Goal: Information Seeking & Learning: Learn about a topic

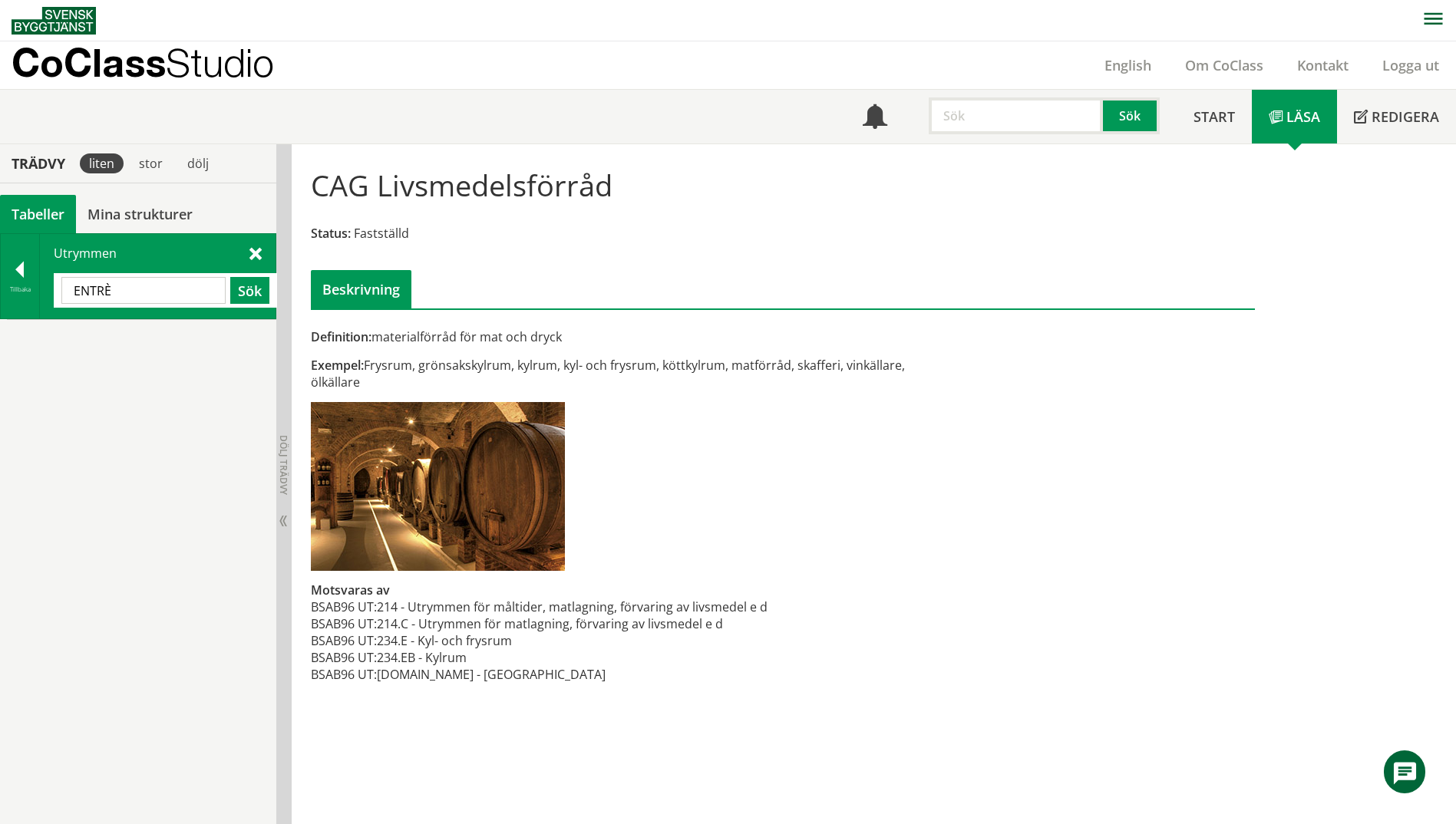
scroll to position [18, 0]
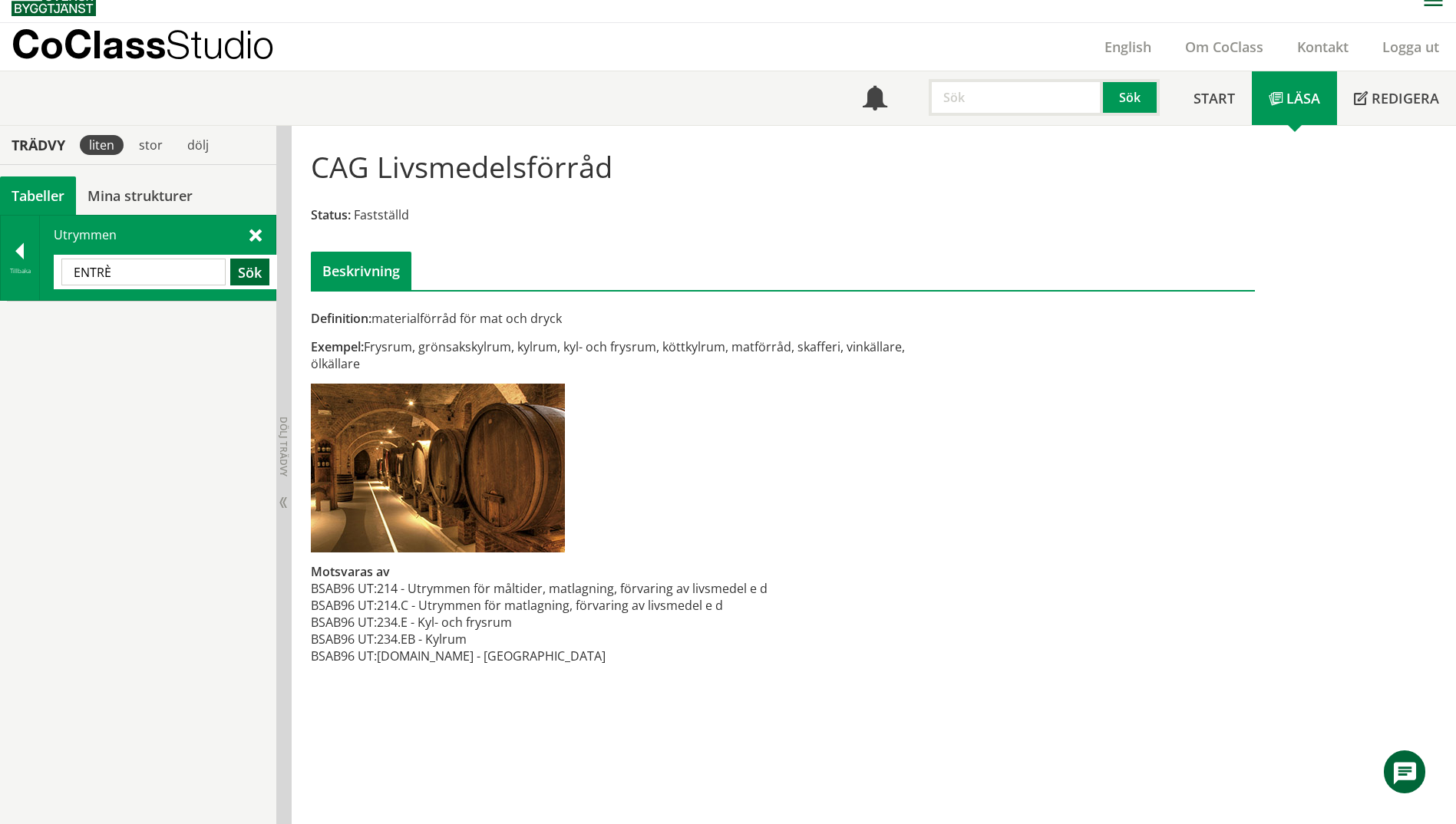
click at [256, 274] on button "Sök" at bounding box center [250, 272] width 39 height 27
click at [255, 275] on button "Sök" at bounding box center [250, 272] width 39 height 27
click at [239, 272] on button "Sök" at bounding box center [250, 272] width 39 height 27
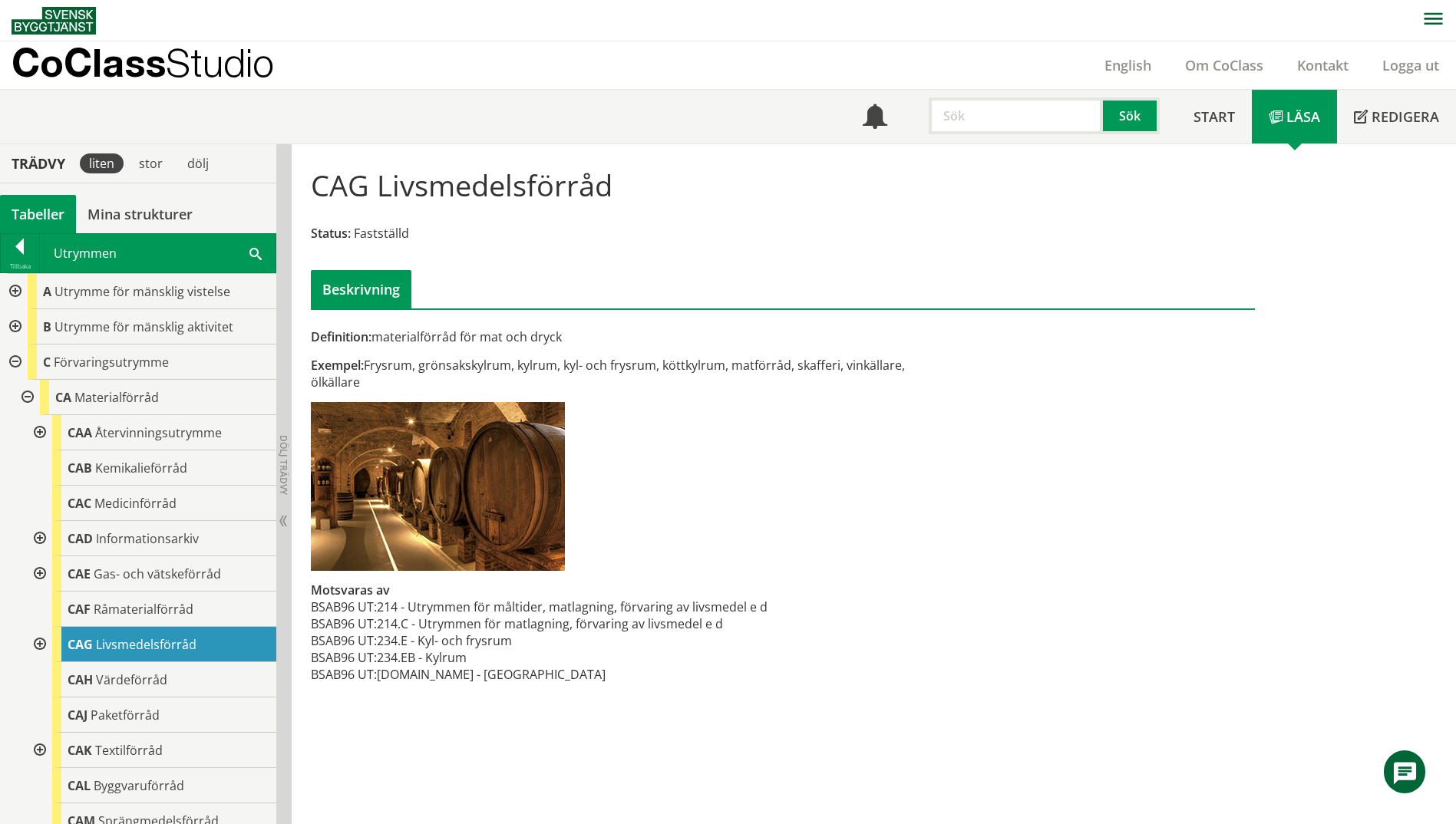
scroll to position [18, 0]
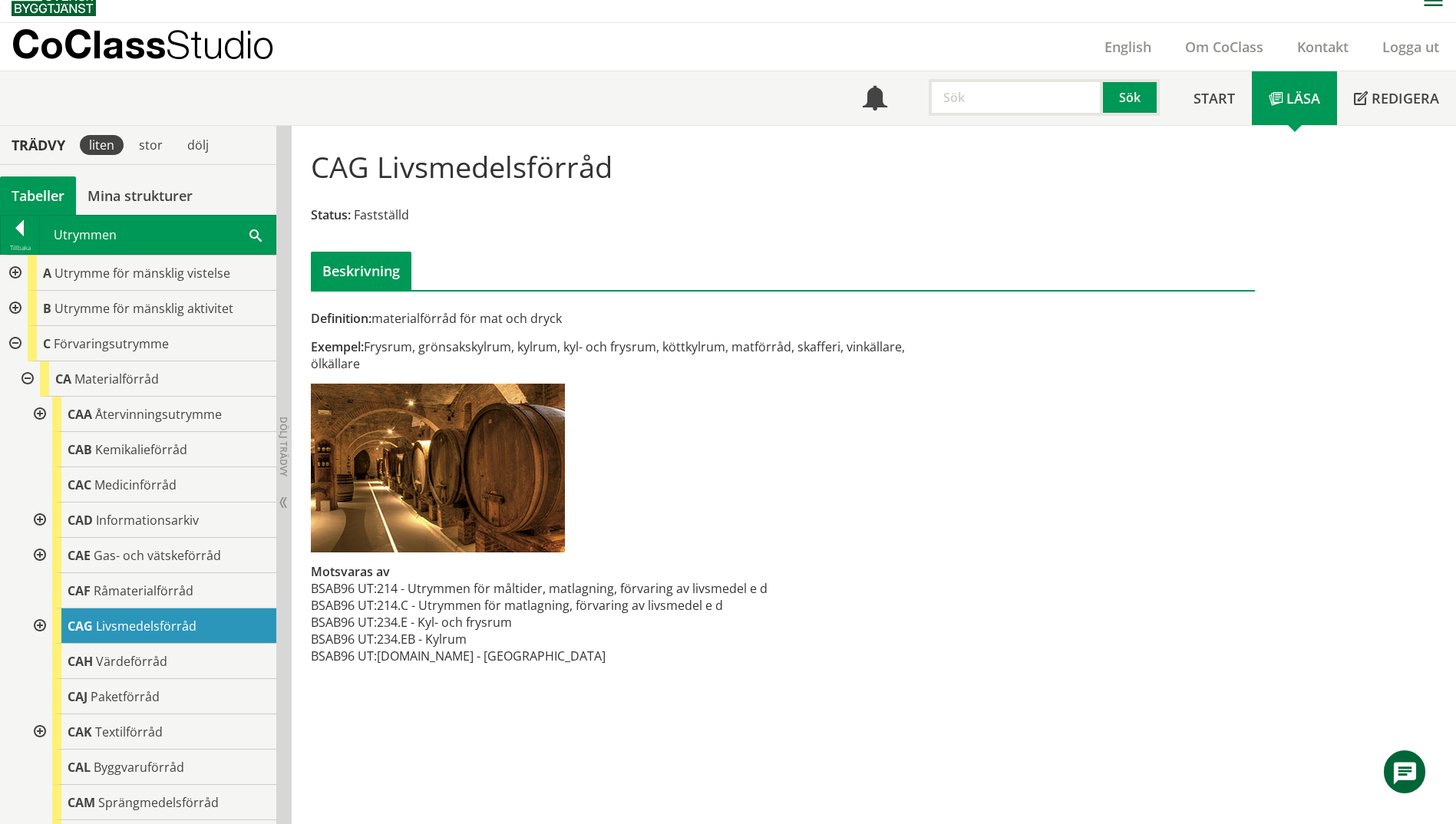
click at [260, 238] on span at bounding box center [255, 235] width 12 height 17
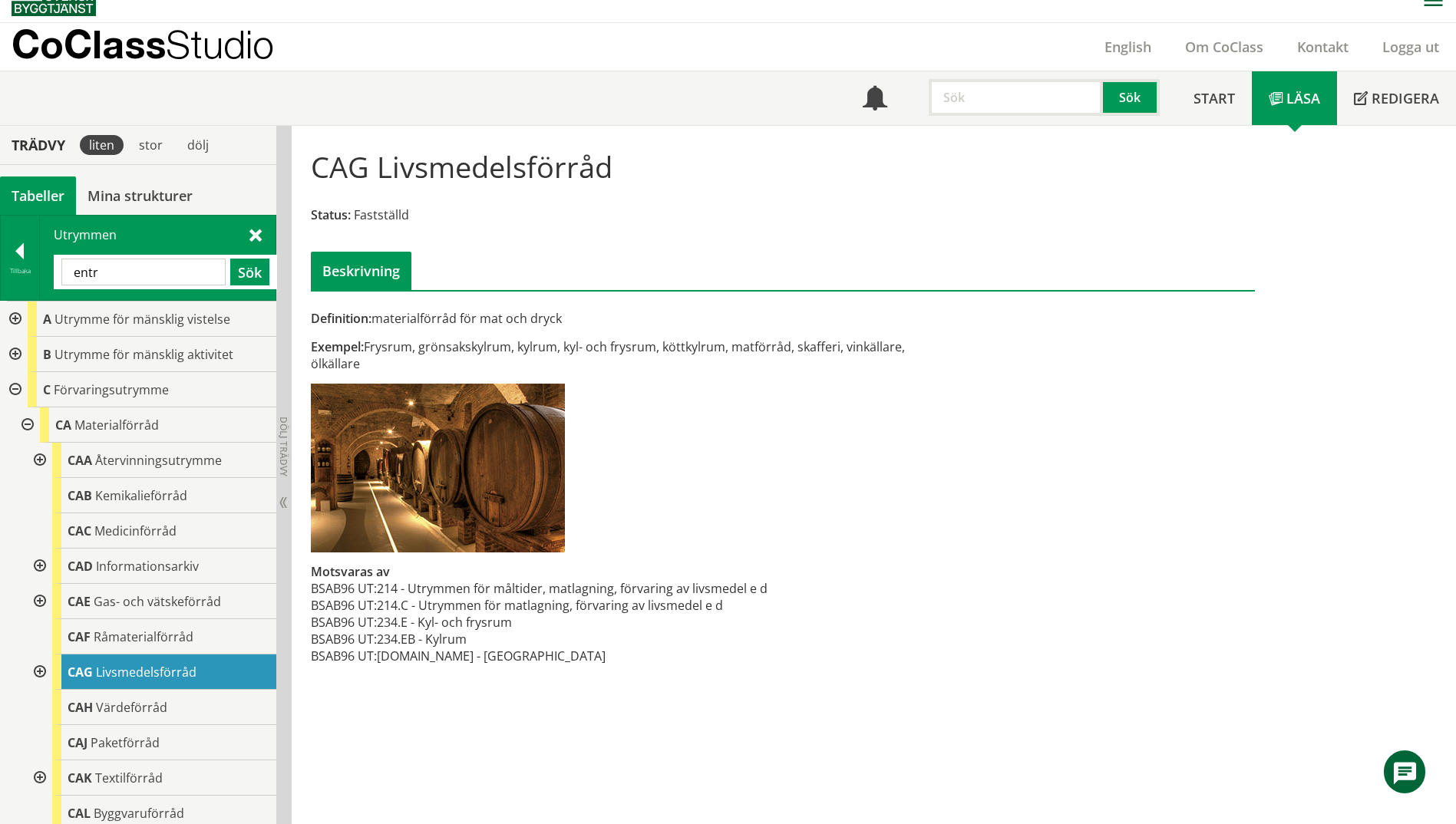
type input "entr"
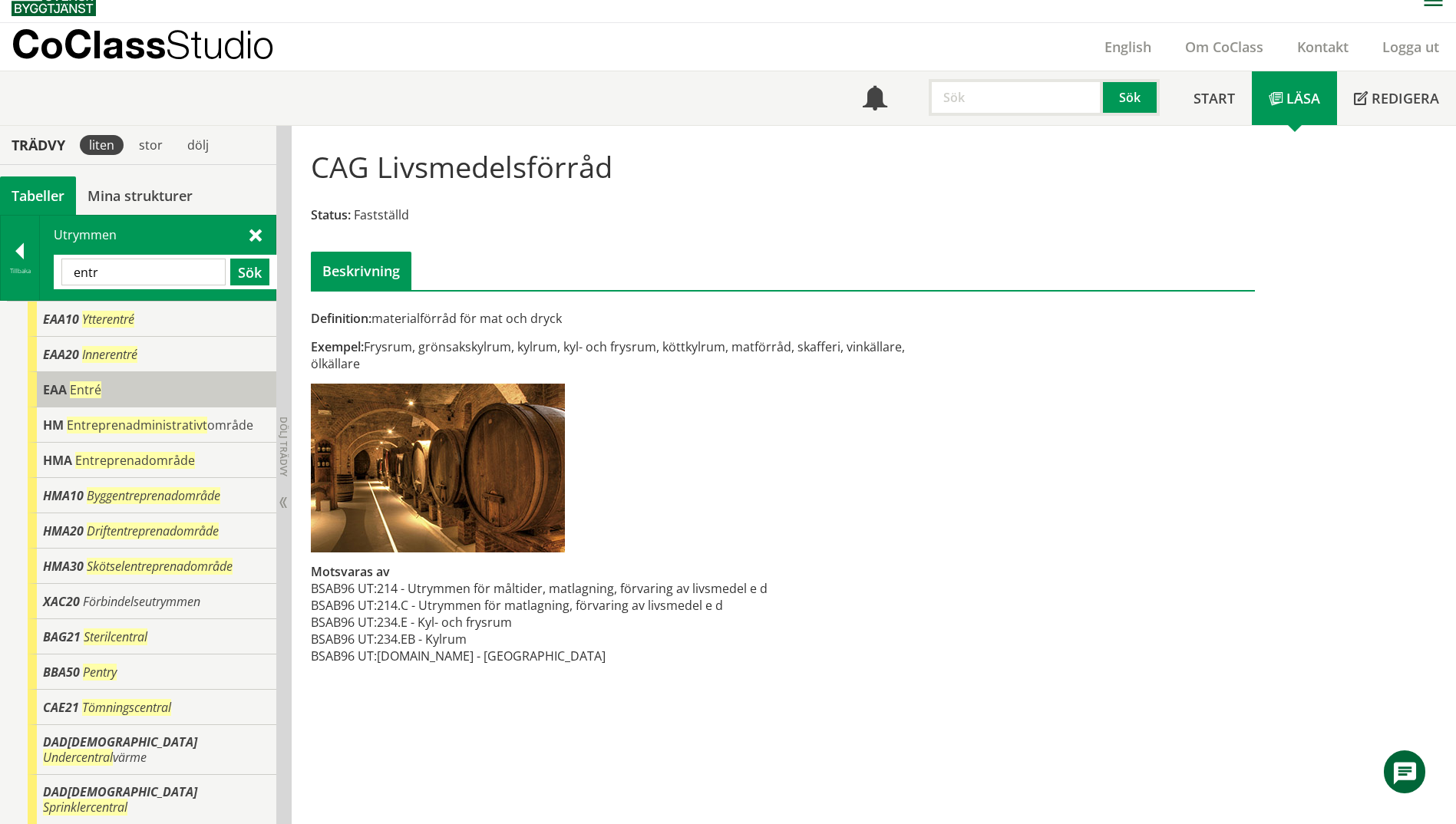
click at [48, 387] on span "EAA" at bounding box center [55, 390] width 24 height 17
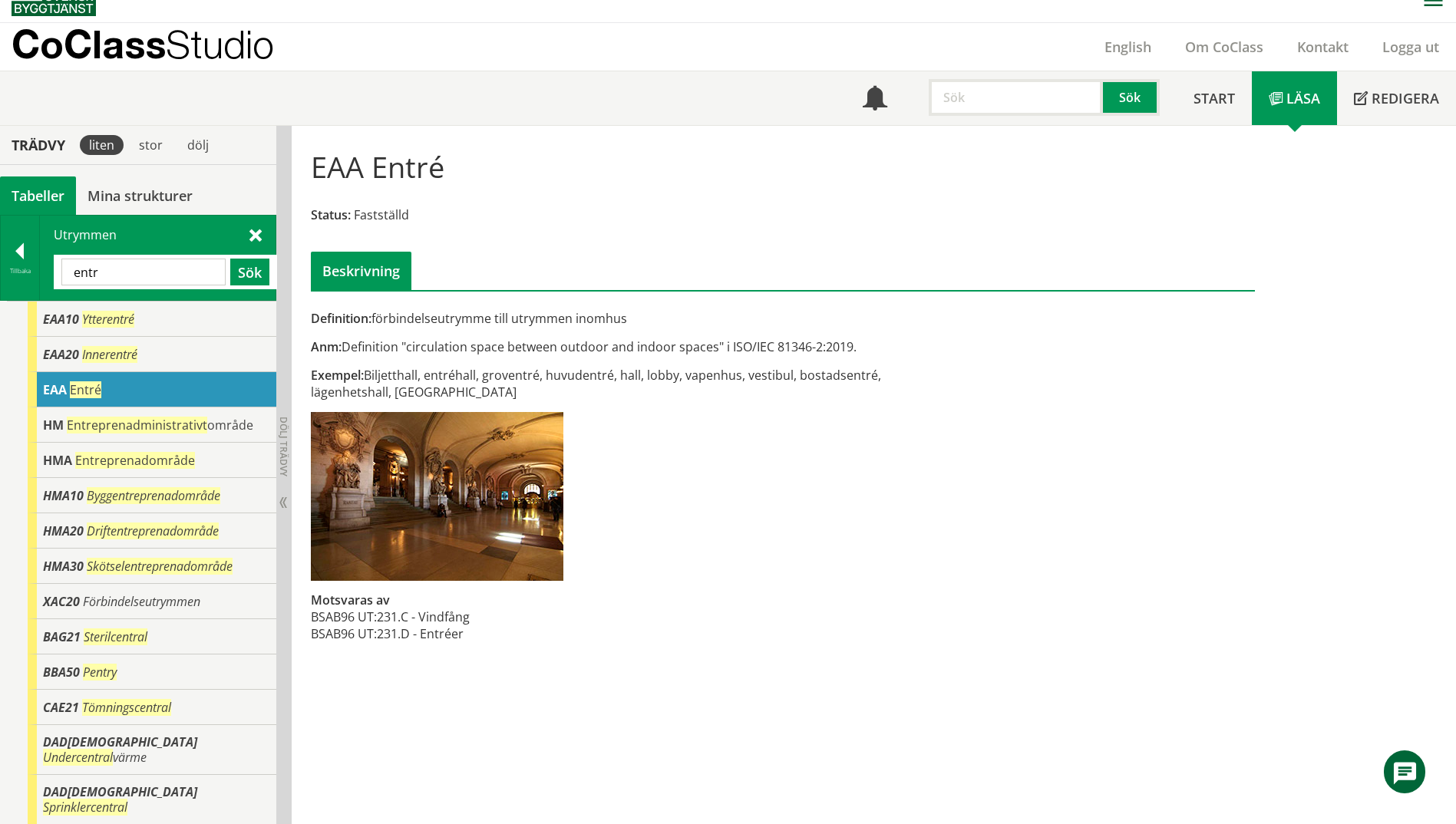
click at [115, 277] on input "entr" at bounding box center [143, 272] width 164 height 27
click at [115, 321] on span "Ytterentré" at bounding box center [107, 319] width 52 height 17
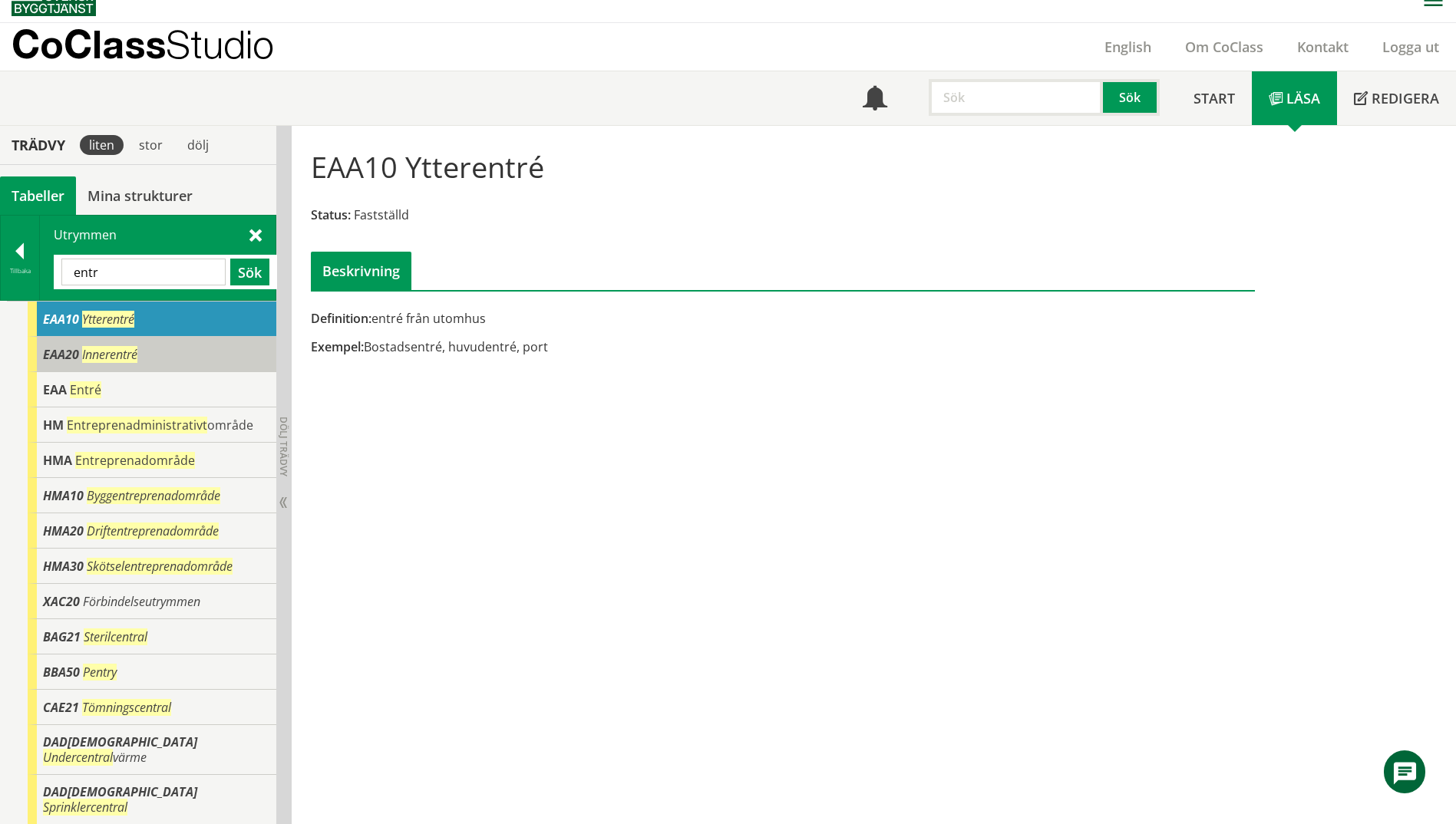
click at [117, 347] on span "Innerentré" at bounding box center [109, 354] width 55 height 17
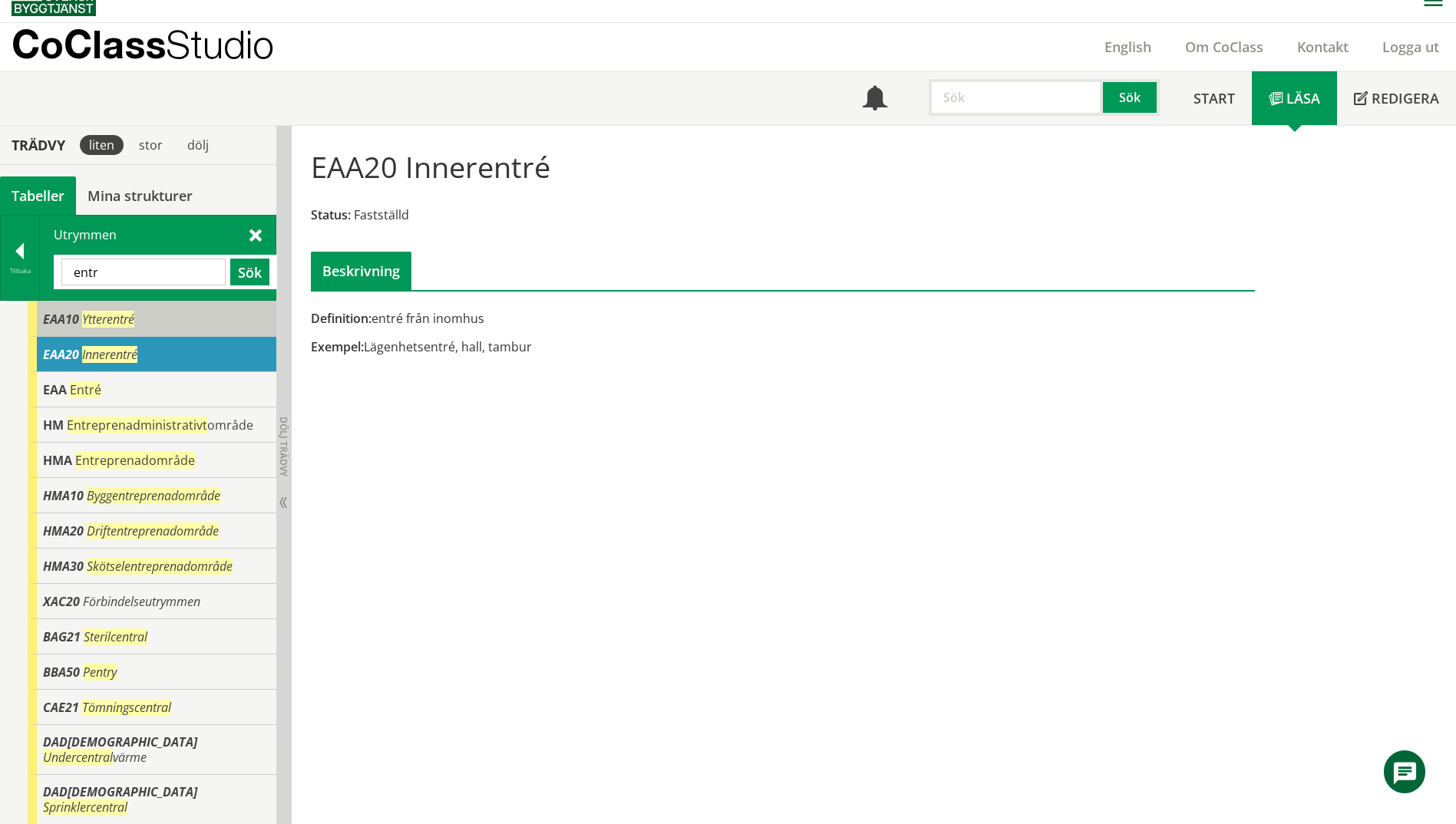
click at [125, 328] on div "EAA10 Ytterentré" at bounding box center [151, 319] width 249 height 35
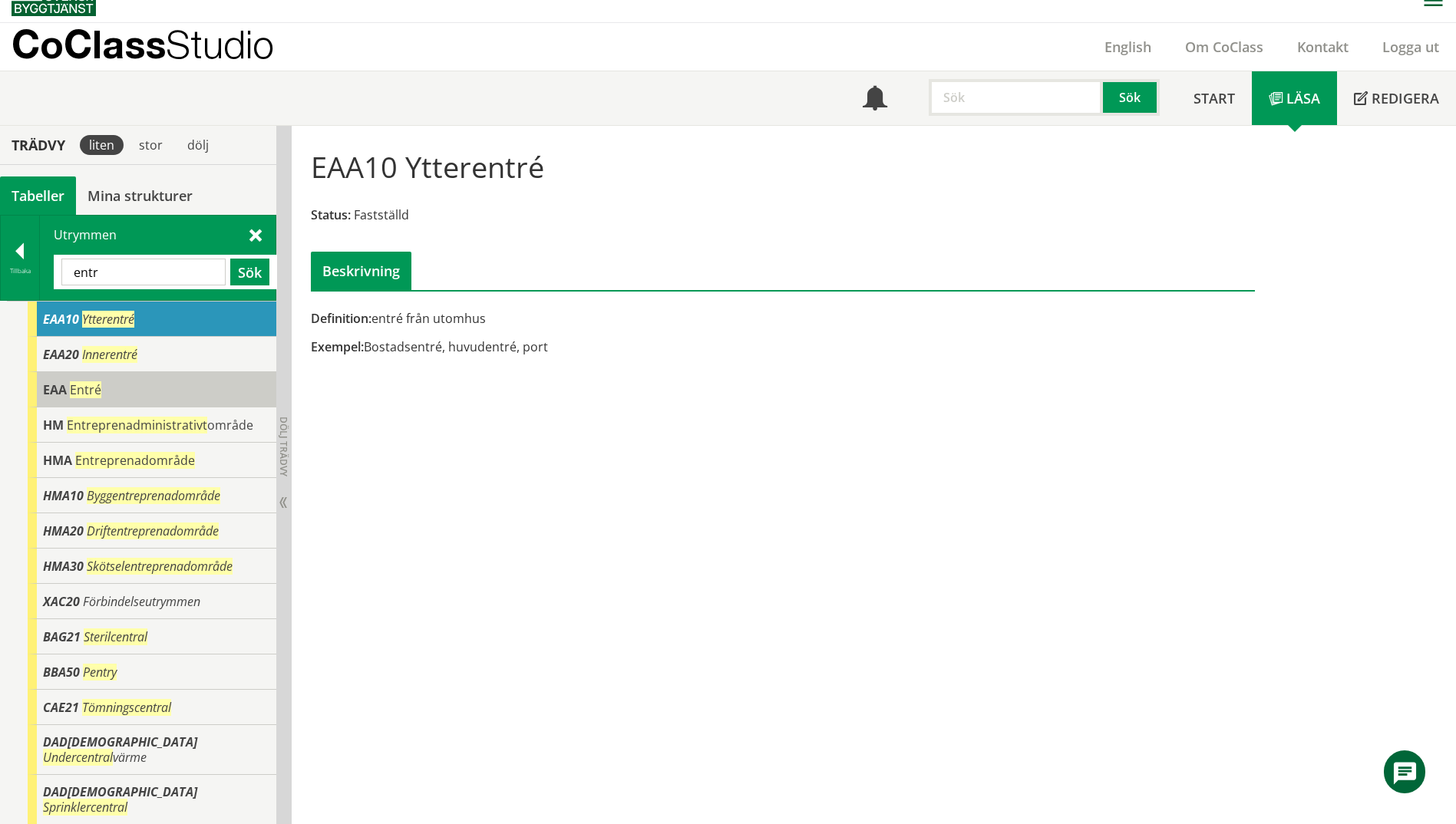
click at [124, 387] on div "EAA Entré" at bounding box center [151, 390] width 249 height 35
click at [17, 249] on div at bounding box center [20, 253] width 39 height 21
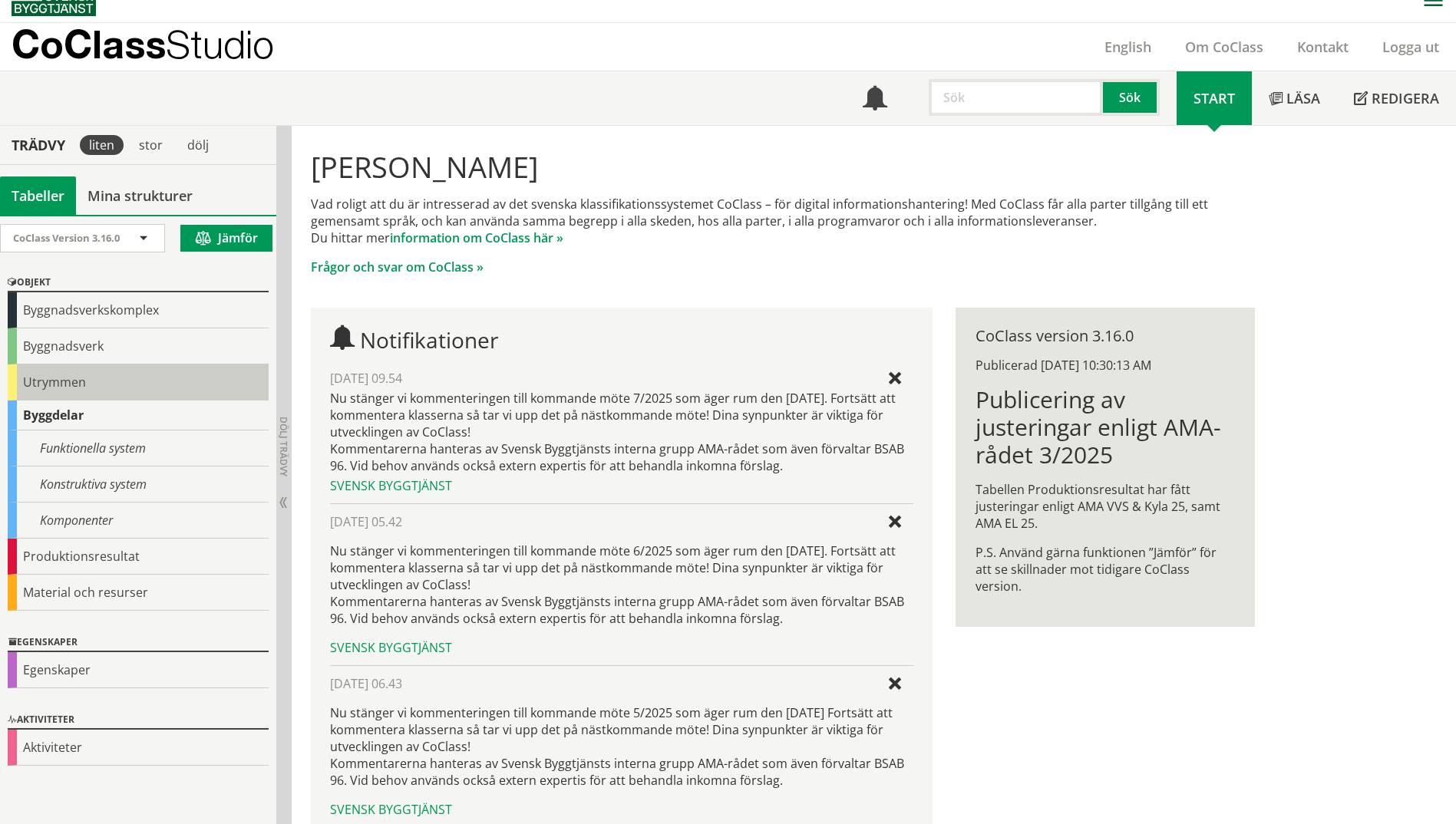
click at [66, 385] on div "Utrymmen" at bounding box center [138, 382] width 261 height 36
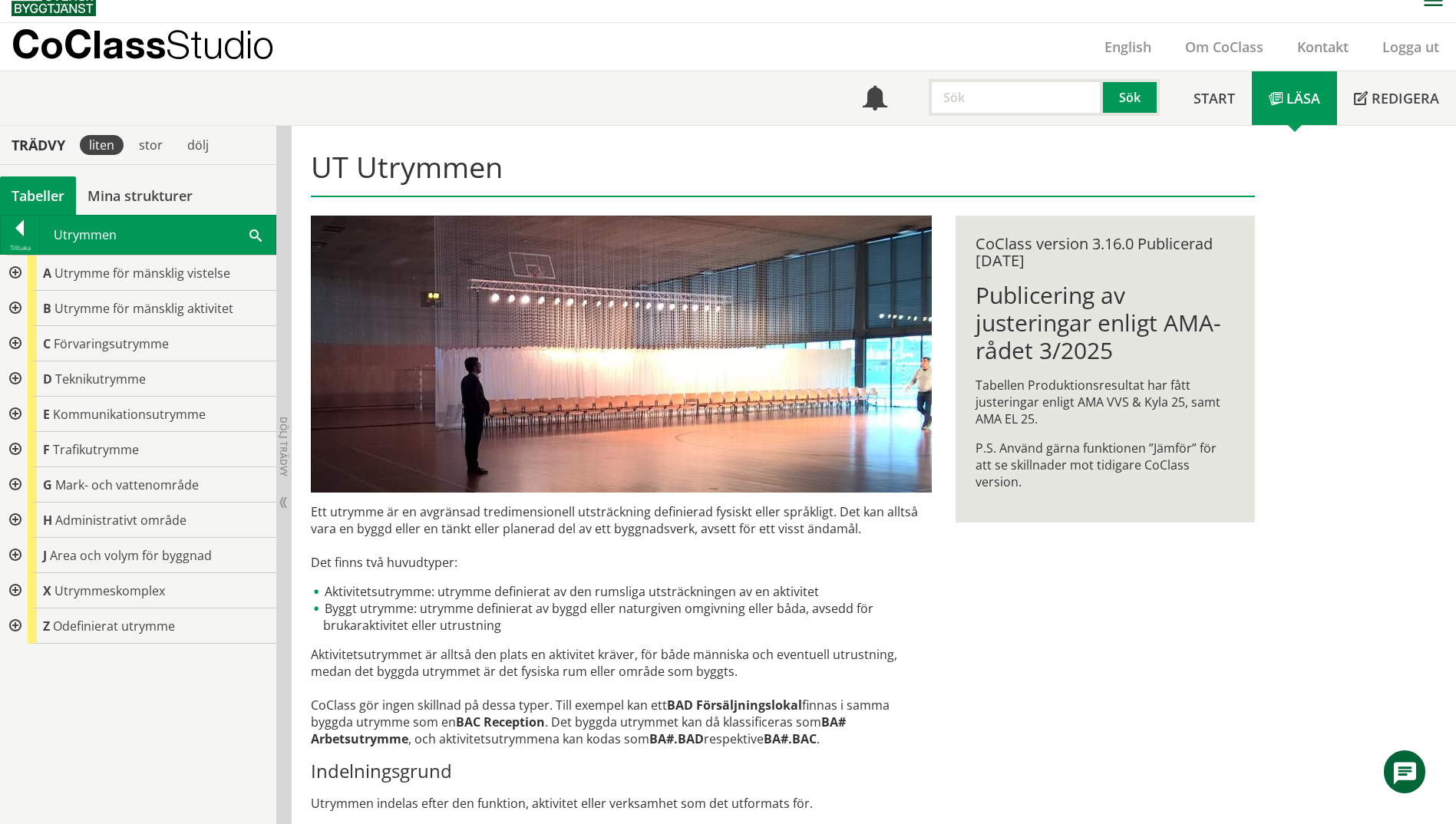
click at [21, 310] on div at bounding box center [14, 308] width 28 height 35
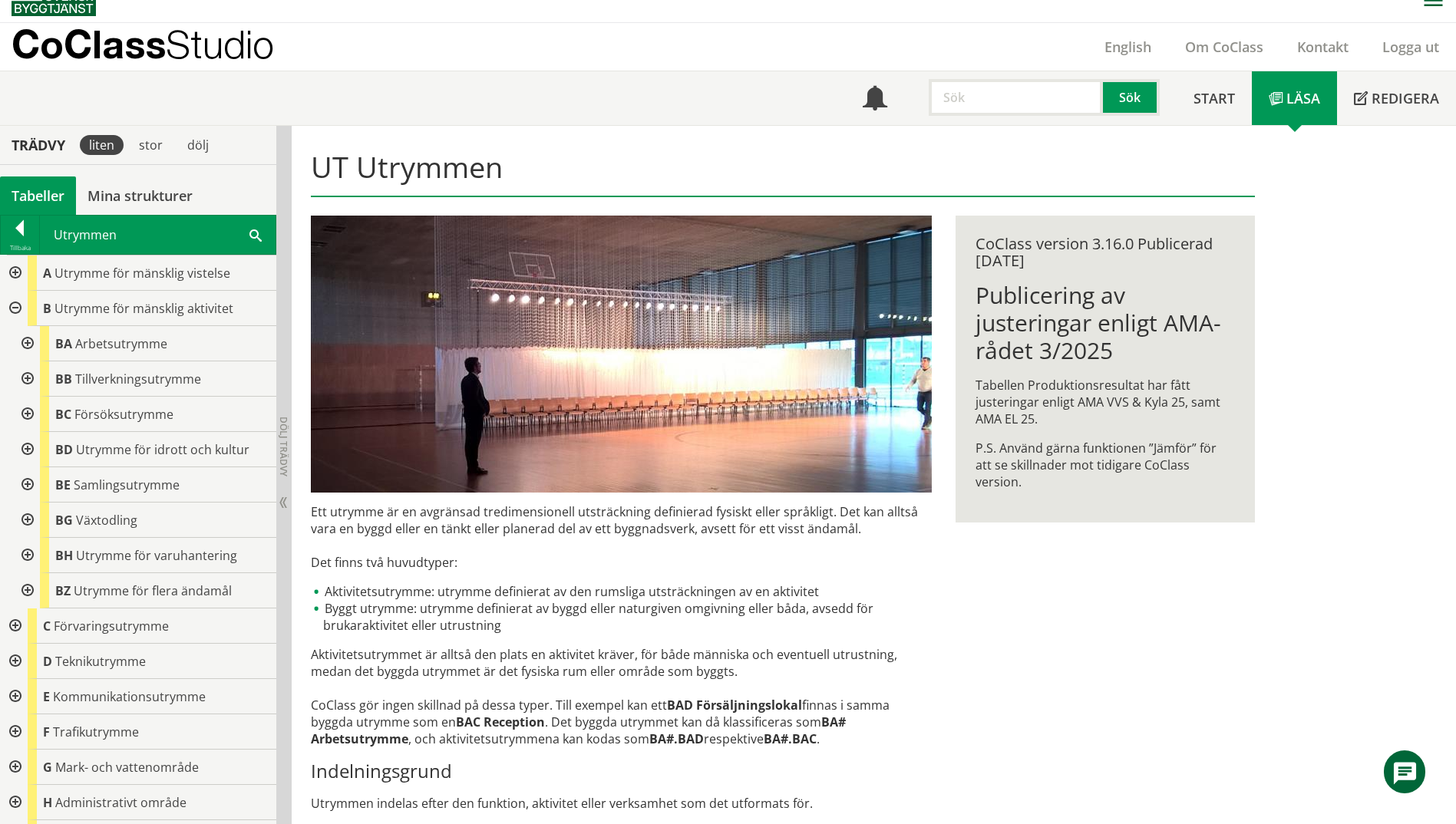
click at [13, 272] on div at bounding box center [14, 273] width 28 height 35
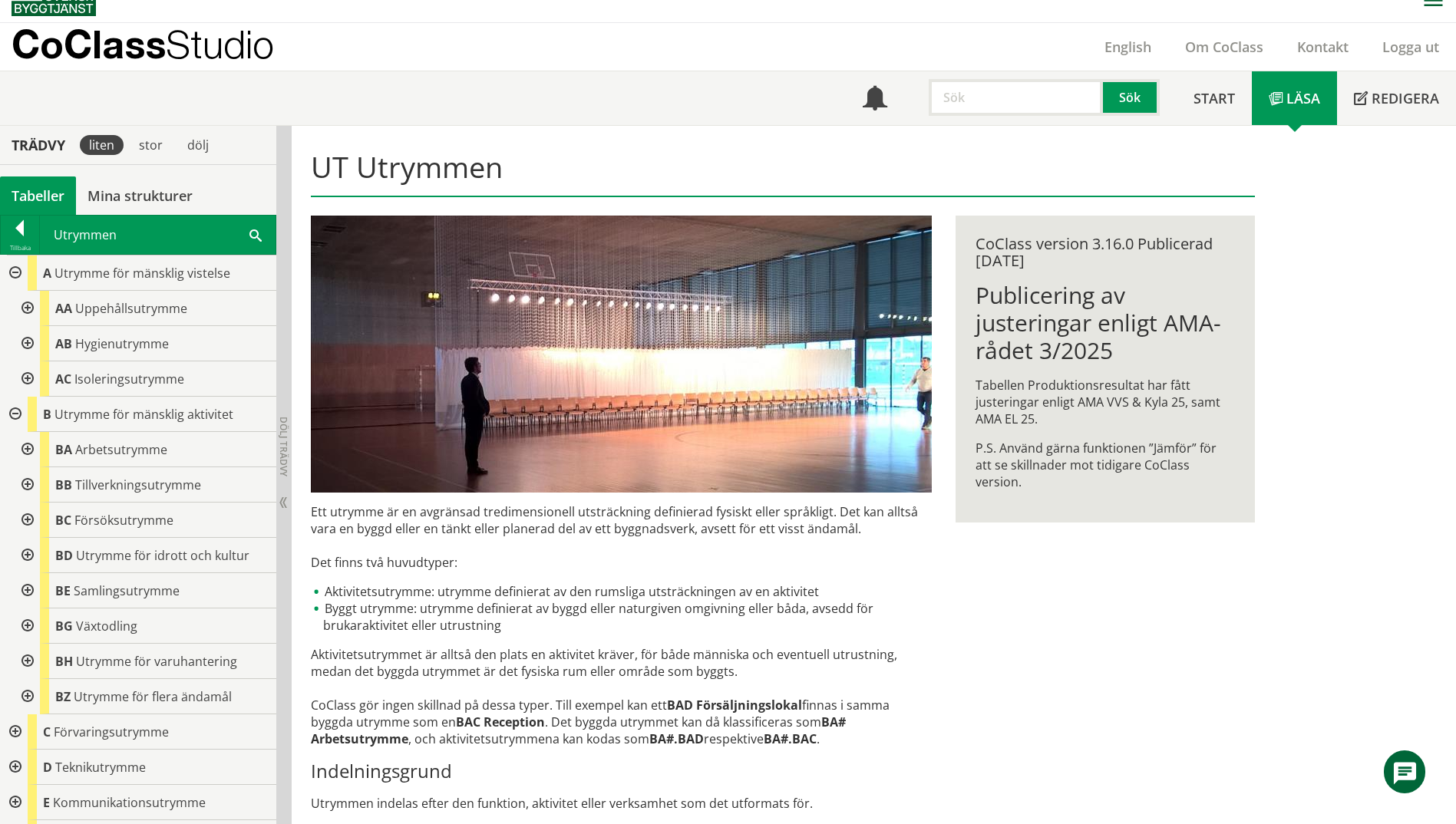
click at [27, 309] on div at bounding box center [26, 308] width 28 height 35
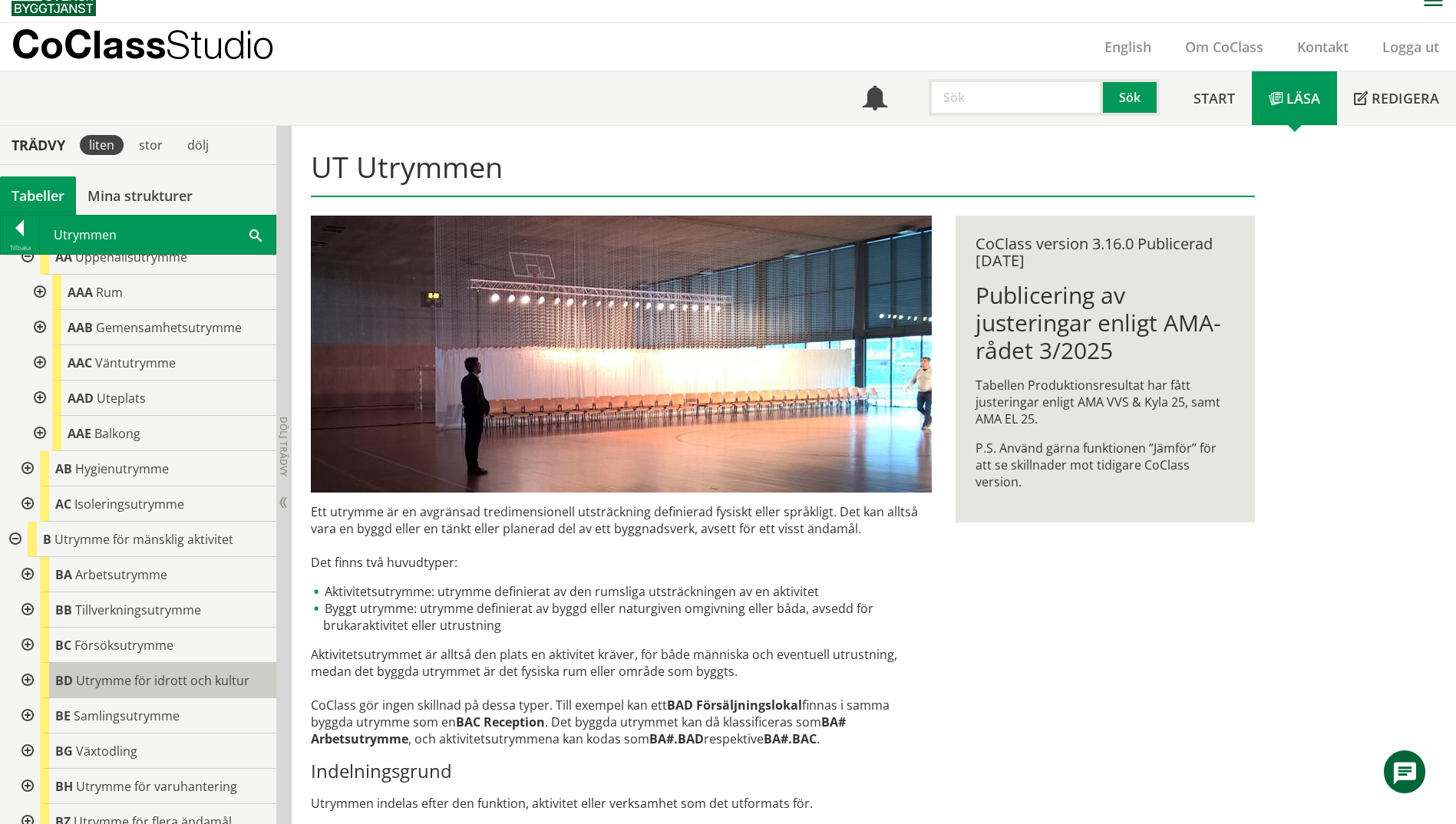
scroll to position [77, 0]
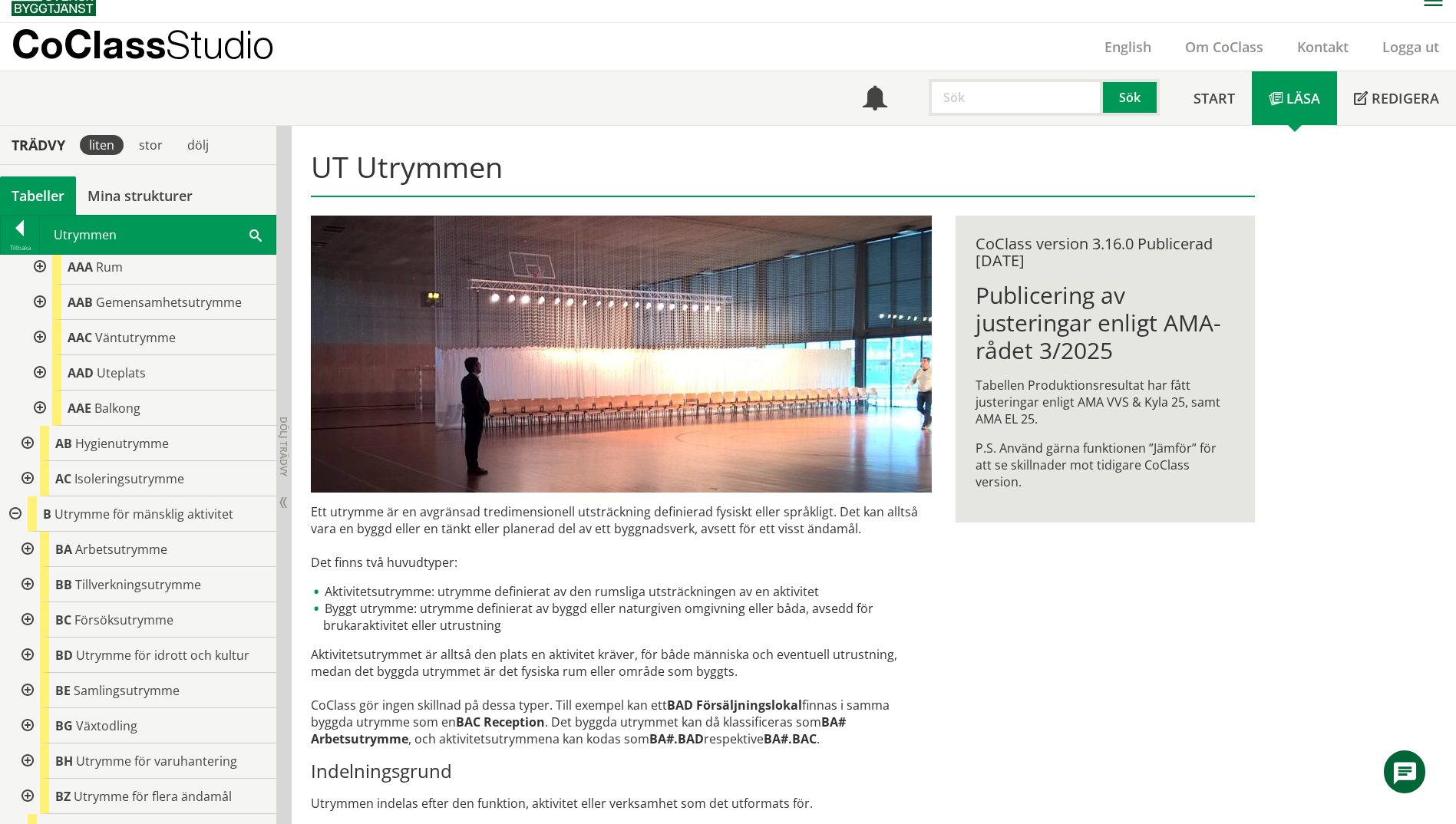
click at [26, 551] on div at bounding box center [26, 550] width 28 height 35
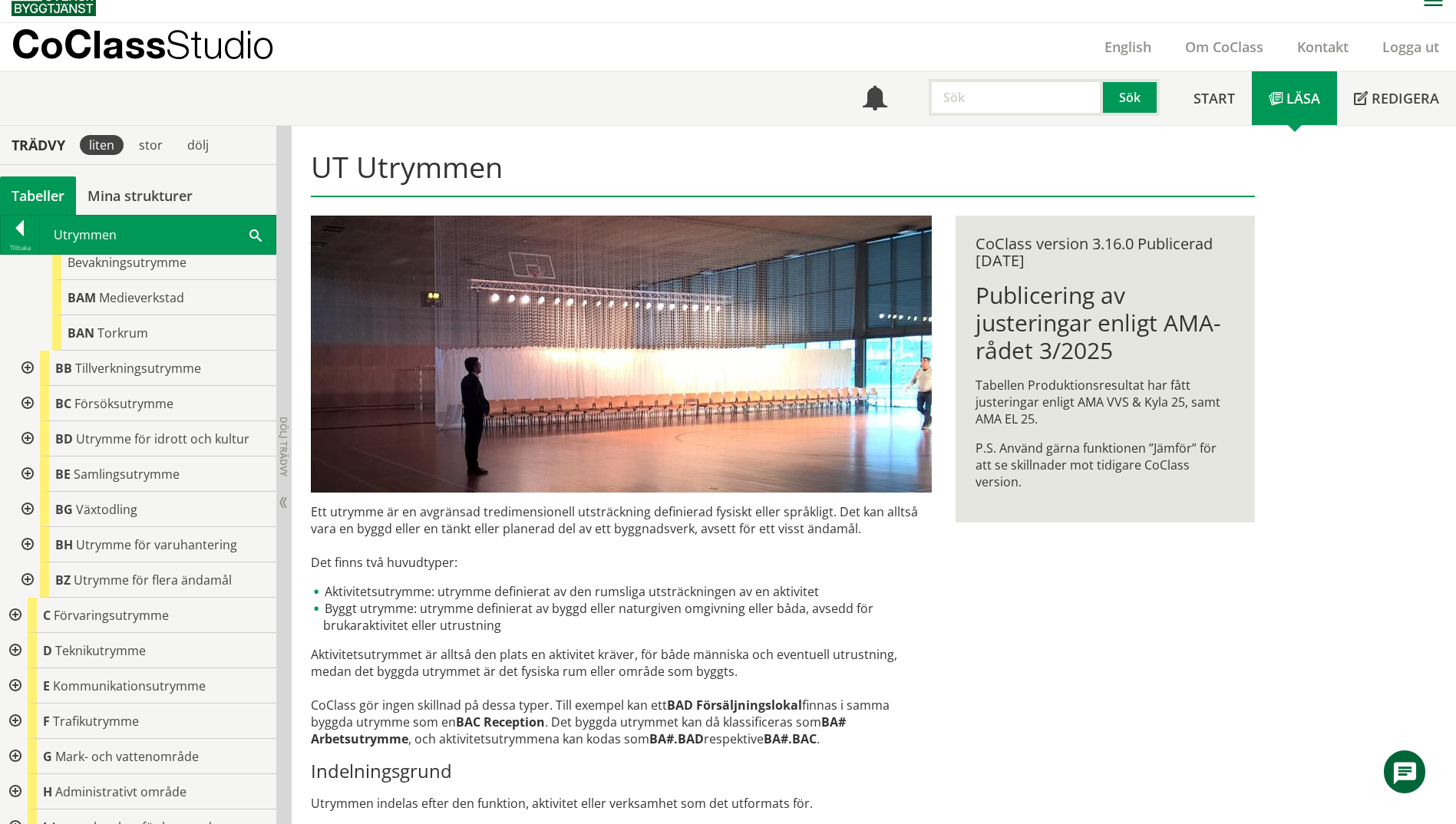
scroll to position [767, 0]
click at [163, 237] on div "Utrymmen Sök" at bounding box center [157, 235] width 236 height 39
click at [245, 233] on div "Utrymmen Sök" at bounding box center [157, 235] width 236 height 39
click at [270, 234] on div "Utrymmen Sök" at bounding box center [157, 235] width 236 height 39
click at [255, 237] on span at bounding box center [255, 235] width 12 height 17
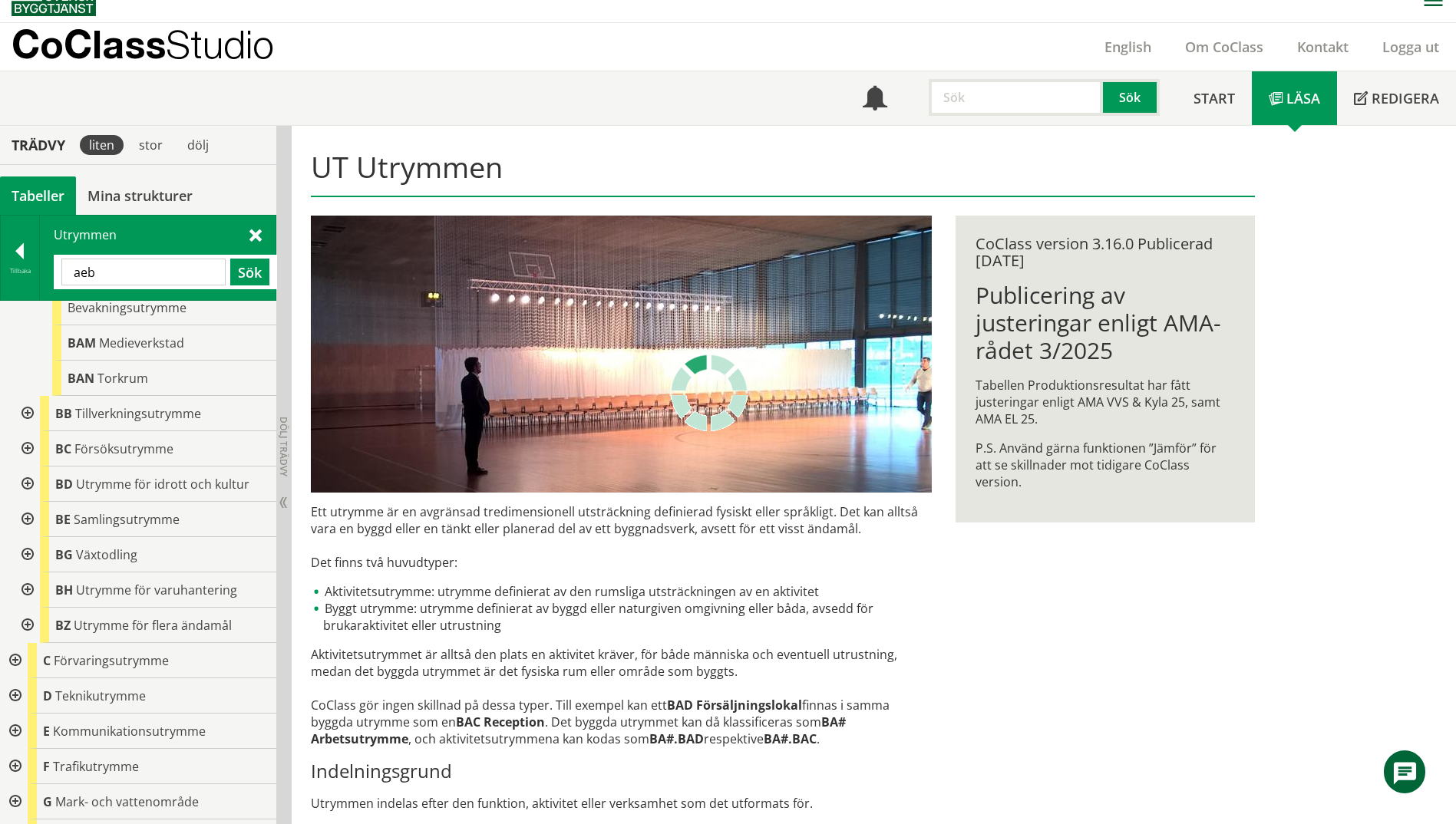
scroll to position [0, 0]
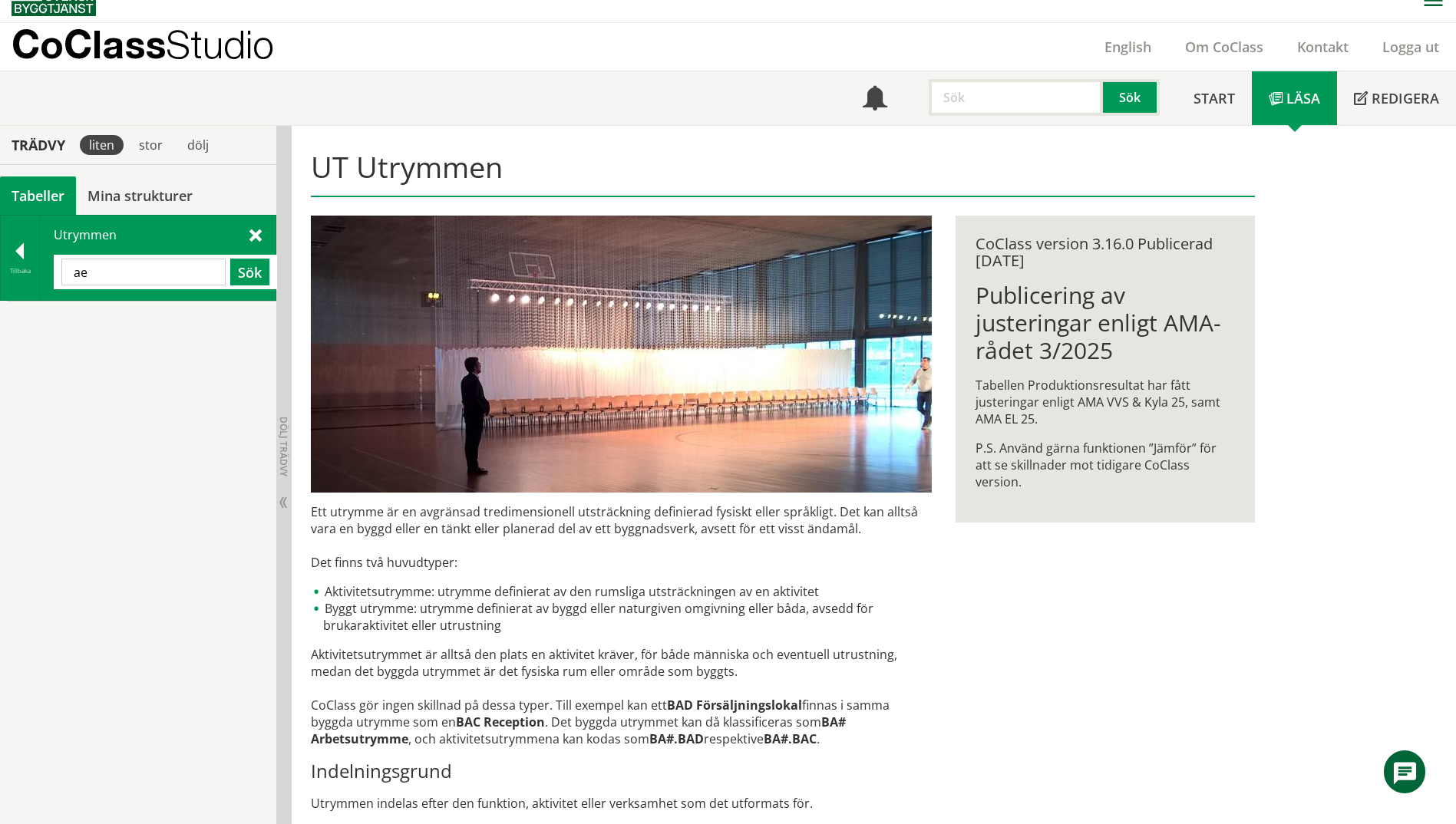
type input "a"
type input "AEB"
click at [255, 266] on button "Sök" at bounding box center [250, 272] width 39 height 27
click at [45, 279] on div "Utrymmen AEB Sök" at bounding box center [157, 258] width 236 height 84
click at [17, 278] on div "Tillbaka" at bounding box center [20, 258] width 39 height 84
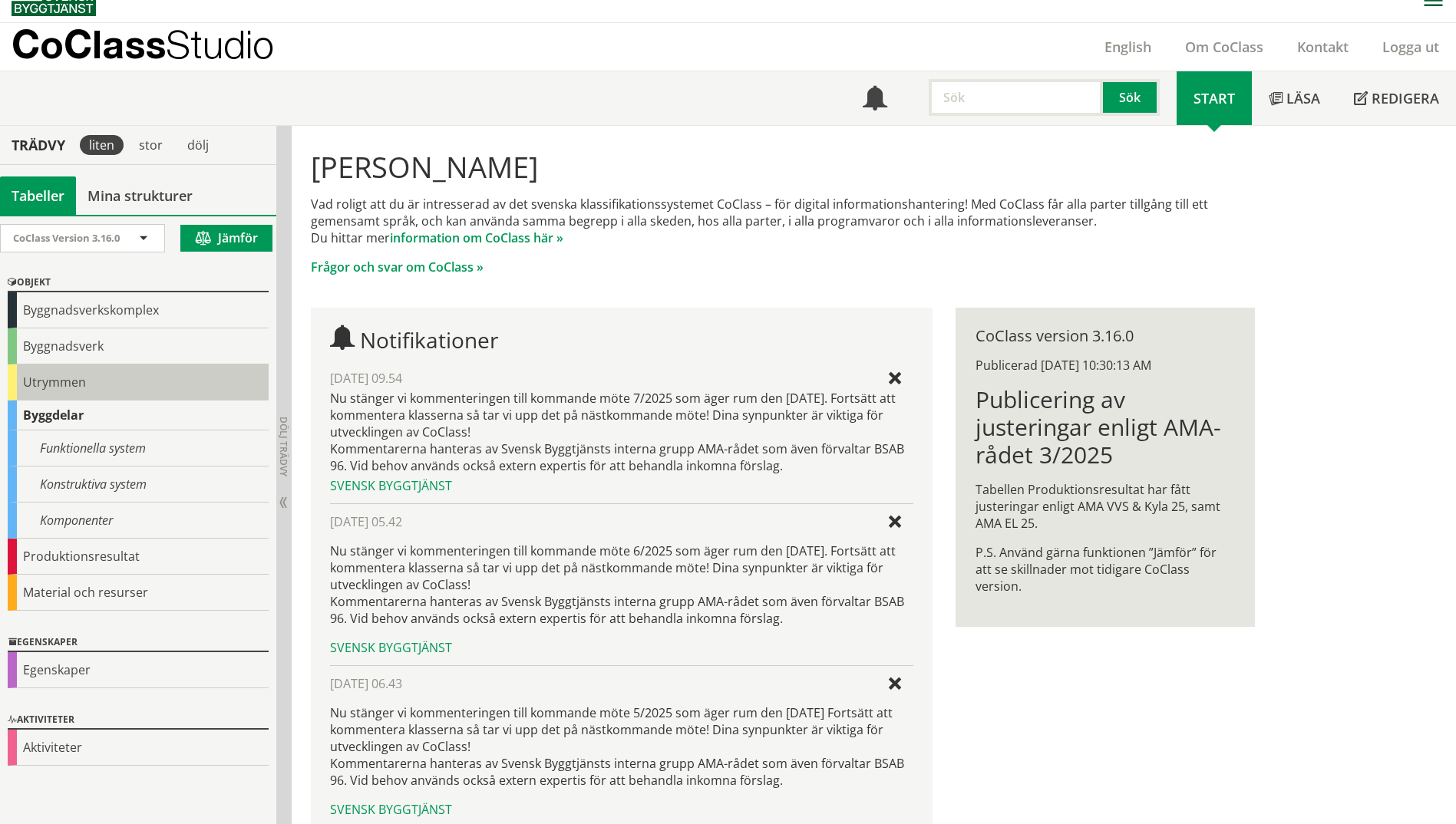
click at [39, 384] on div "Utrymmen" at bounding box center [138, 382] width 261 height 36
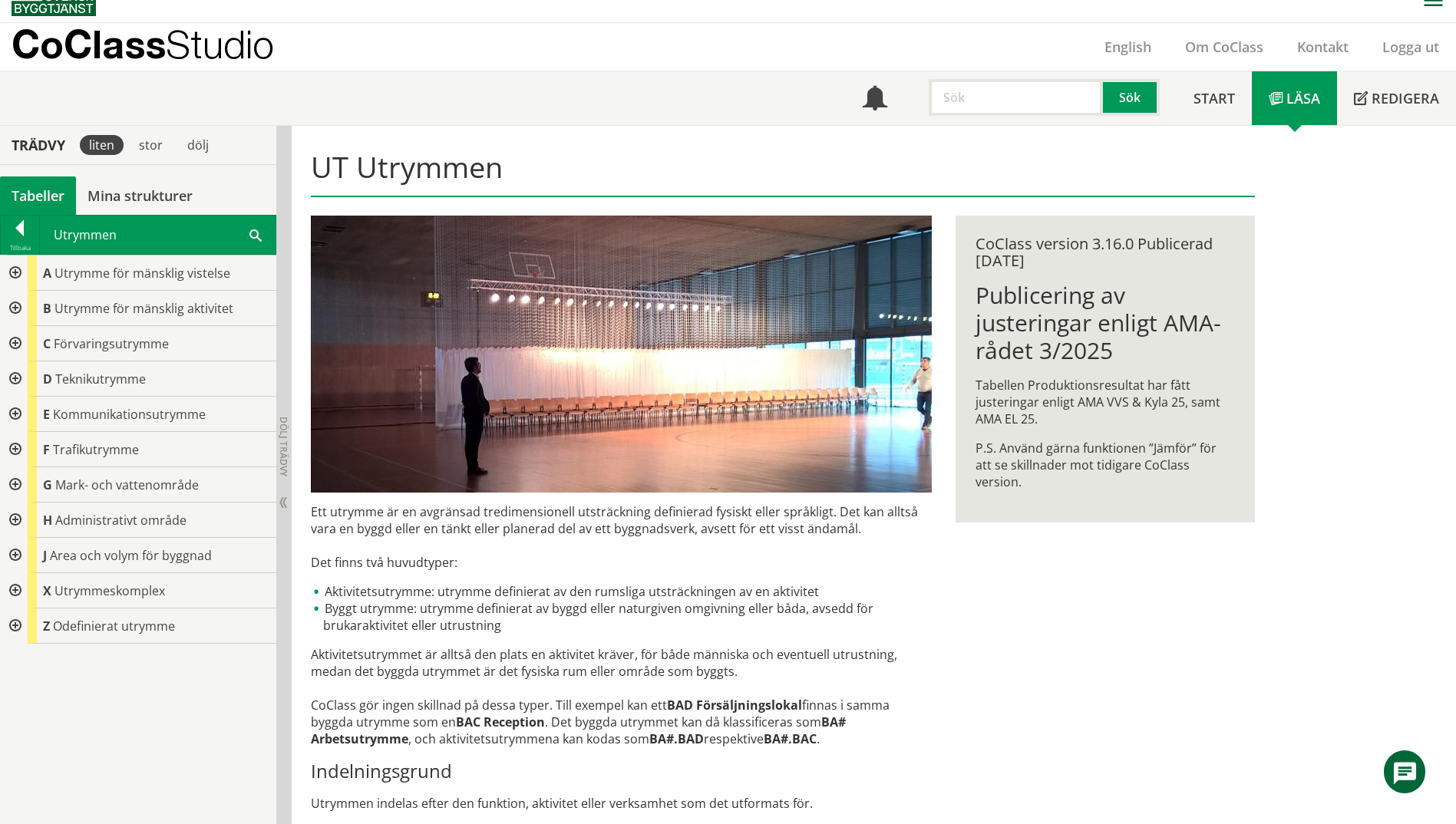
click at [10, 274] on div at bounding box center [14, 273] width 28 height 35
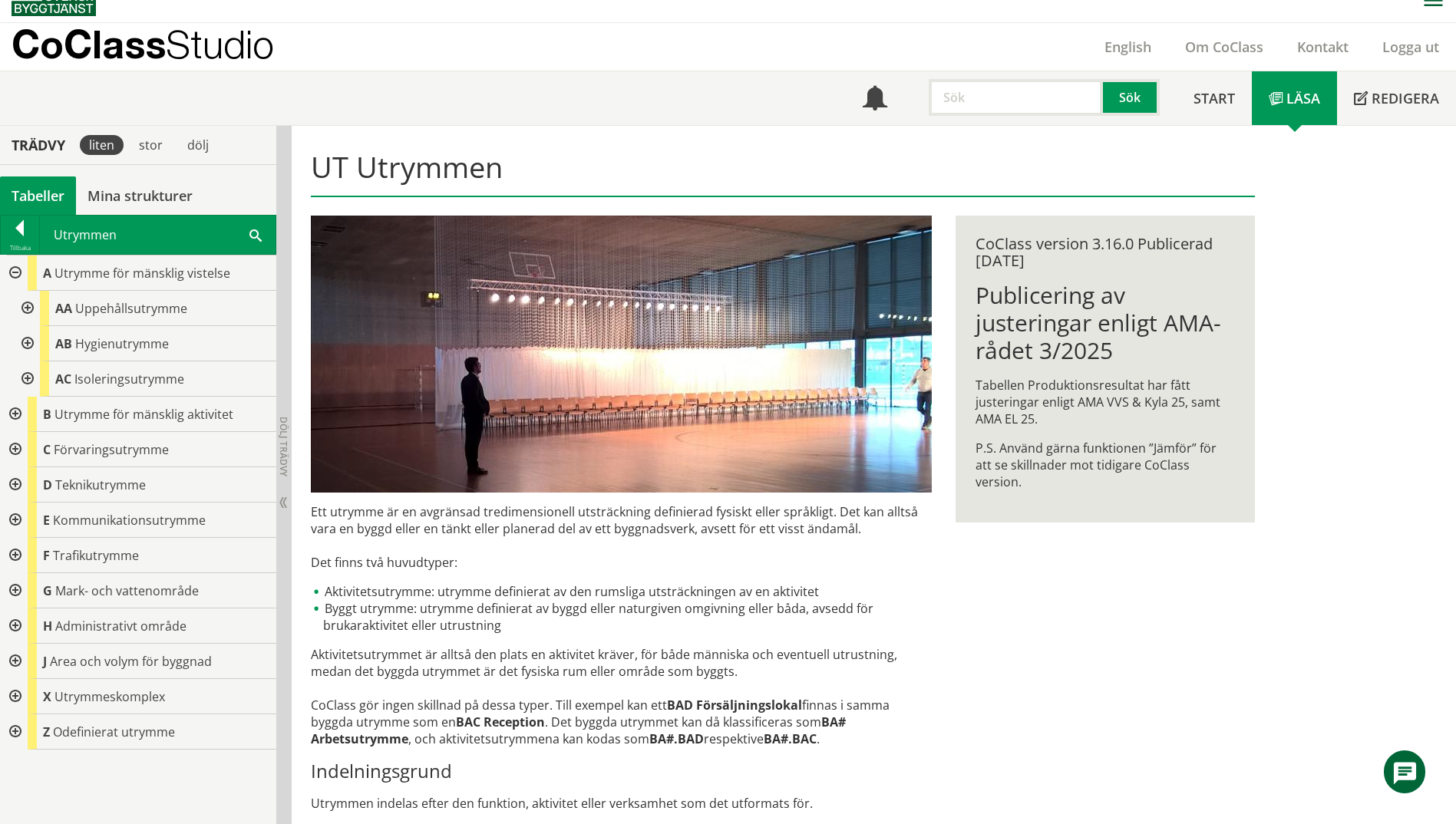
click at [261, 236] on span at bounding box center [255, 235] width 12 height 17
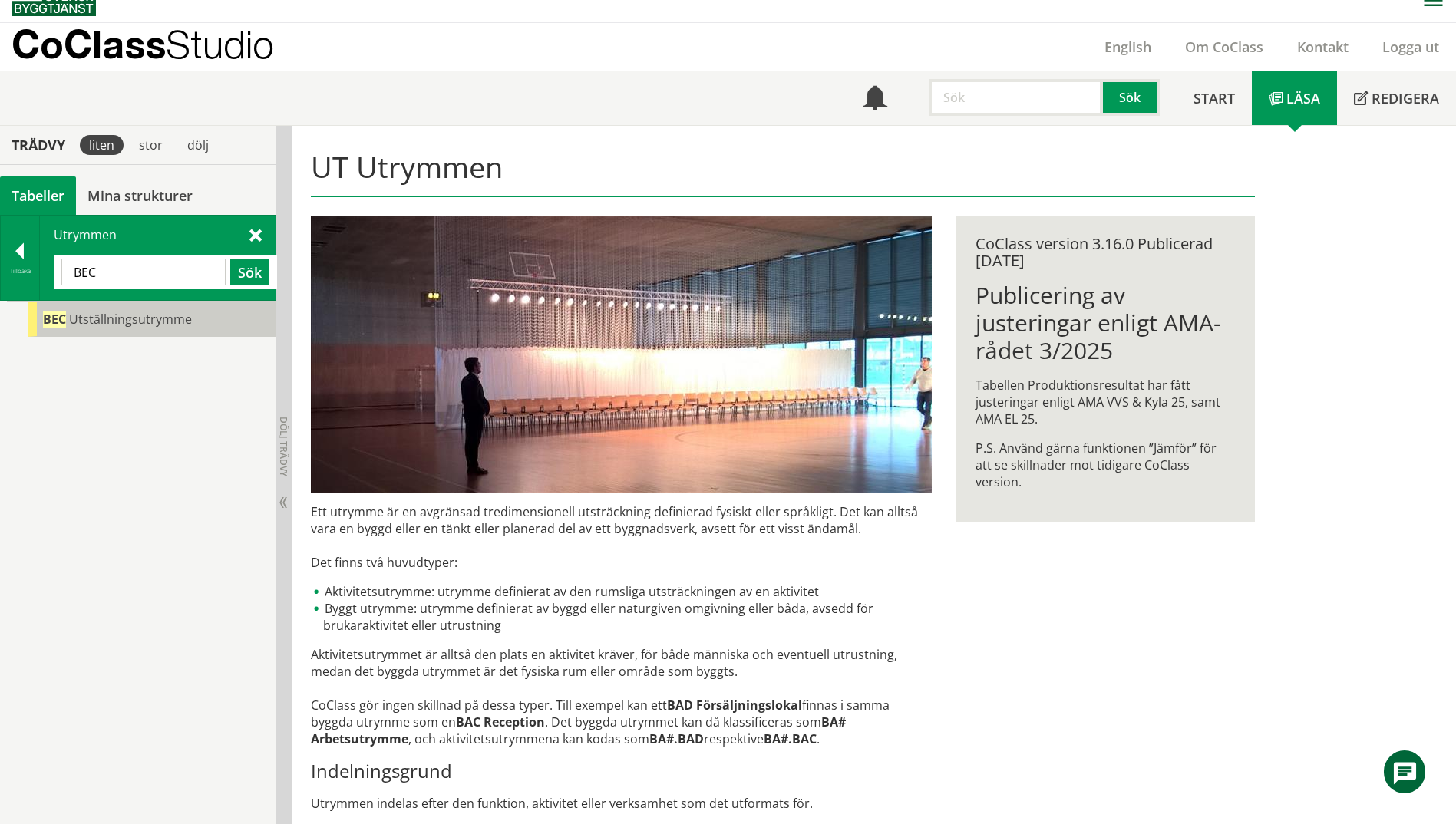
click at [148, 311] on span "Utställningsutrymme" at bounding box center [130, 319] width 123 height 17
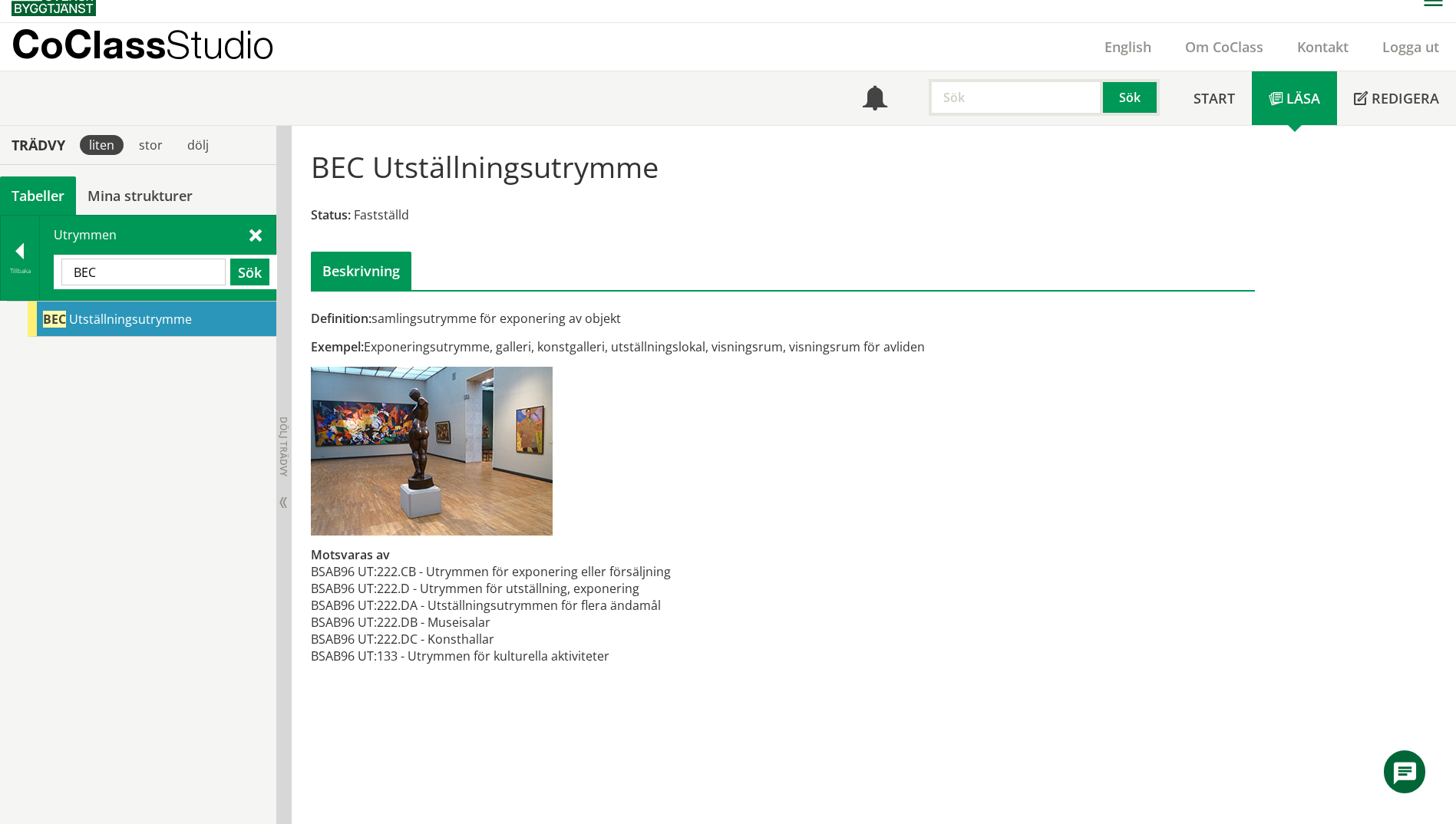
drag, startPoint x: 172, startPoint y: 270, endPoint x: 58, endPoint y: 273, distance: 114.0
click at [58, 273] on div "BEC Sök" at bounding box center [165, 273] width 223 height 35
type input "undercentral"
click at [96, 314] on span "Utställningsutrymme" at bounding box center [130, 319] width 123 height 17
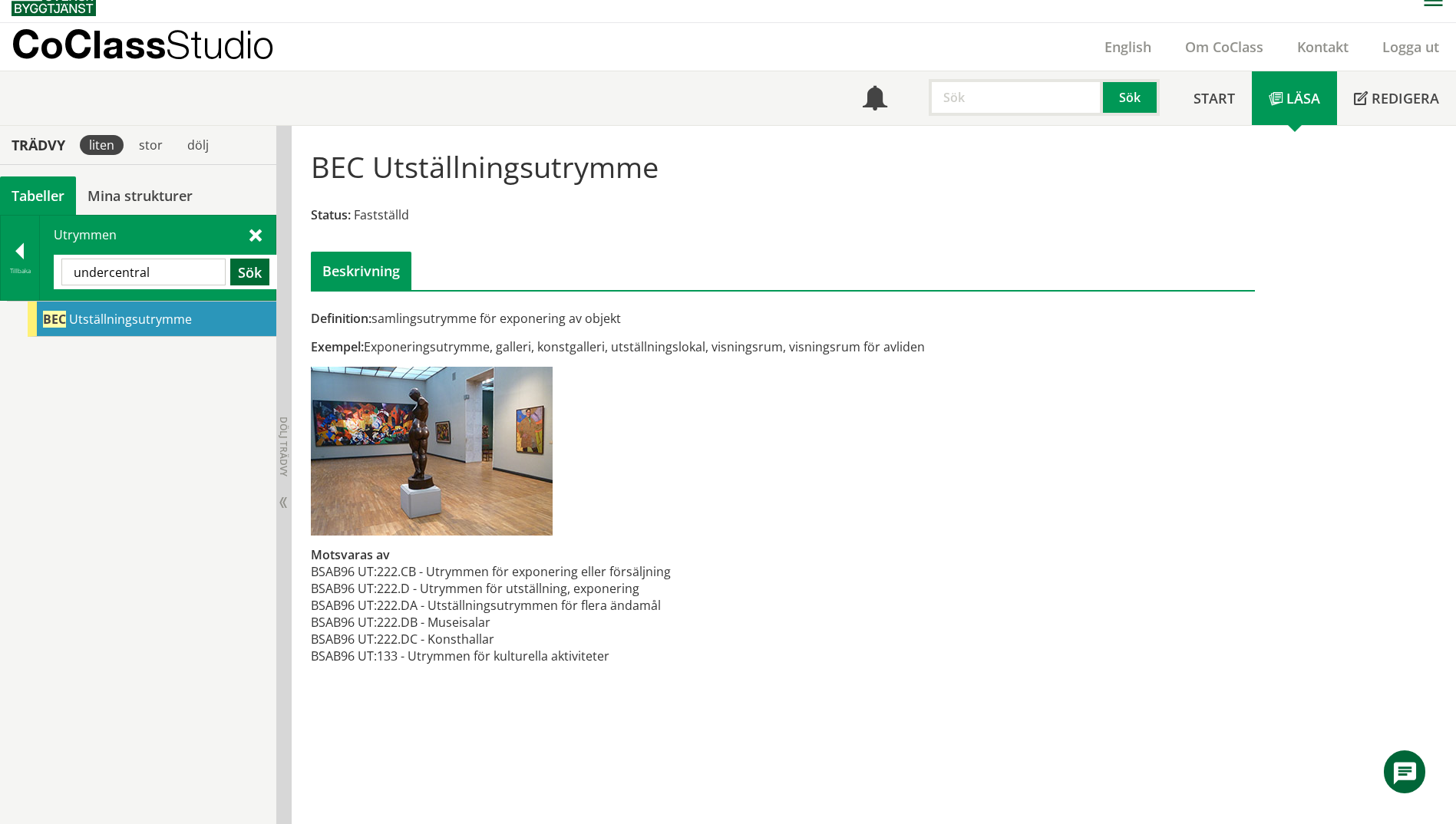
click at [266, 272] on button "Sök" at bounding box center [250, 272] width 39 height 27
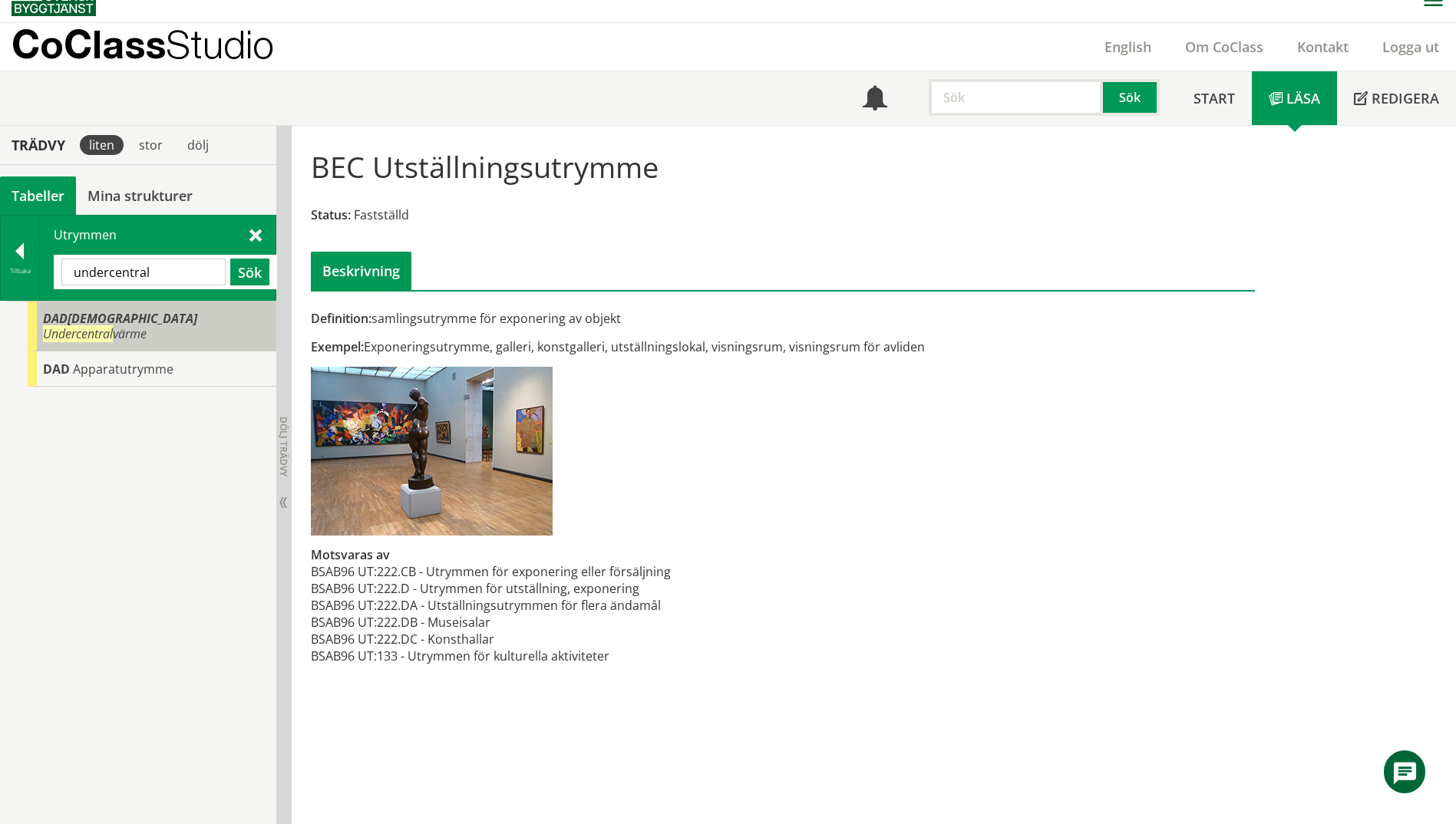
click at [113, 326] on span "Undercentral" at bounding box center [78, 334] width 70 height 17
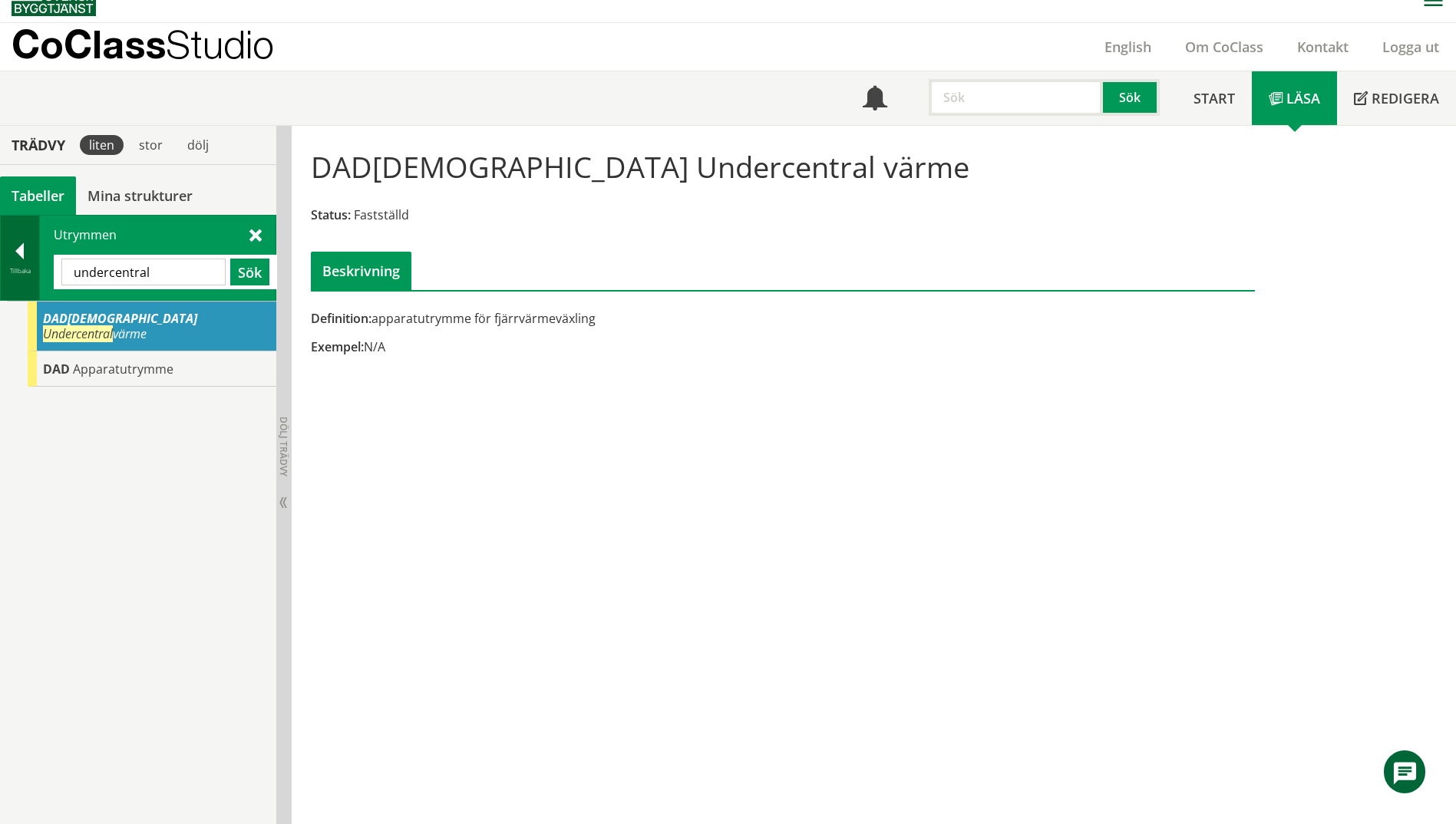
click at [17, 274] on div "Tillbaka" at bounding box center [20, 271] width 39 height 12
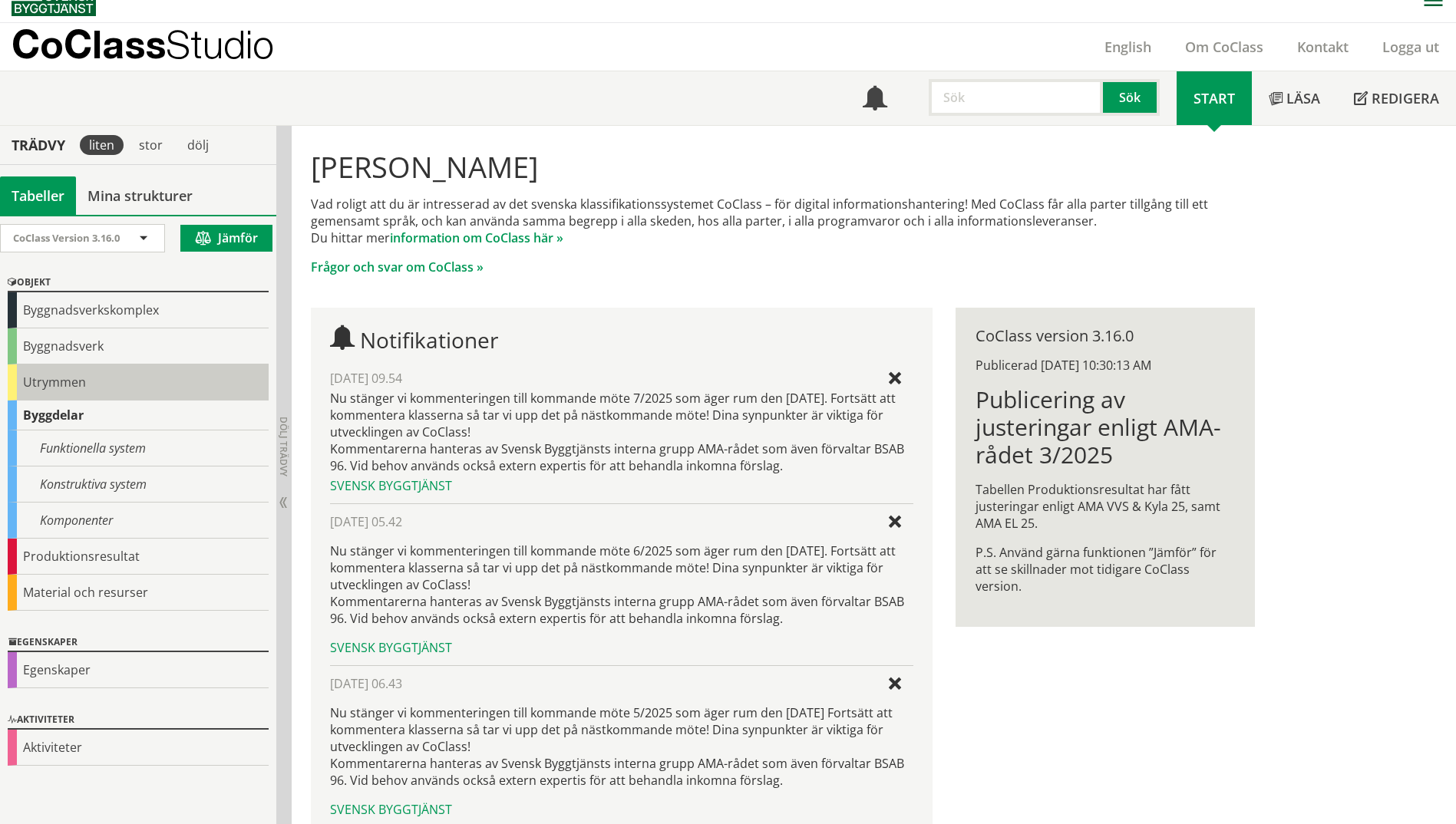
click at [38, 385] on div "Utrymmen" at bounding box center [138, 382] width 261 height 36
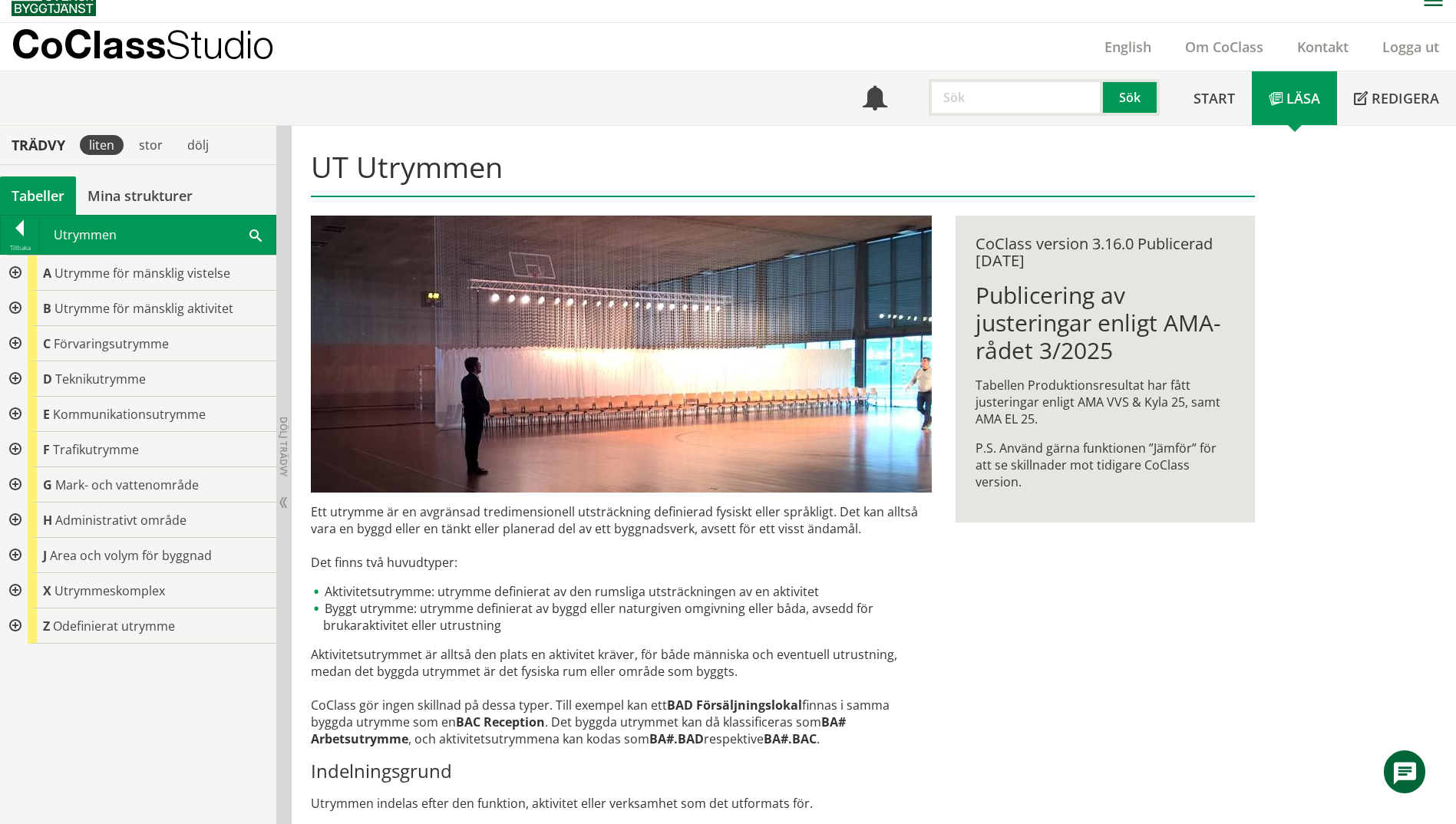
click at [17, 379] on div at bounding box center [14, 379] width 28 height 35
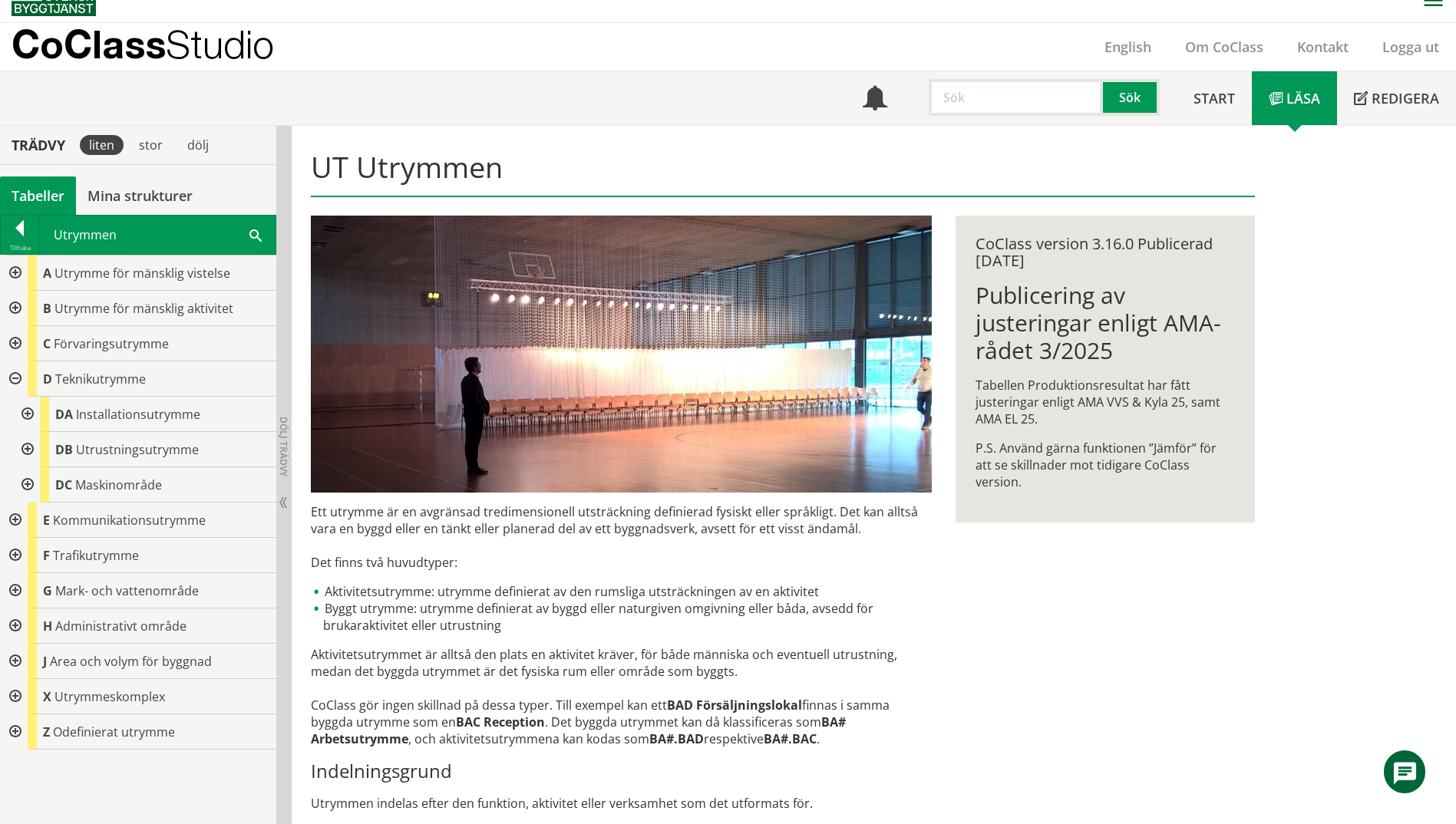
click at [26, 414] on div at bounding box center [26, 414] width 28 height 35
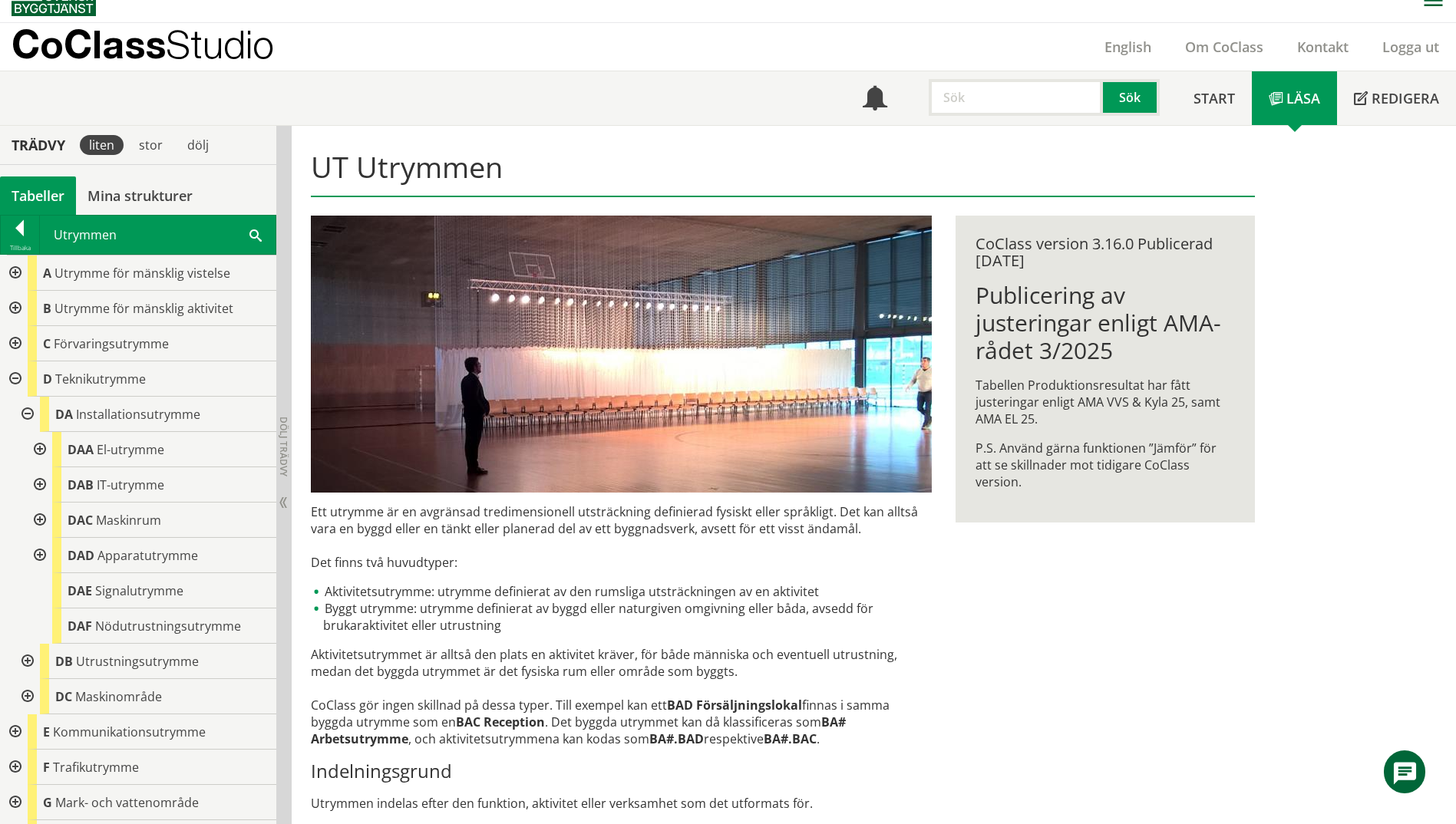
click at [38, 449] on div at bounding box center [39, 450] width 28 height 35
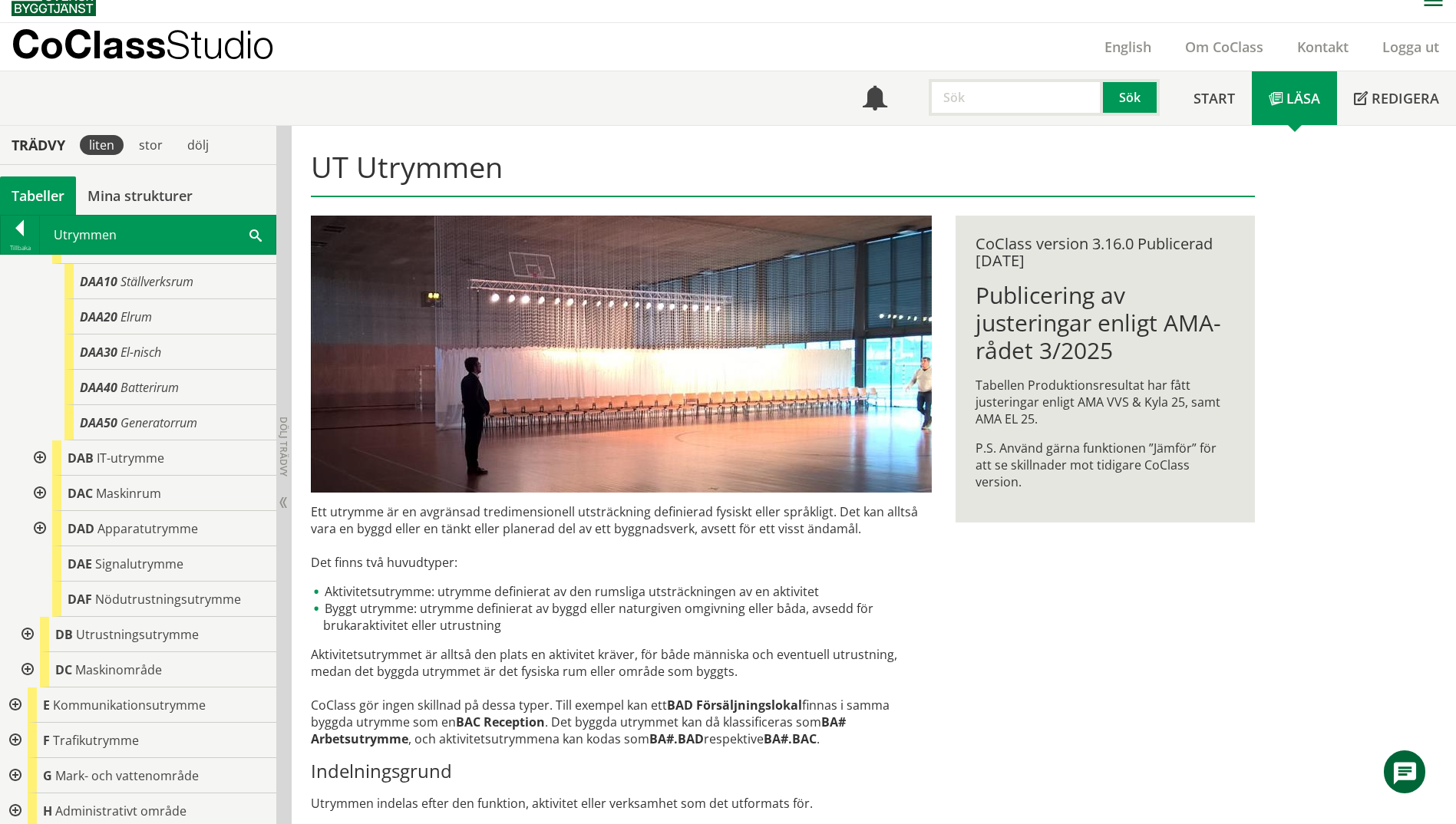
scroll to position [230, 0]
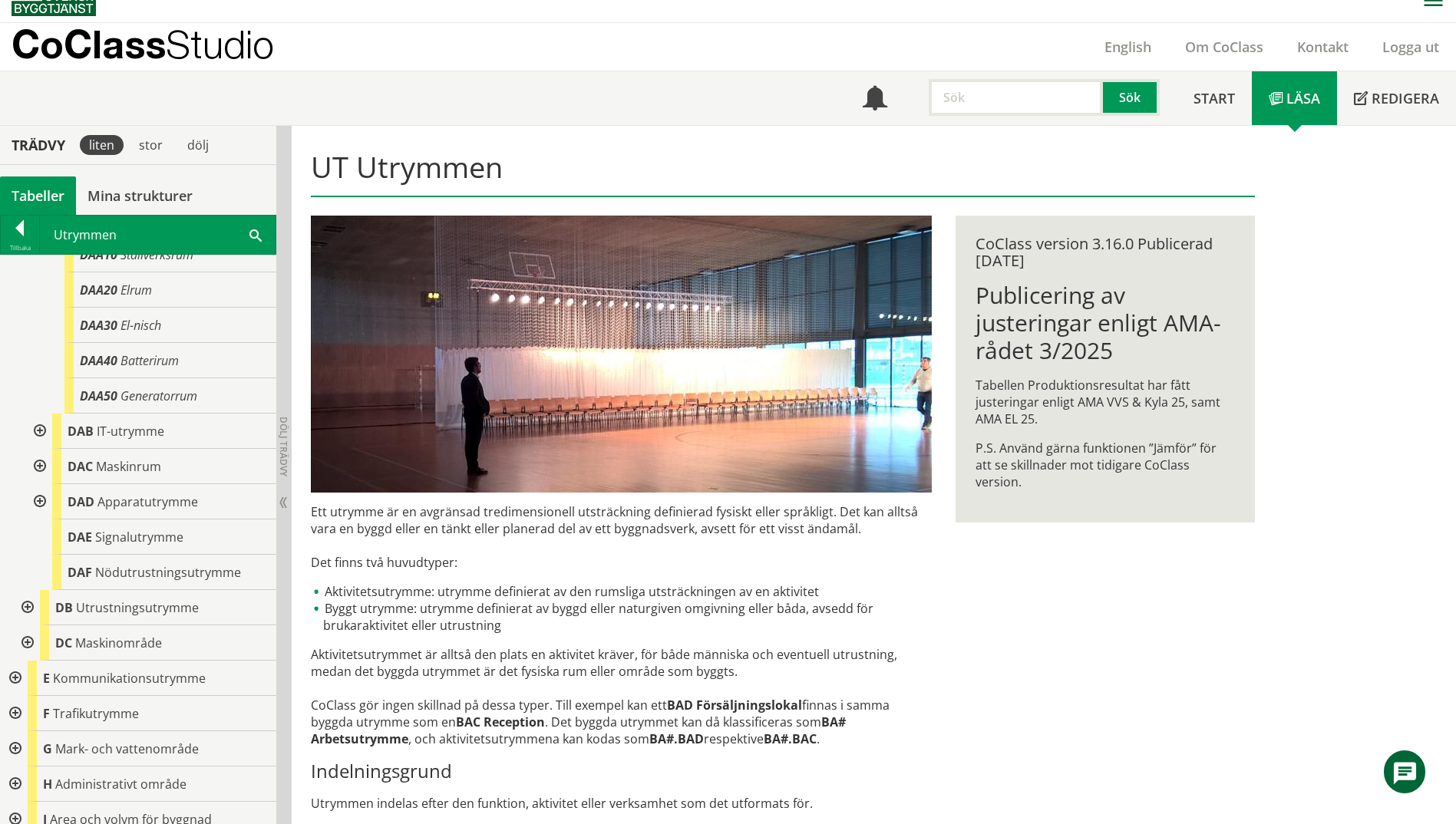
click at [37, 429] on div at bounding box center [39, 431] width 28 height 35
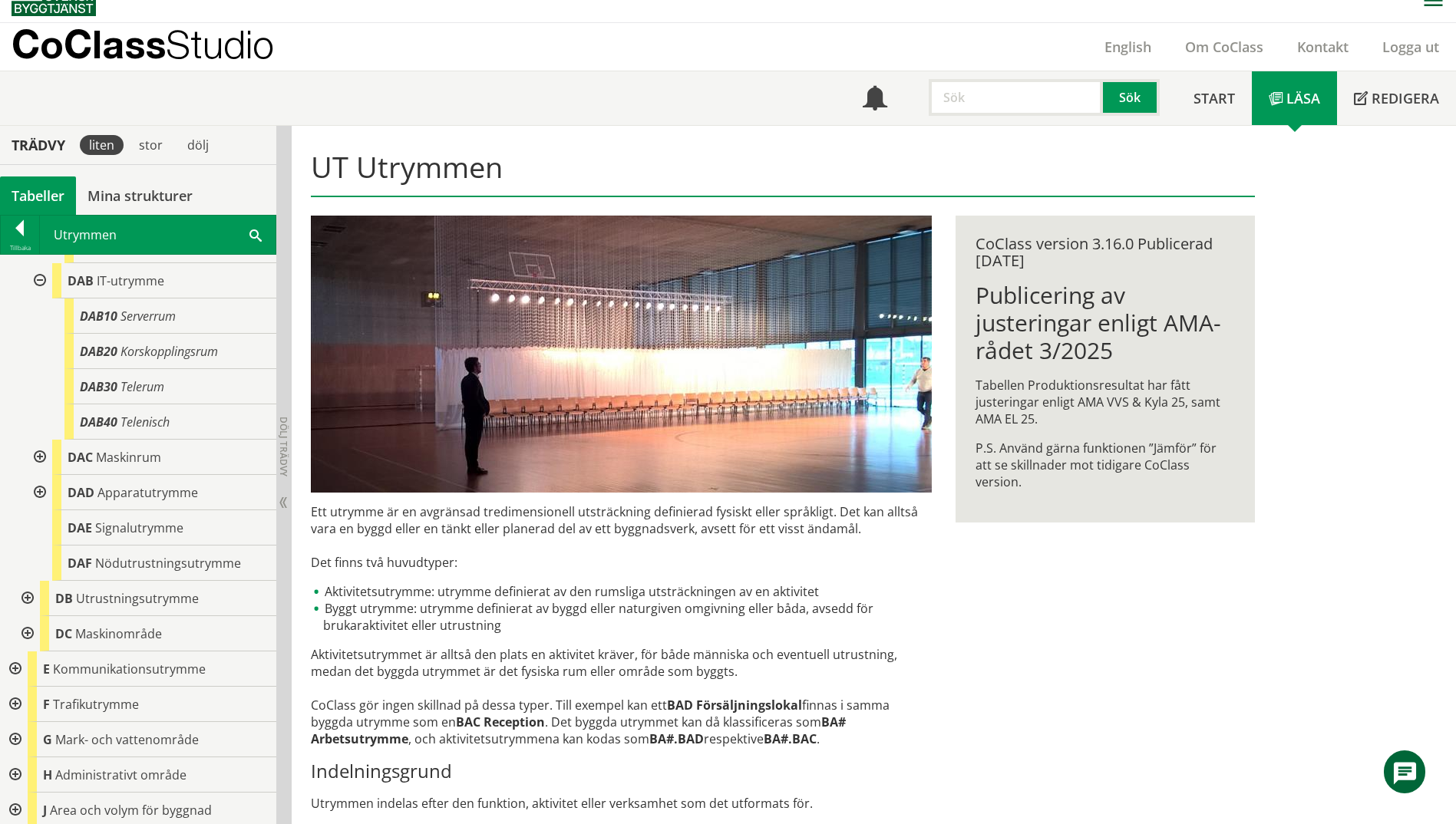
scroll to position [384, 0]
click at [41, 453] on div at bounding box center [39, 454] width 28 height 35
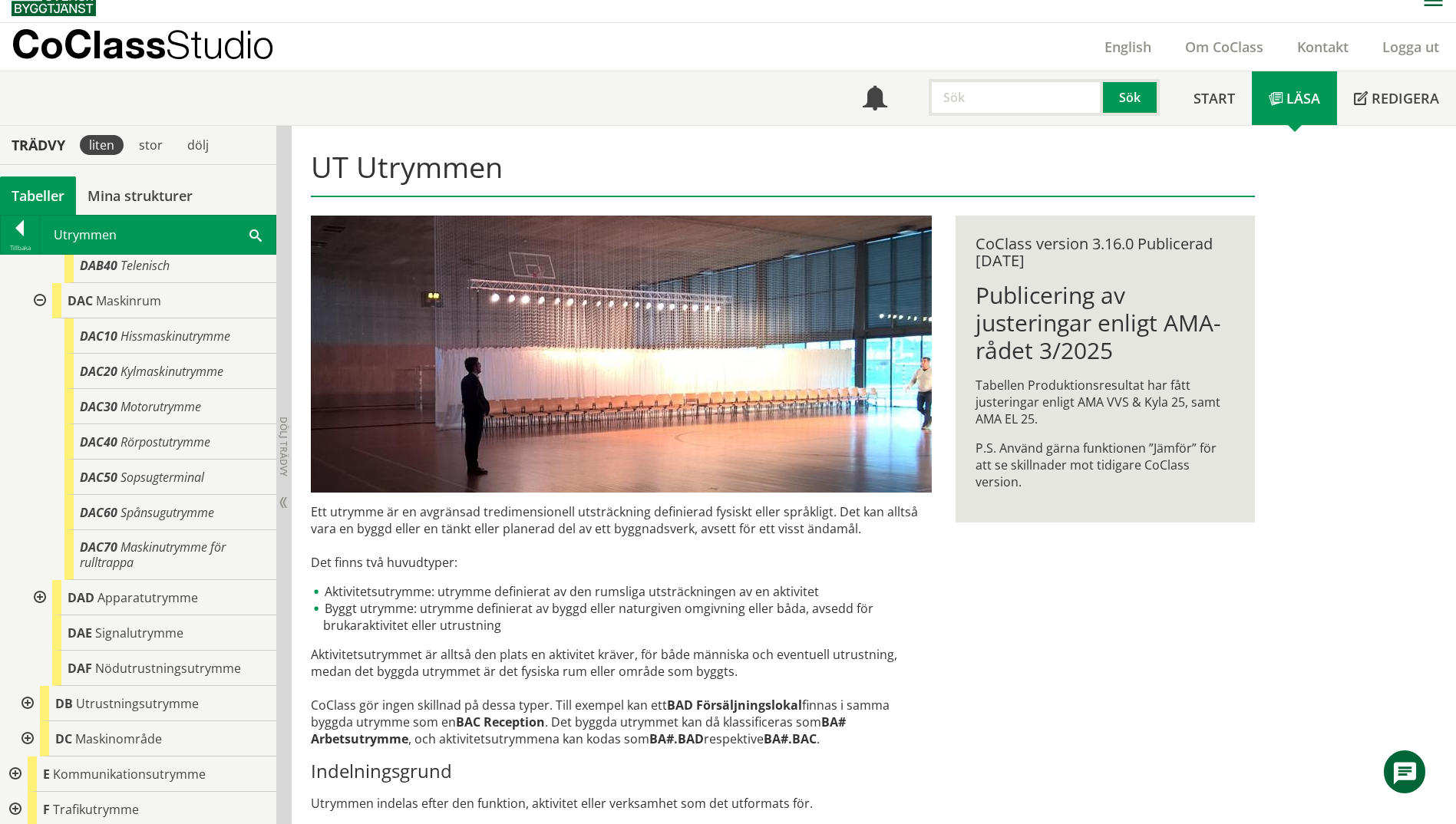
scroll to position [614, 0]
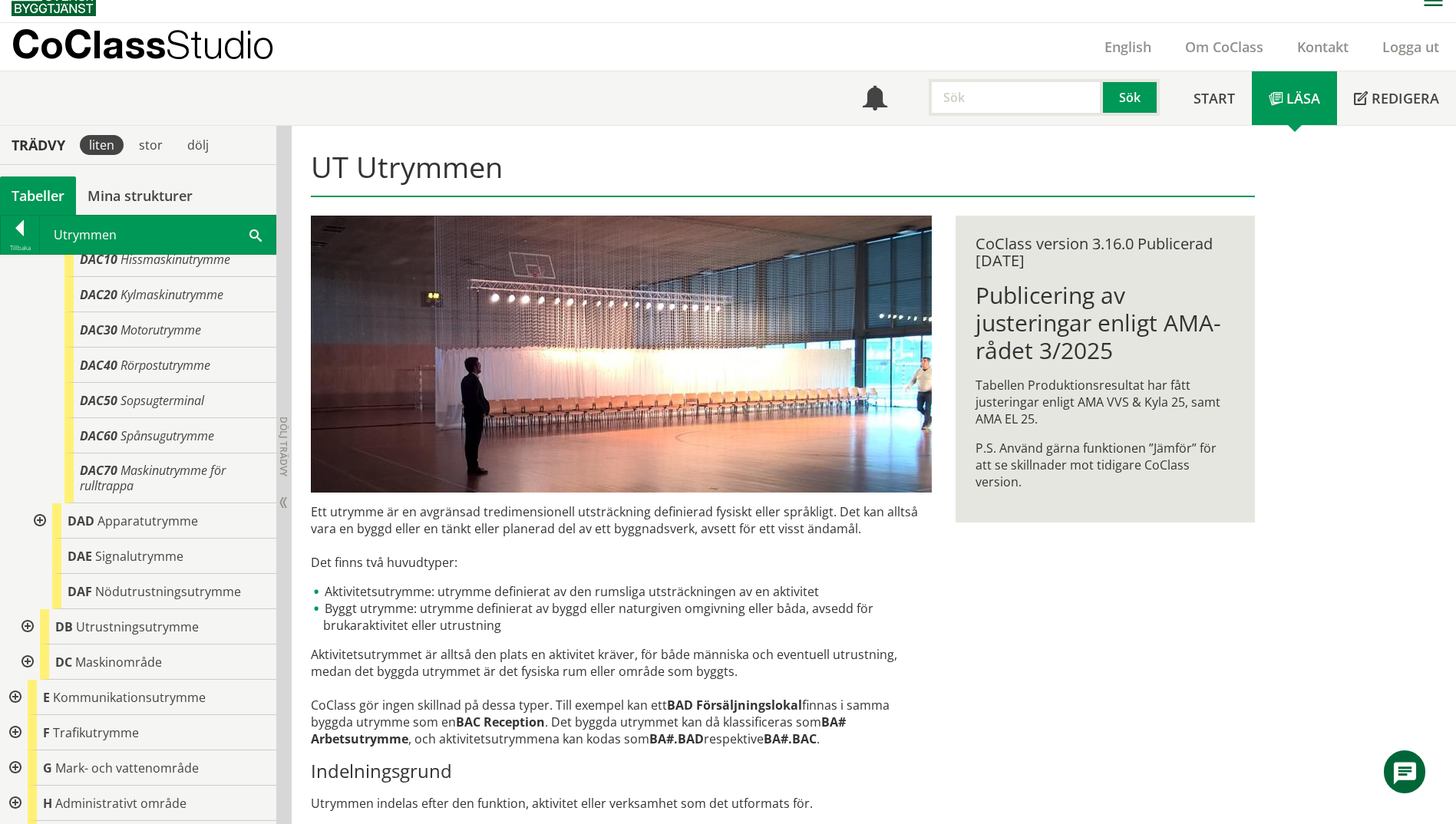
click at [43, 523] on div at bounding box center [39, 521] width 28 height 35
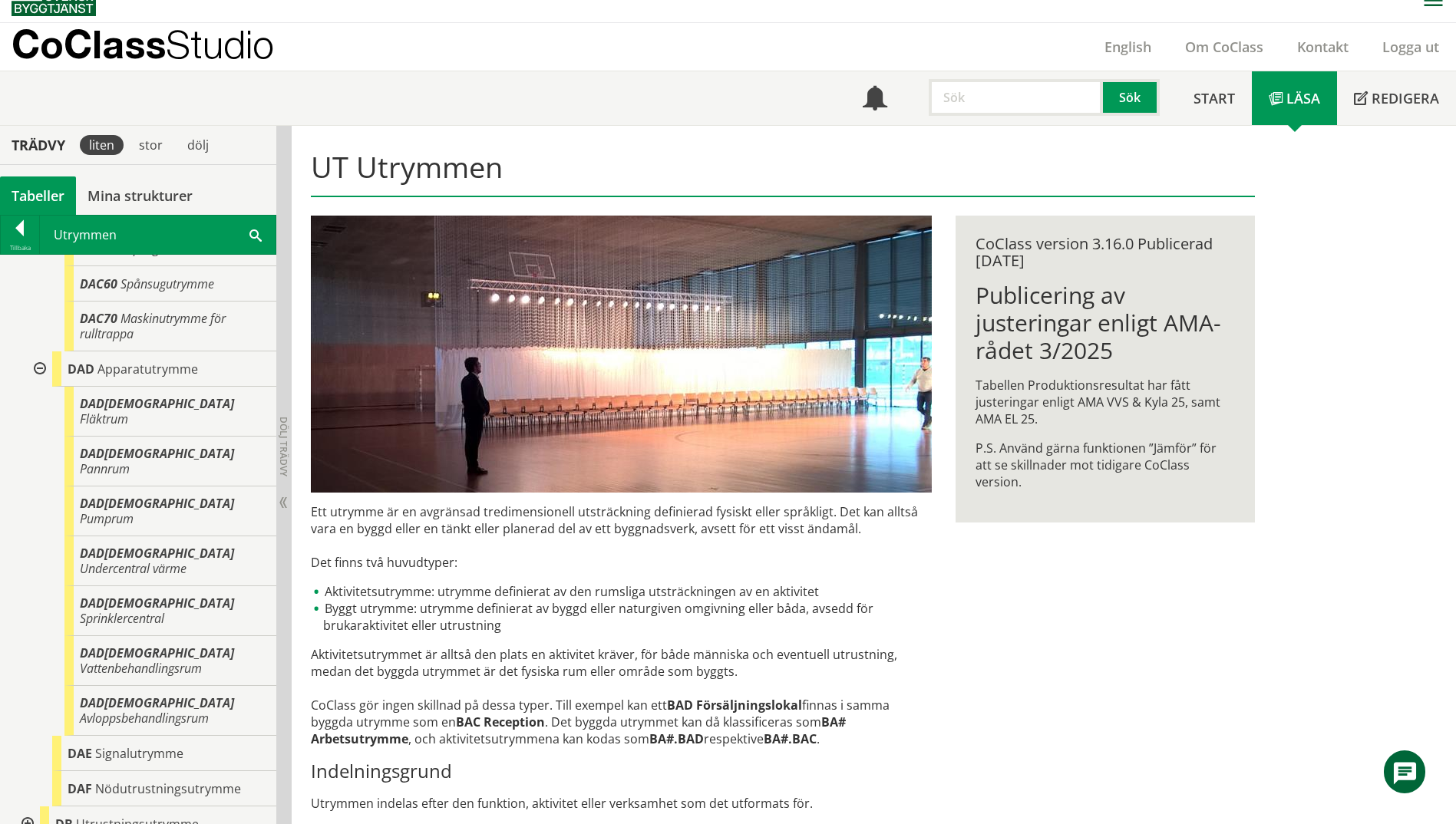
scroll to position [767, 0]
click at [183, 485] on div "DAD[DEMOGRAPHIC_DATA] Pumprum" at bounding box center [170, 510] width 212 height 50
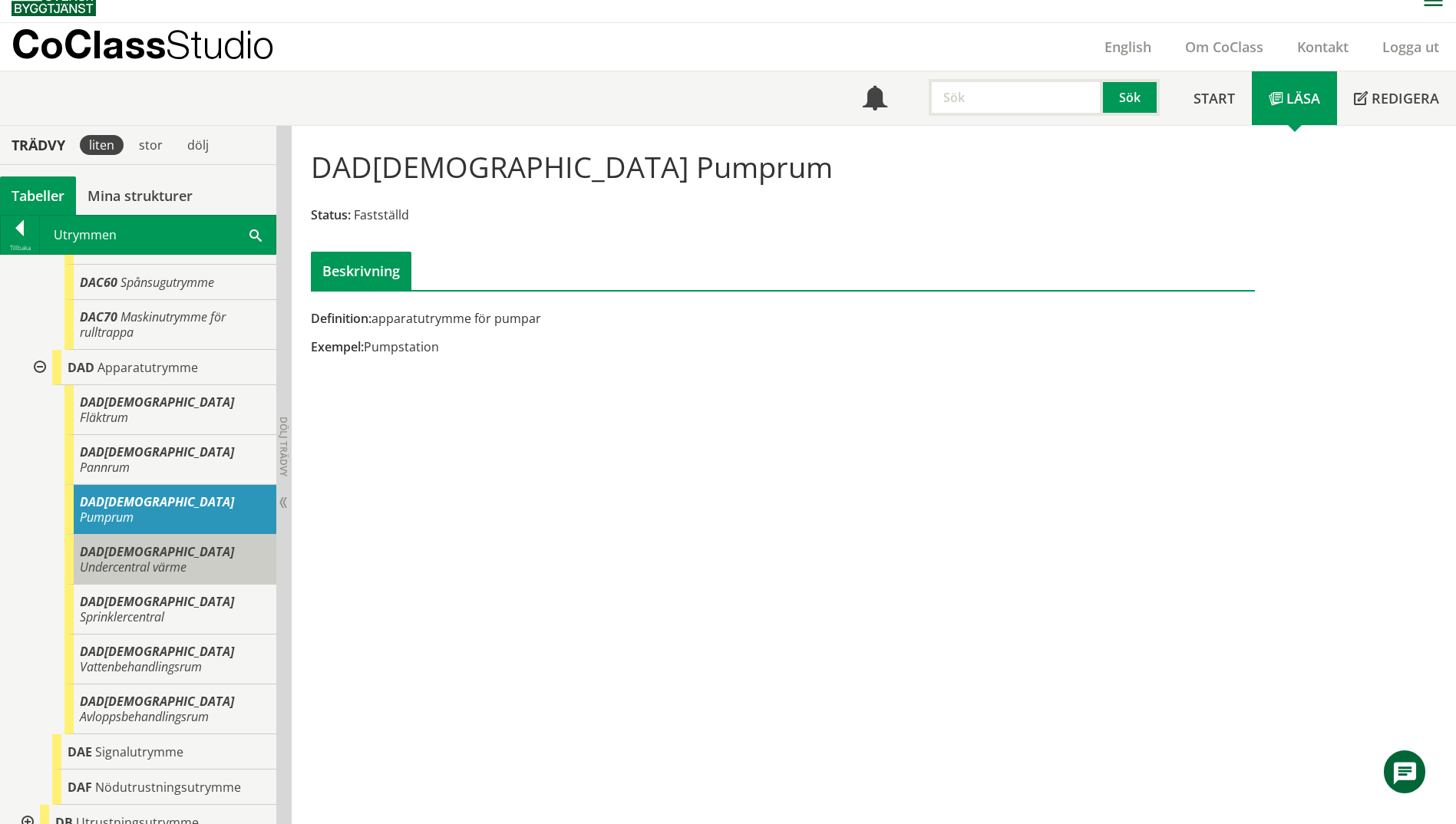
click at [169, 559] on span "Undercentral värme" at bounding box center [133, 567] width 106 height 17
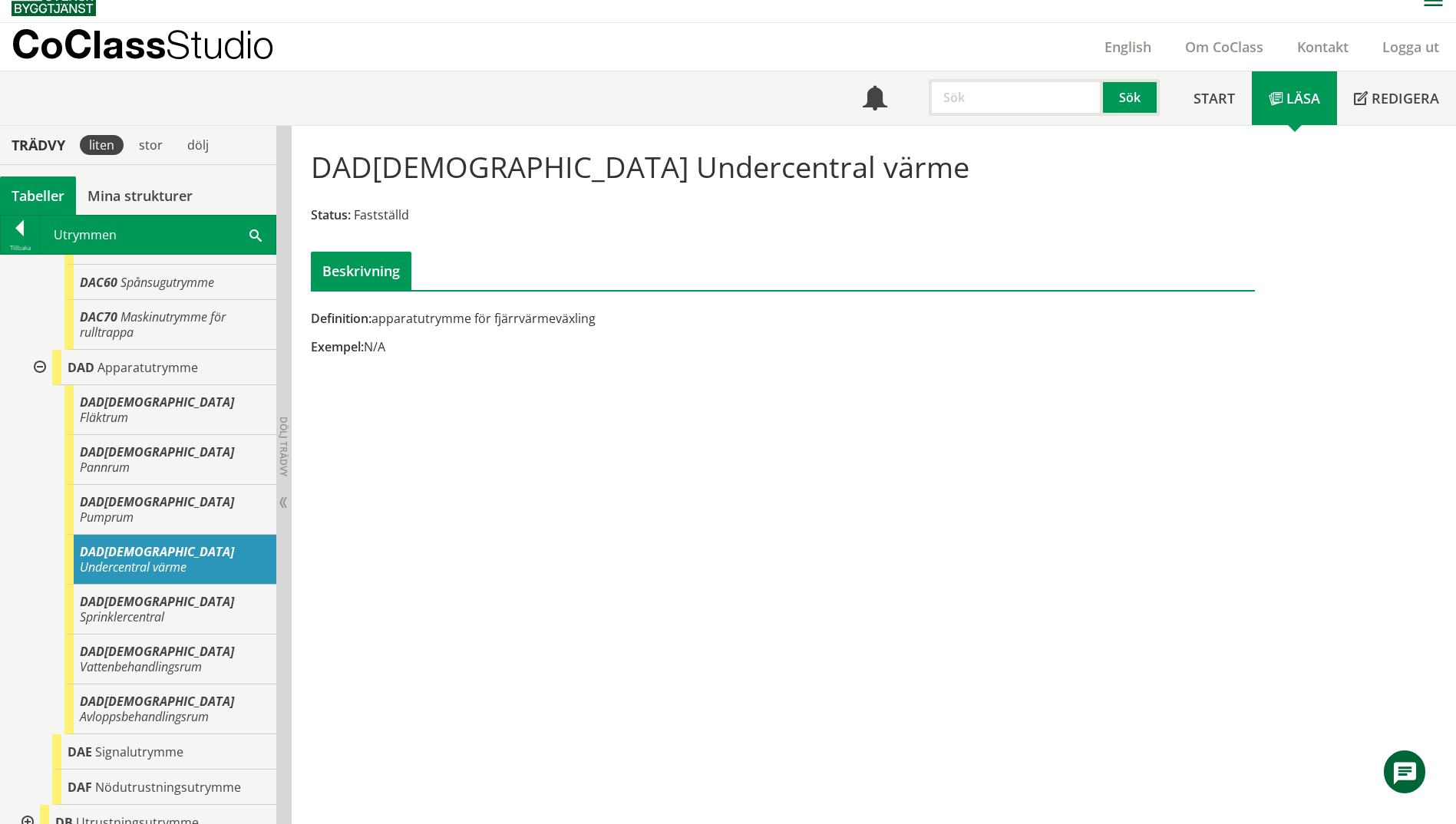
click at [256, 232] on span at bounding box center [255, 235] width 12 height 17
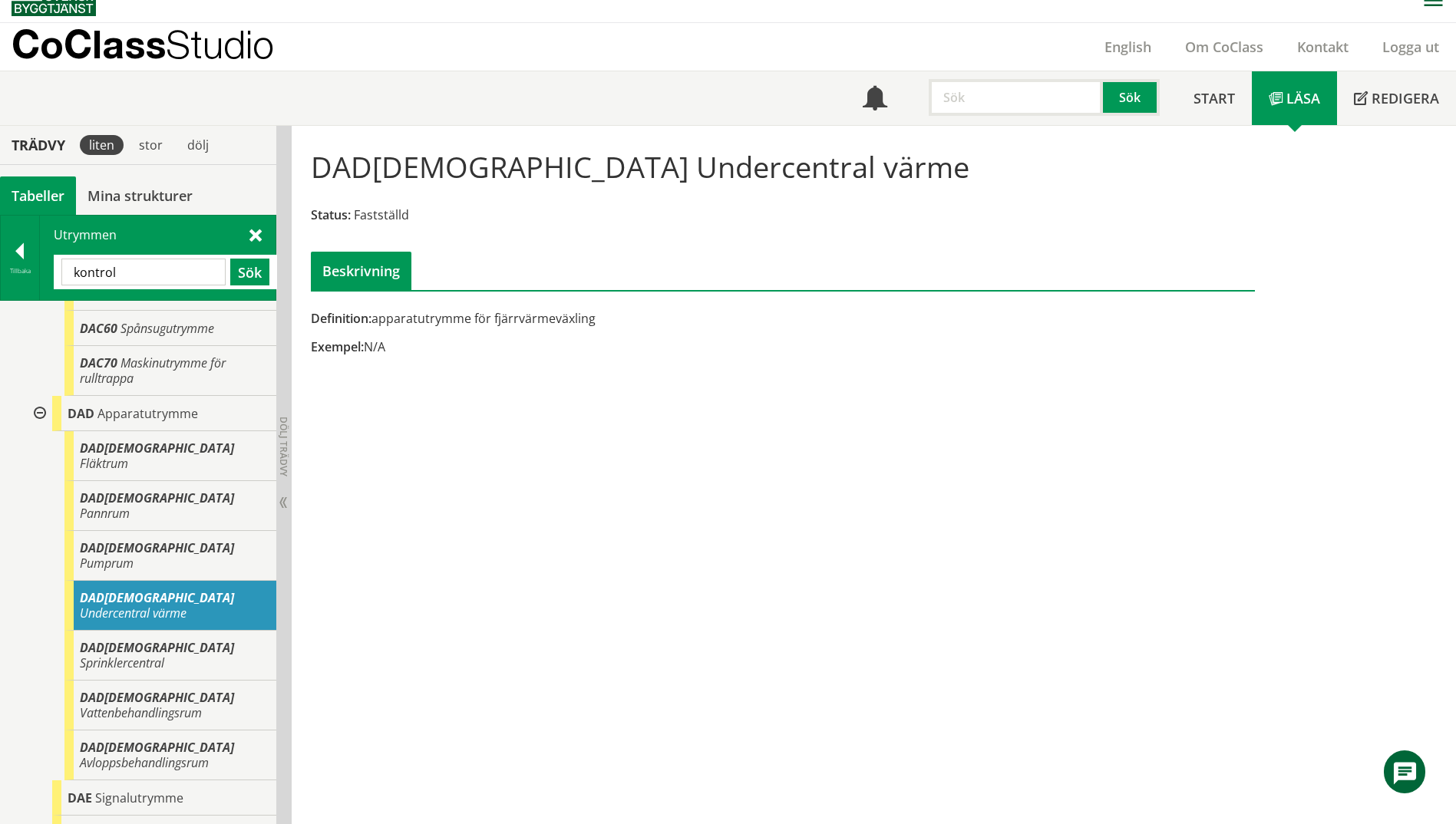
type input "kontrol"
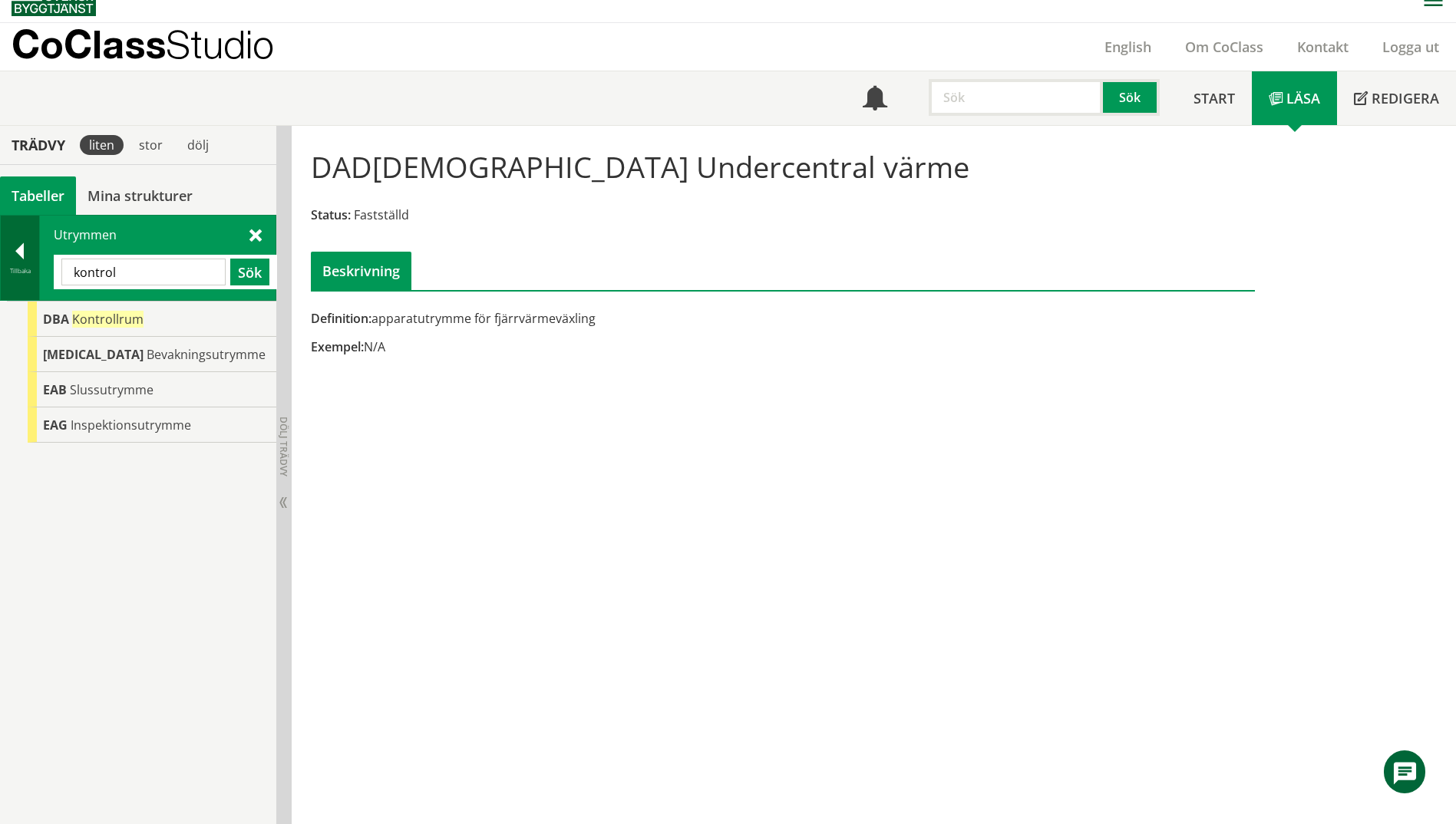
click at [20, 262] on div at bounding box center [20, 253] width 39 height 21
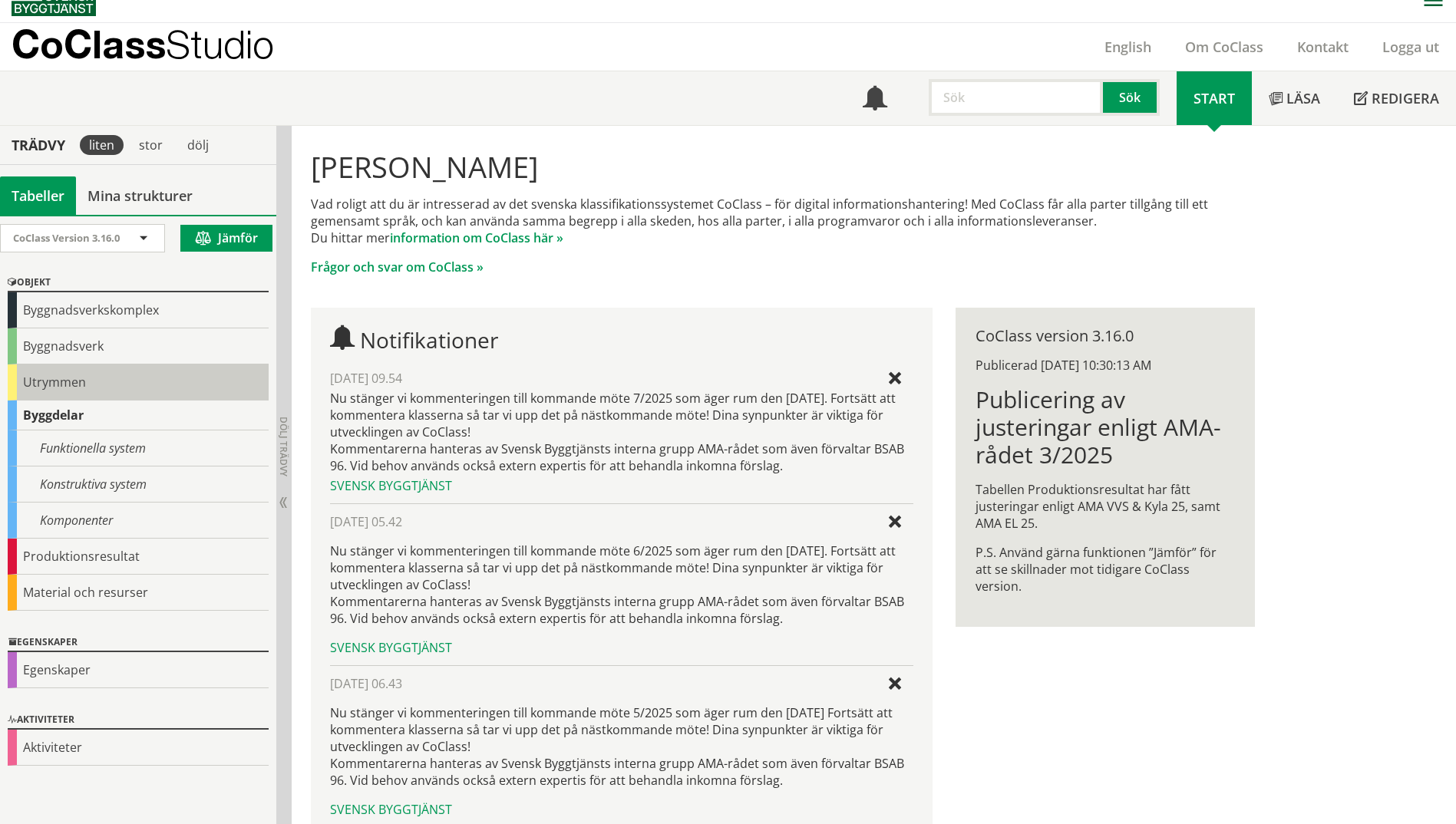
click at [39, 374] on div "Utrymmen" at bounding box center [138, 382] width 261 height 36
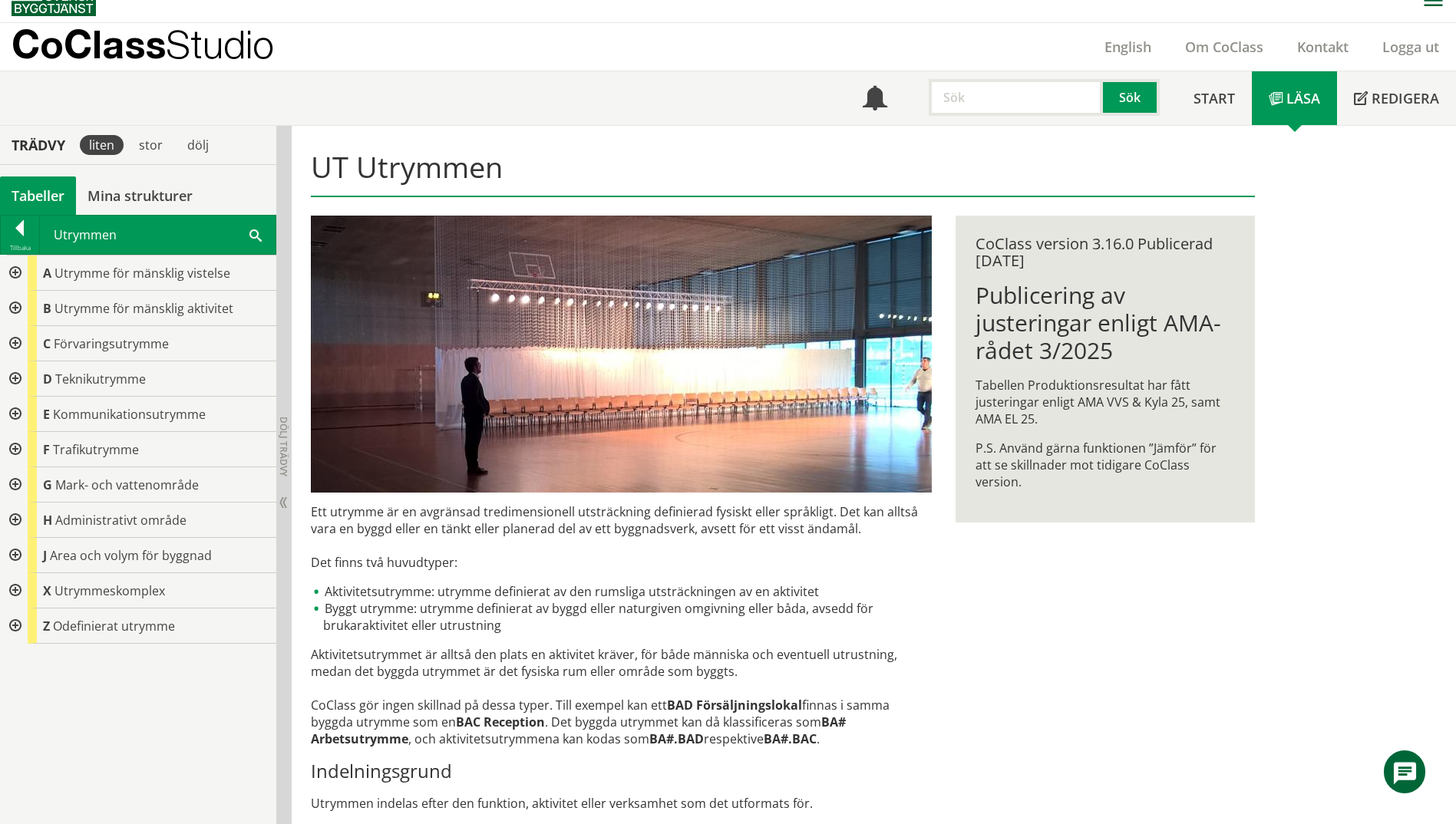
click at [13, 373] on div at bounding box center [14, 379] width 28 height 35
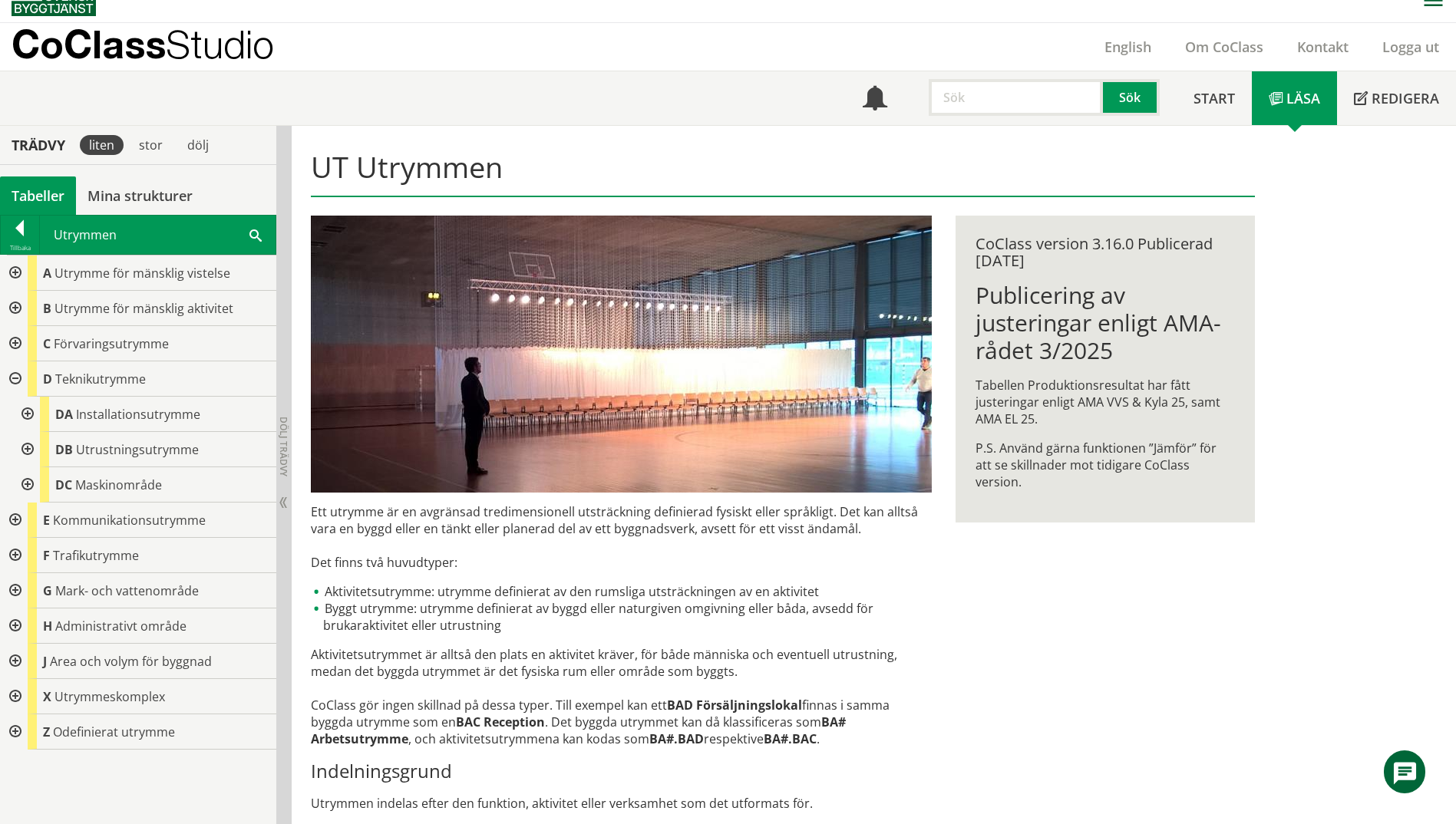
click at [28, 452] on div at bounding box center [26, 450] width 28 height 35
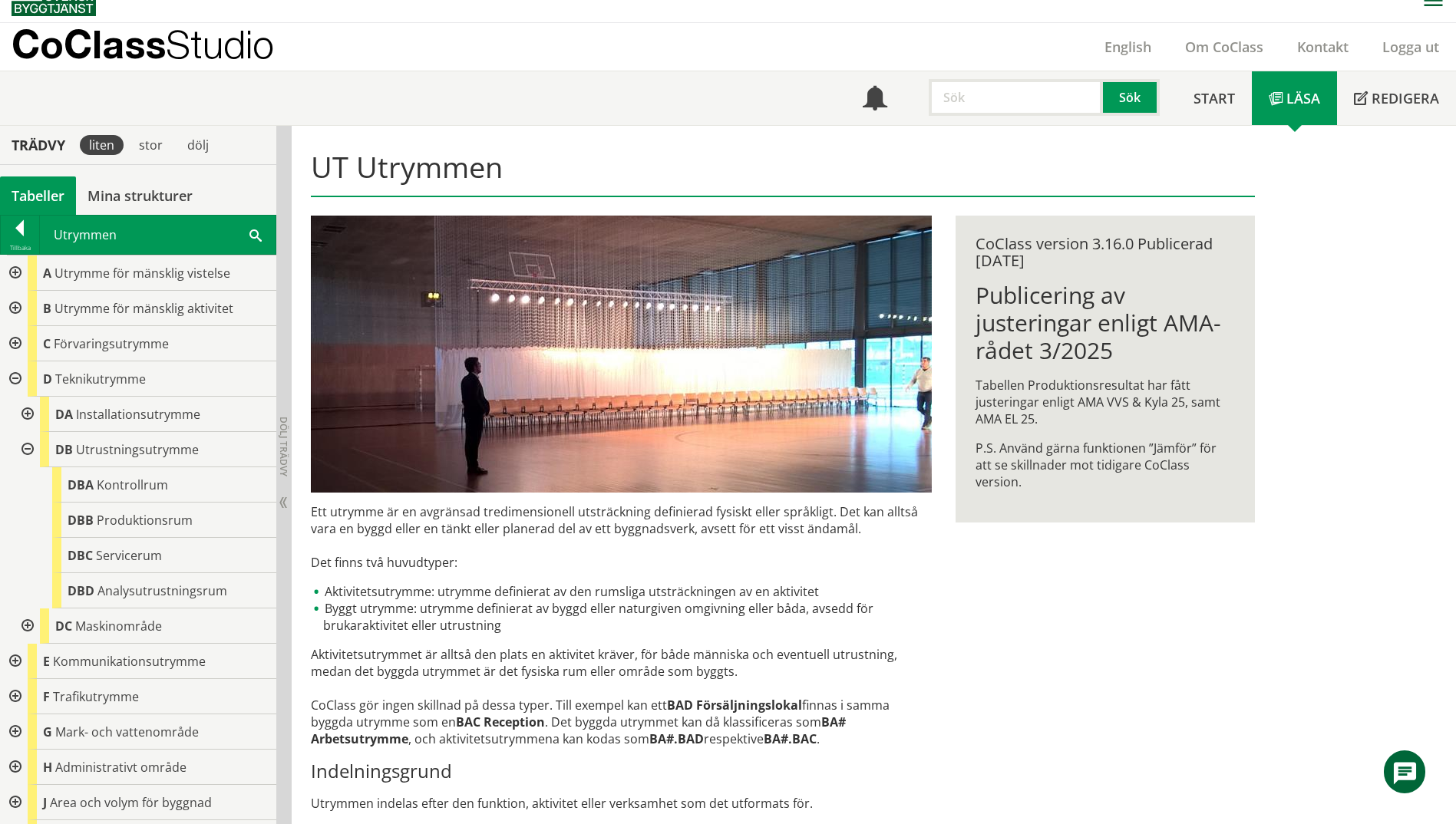
click at [28, 413] on div at bounding box center [26, 414] width 28 height 35
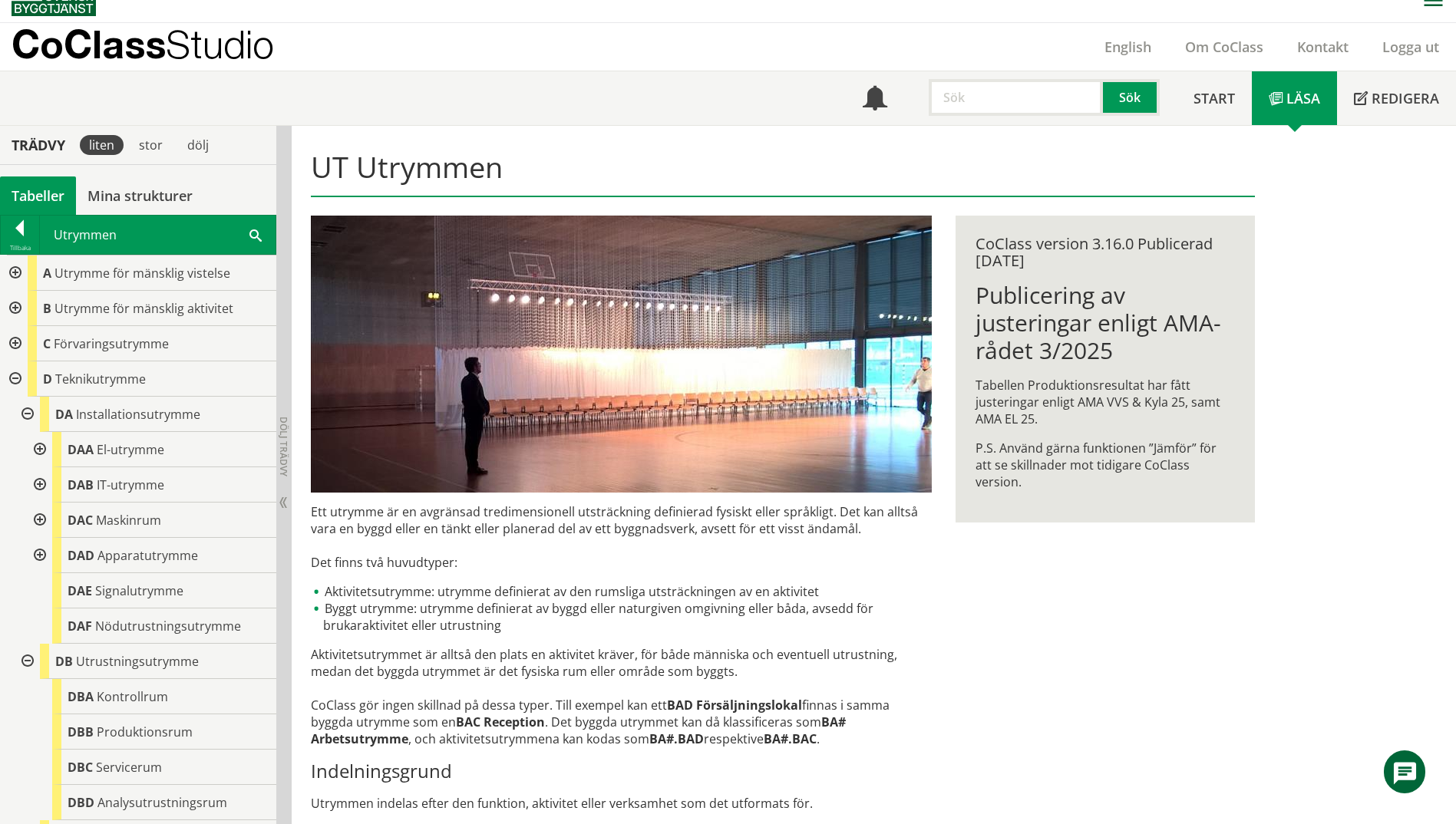
click at [36, 451] on div at bounding box center [39, 450] width 28 height 35
click at [35, 488] on div at bounding box center [39, 484] width 28 height 35
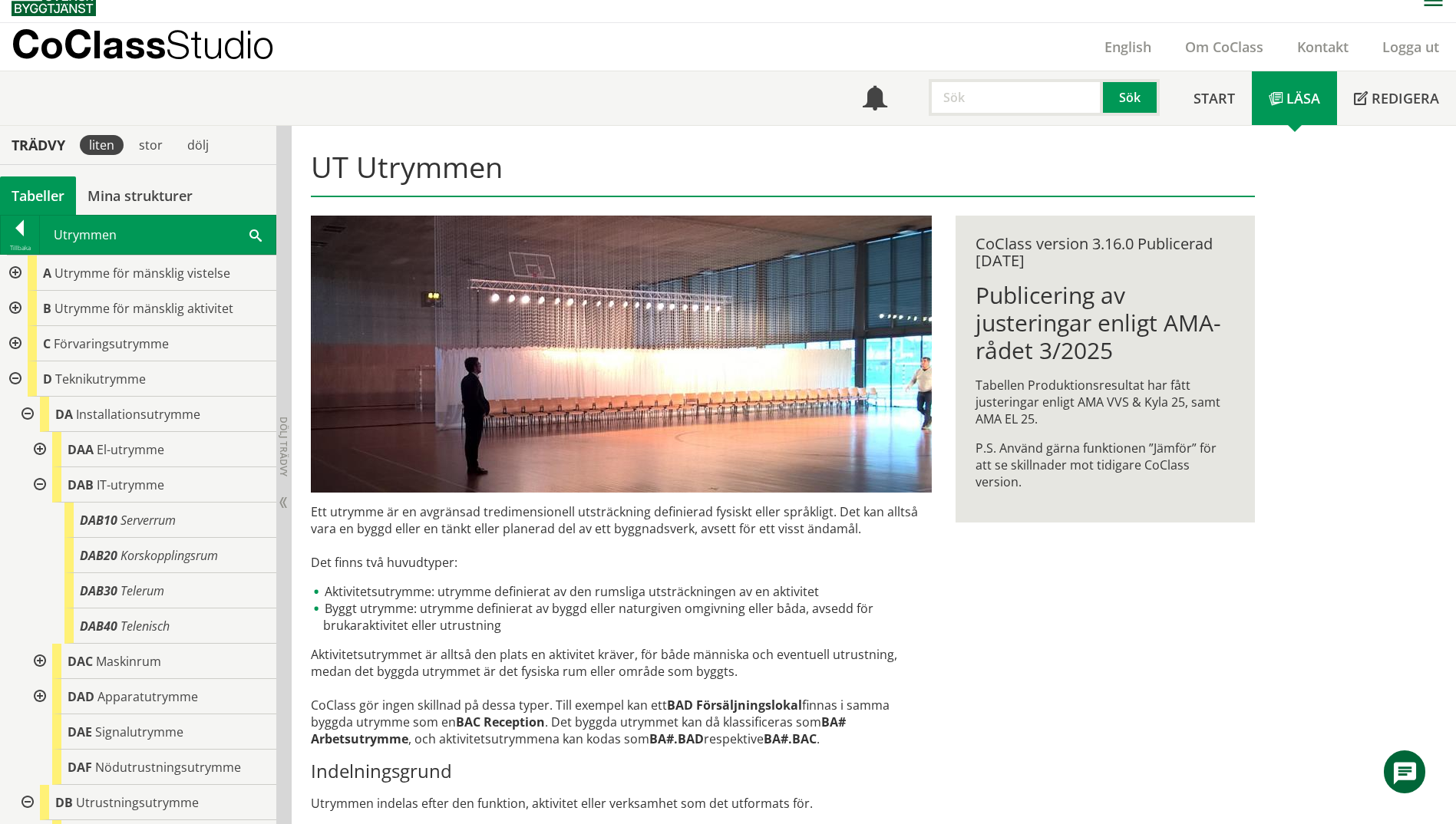
click at [37, 489] on div at bounding box center [39, 484] width 28 height 35
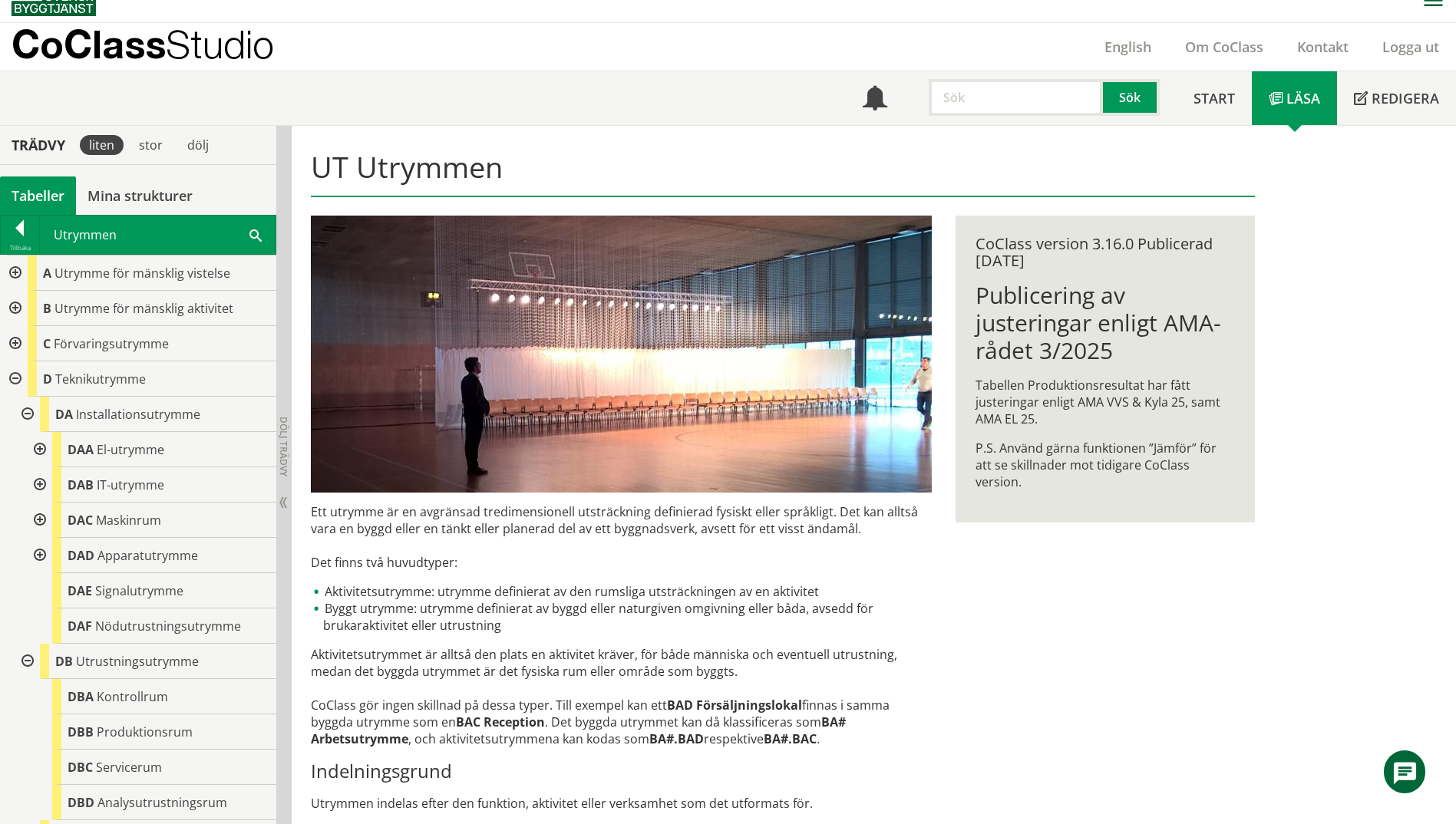
click at [37, 520] on div at bounding box center [39, 520] width 28 height 35
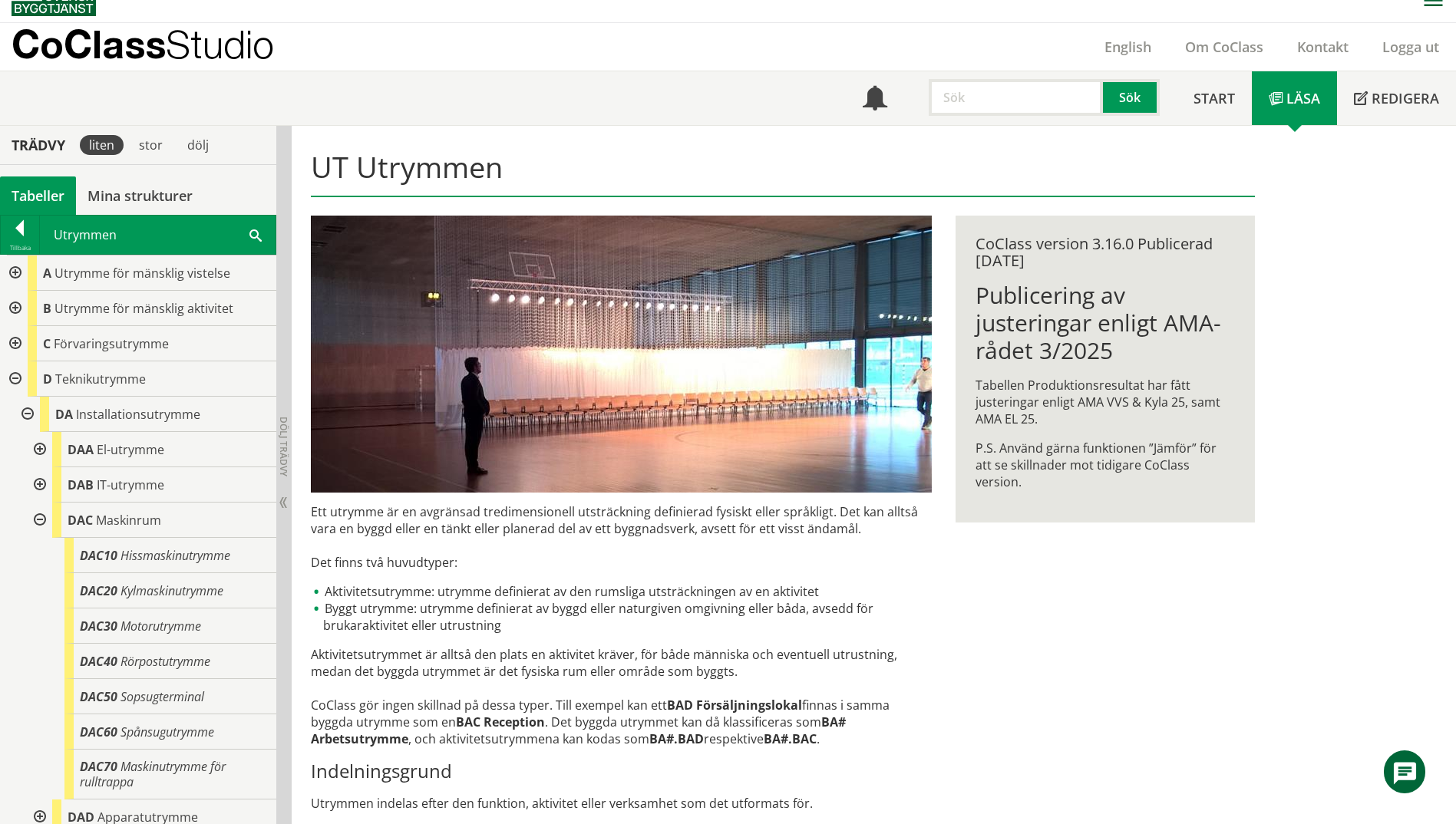
click at [37, 520] on div at bounding box center [39, 520] width 28 height 35
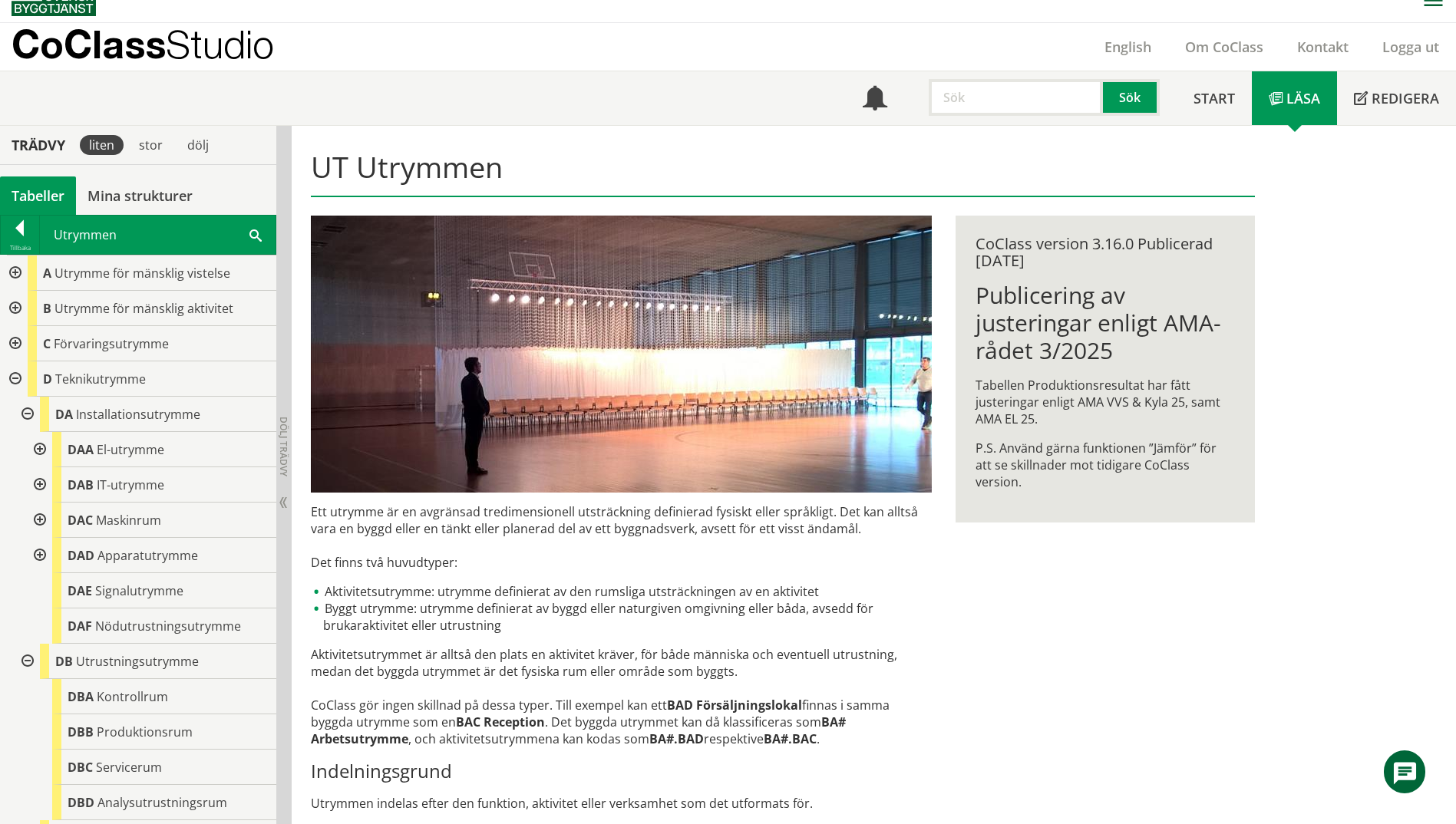
click at [42, 556] on div at bounding box center [39, 555] width 28 height 35
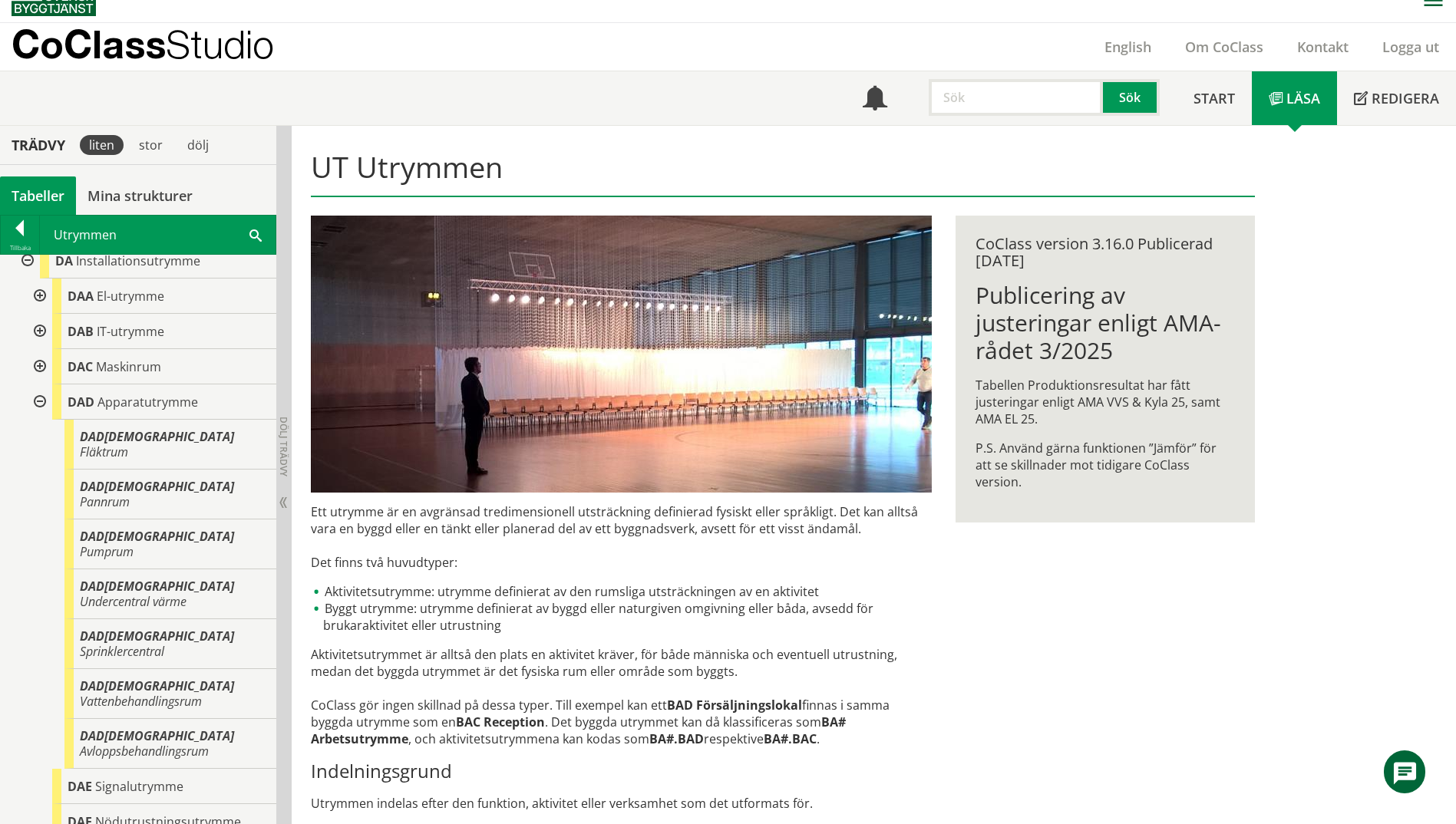
scroll to position [77, 0]
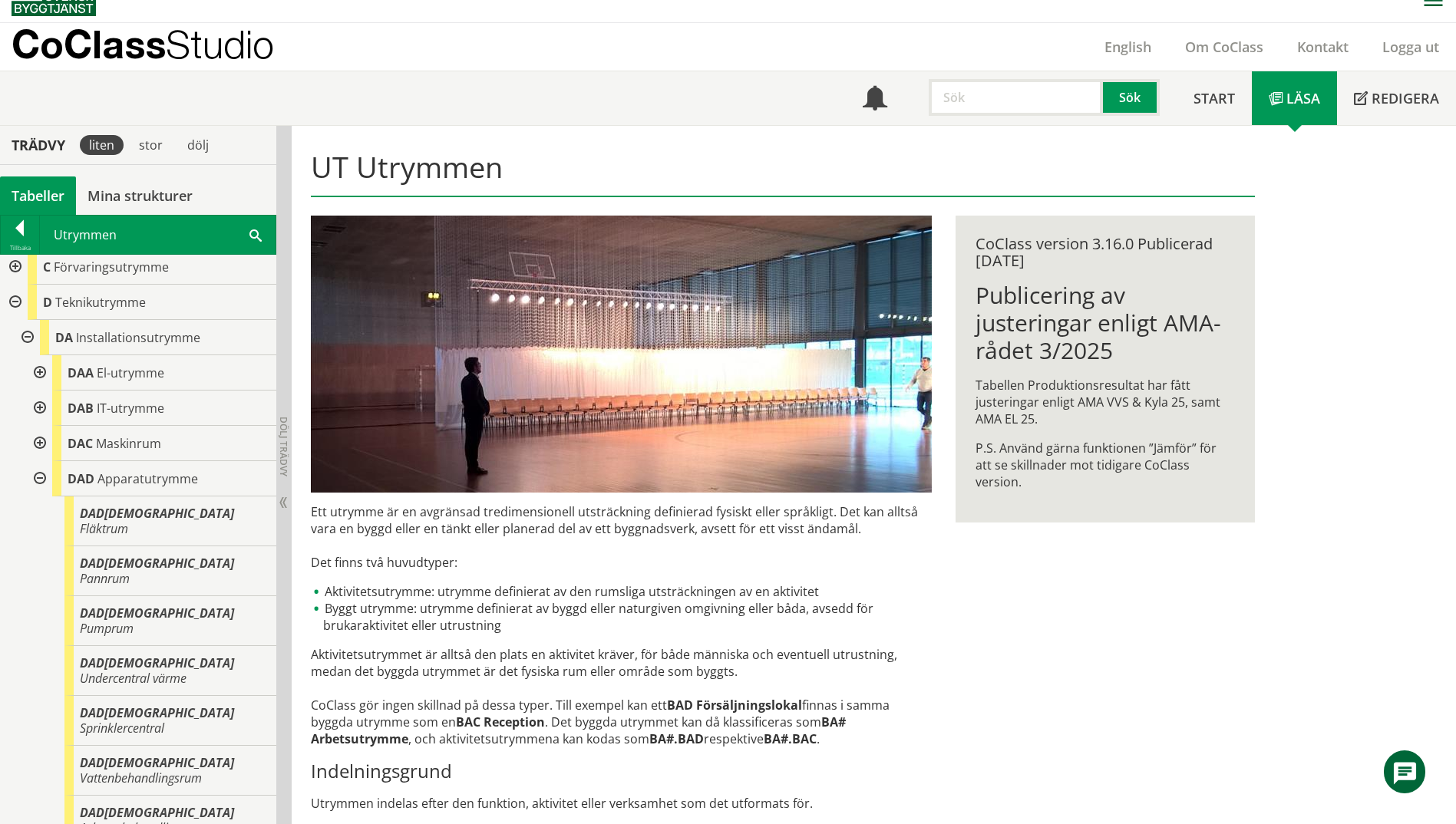
click at [36, 481] on div at bounding box center [39, 479] width 28 height 35
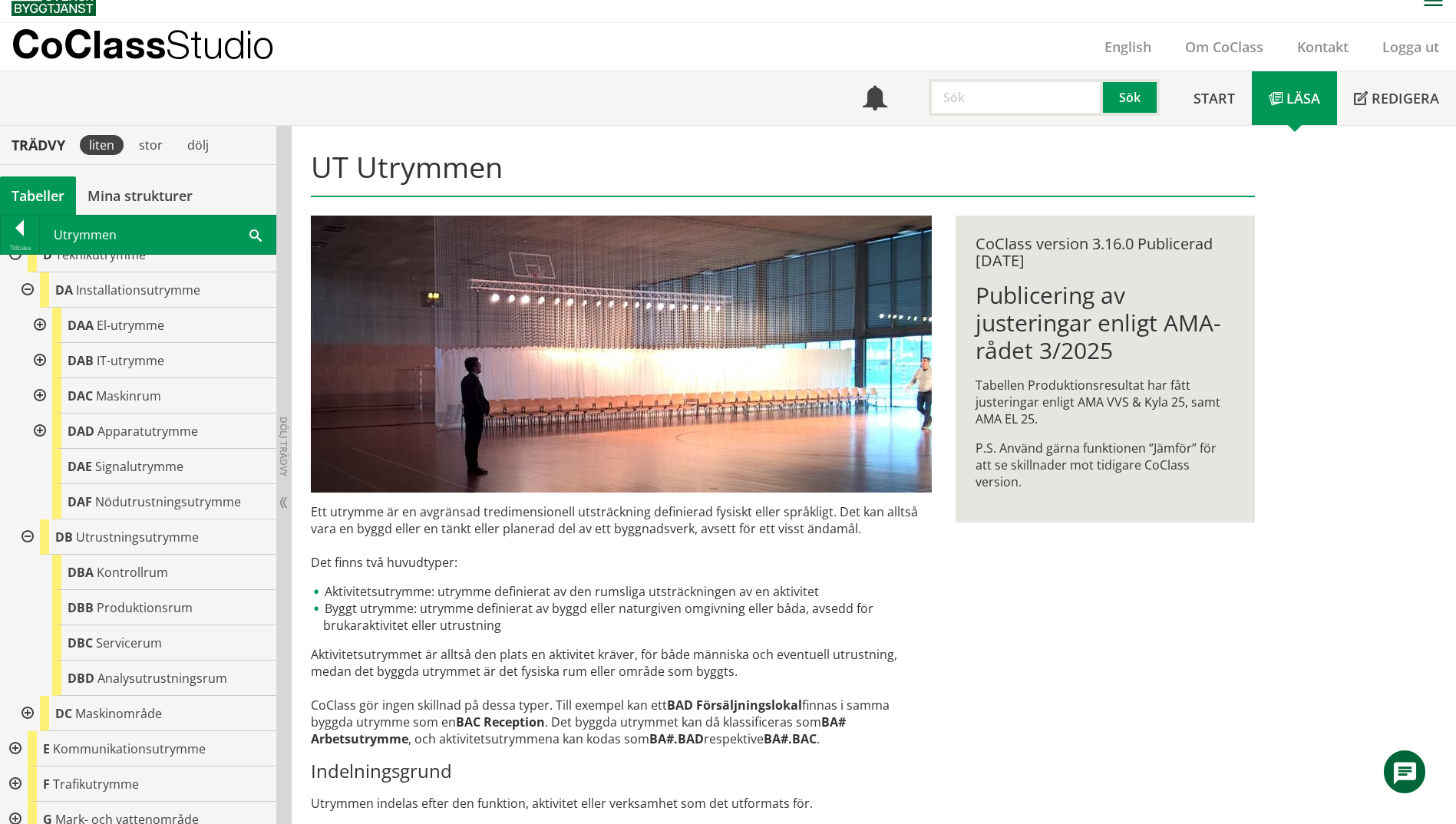
scroll to position [0, 0]
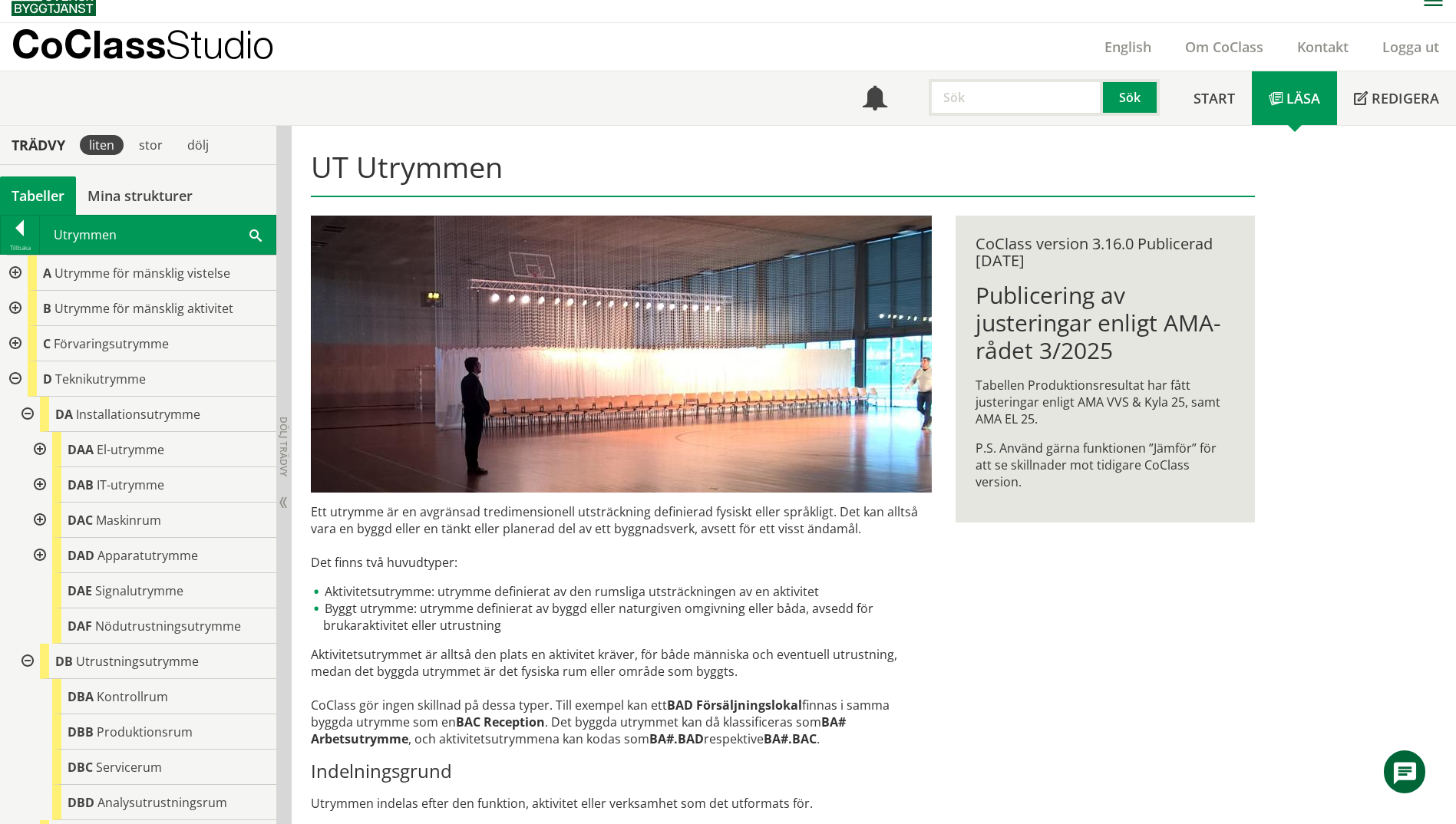
click at [250, 228] on span at bounding box center [255, 235] width 12 height 17
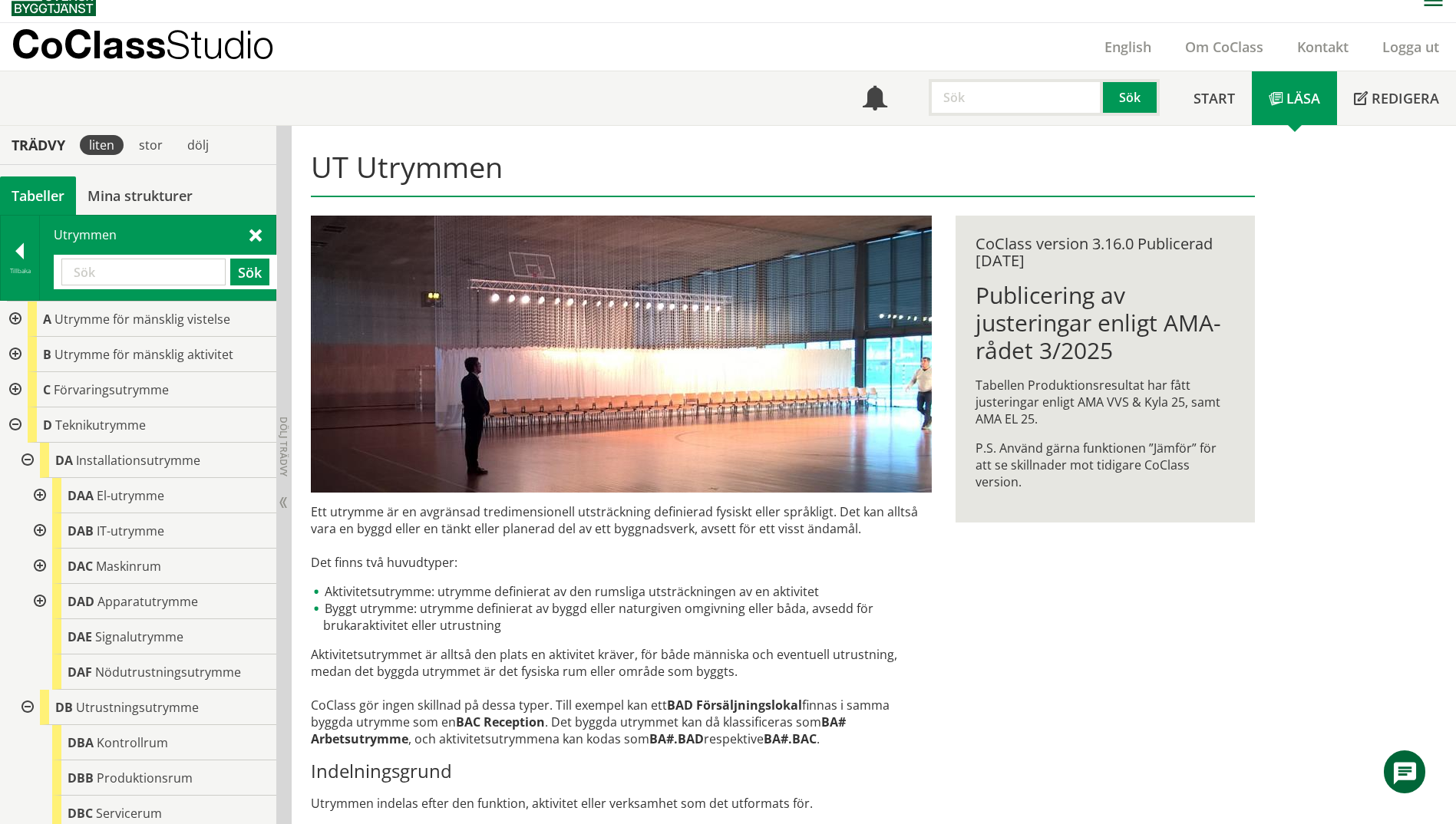
click at [127, 279] on input "text" at bounding box center [143, 272] width 164 height 27
click at [148, 273] on input "text" at bounding box center [143, 272] width 164 height 27
paste input "KÄLLARE/UNDERCENTRAL"
drag, startPoint x: 119, startPoint y: 271, endPoint x: 10, endPoint y: 260, distance: 109.6
click at [10, 260] on div "Tillbaka Utrymmen KÄLLARE/UNDERCENTRAL Sök" at bounding box center [138, 258] width 276 height 86
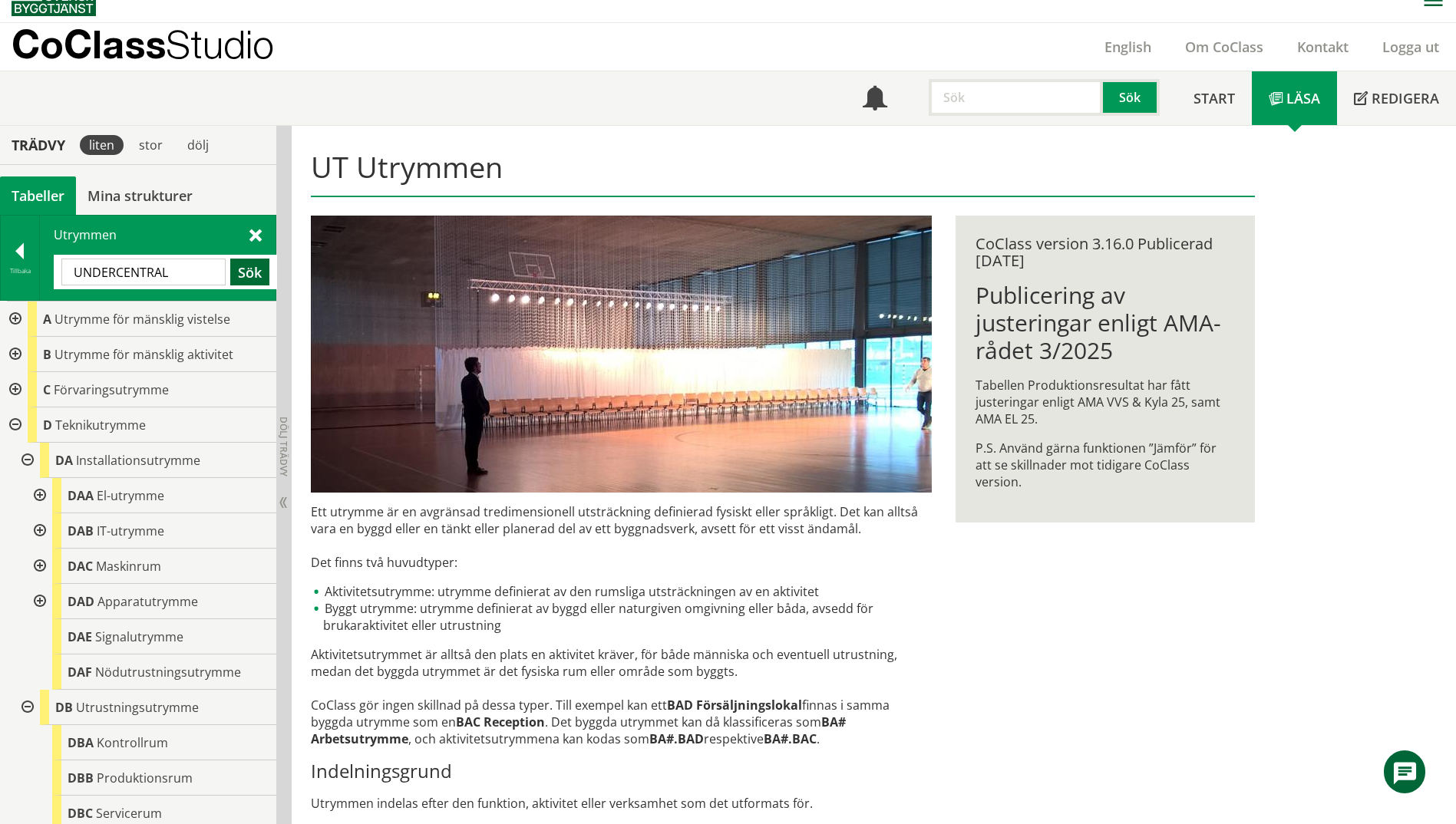
type input "UNDERCENTRAL"
click at [253, 268] on button "Sök" at bounding box center [250, 272] width 39 height 27
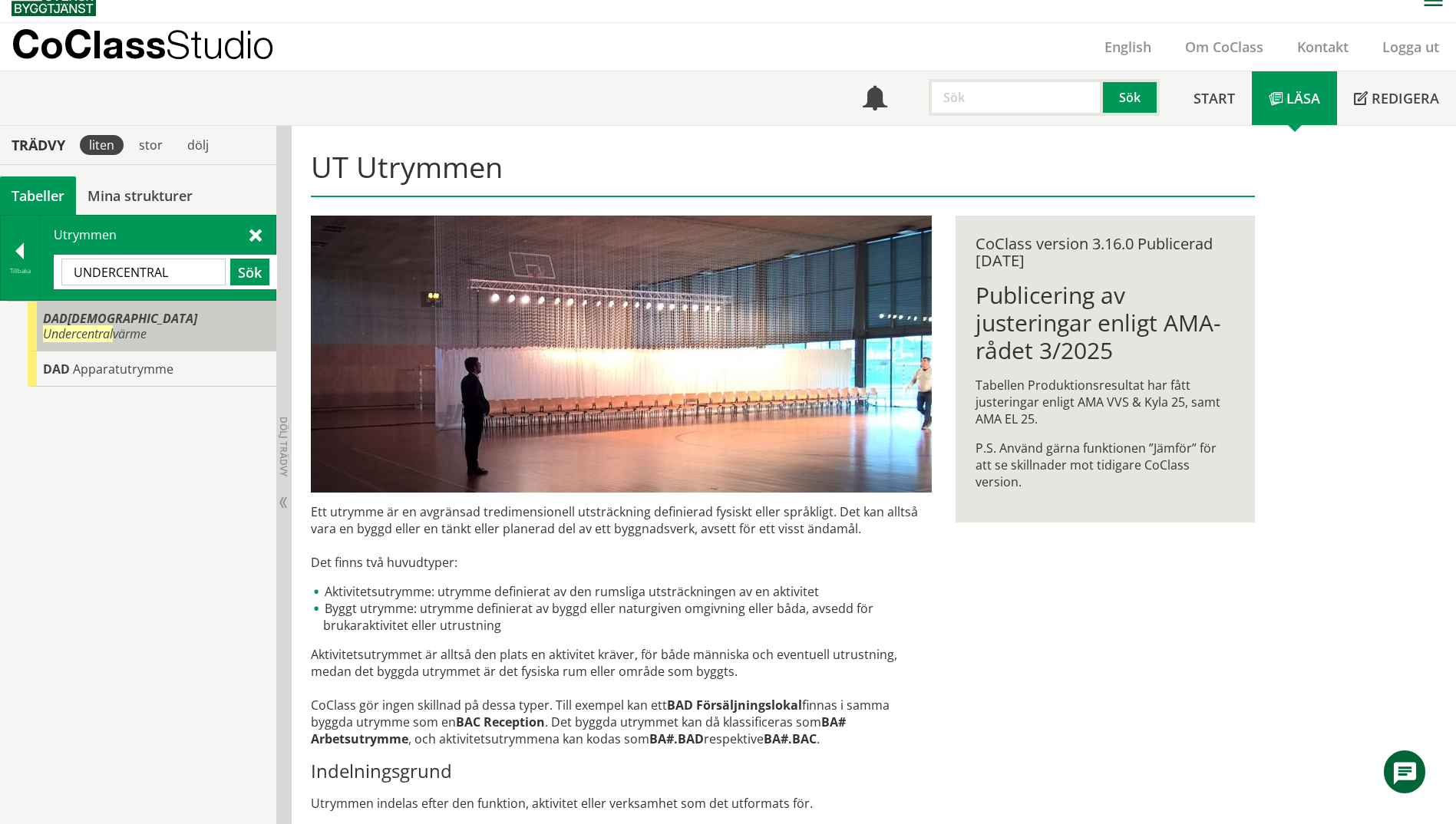
click at [61, 321] on span "DAD[DEMOGRAPHIC_DATA]" at bounding box center [120, 318] width 154 height 17
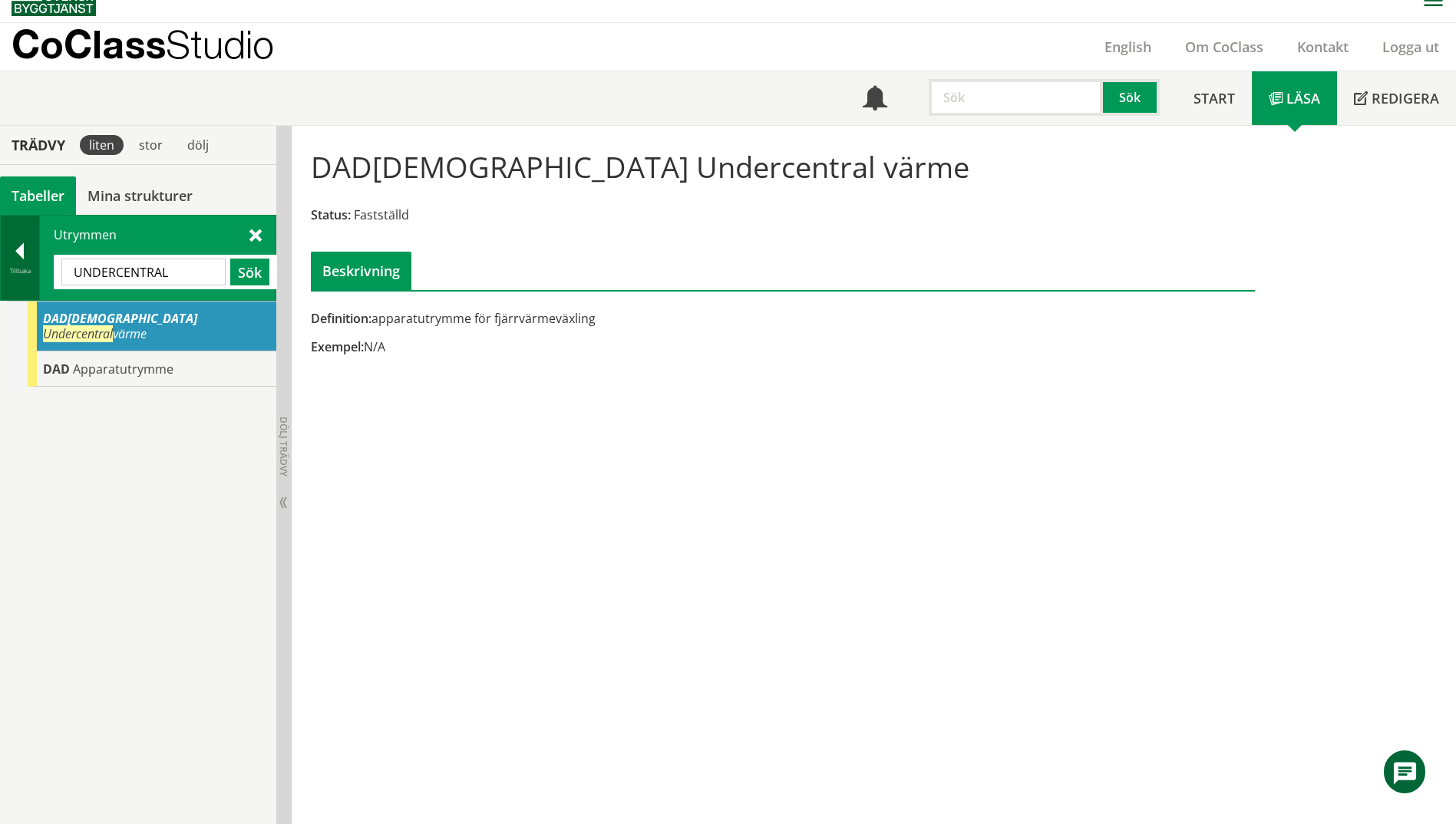
click at [17, 254] on div at bounding box center [20, 253] width 39 height 21
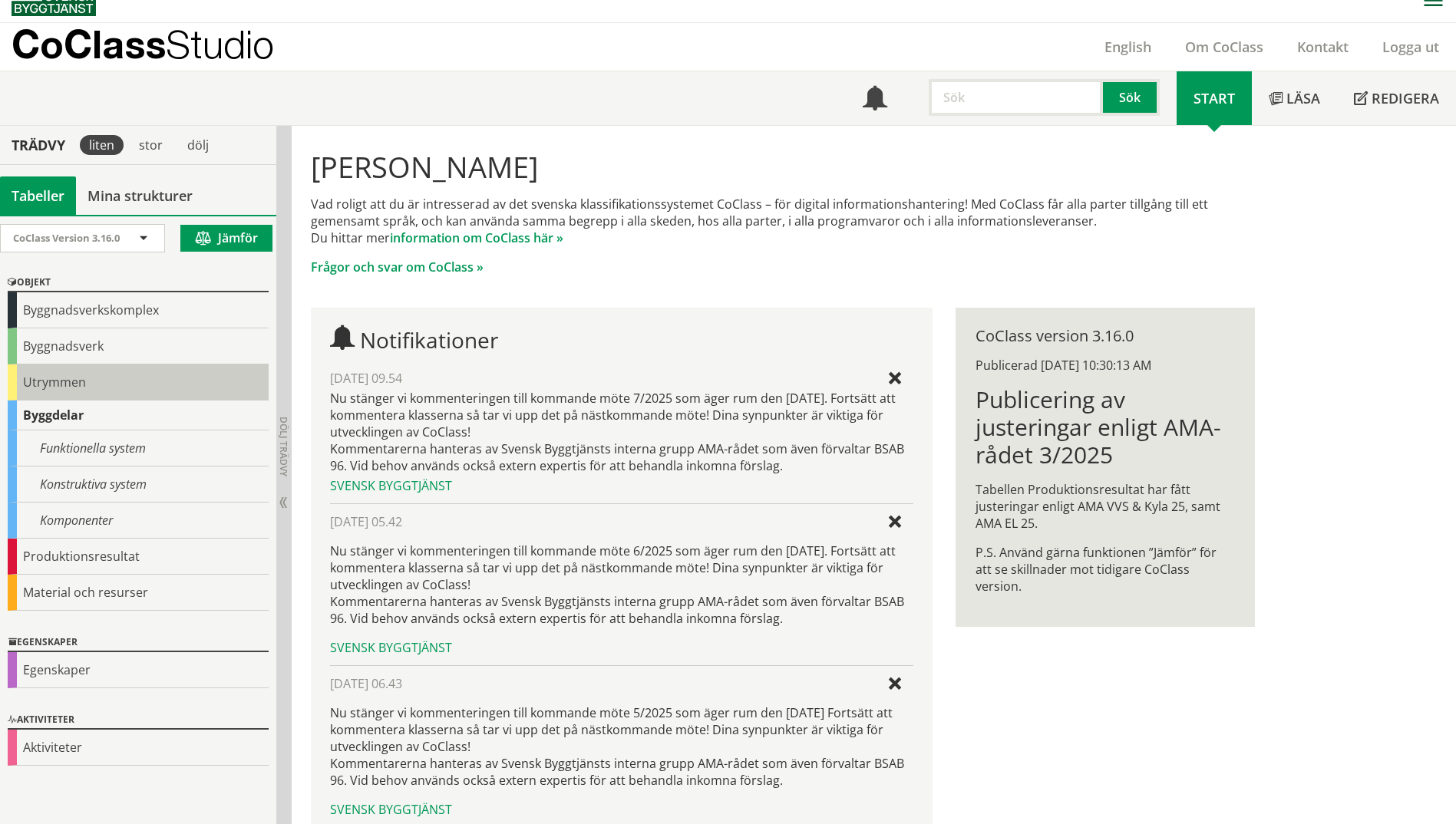
click at [44, 374] on div "Utrymmen" at bounding box center [138, 382] width 261 height 36
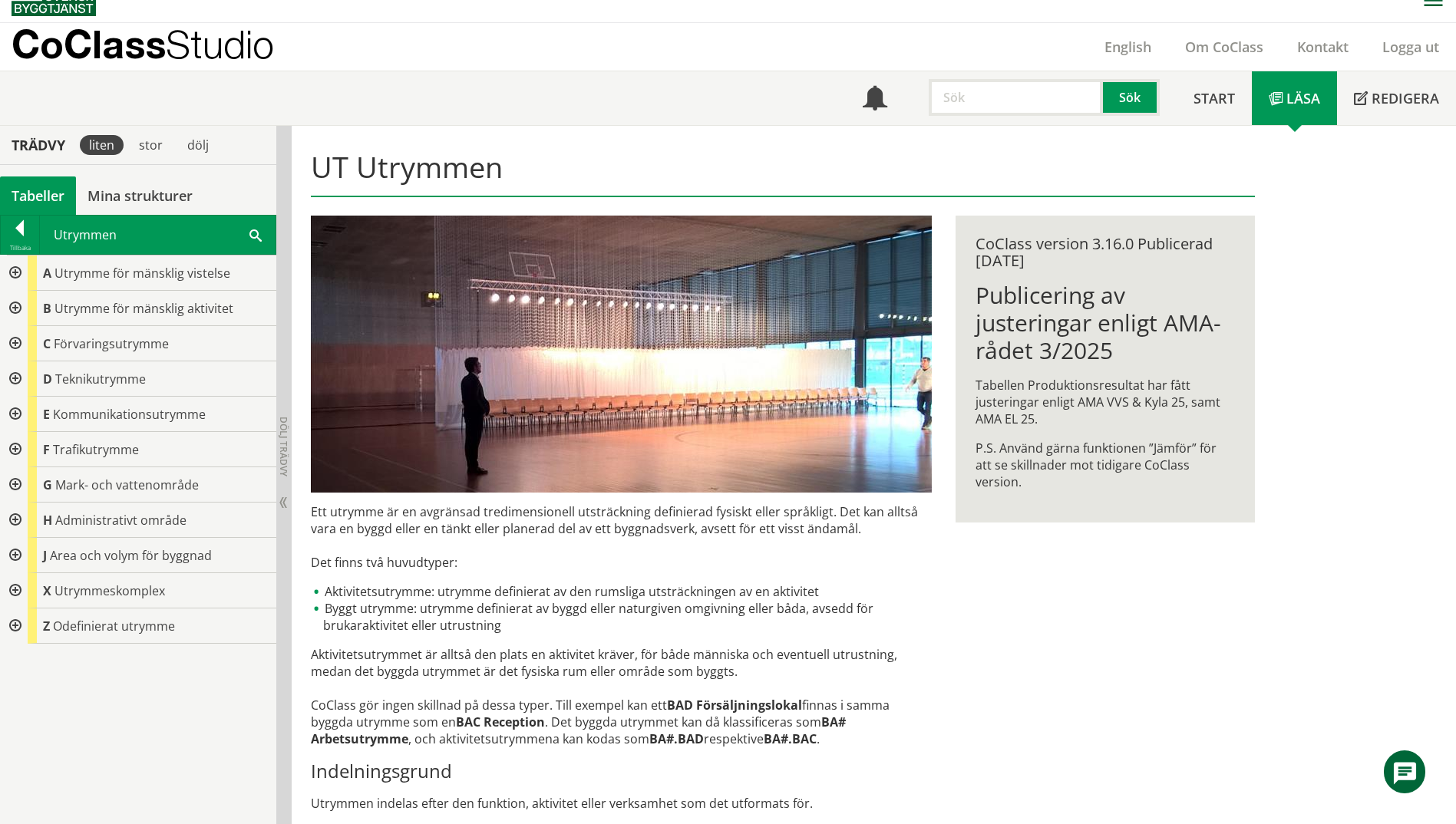
click at [20, 381] on div at bounding box center [14, 379] width 28 height 35
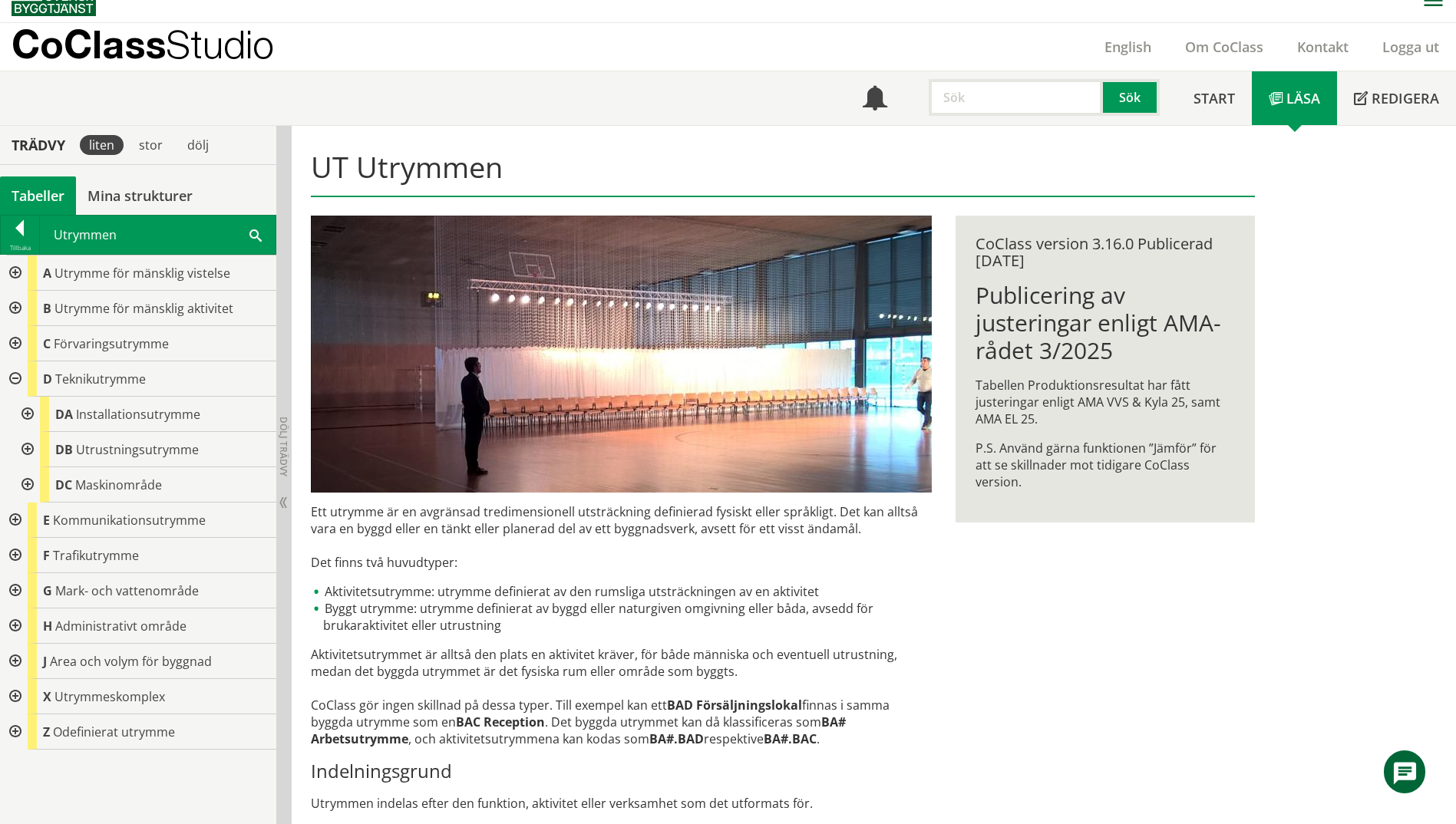
click at [24, 413] on div at bounding box center [26, 414] width 28 height 35
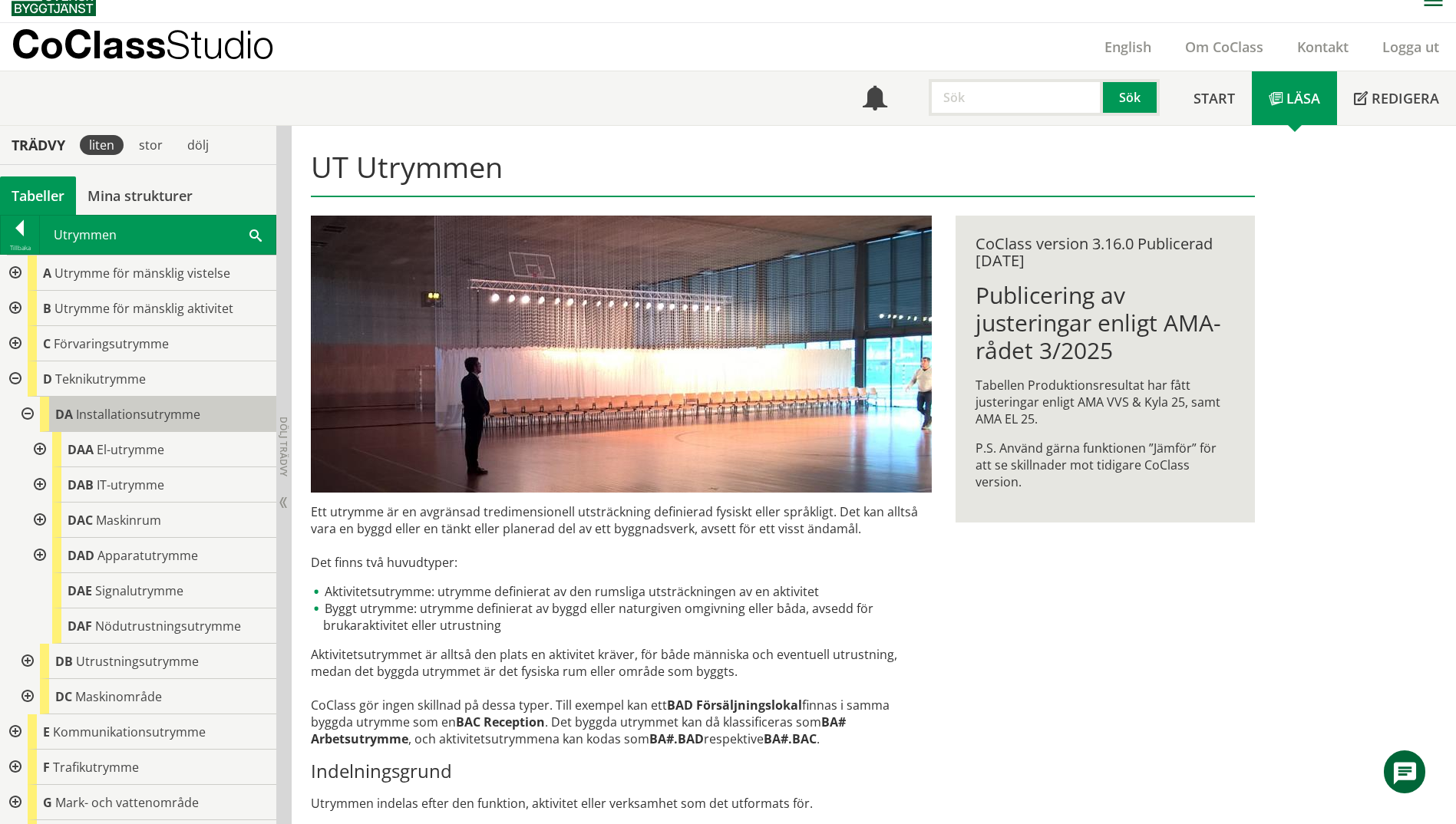
click at [106, 410] on span "Installationsutrymme" at bounding box center [138, 414] width 124 height 17
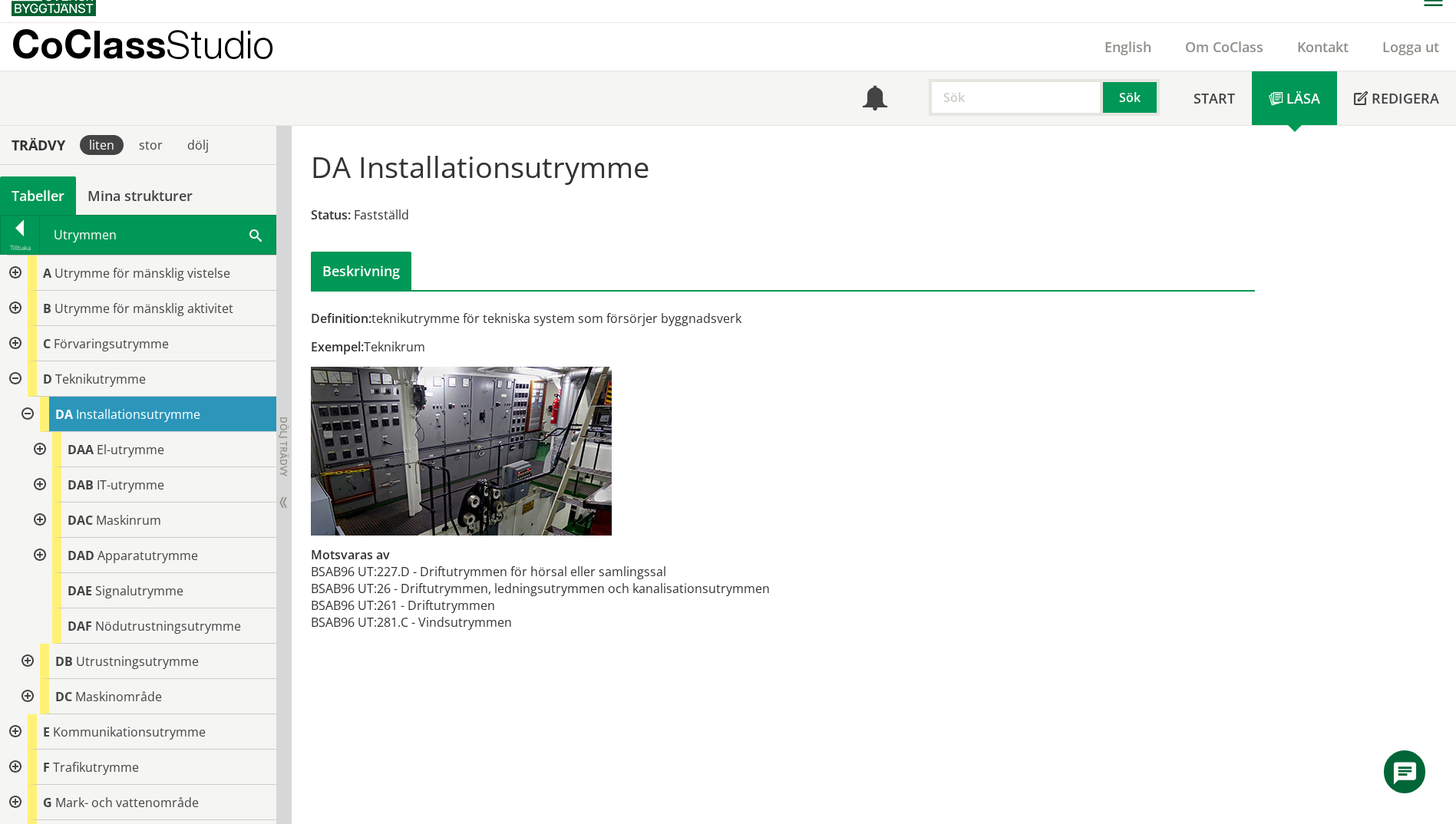
click at [245, 231] on div "Utrymmen Sök" at bounding box center [157, 235] width 236 height 39
click at [256, 233] on span at bounding box center [255, 235] width 12 height 17
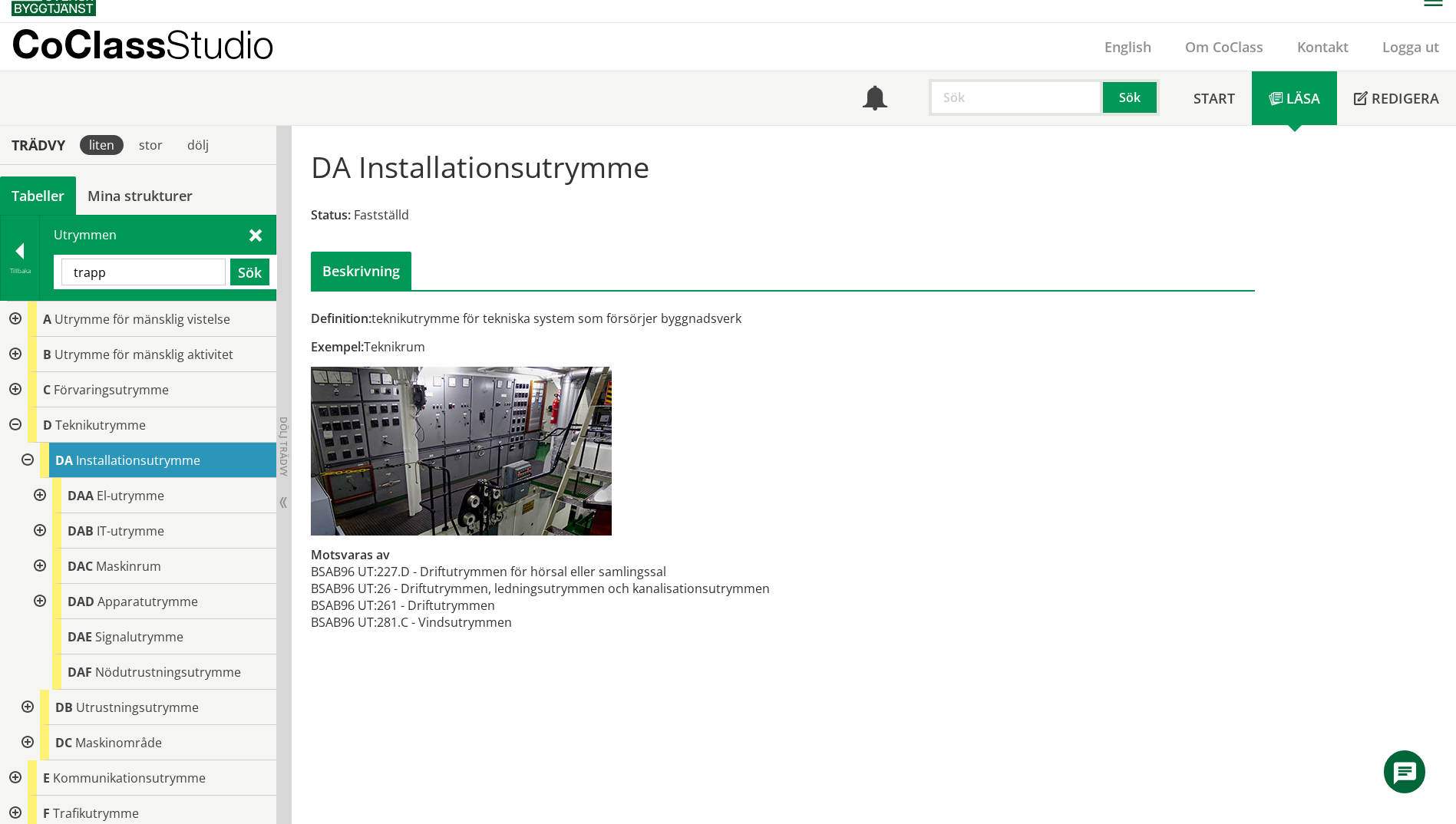
type input "trapp"
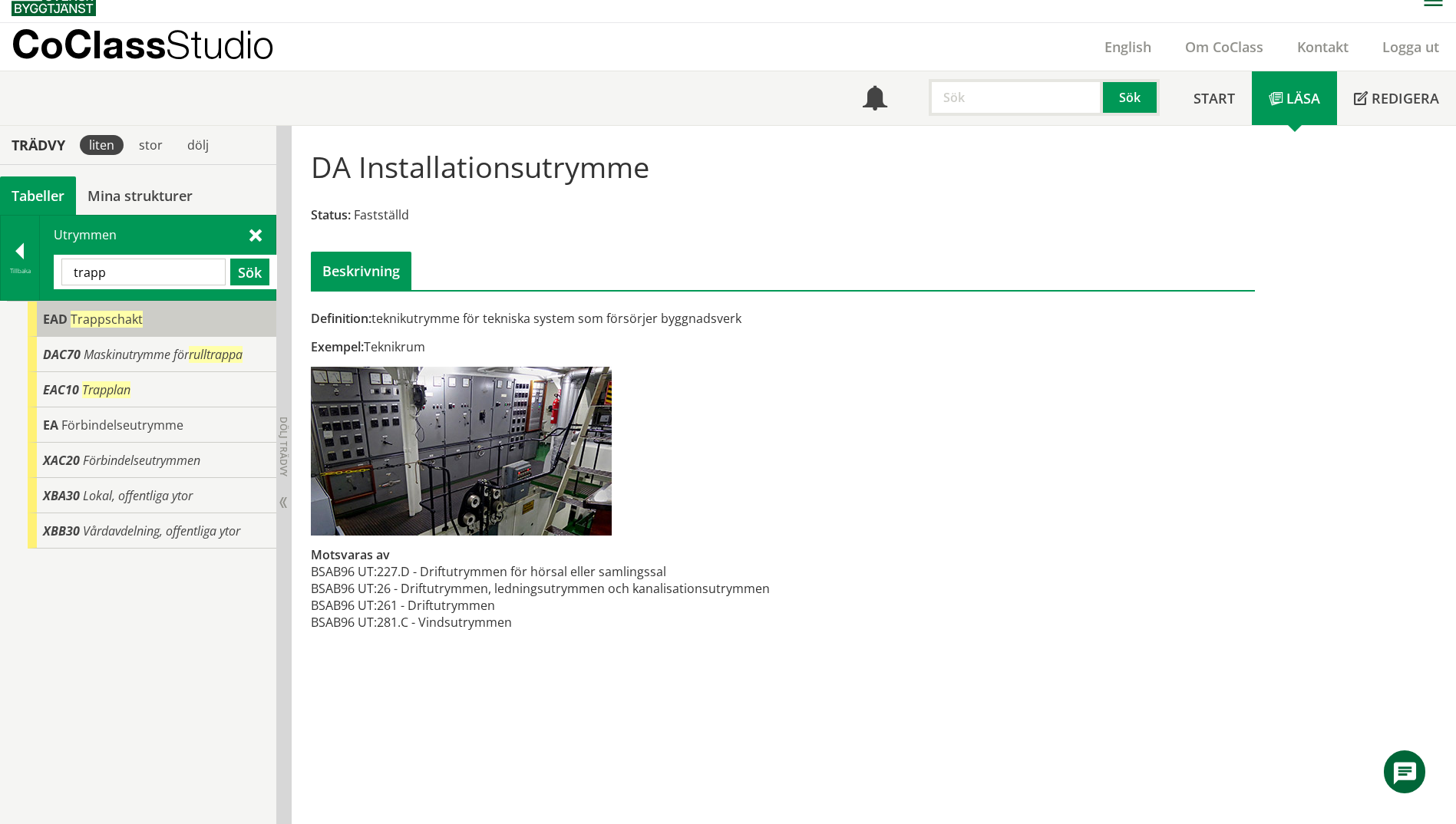
click at [67, 315] on span "EAD" at bounding box center [55, 319] width 25 height 17
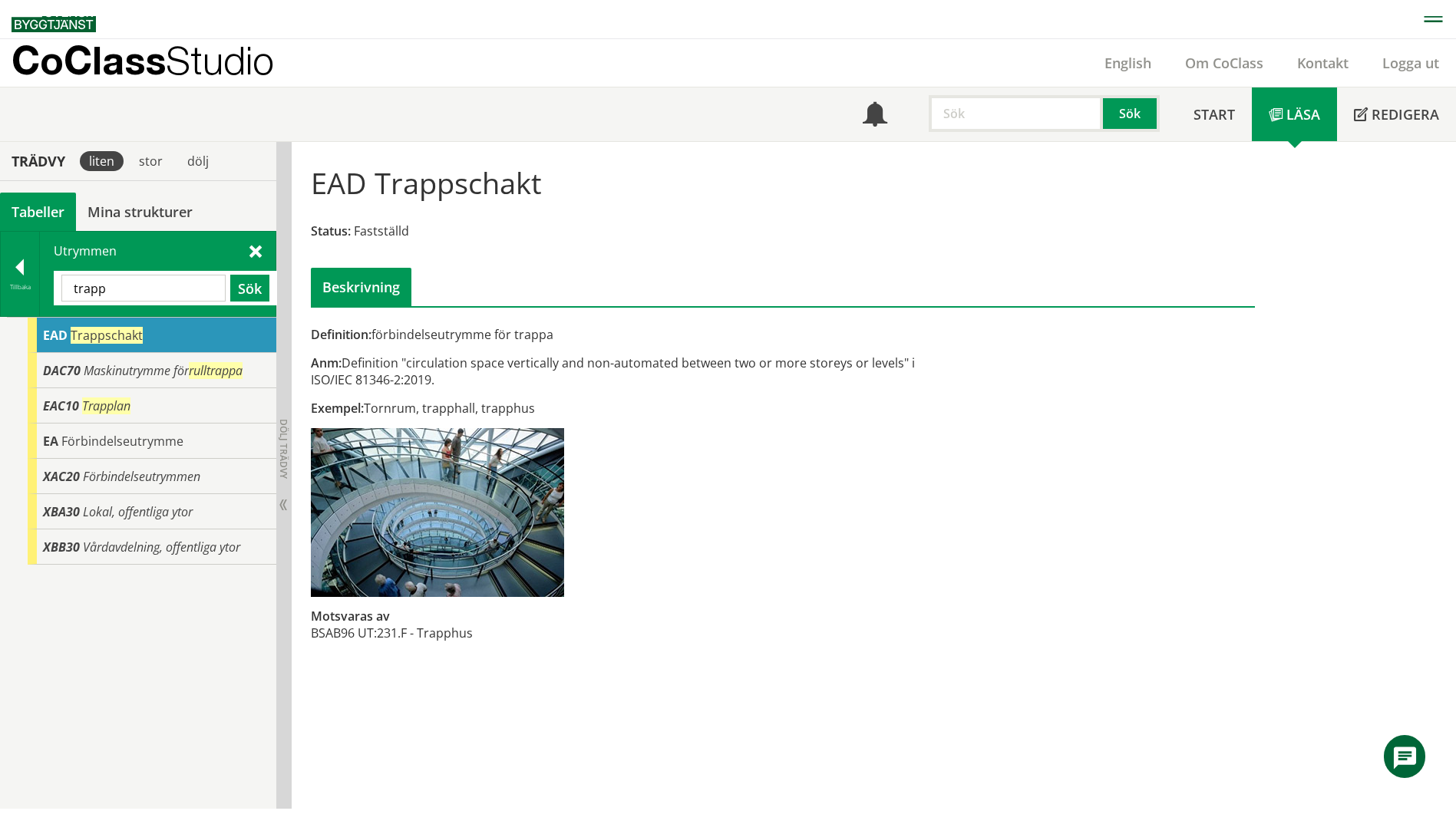
scroll to position [1, 0]
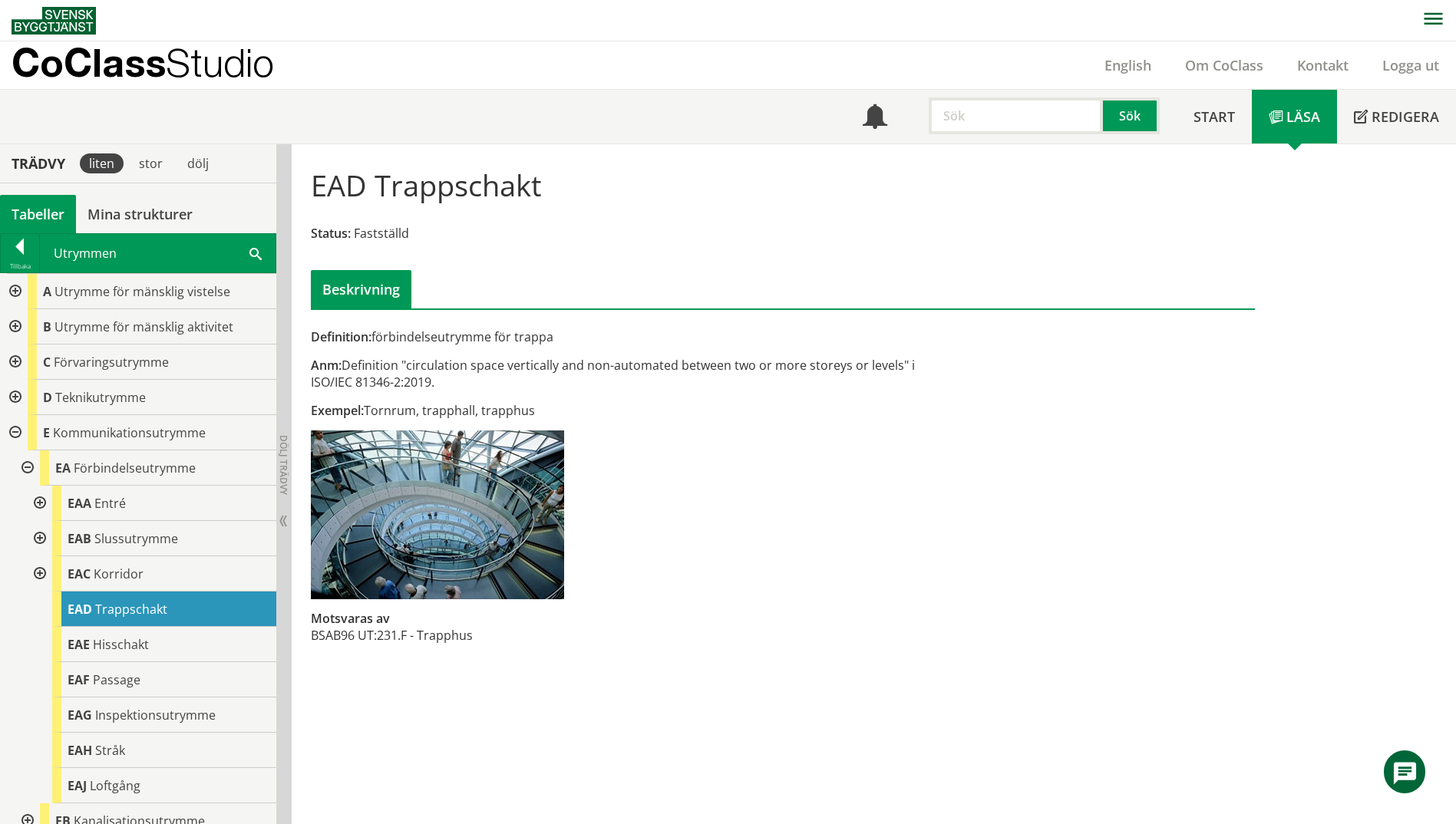
scroll to position [1, 0]
click at [955, 339] on div at bounding box center [1104, 336] width 298 height 17
click at [134, 540] on span "Slussutrymme" at bounding box center [136, 538] width 83 height 17
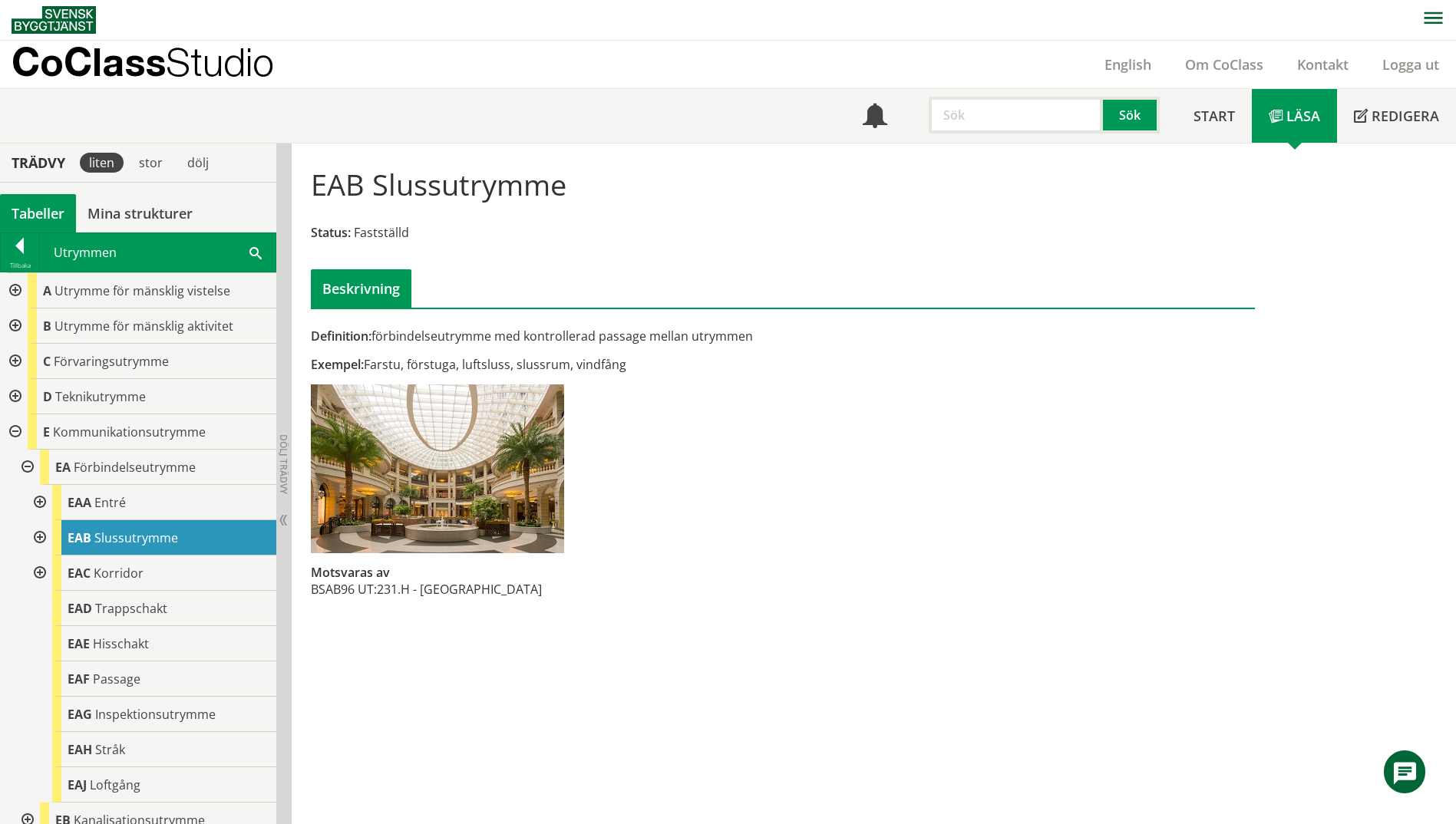
click at [36, 537] on div at bounding box center [39, 538] width 28 height 35
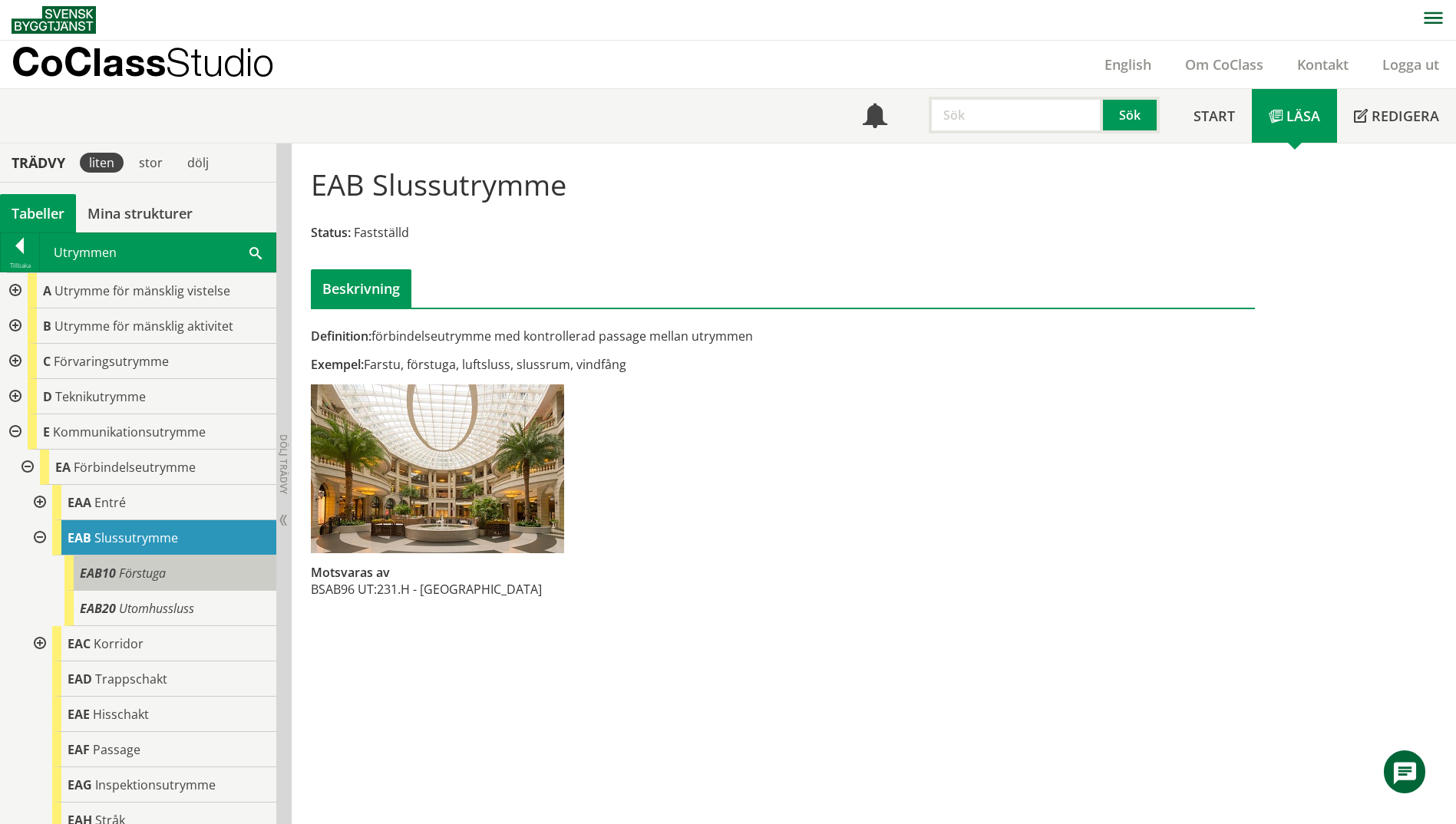
click at [148, 579] on span "Förstuga" at bounding box center [142, 573] width 47 height 17
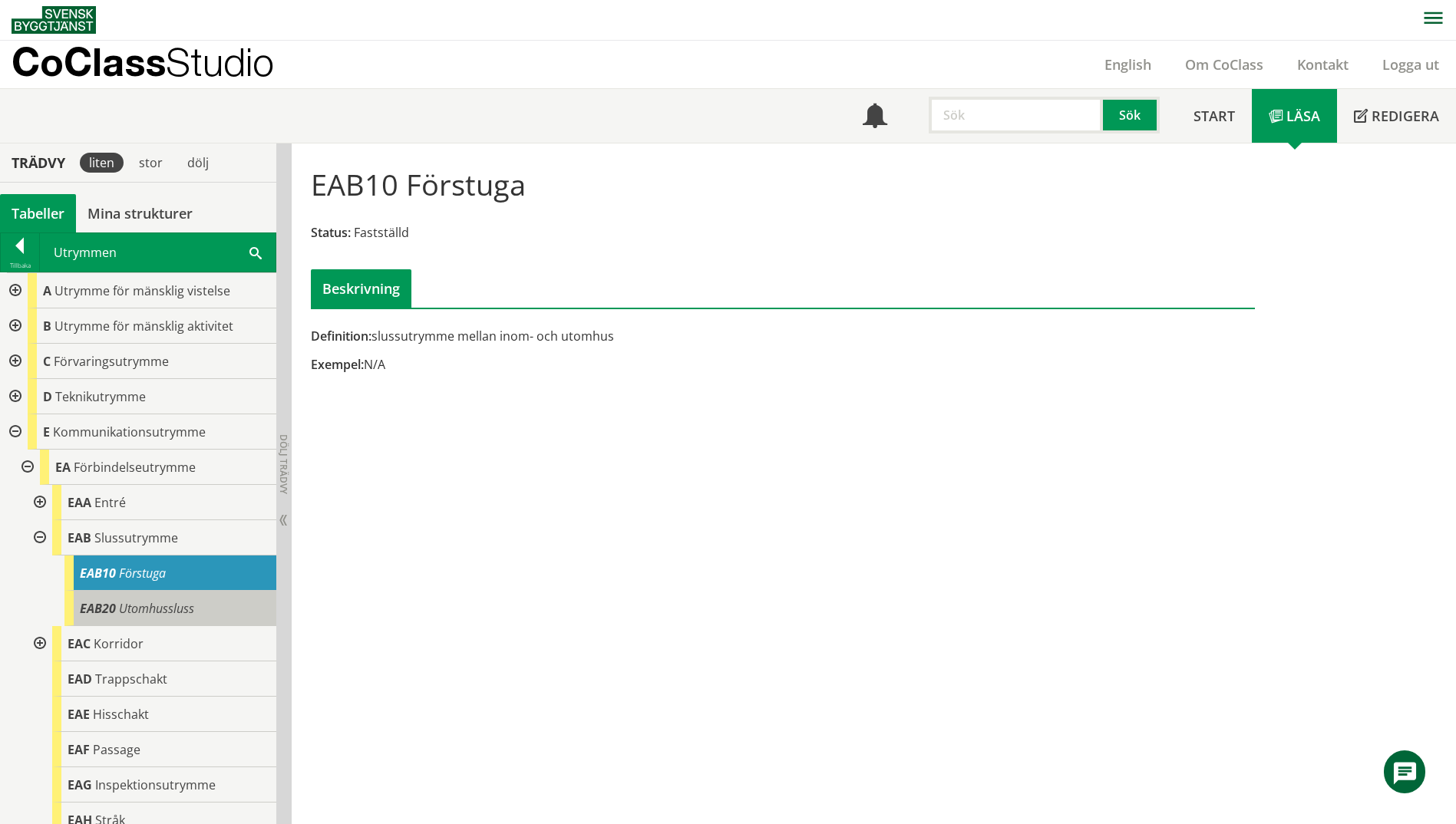
click at [168, 602] on span "Utomhussluss" at bounding box center [157, 608] width 75 height 17
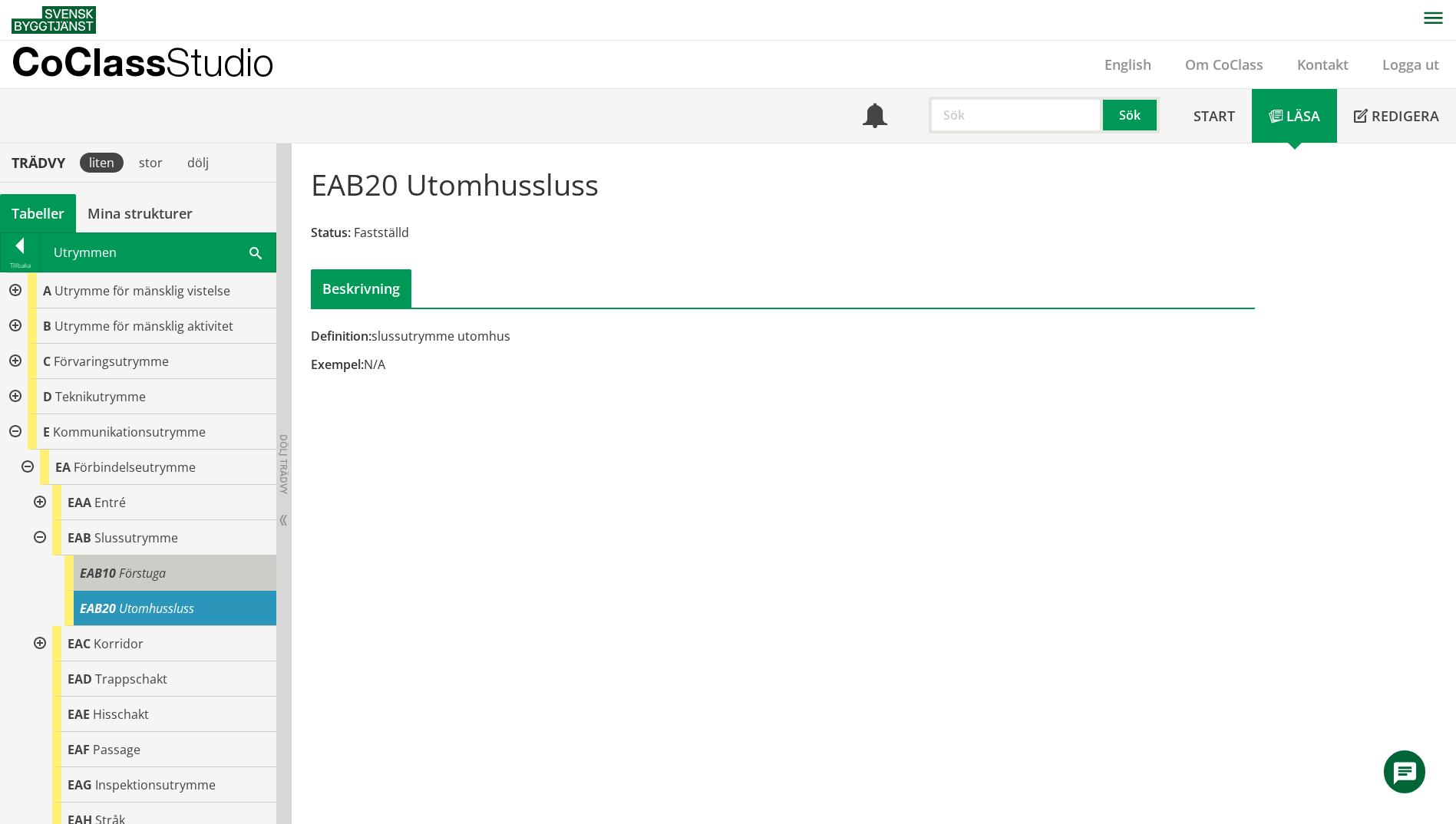
click at [166, 584] on div "EAB10 Förstuga" at bounding box center [170, 573] width 212 height 35
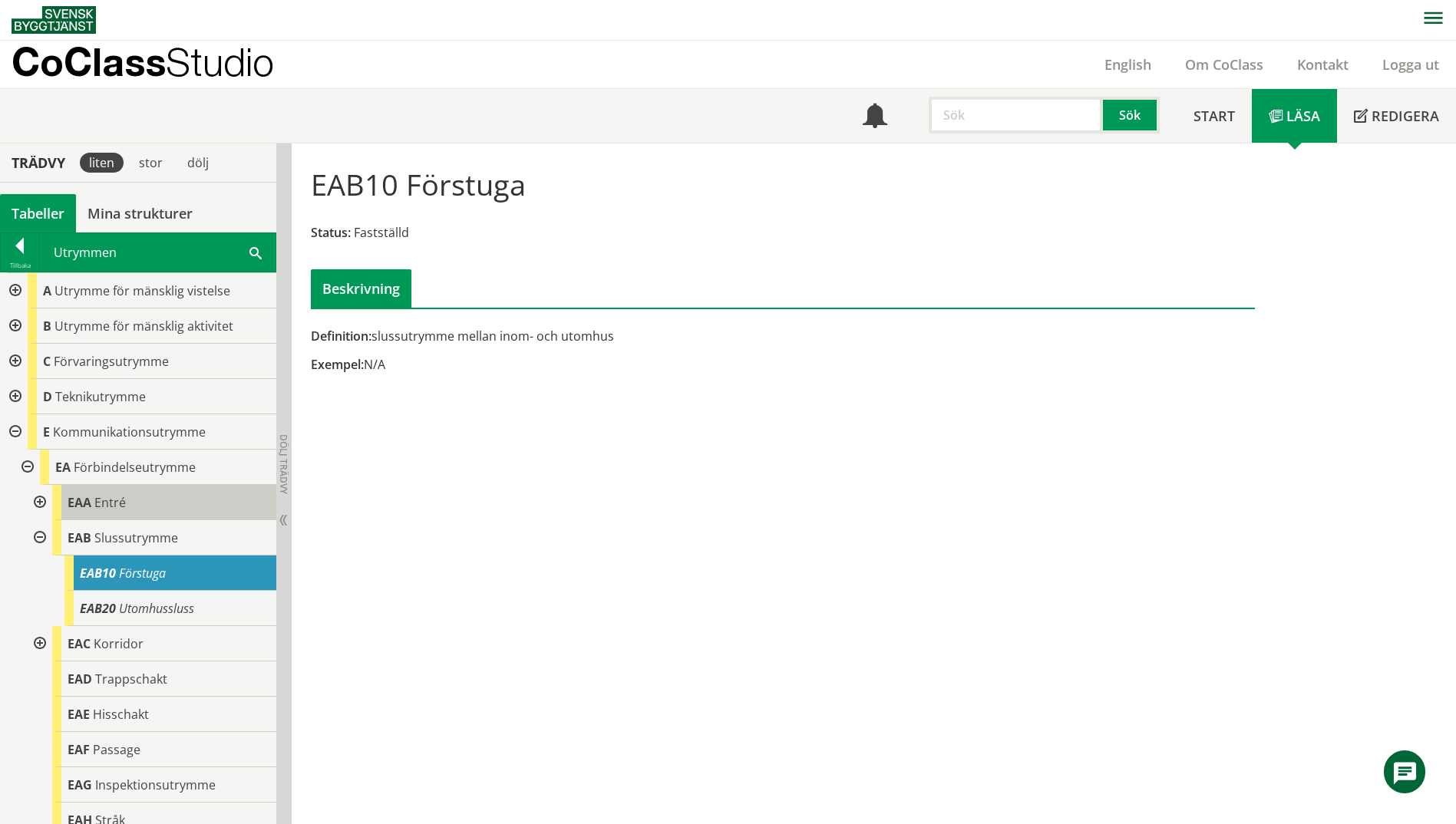
click at [161, 506] on div "EAA Entré" at bounding box center [164, 503] width 224 height 35
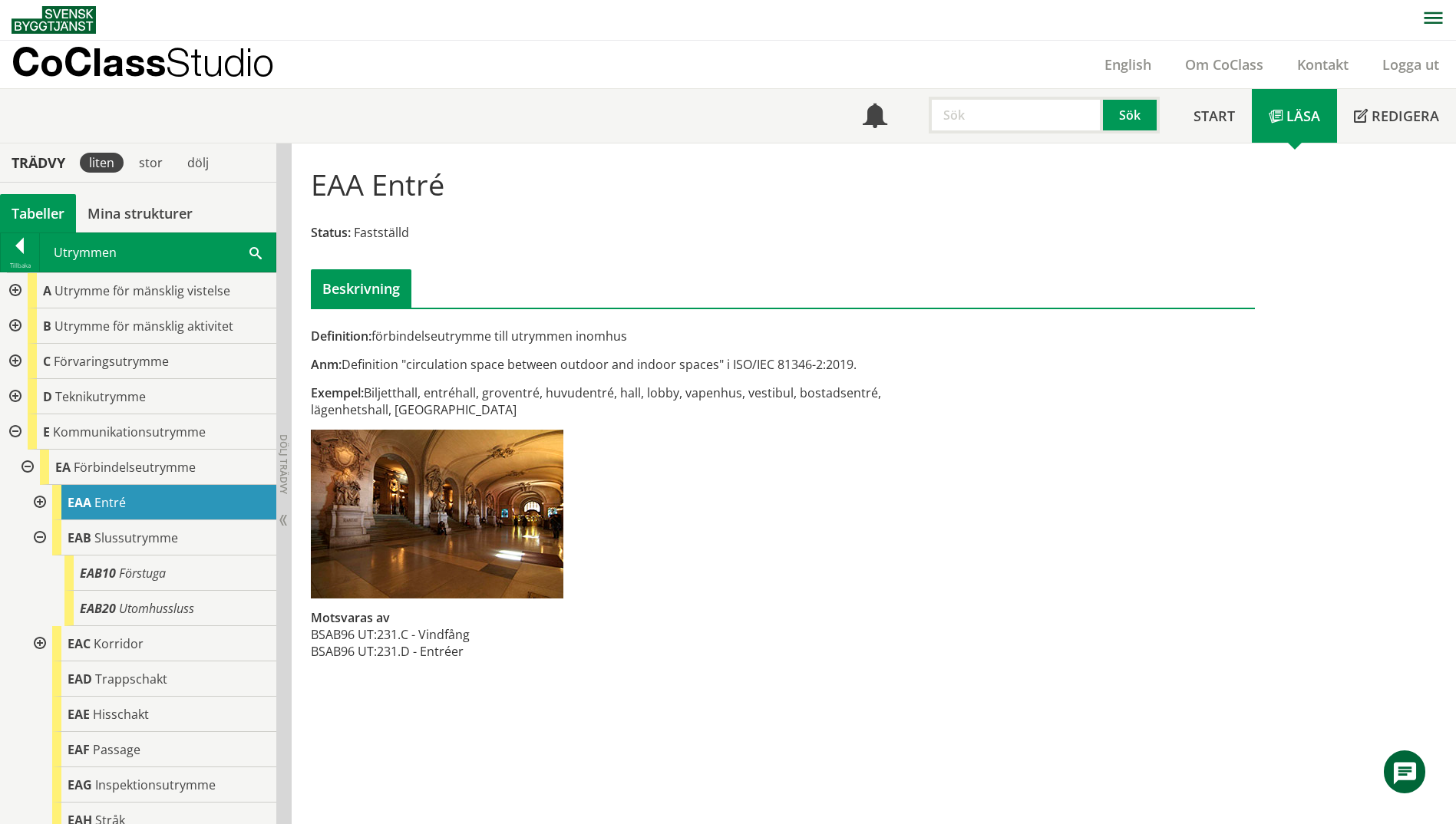
click at [39, 501] on div at bounding box center [39, 503] width 28 height 35
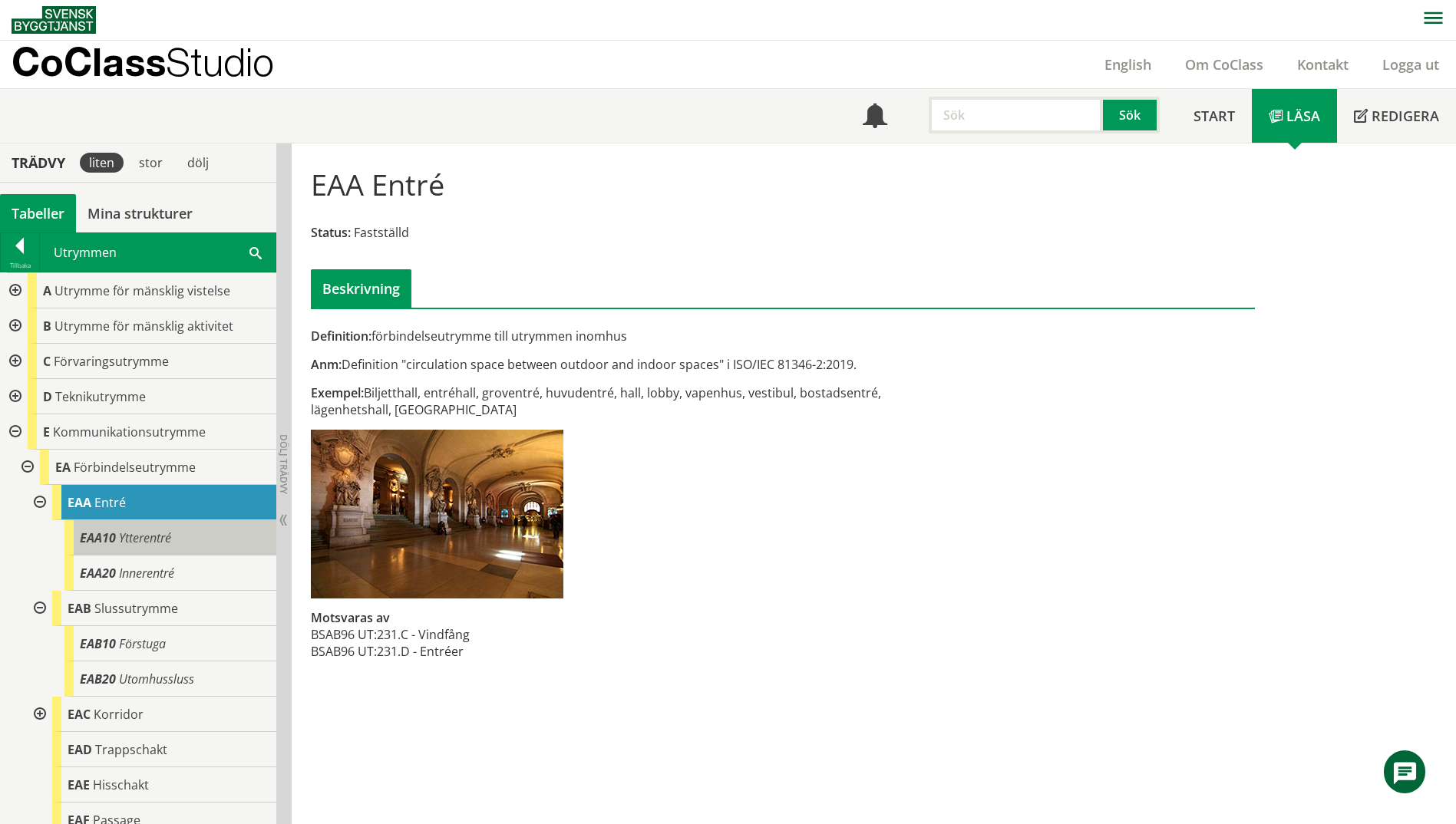
click at [135, 532] on span "Ytterentré" at bounding box center [145, 538] width 52 height 17
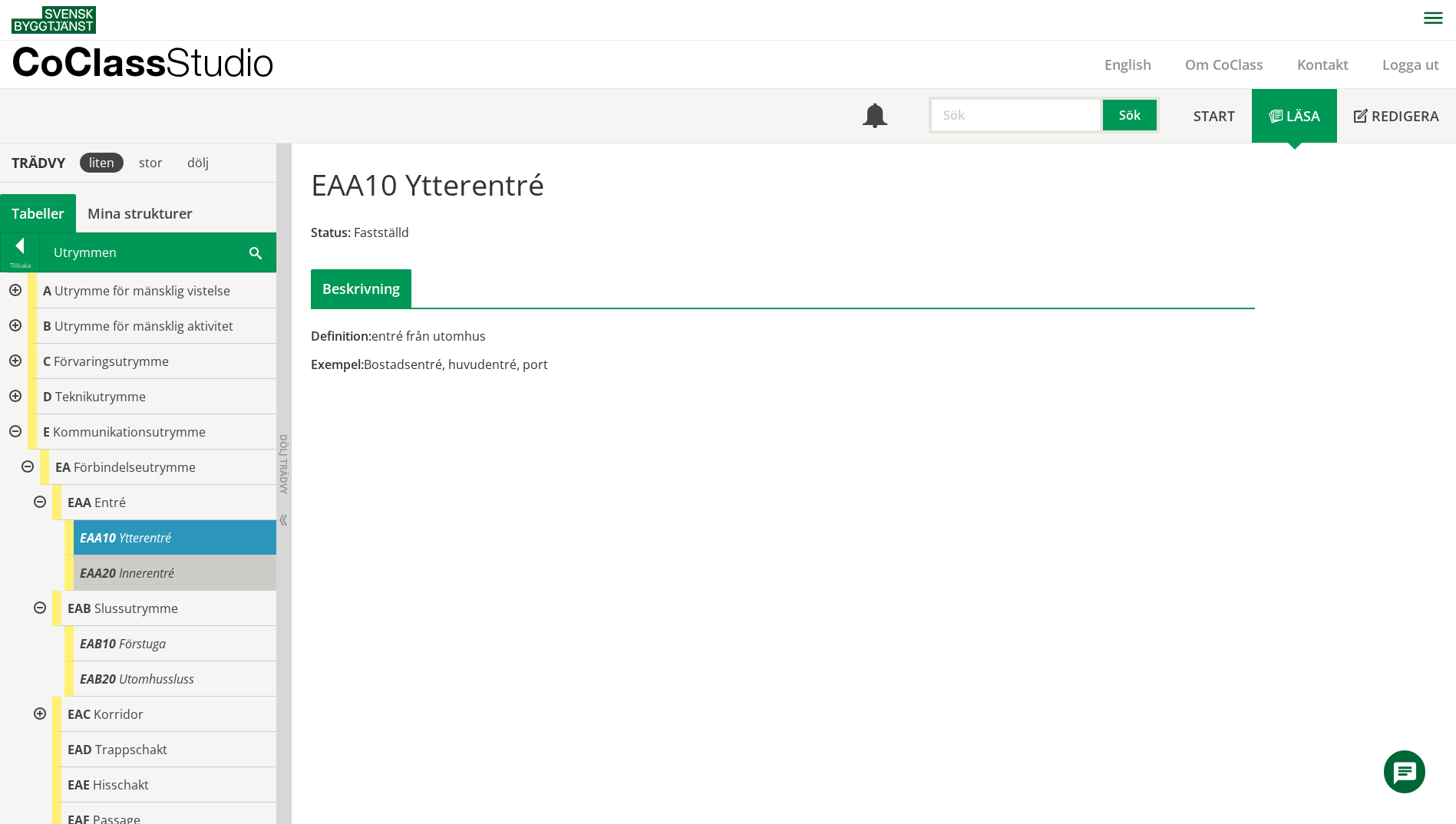
click at [163, 567] on span "Innerentré" at bounding box center [147, 573] width 55 height 17
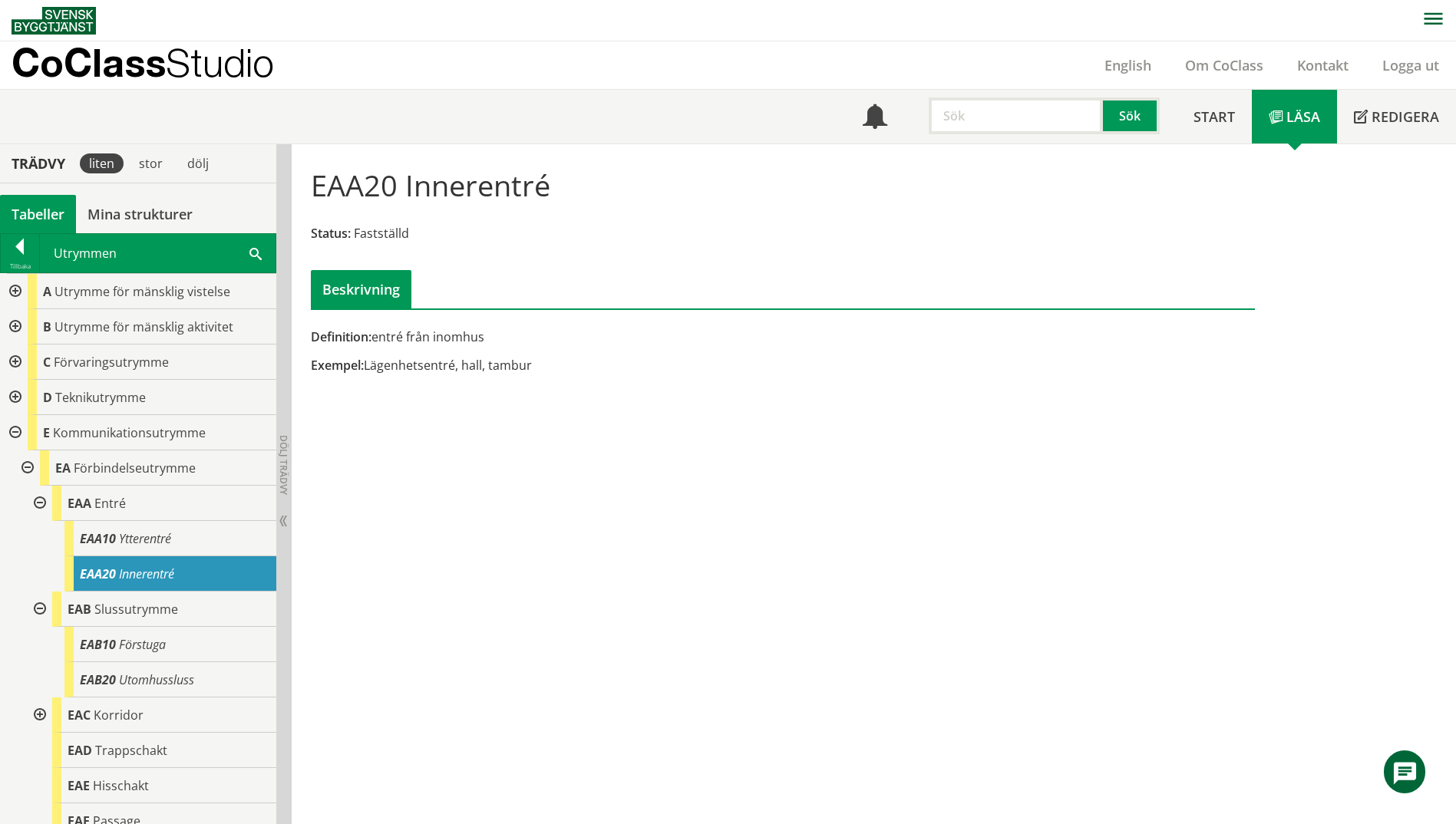
click at [255, 256] on span at bounding box center [255, 253] width 12 height 17
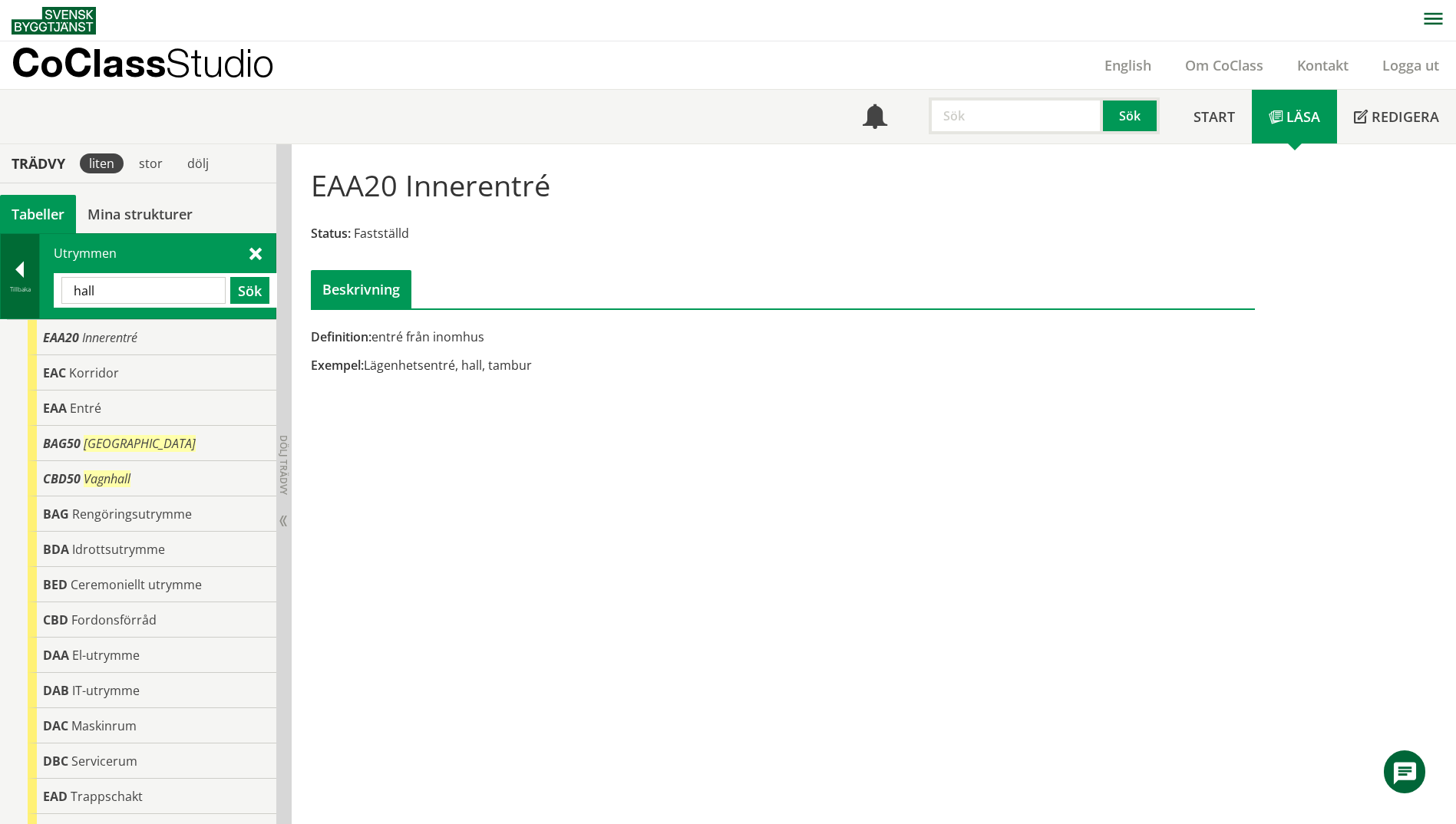
drag, startPoint x: 134, startPoint y: 289, endPoint x: 8, endPoint y: 284, distance: 126.1
click at [8, 284] on div "Tillbaka Utrymmen hall Sök" at bounding box center [138, 276] width 276 height 86
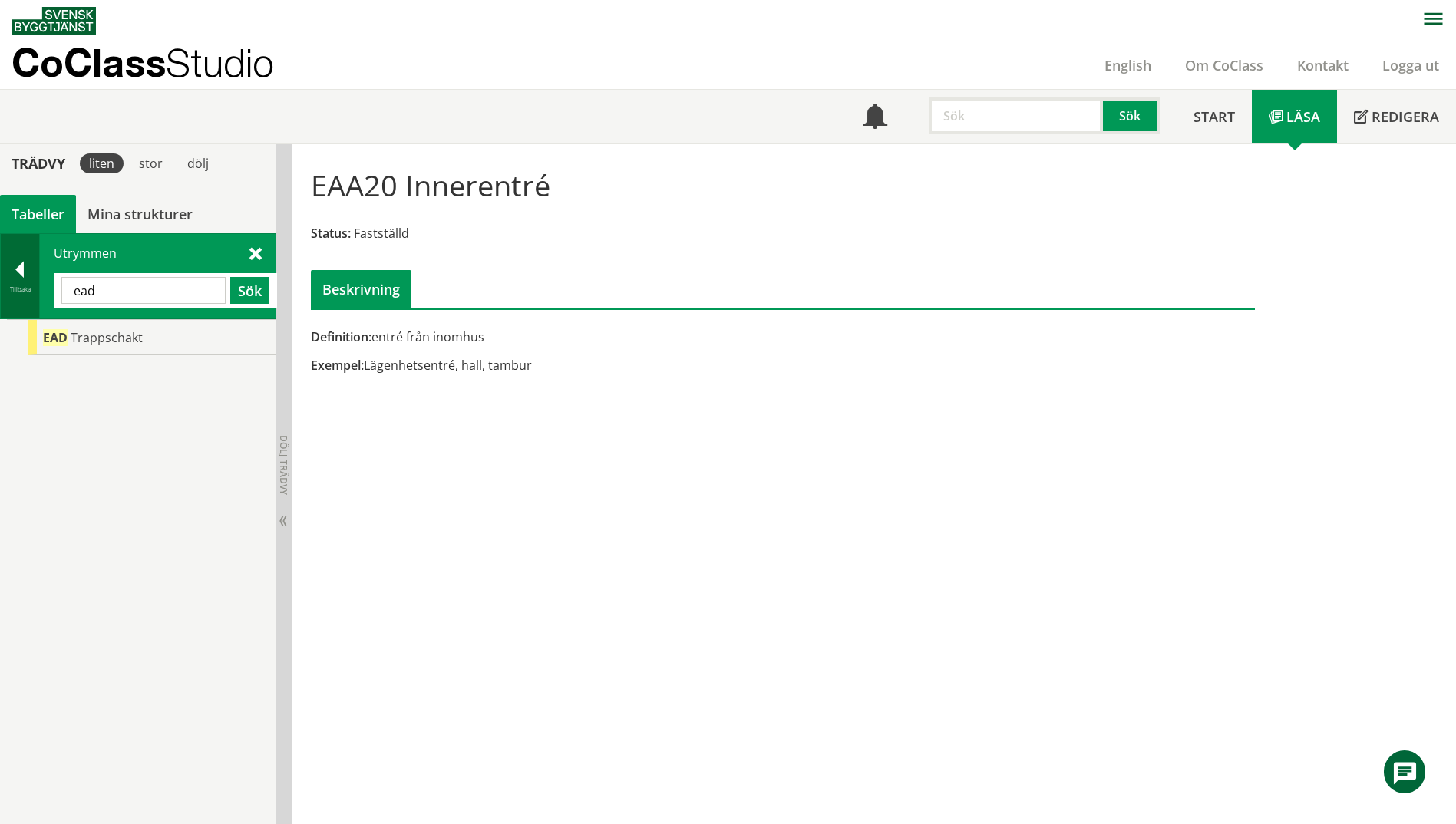
drag, startPoint x: 124, startPoint y: 288, endPoint x: 6, endPoint y: 293, distance: 118.1
click at [6, 293] on div "Tillbaka Utrymmen ead Sök" at bounding box center [138, 276] width 276 height 86
click at [253, 291] on button "Sök" at bounding box center [250, 290] width 39 height 27
click at [174, 294] on input "förvara" at bounding box center [143, 290] width 164 height 27
click at [255, 289] on button "Sök" at bounding box center [250, 290] width 39 height 27
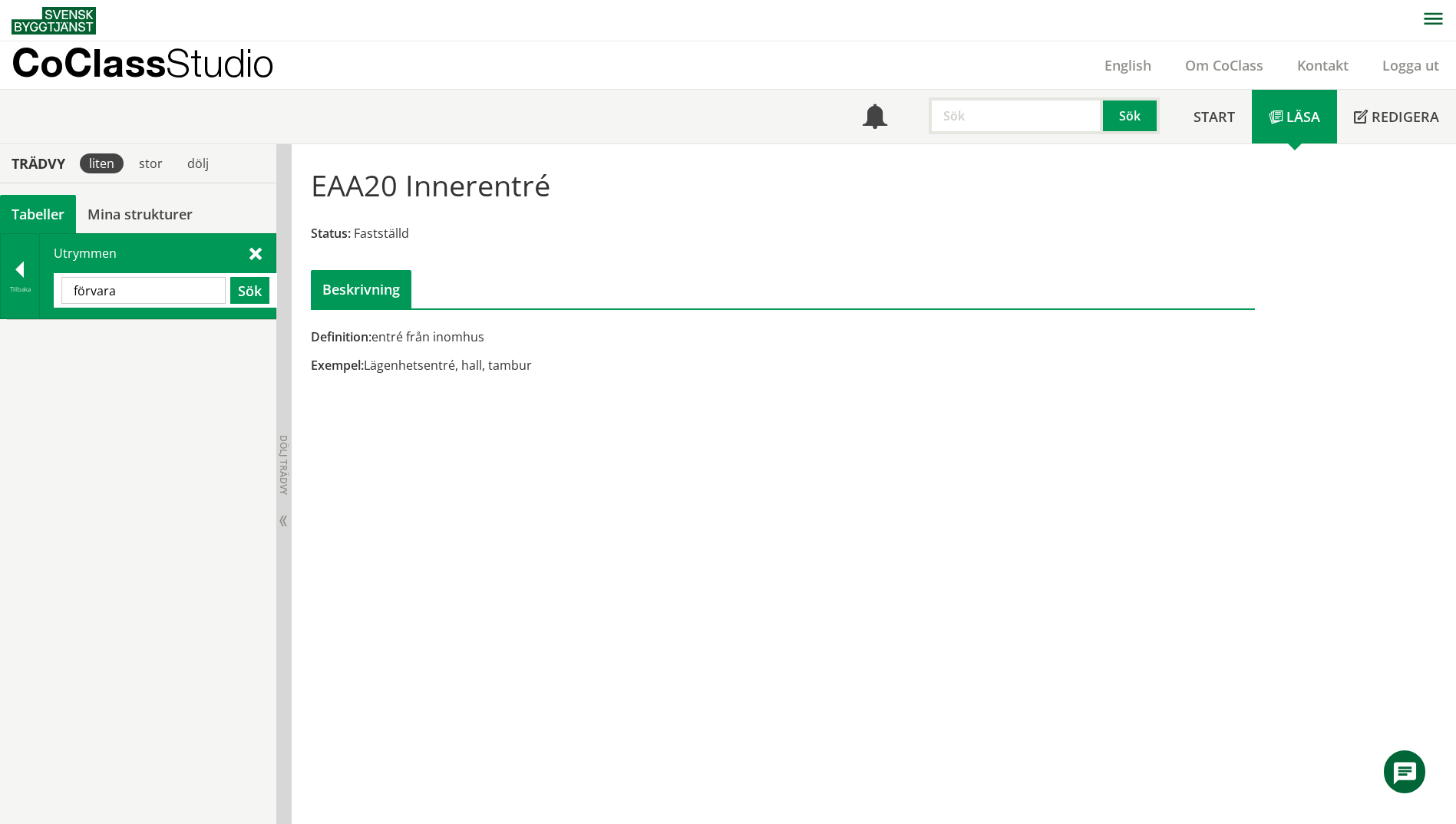
click at [161, 291] on input "förvara" at bounding box center [143, 290] width 164 height 27
click at [231, 300] on button "Sök" at bounding box center [250, 290] width 39 height 27
click at [239, 300] on button "Sök" at bounding box center [250, 290] width 39 height 27
drag, startPoint x: 152, startPoint y: 302, endPoint x: 32, endPoint y: 295, distance: 120.2
click at [32, 295] on div "Tillbaka Utrymmen förvara Sök" at bounding box center [138, 276] width 276 height 86
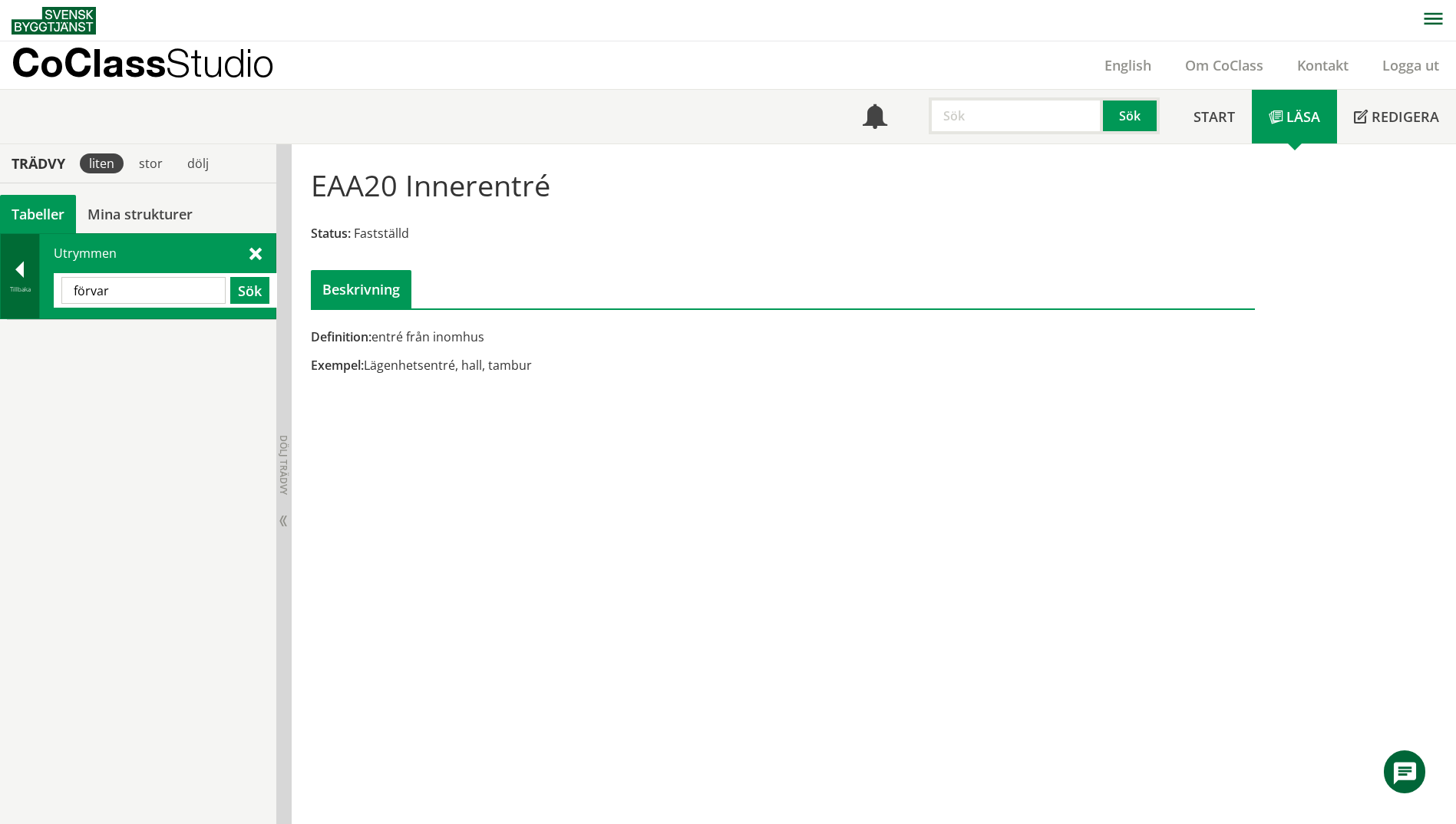
type input "förvar"
click at [32, 295] on div "Tillbaka" at bounding box center [20, 289] width 39 height 12
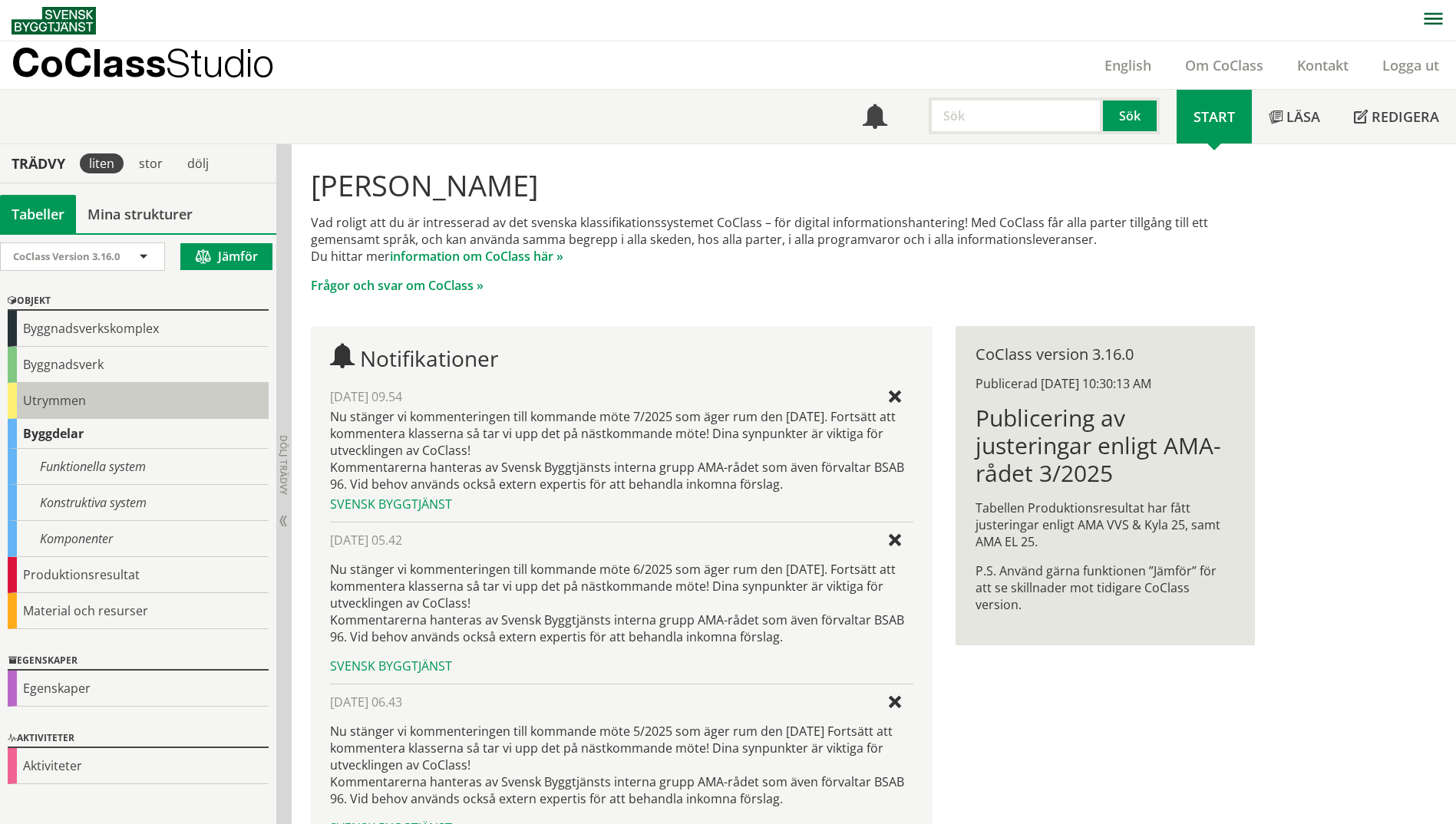
click at [19, 406] on div "Utrymmen" at bounding box center [138, 400] width 261 height 36
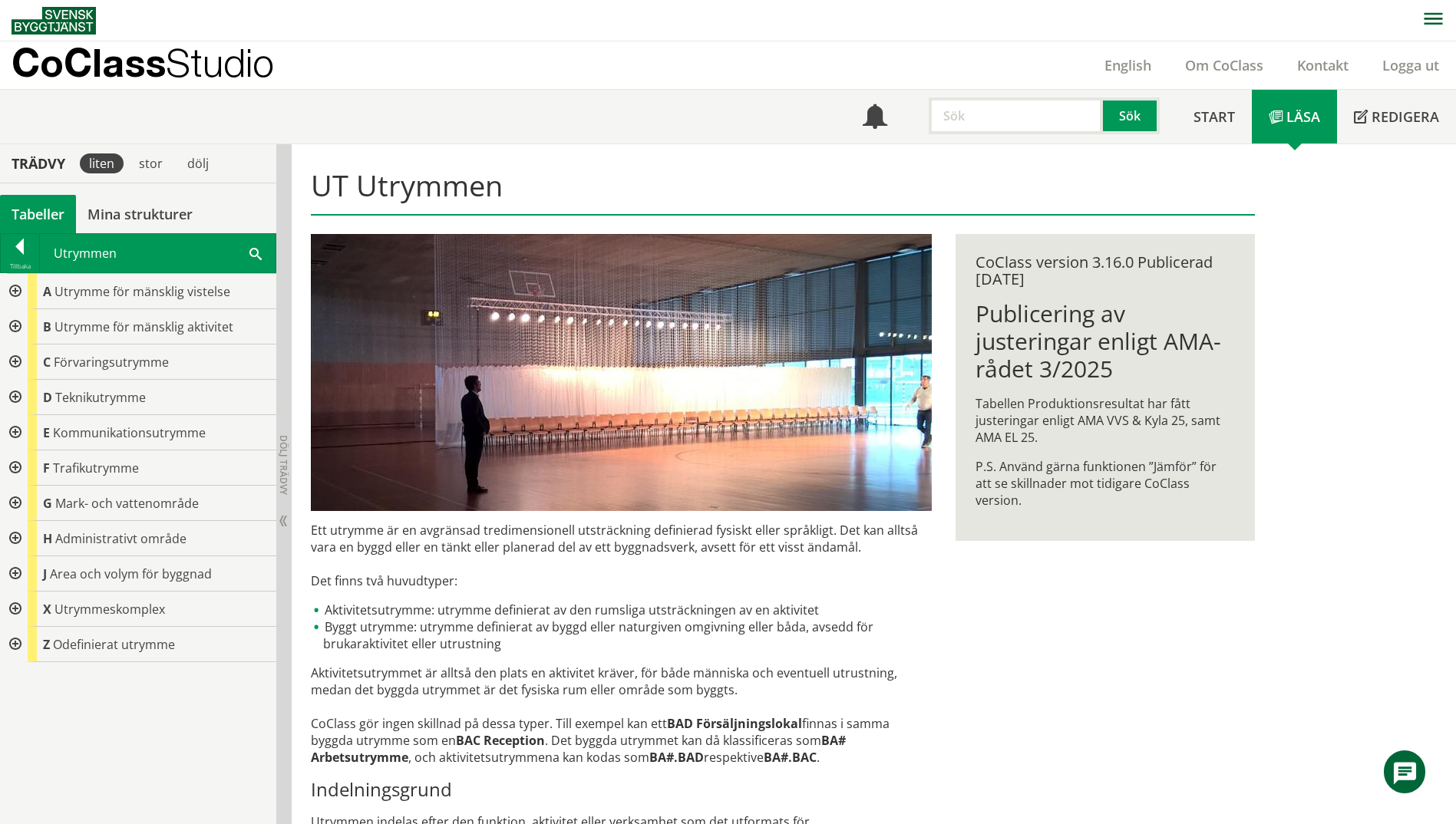
click at [14, 357] on div at bounding box center [14, 362] width 28 height 35
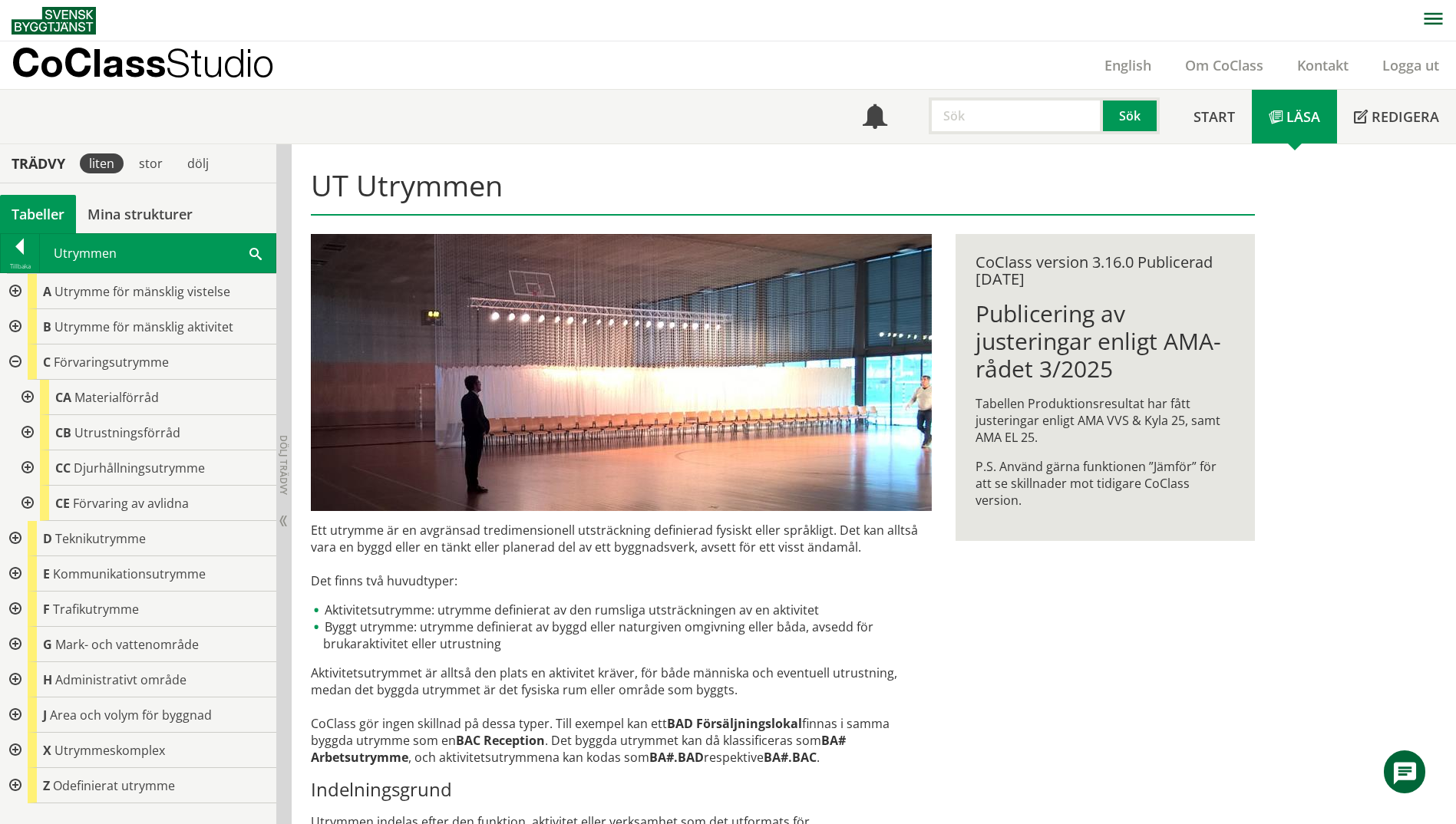
click at [29, 435] on div at bounding box center [26, 432] width 28 height 35
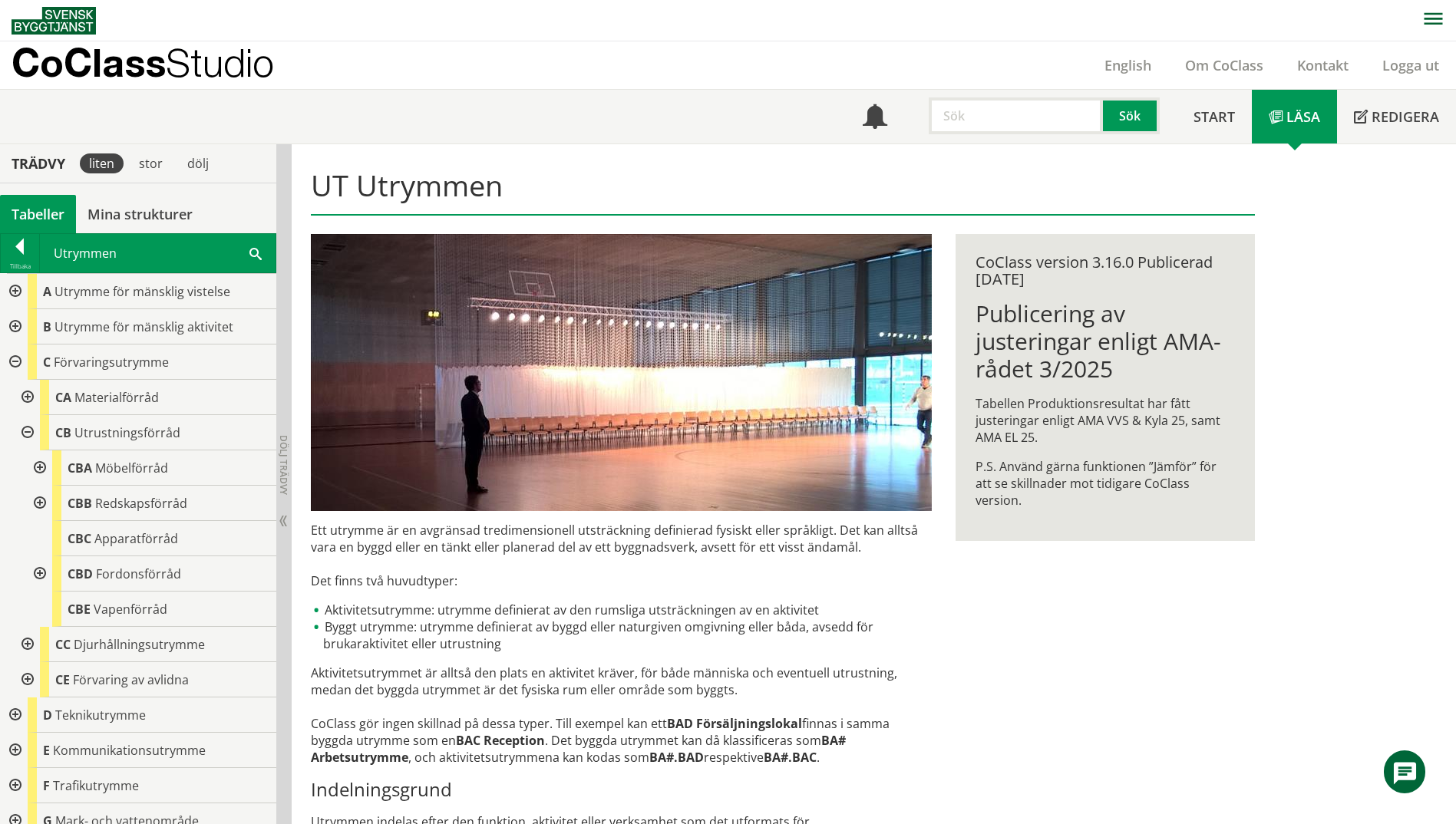
click at [20, 394] on div at bounding box center [26, 397] width 28 height 35
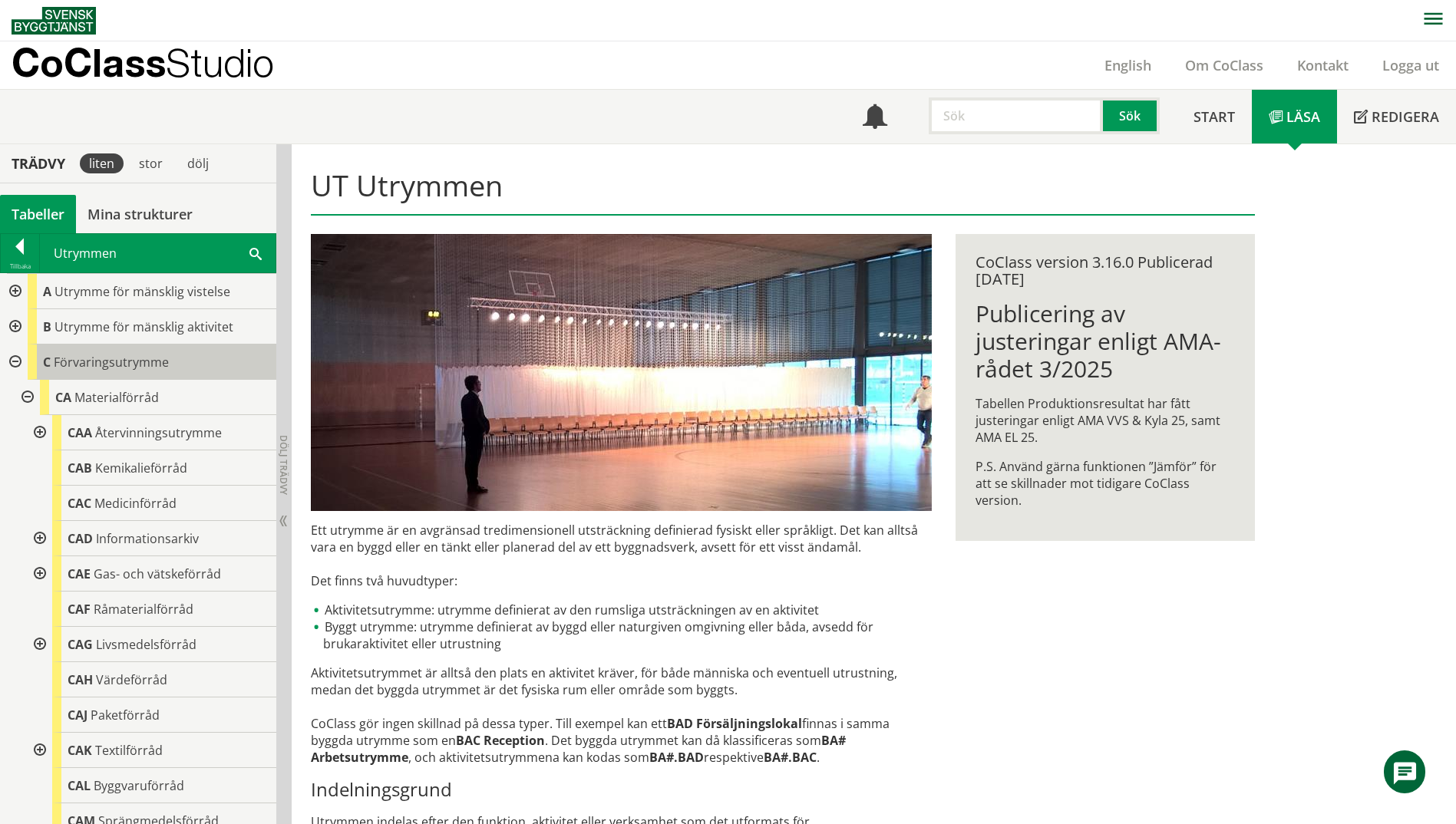
click at [97, 368] on span "Förvaringsutrymme" at bounding box center [111, 362] width 115 height 17
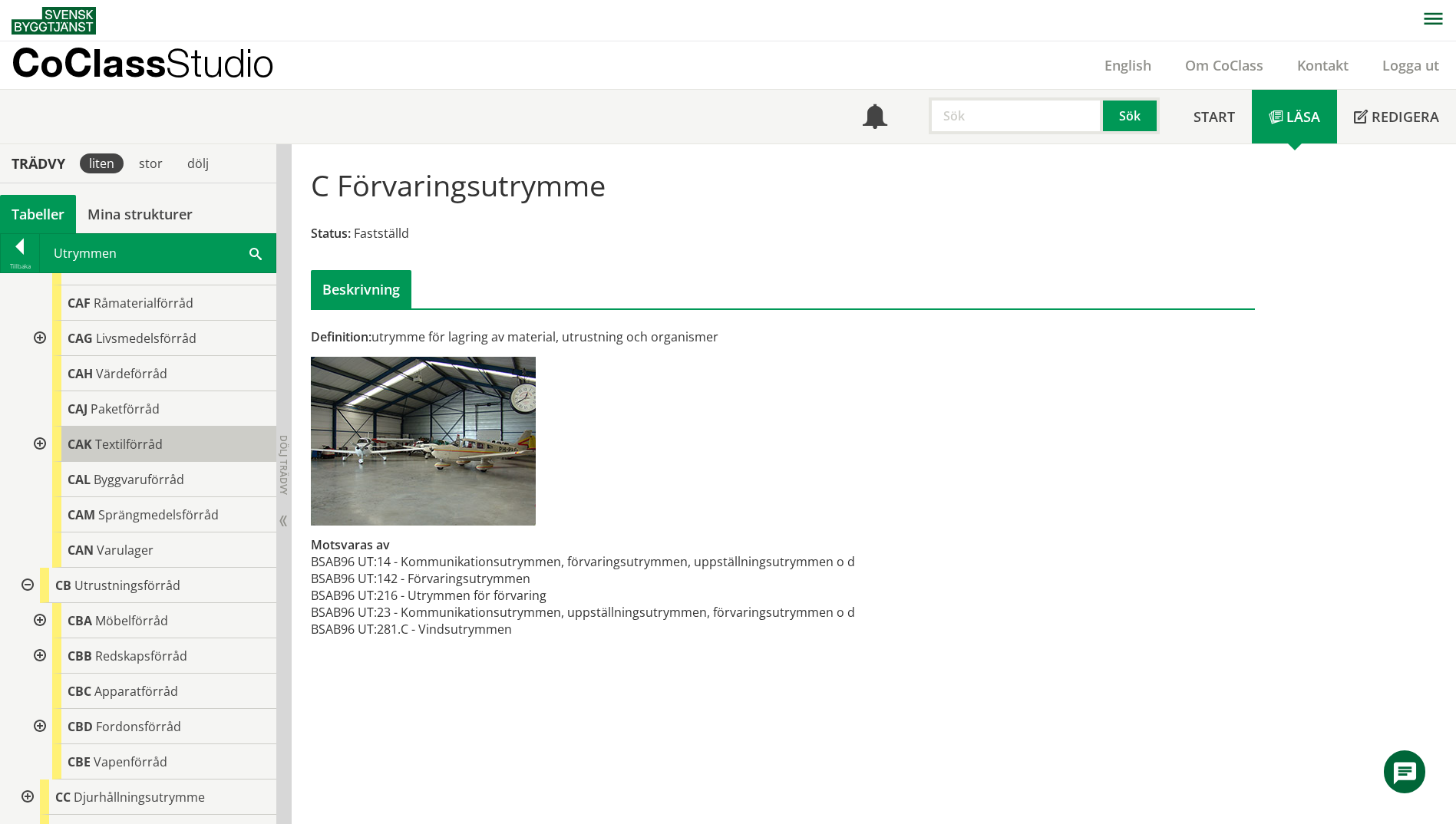
scroll to position [307, 0]
click at [39, 335] on div at bounding box center [39, 338] width 28 height 35
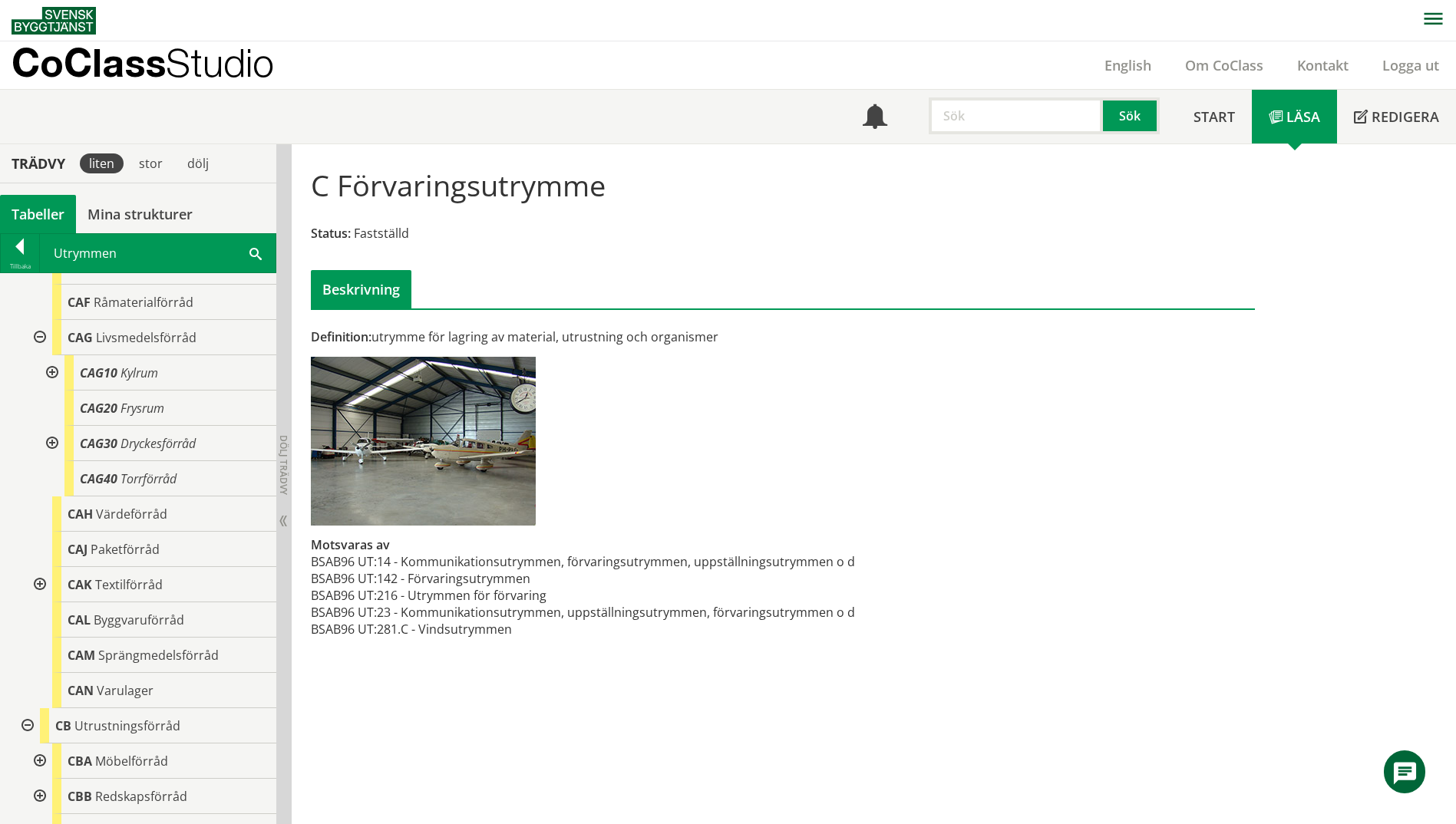
click at [39, 335] on div at bounding box center [39, 338] width 28 height 35
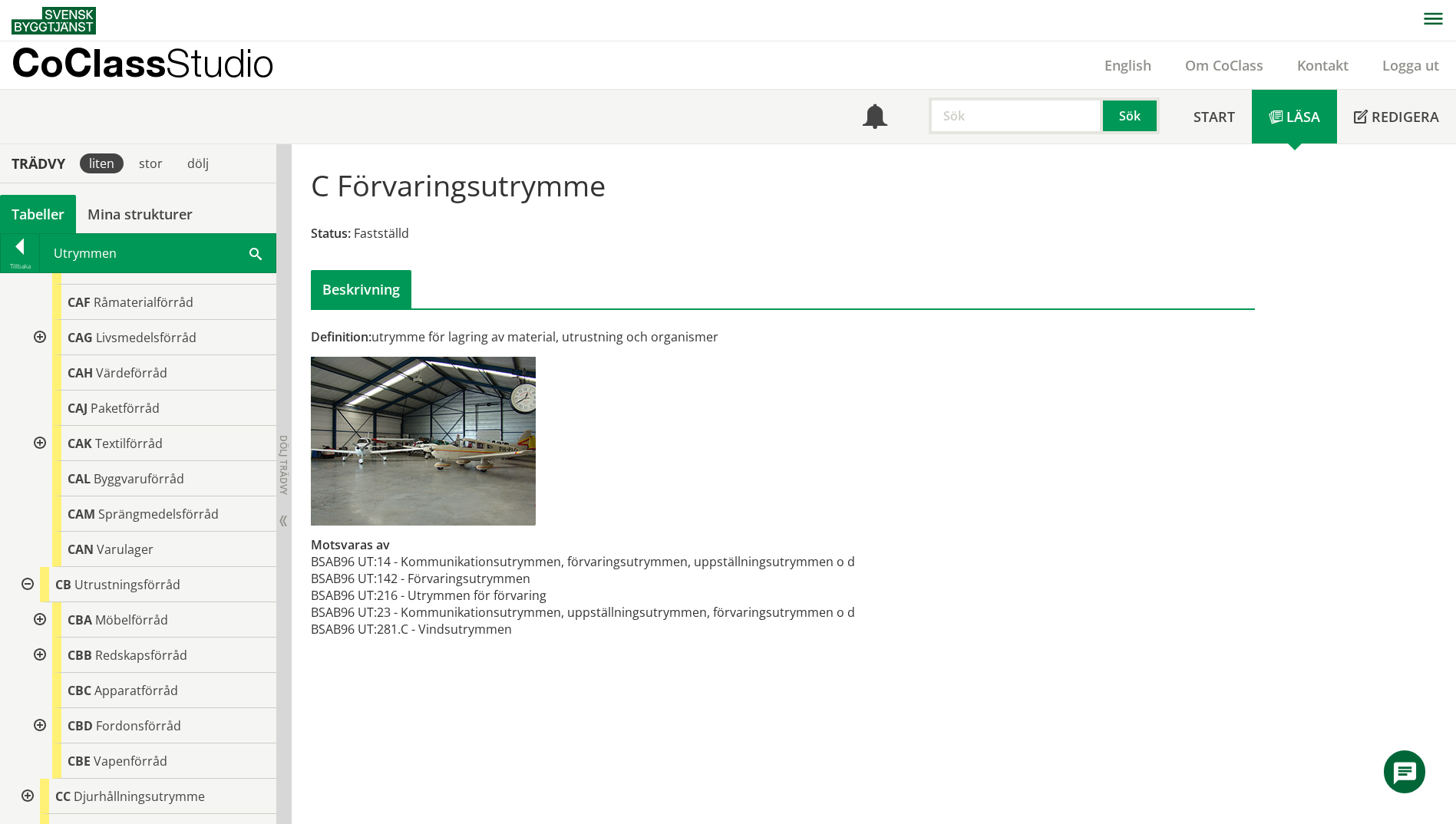
scroll to position [153, 0]
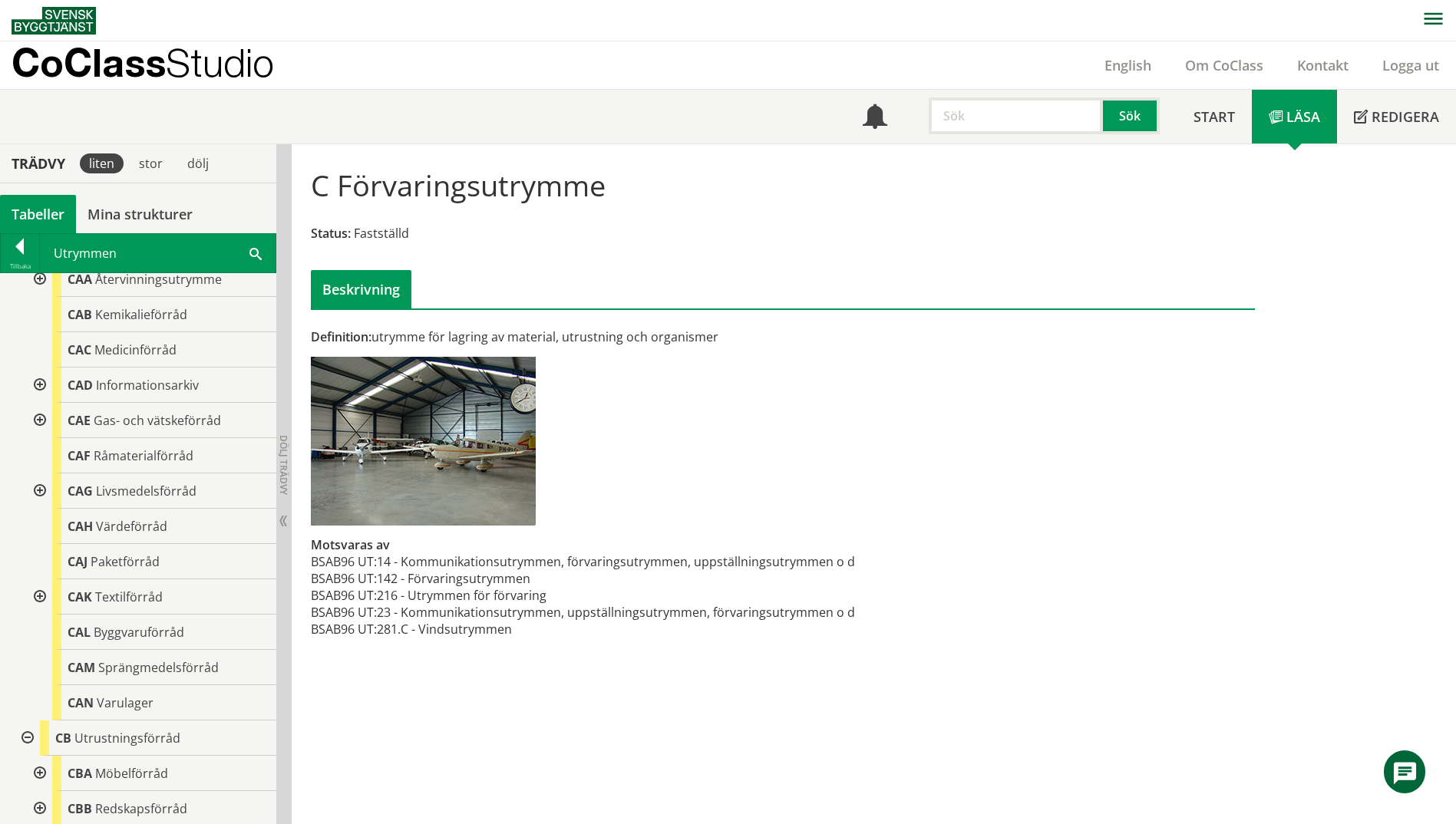
click at [40, 279] on div at bounding box center [39, 279] width 28 height 35
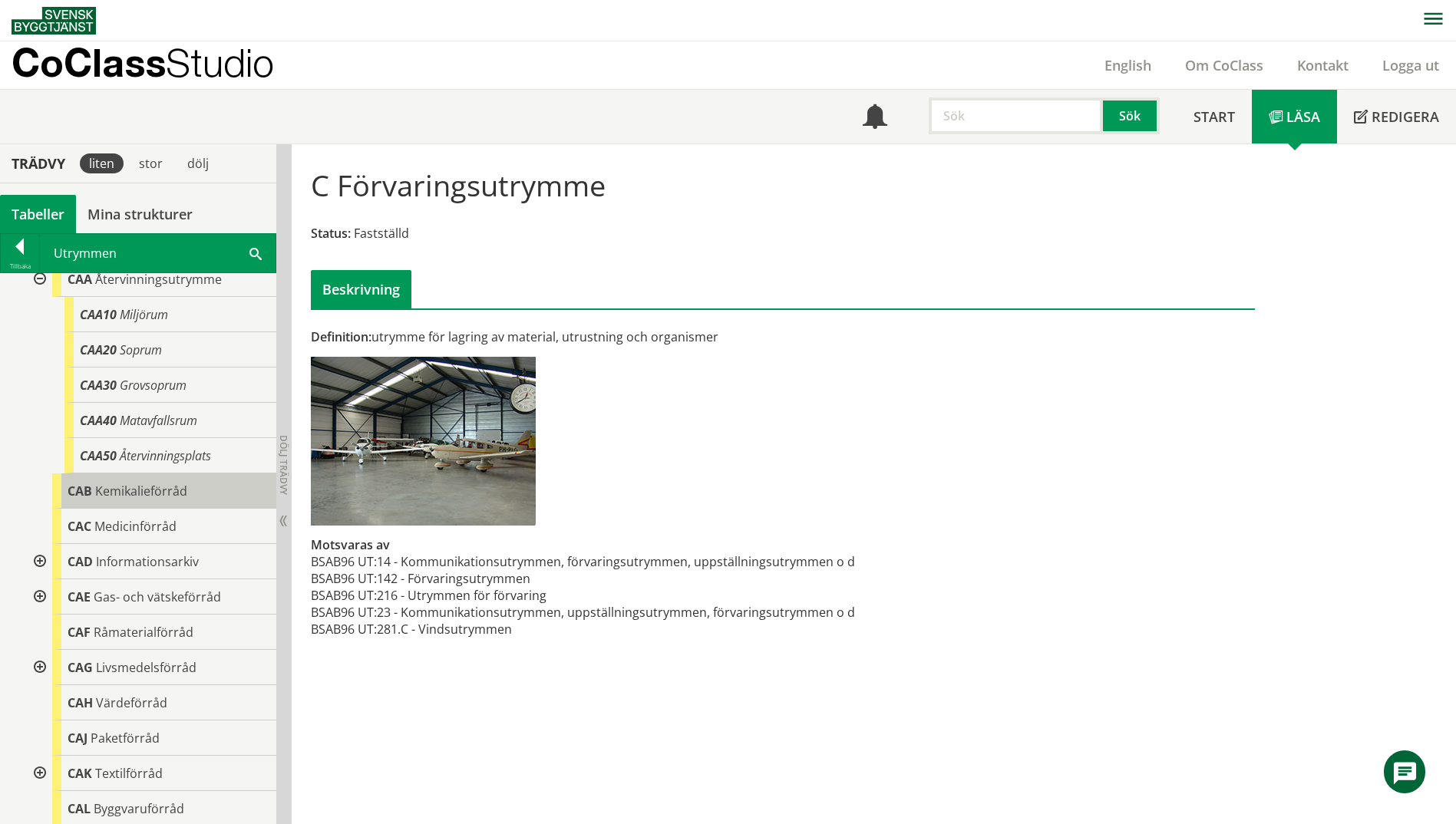
click at [73, 493] on span "CAB" at bounding box center [80, 491] width 25 height 17
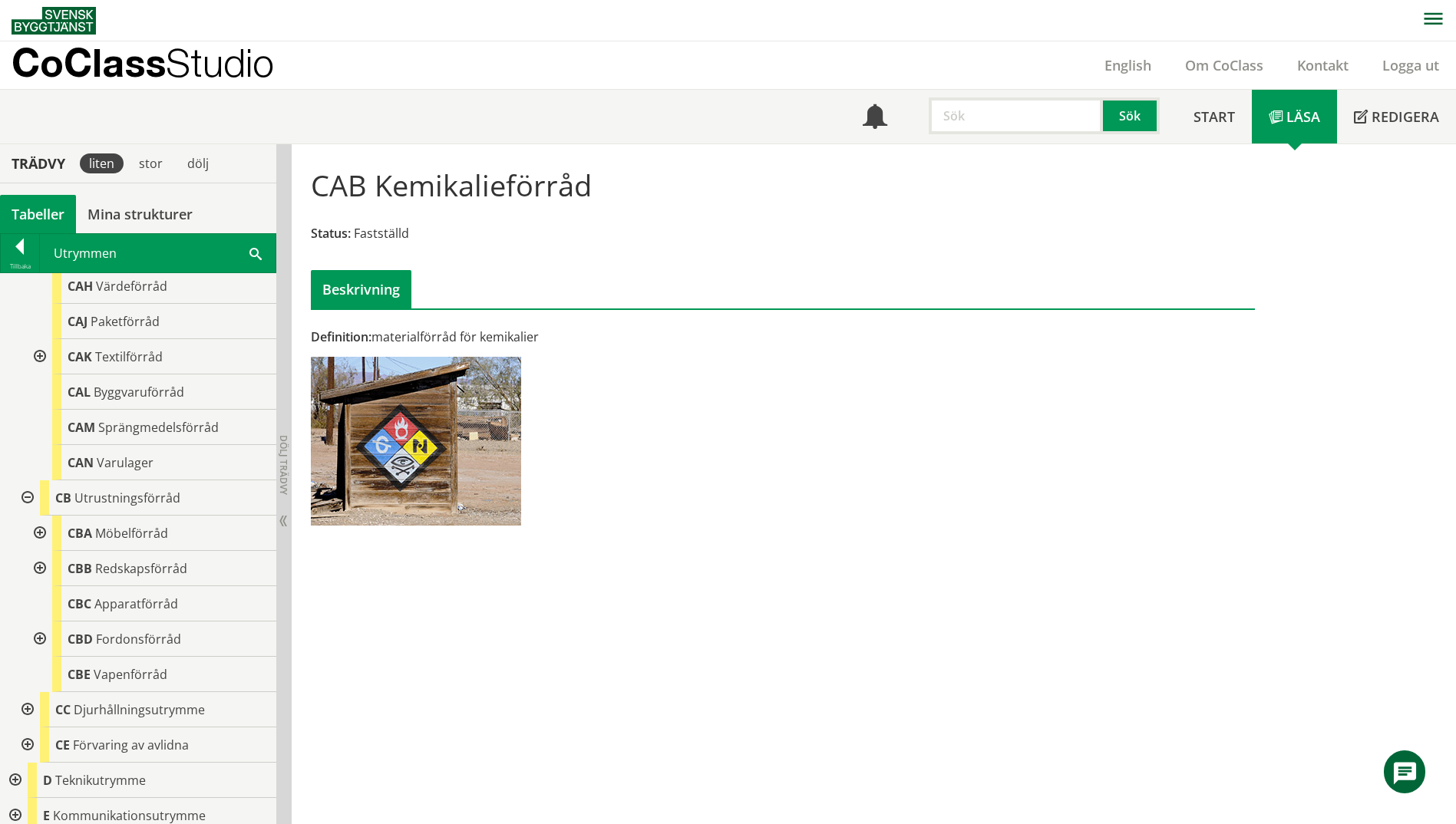
scroll to position [561, 0]
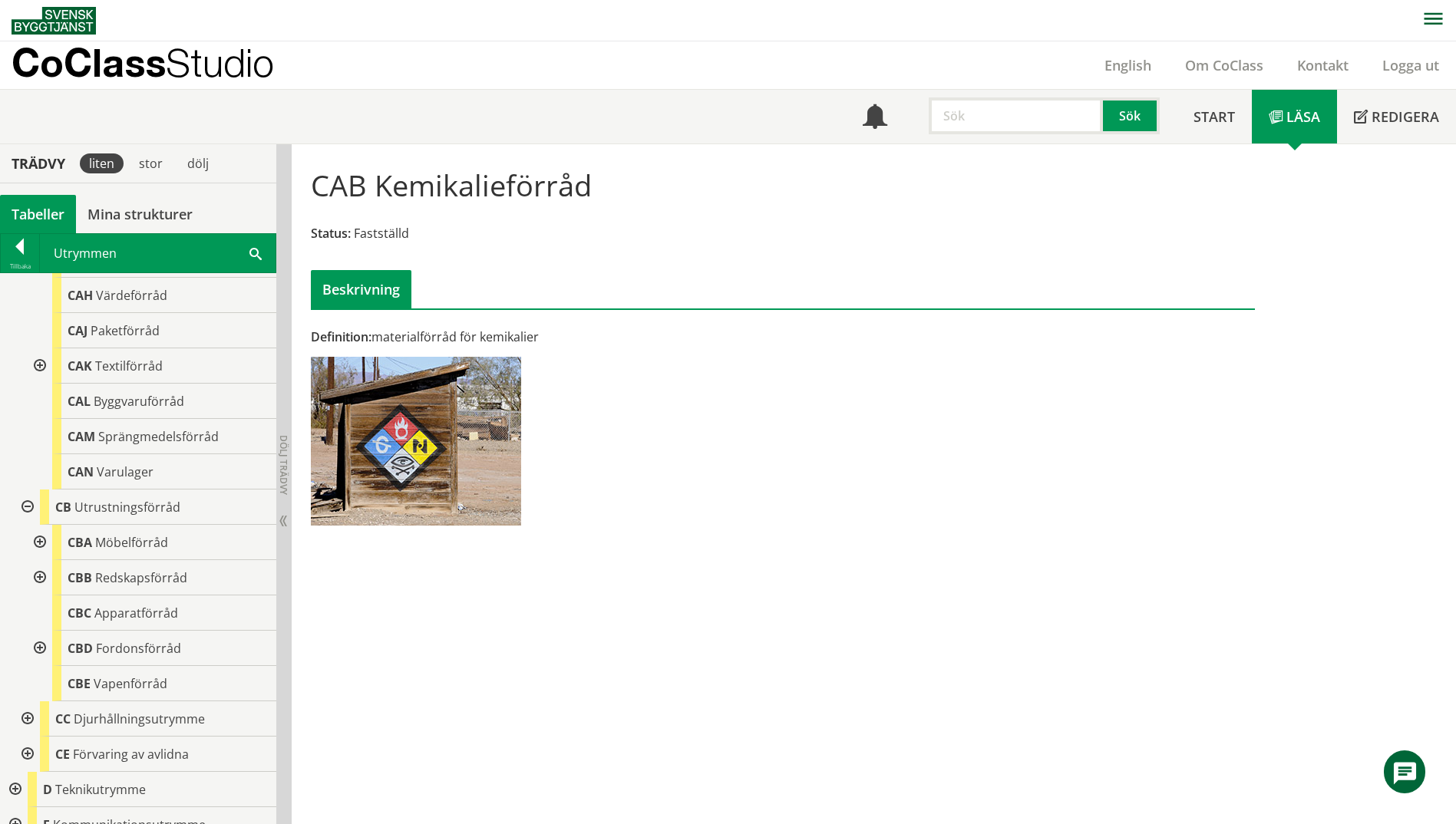
click at [45, 541] on div at bounding box center [39, 542] width 28 height 35
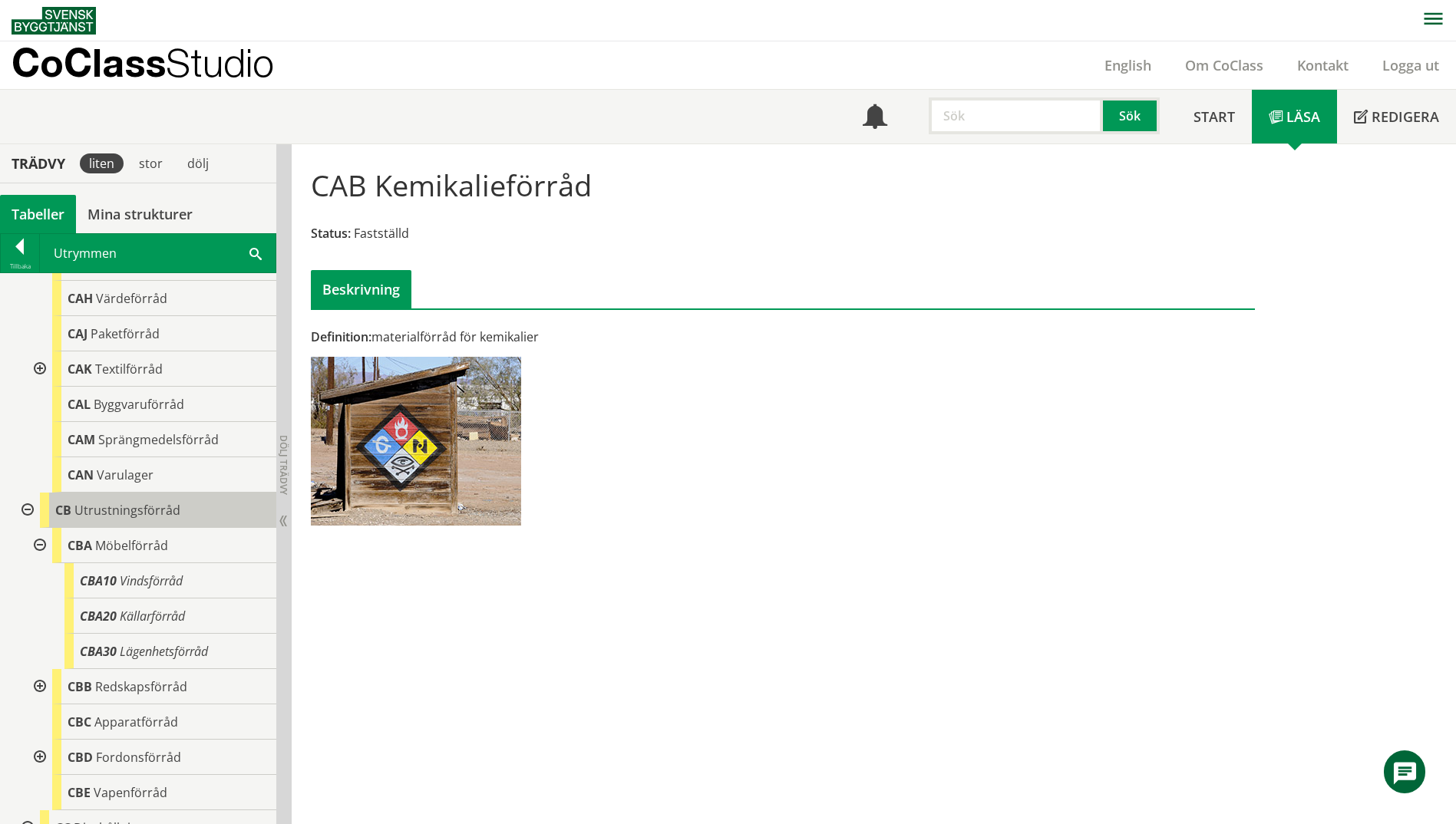
scroll to position [407, 0]
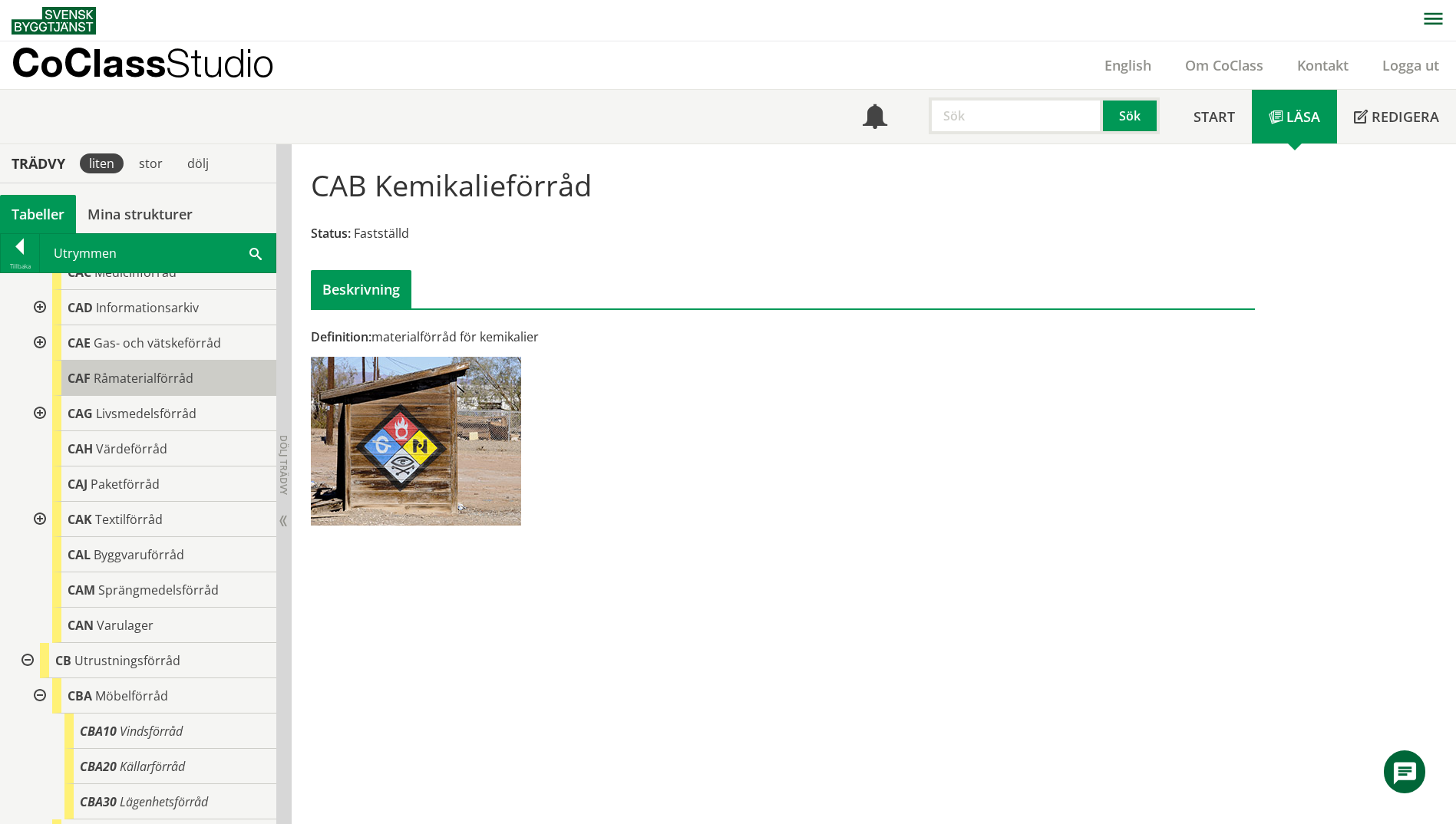
click at [106, 390] on div "CAF Råmaterialförråd" at bounding box center [164, 378] width 224 height 35
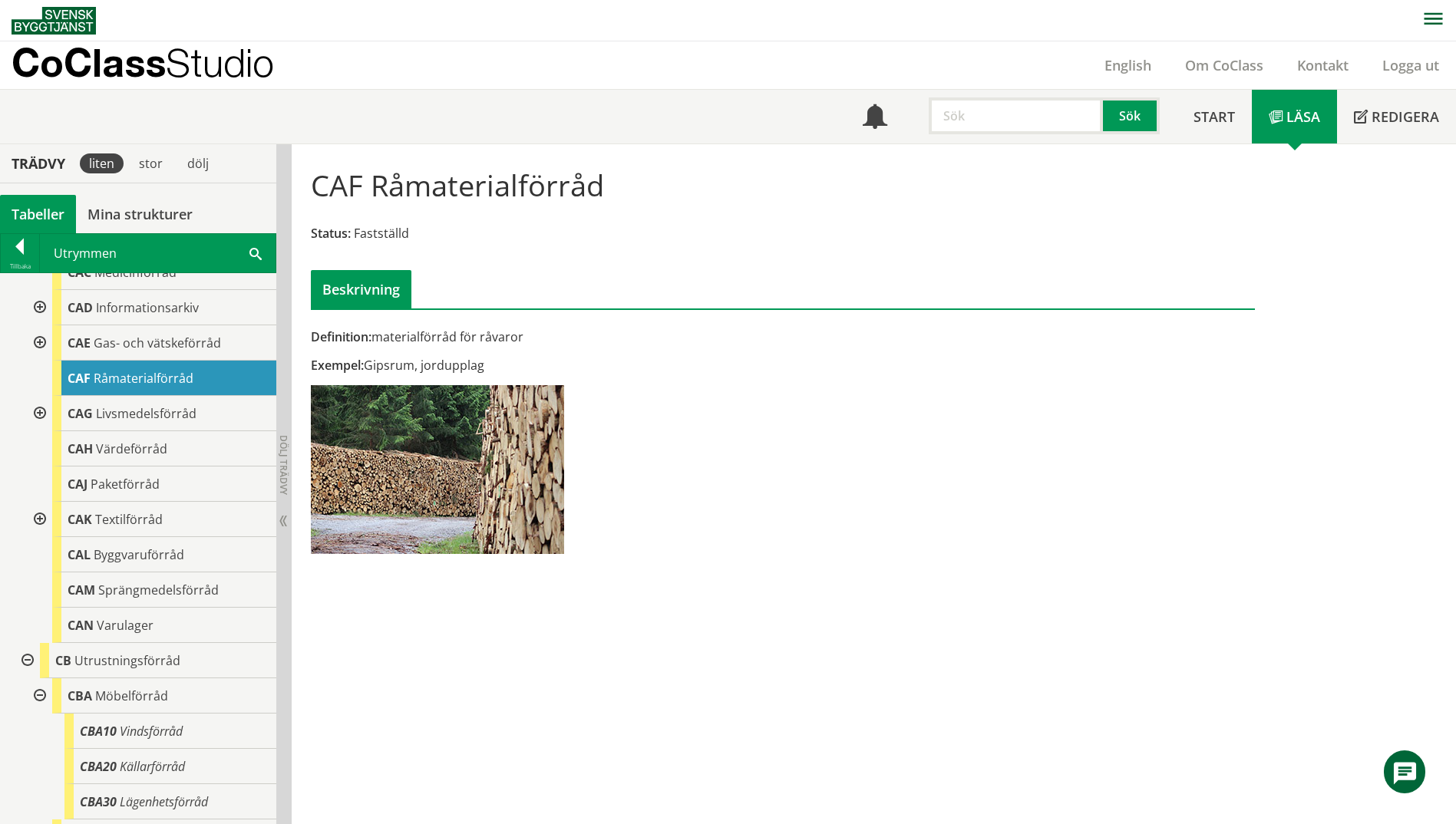
click at [250, 251] on span at bounding box center [255, 253] width 12 height 17
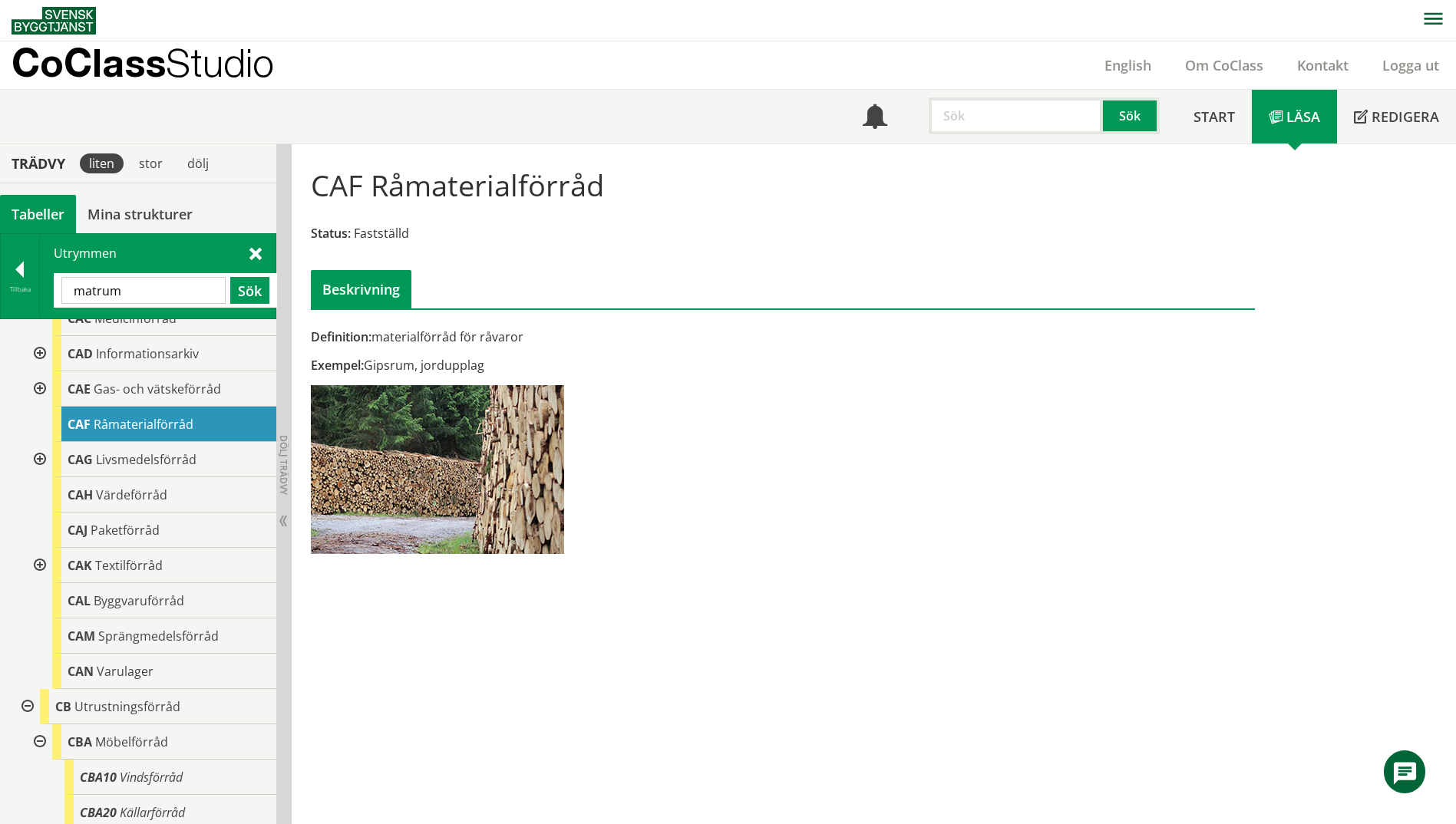
type input "matrum"
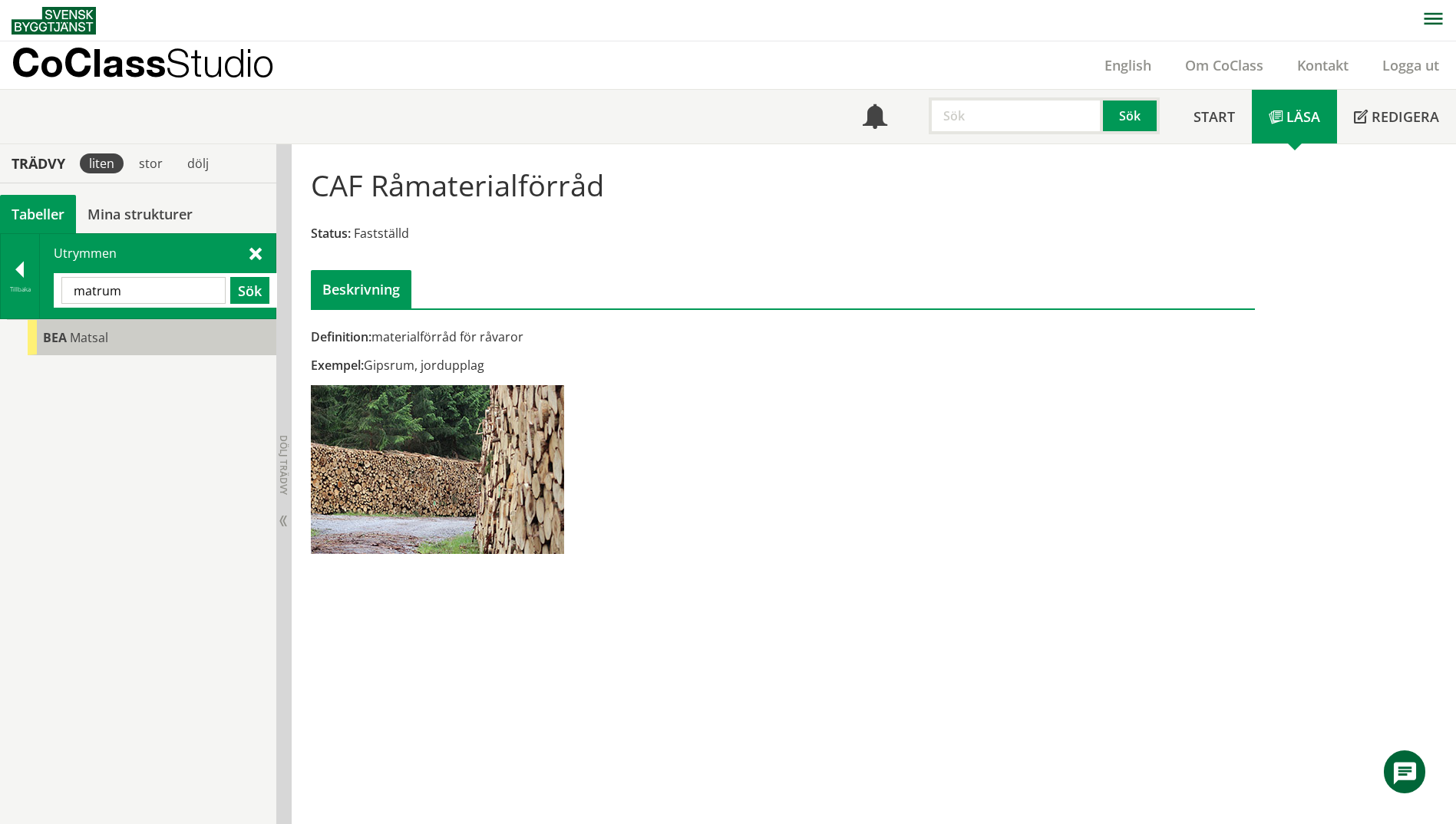
click at [68, 345] on div "BEA Matsal" at bounding box center [151, 338] width 249 height 35
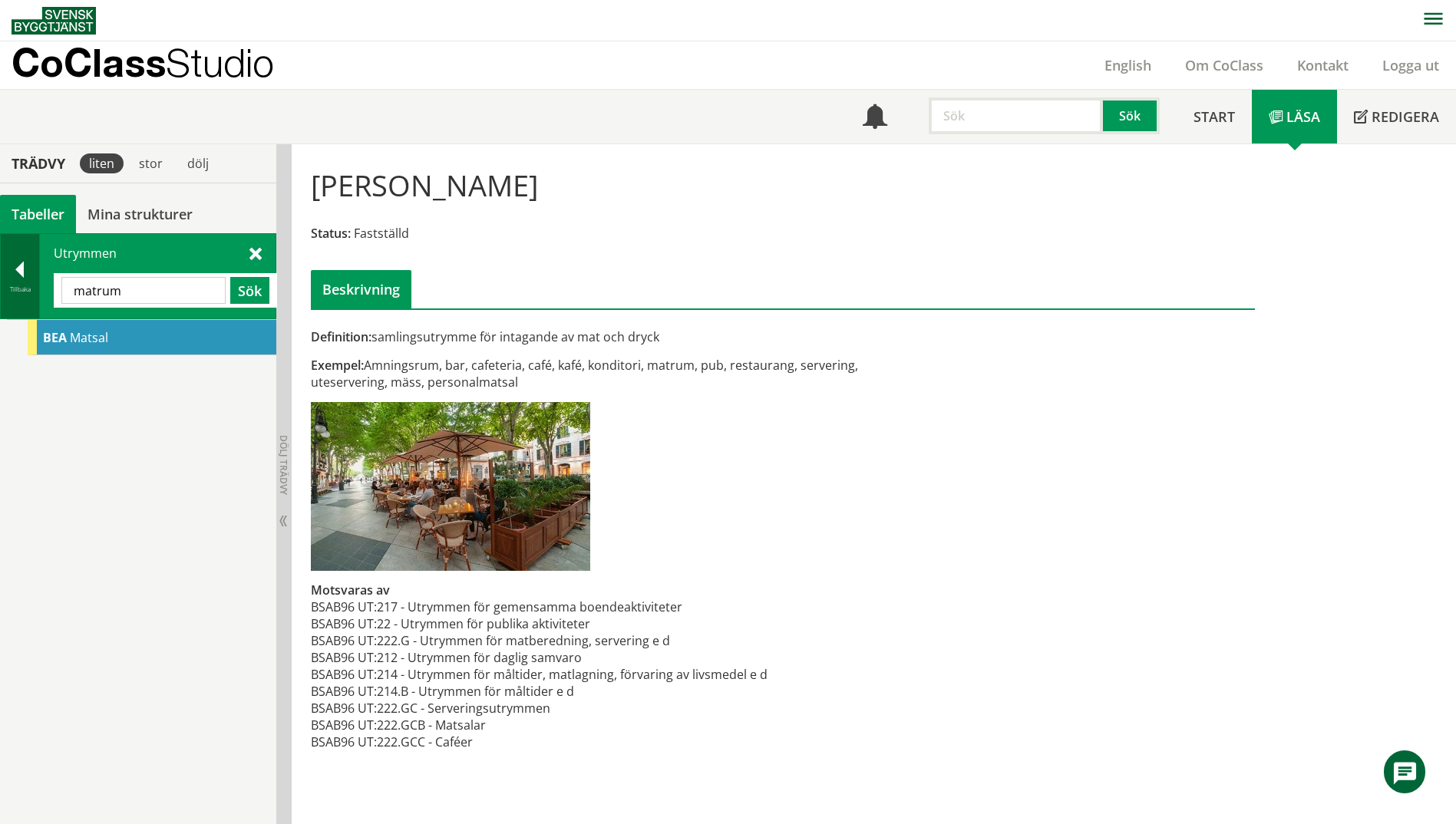
click at [11, 276] on div at bounding box center [20, 272] width 39 height 21
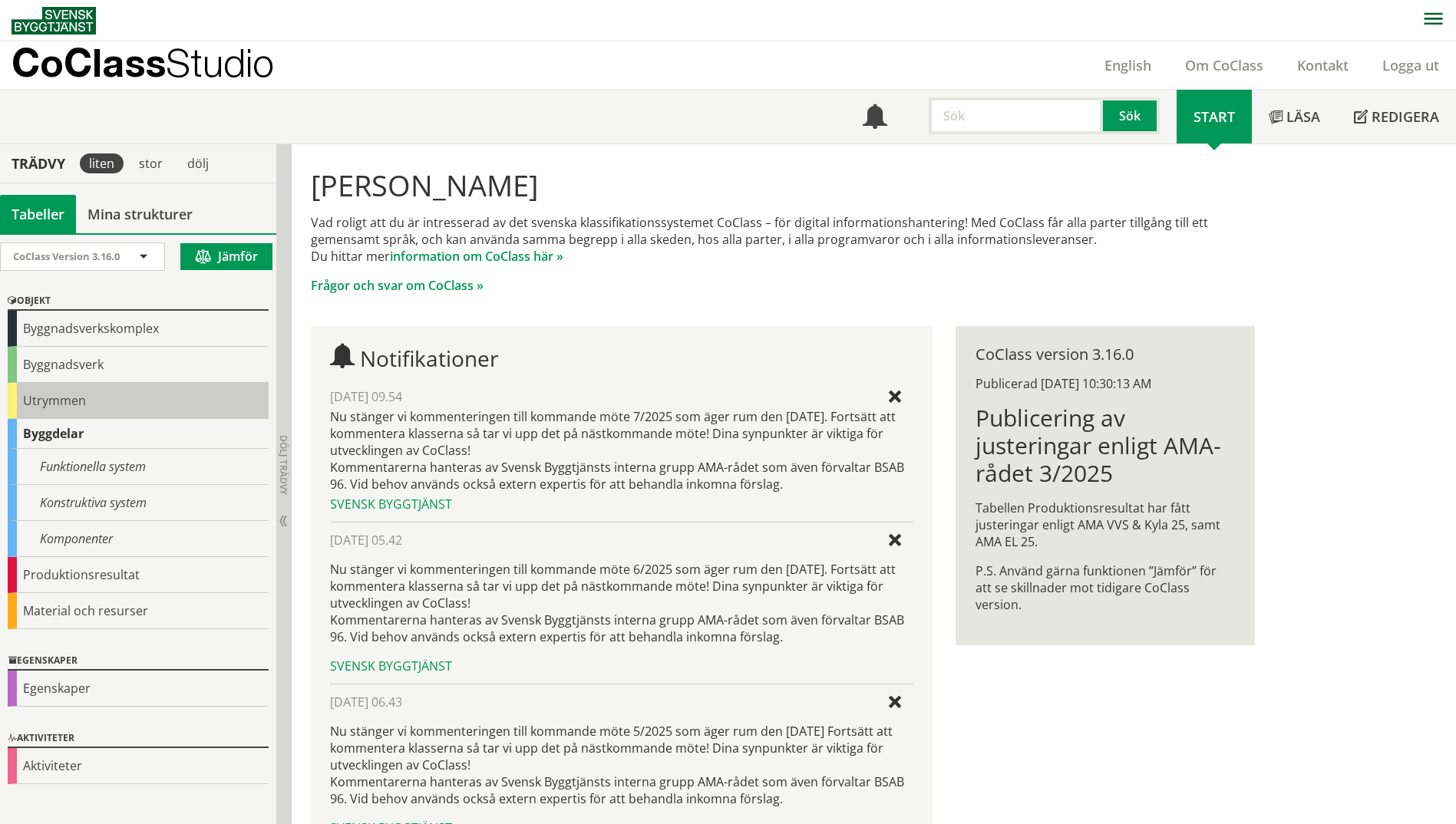
click at [32, 406] on div "Utrymmen" at bounding box center [138, 400] width 261 height 36
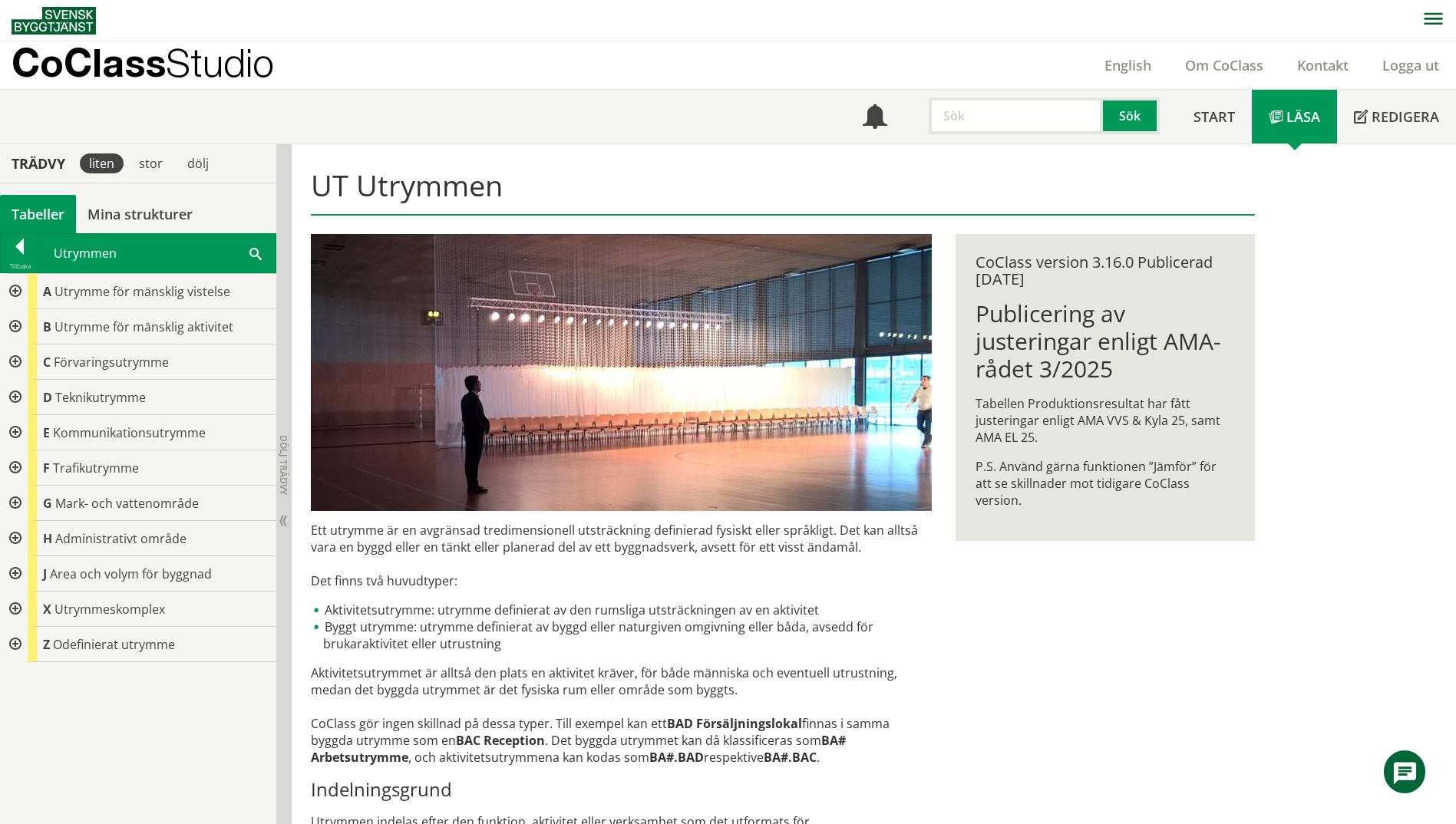
click at [26, 294] on div at bounding box center [14, 292] width 28 height 35
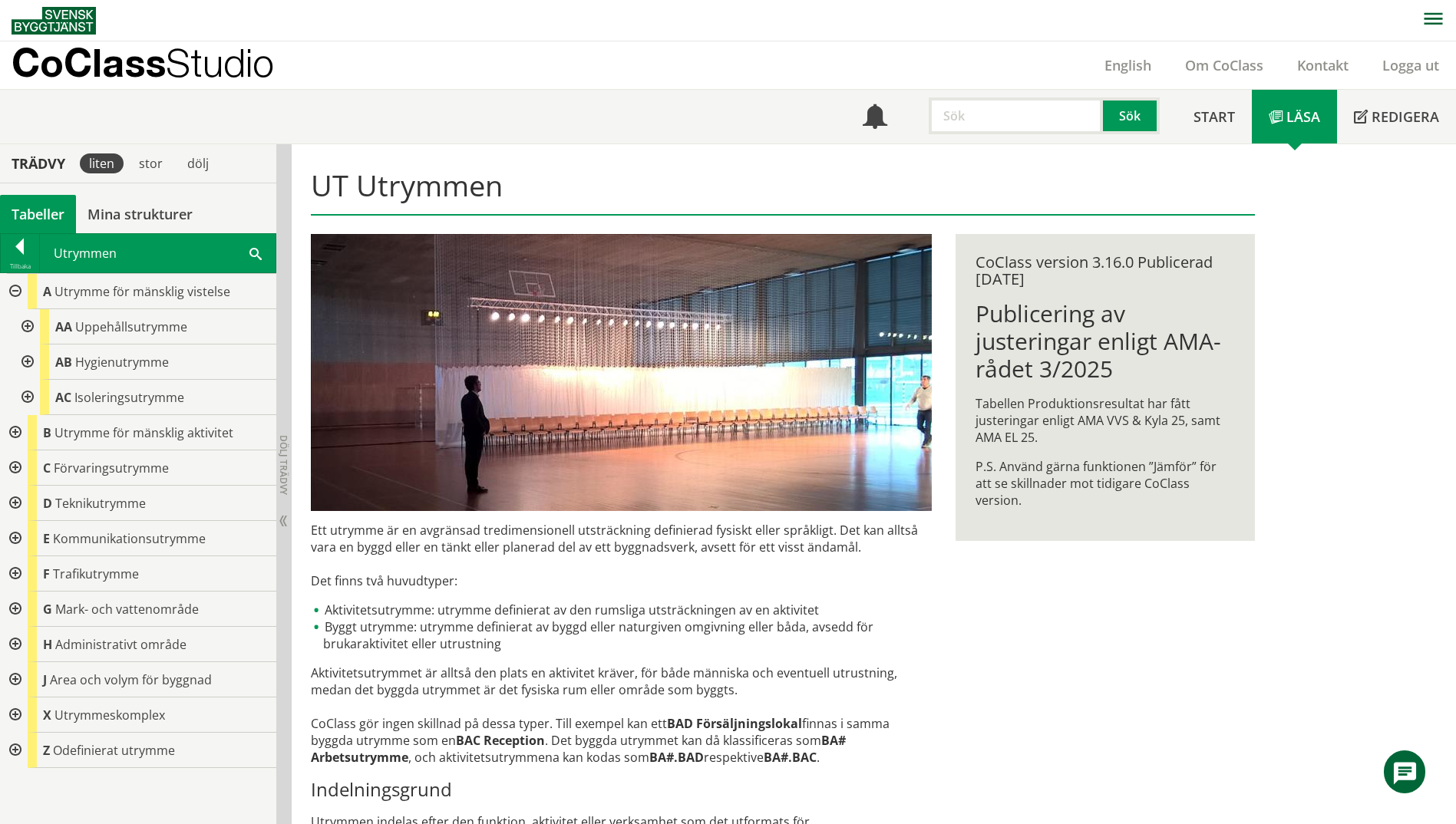
click at [15, 431] on div at bounding box center [14, 432] width 28 height 35
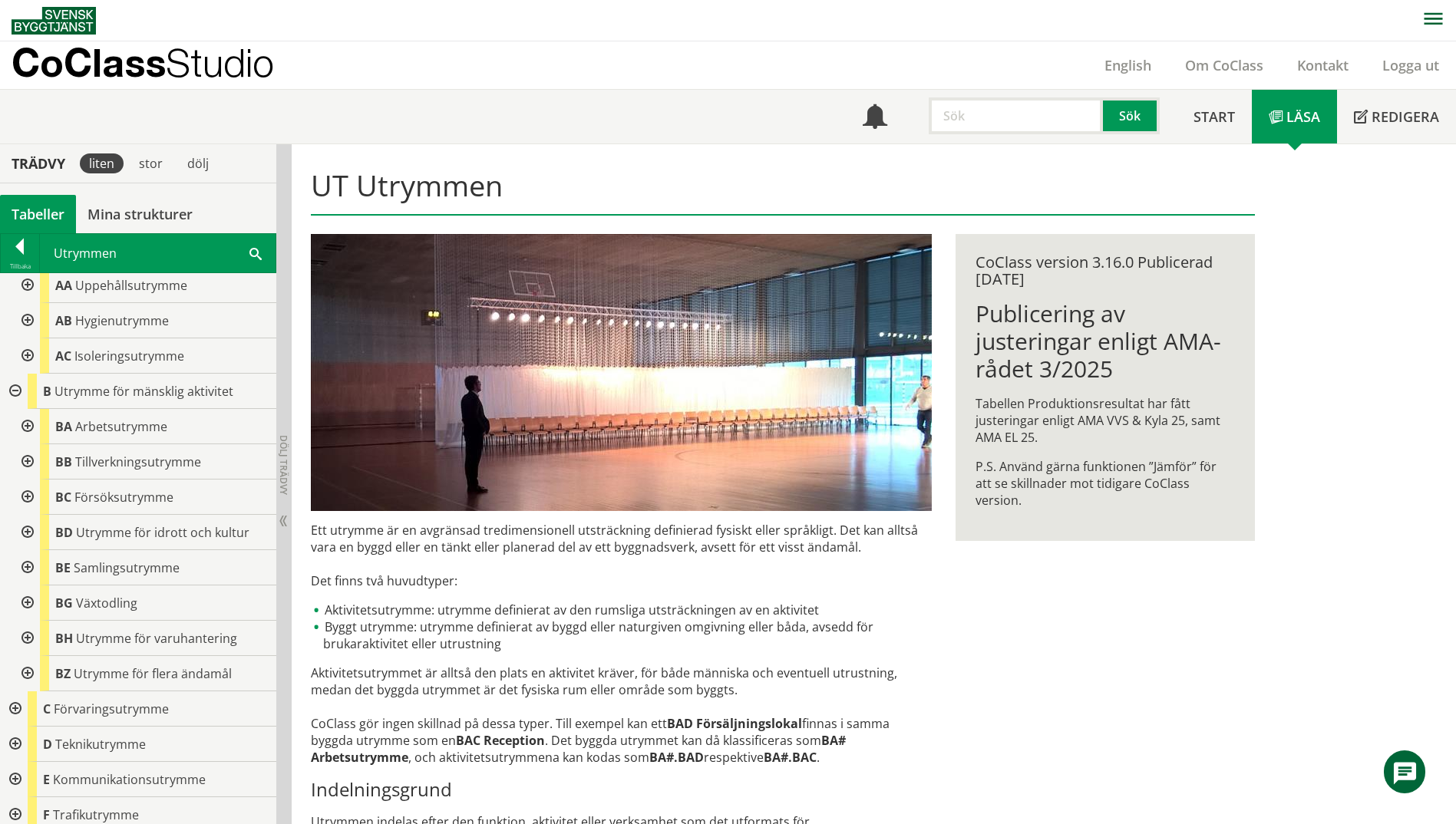
scroll to position [77, 0]
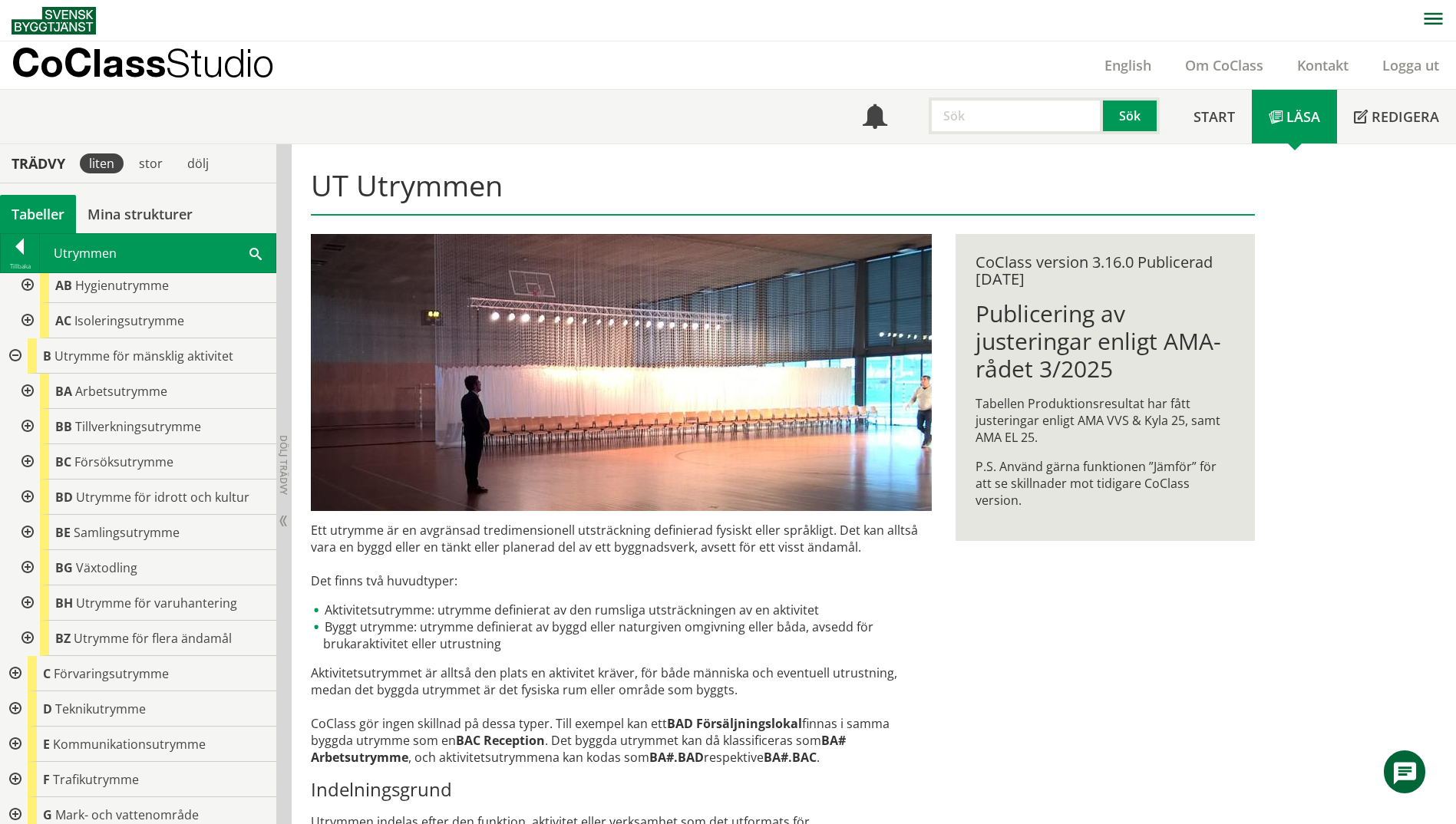
click at [26, 398] on div at bounding box center [26, 391] width 28 height 35
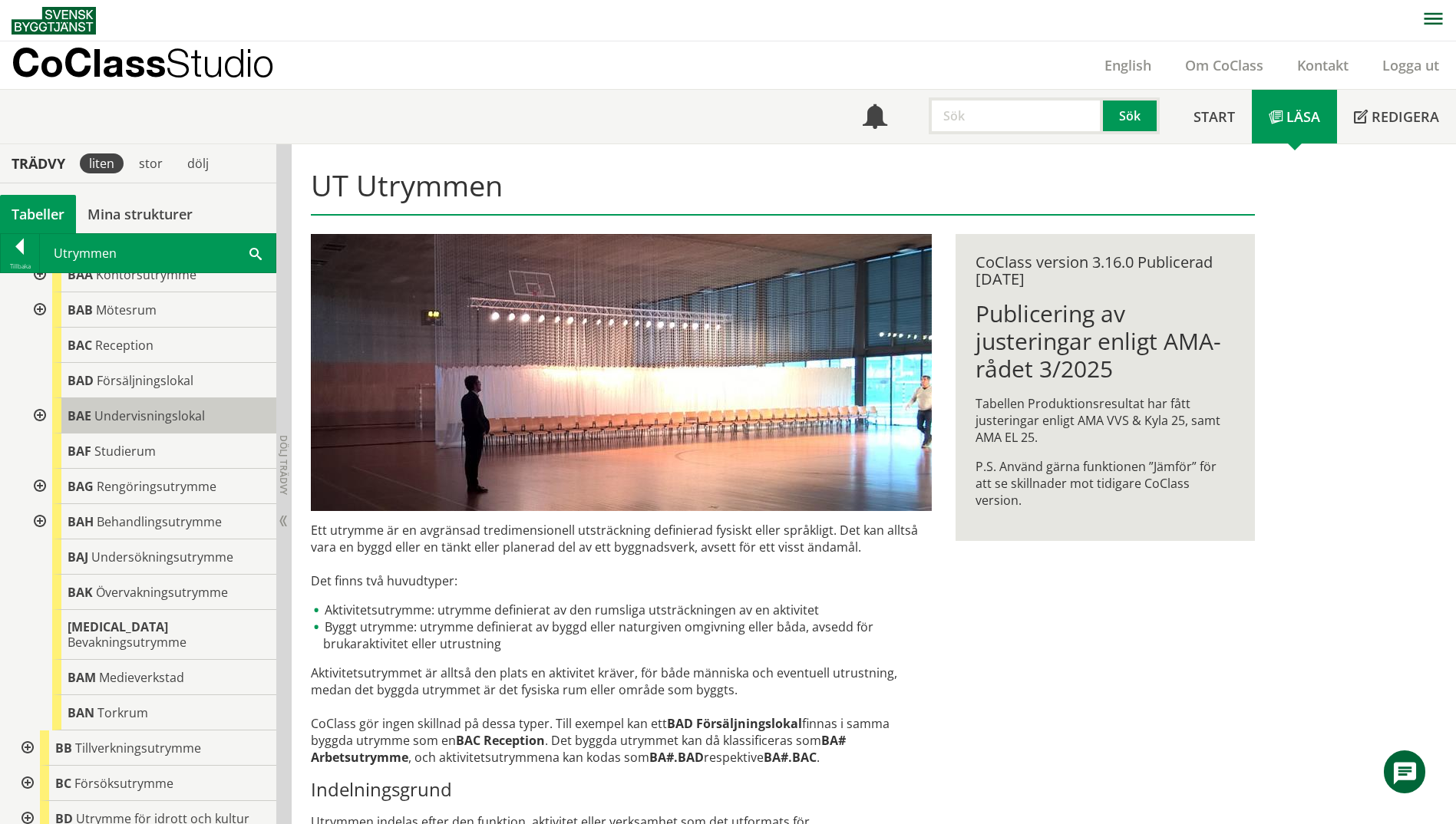
scroll to position [230, 0]
click at [35, 485] on div at bounding box center [39, 484] width 28 height 35
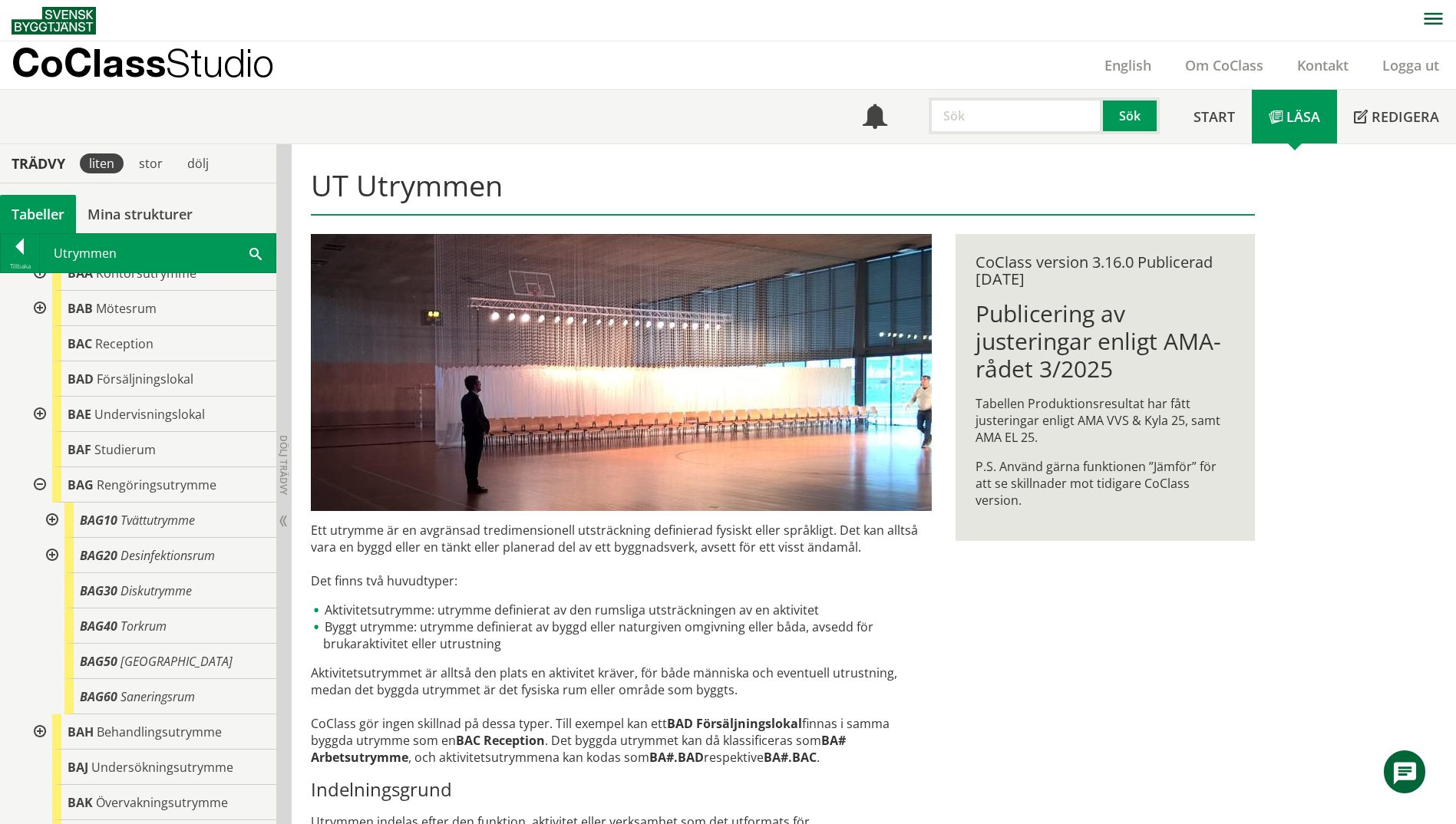
click at [35, 485] on div at bounding box center [39, 484] width 28 height 35
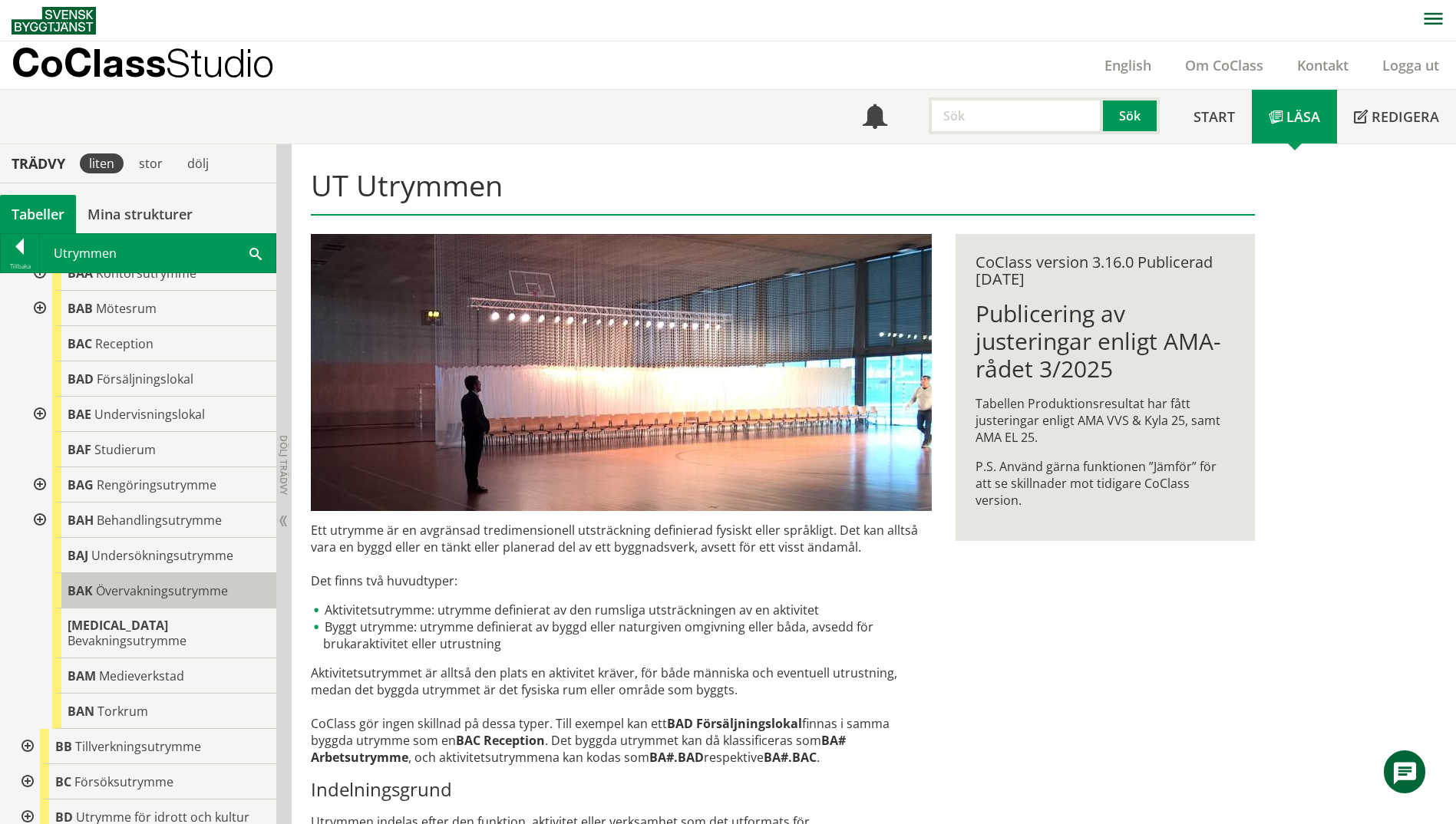
click at [206, 602] on div "BAK Övervakningsutrymme" at bounding box center [164, 591] width 224 height 35
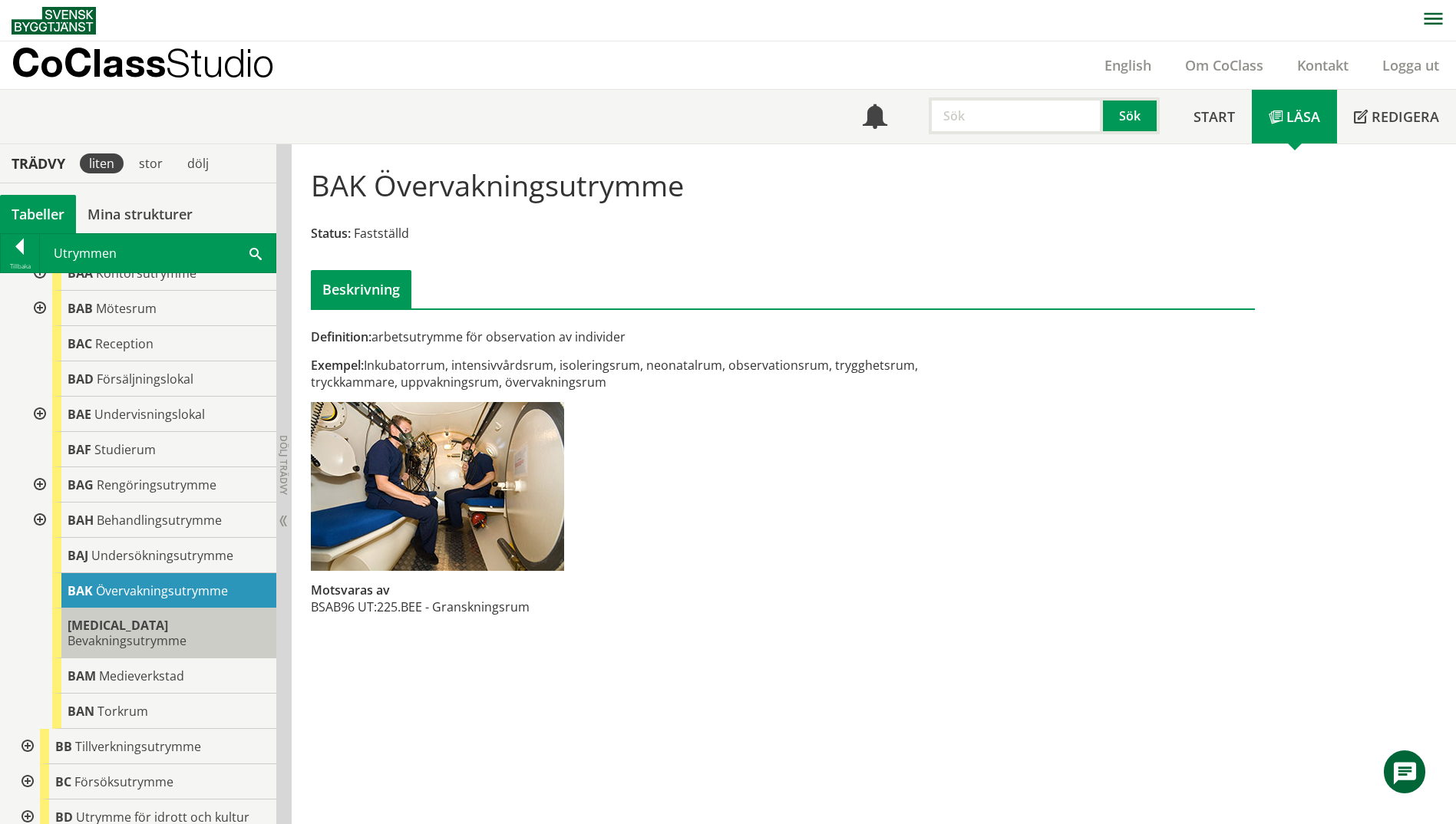
click at [224, 617] on div "BAL Bevakningsutrymme" at bounding box center [164, 633] width 224 height 50
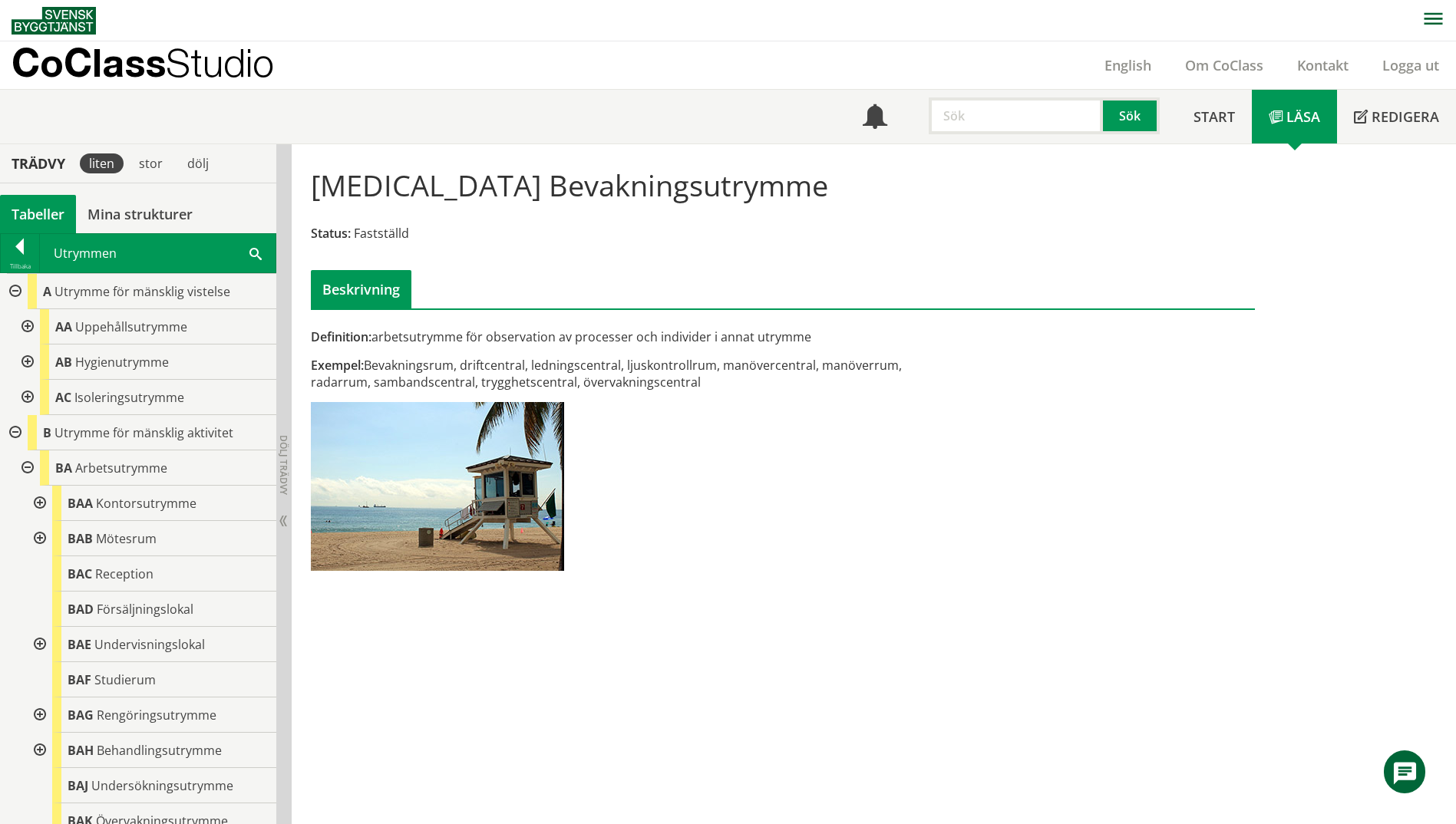
click at [43, 499] on div at bounding box center [39, 503] width 28 height 35
click at [41, 538] on div at bounding box center [39, 539] width 28 height 35
click at [49, 541] on div at bounding box center [39, 539] width 28 height 35
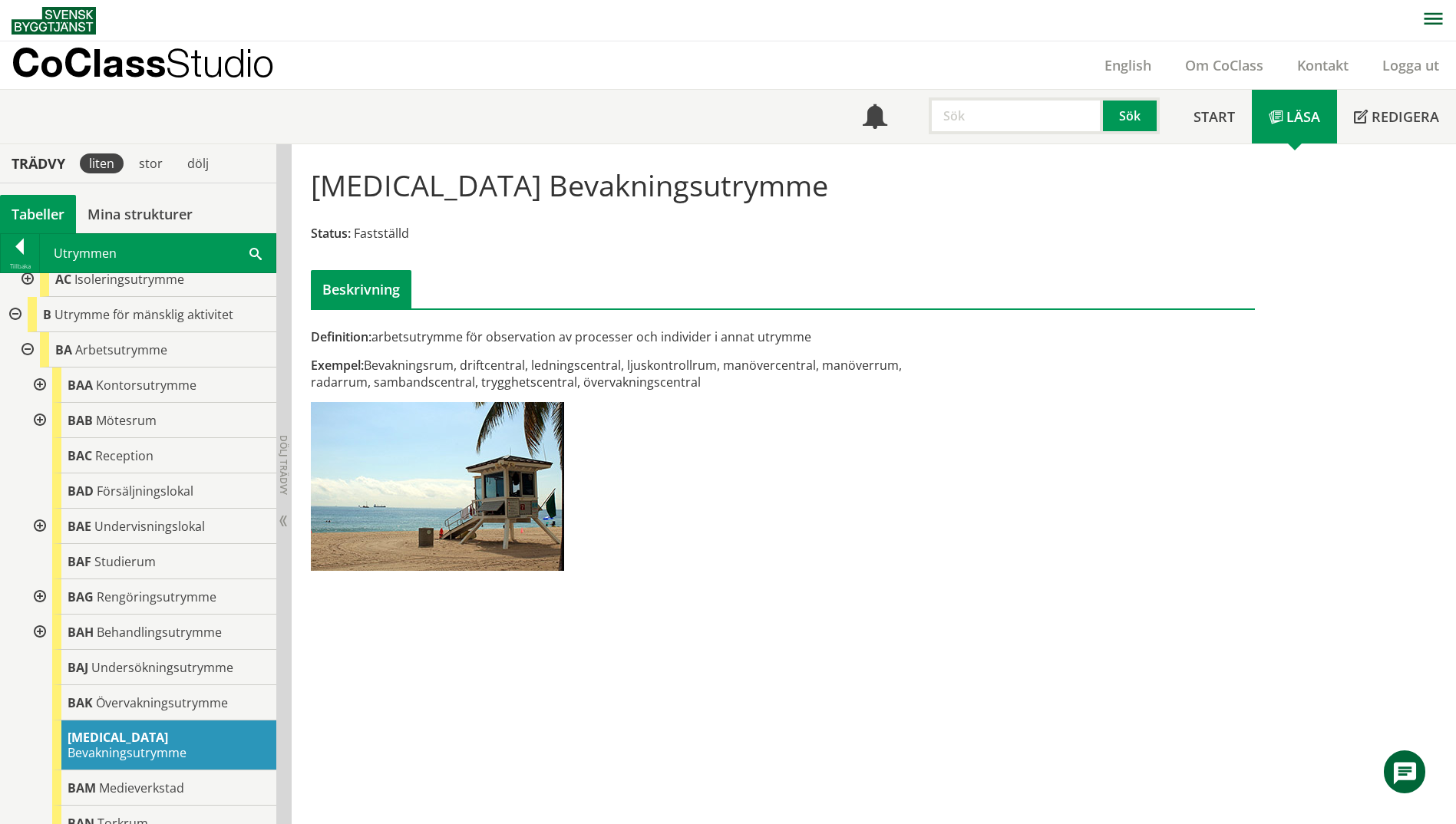
scroll to position [153, 0]
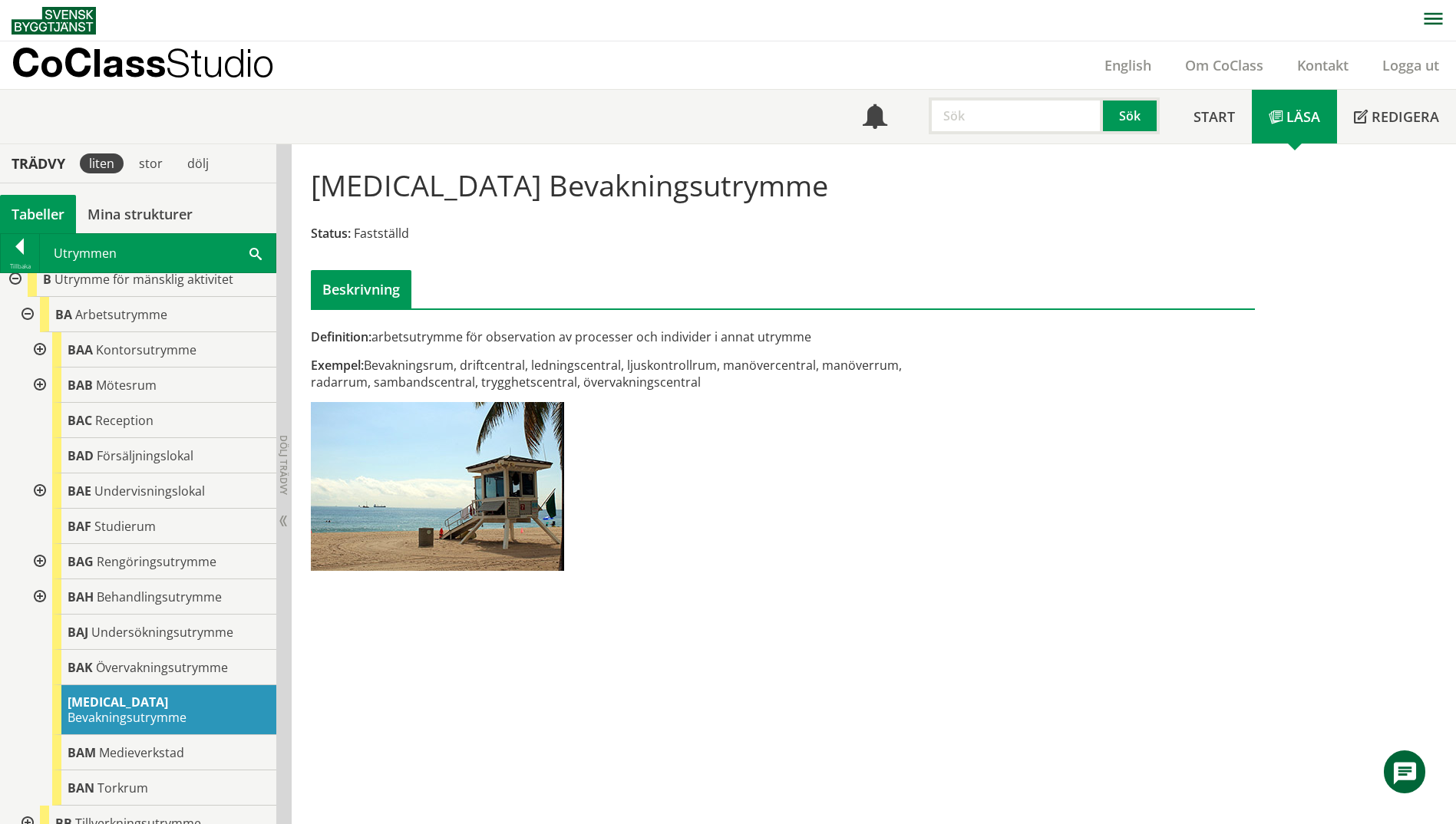
click at [245, 254] on div "Utrymmen Sök" at bounding box center [157, 253] width 236 height 39
click at [254, 251] on span at bounding box center [255, 253] width 12 height 17
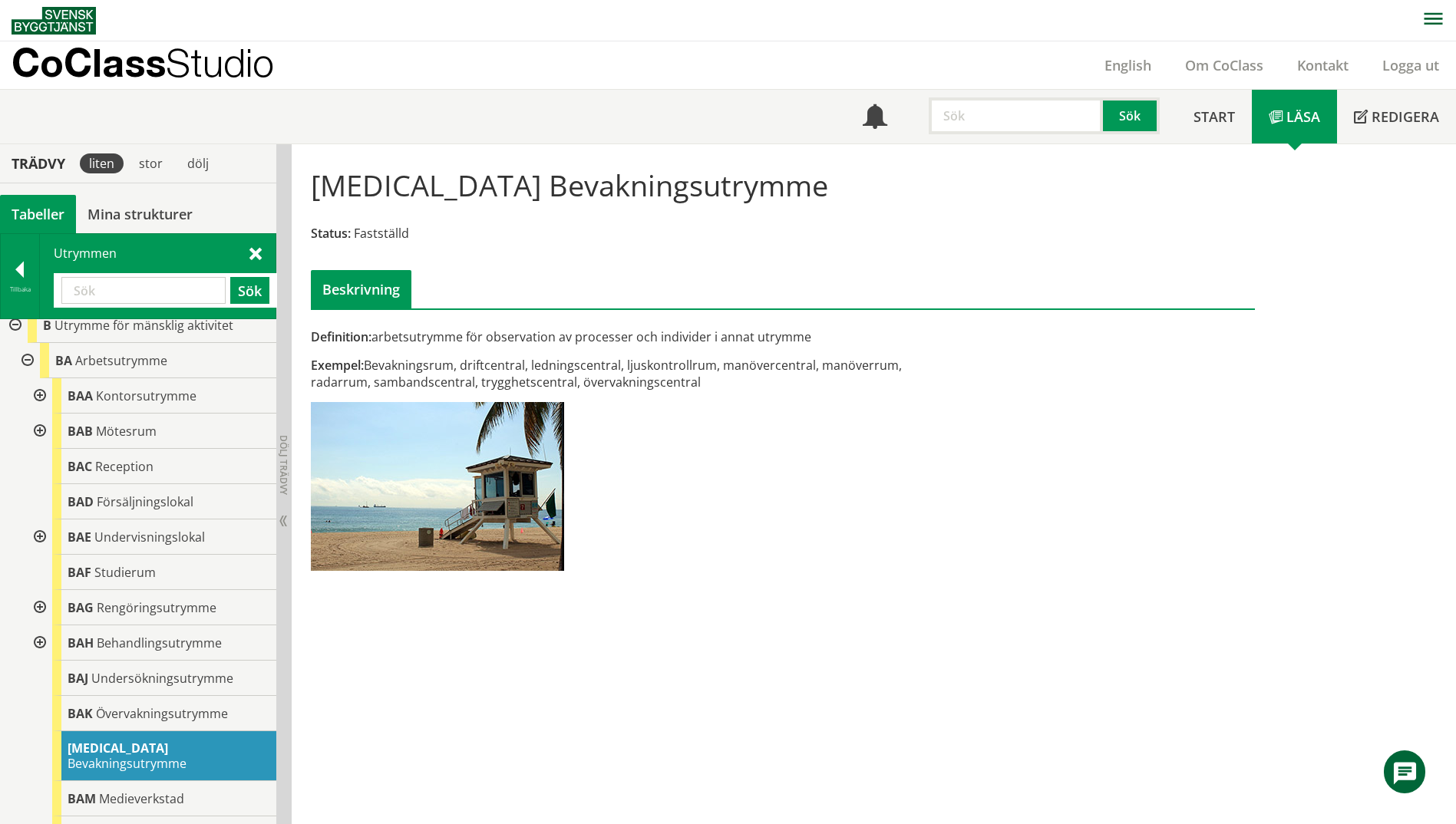
click at [143, 288] on input "text" at bounding box center [143, 290] width 164 height 27
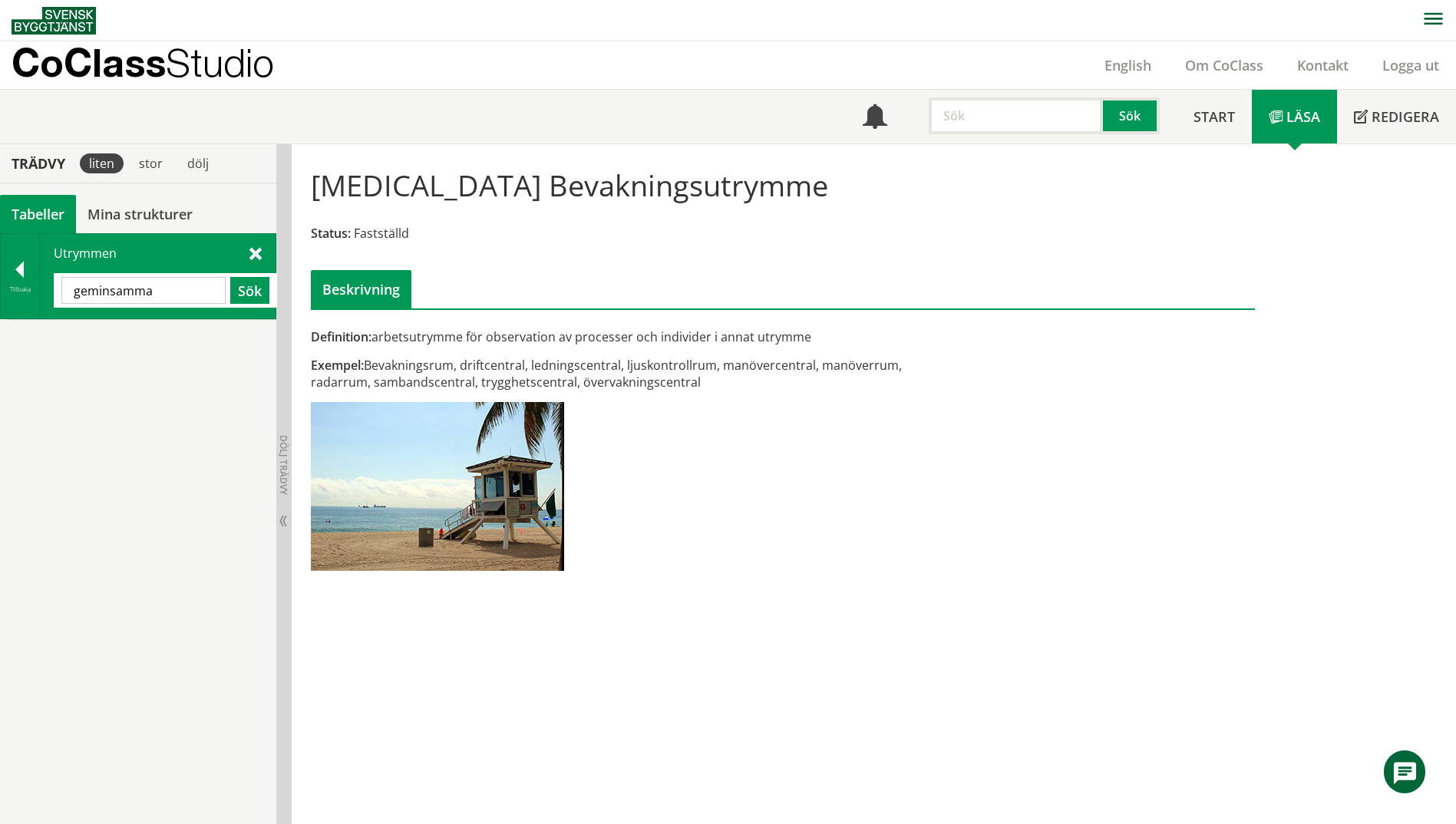
click at [117, 292] on input "geminsamma" at bounding box center [143, 290] width 164 height 27
type input "gemensamma"
click at [240, 292] on button "Sök" at bounding box center [250, 290] width 39 height 27
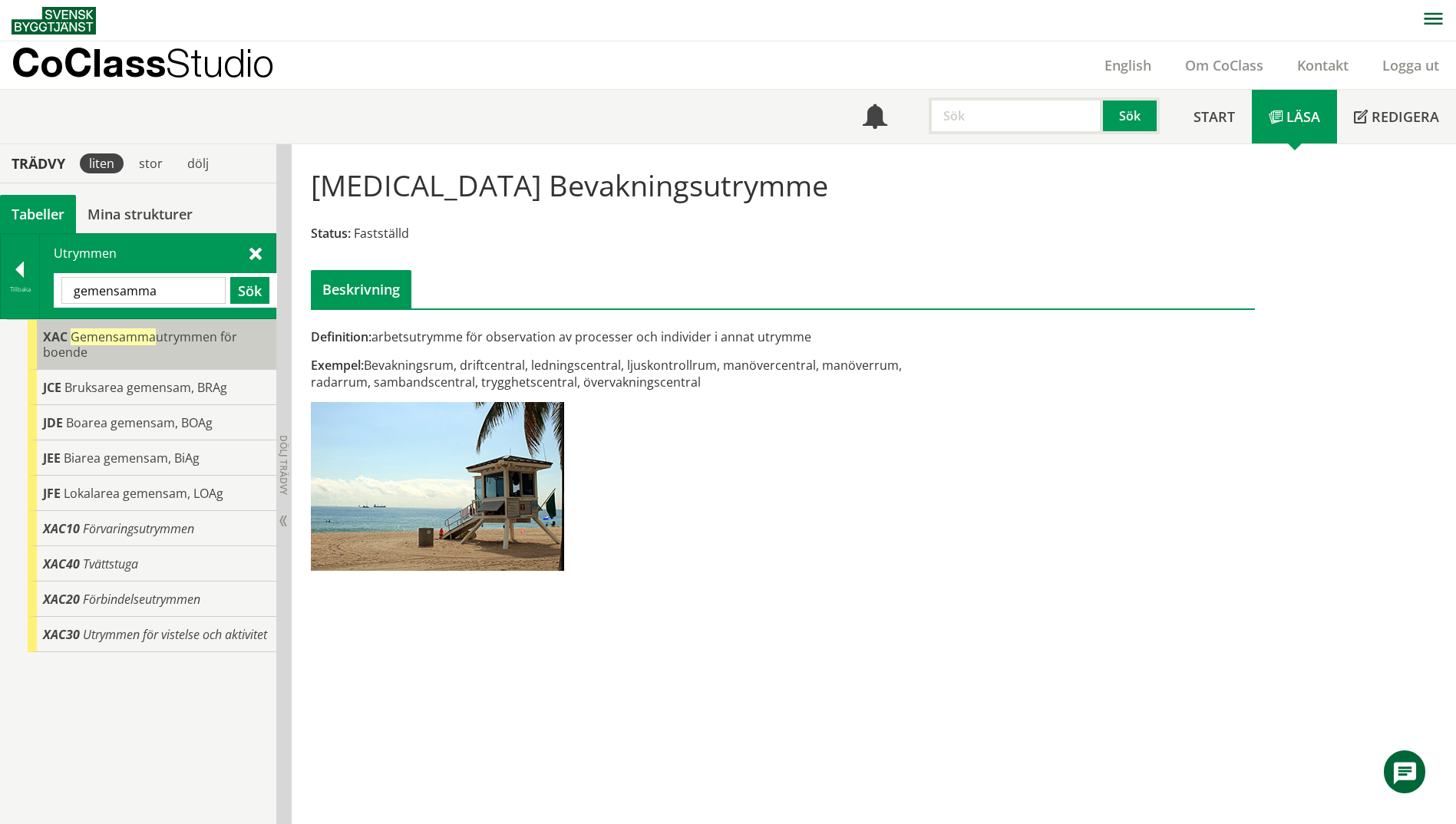
click at [117, 340] on span "Gemensamma" at bounding box center [113, 337] width 85 height 17
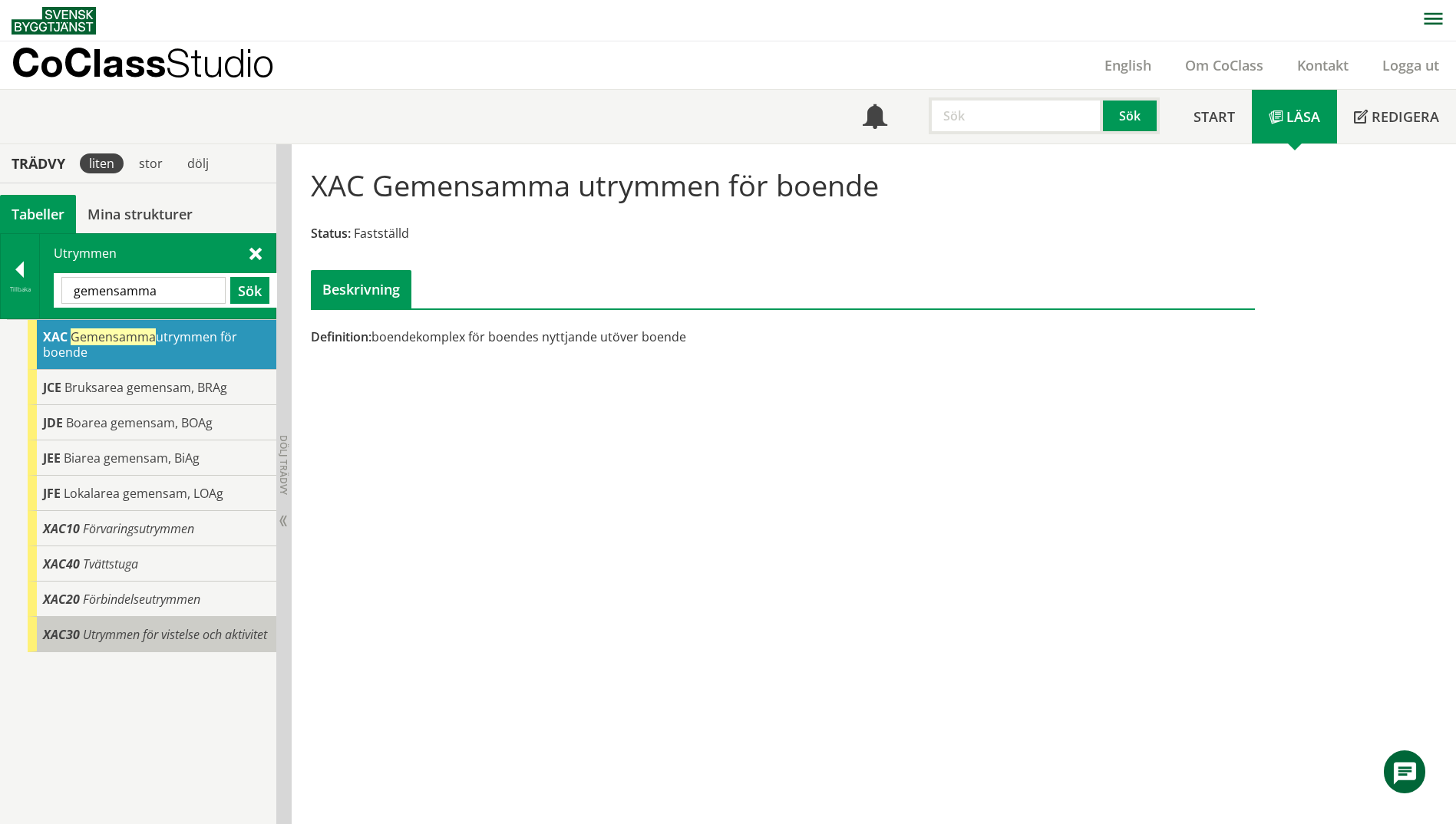
click at [198, 639] on span "Utrymmen för vistelse och aktivitet" at bounding box center [174, 634] width 184 height 17
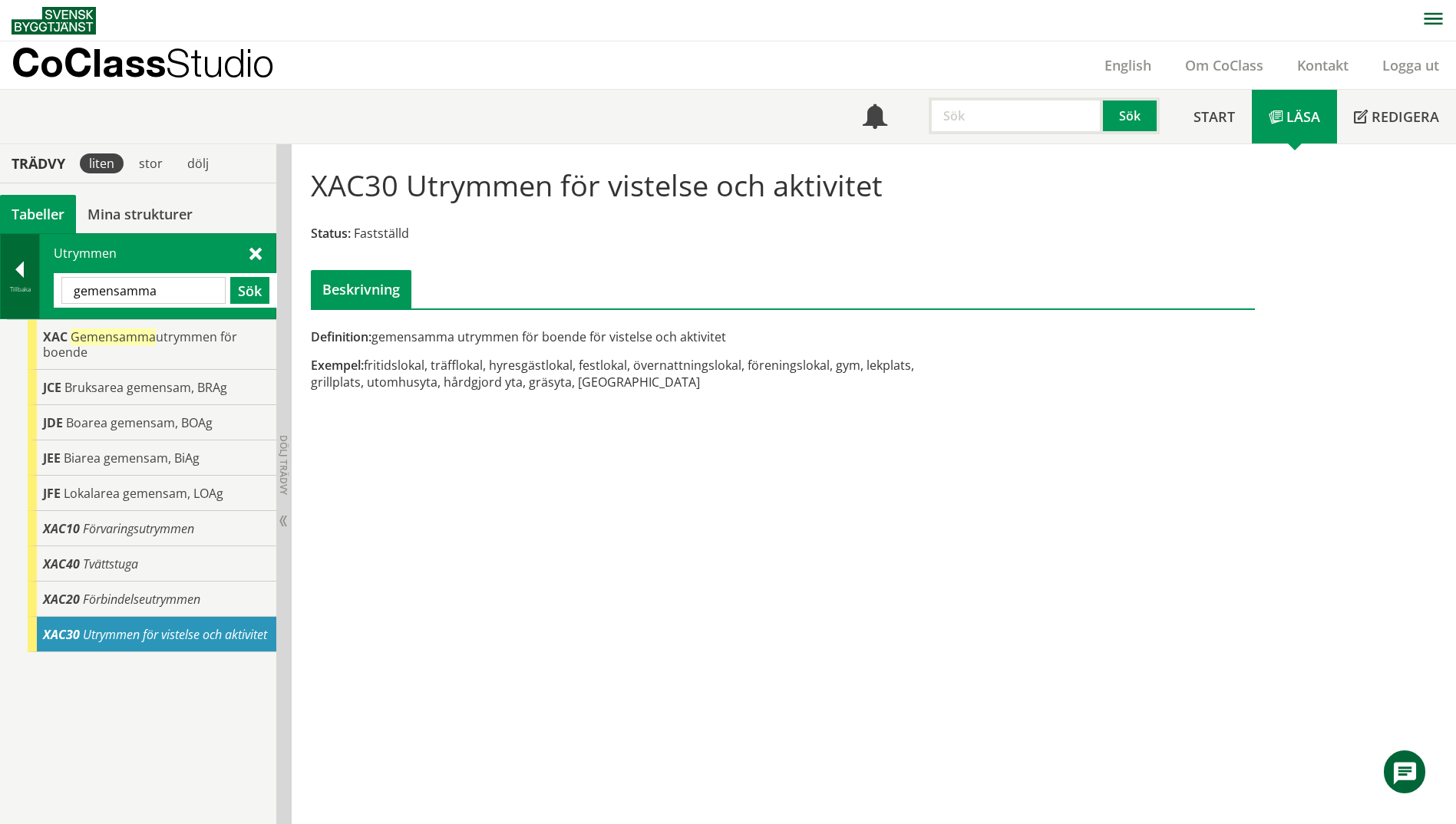
click at [13, 276] on div at bounding box center [20, 272] width 39 height 21
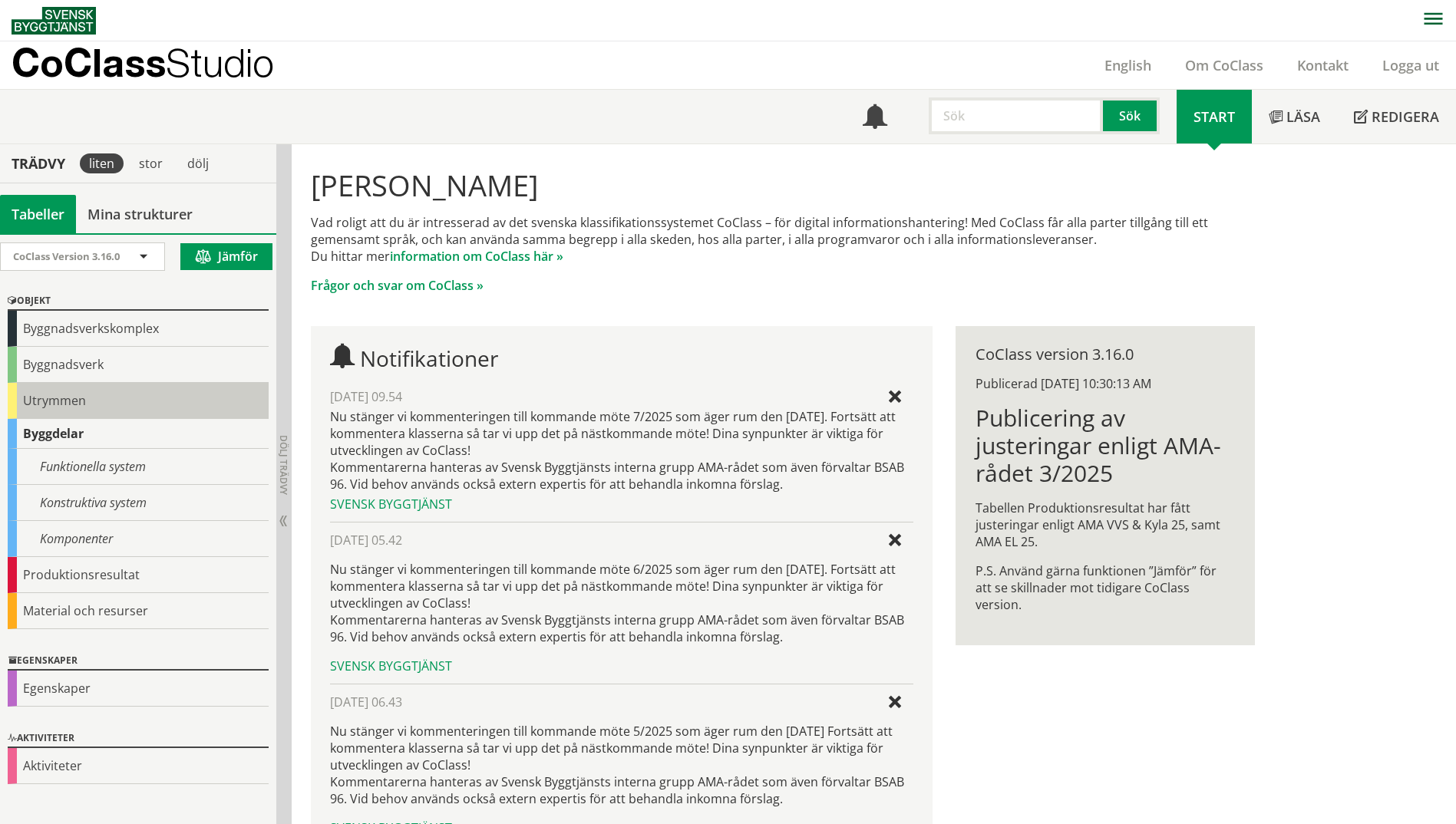
click at [26, 414] on div "Utrymmen" at bounding box center [138, 400] width 261 height 36
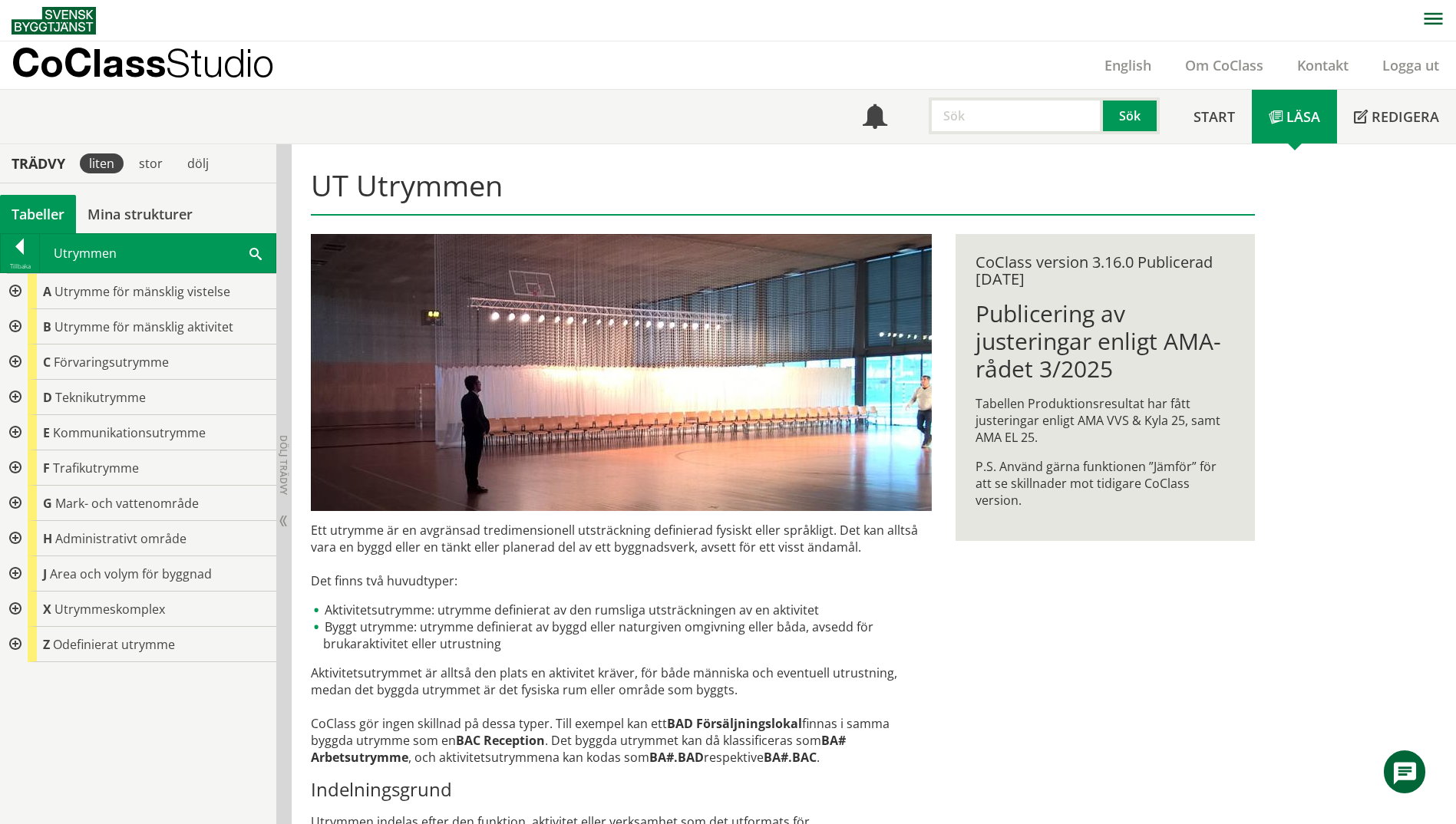
click at [15, 324] on div at bounding box center [14, 327] width 28 height 35
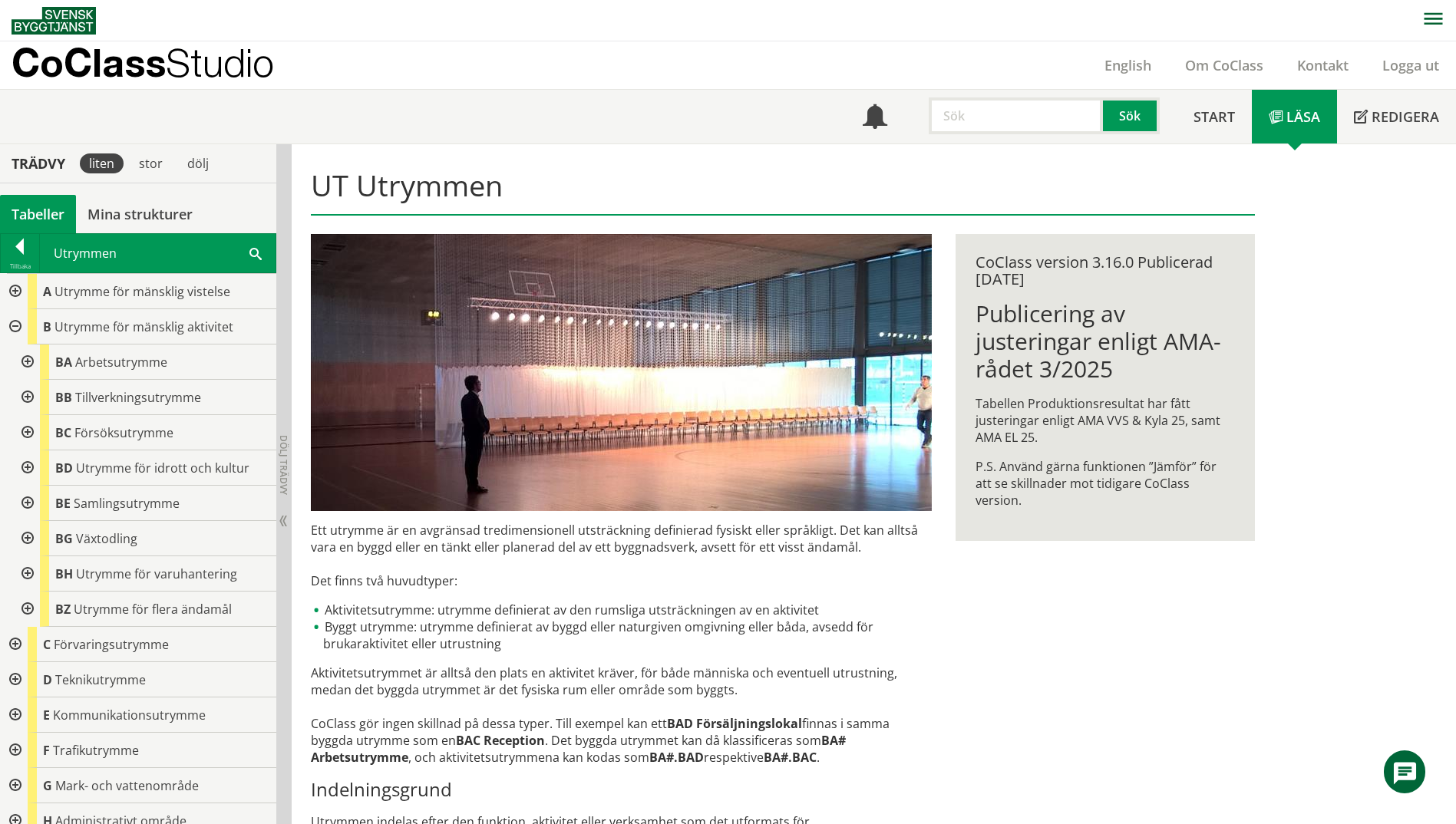
click at [29, 362] on div at bounding box center [26, 362] width 28 height 35
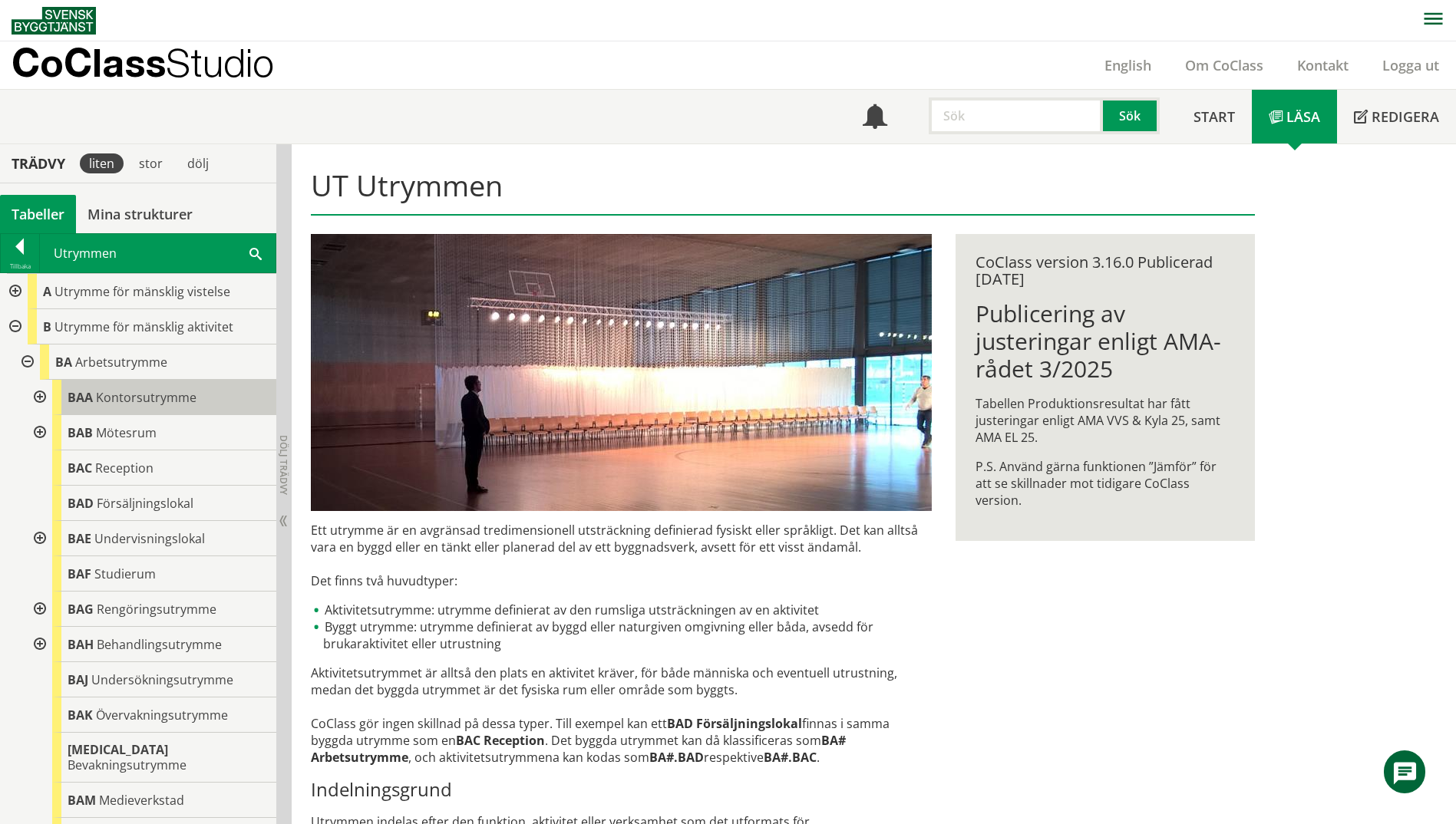
click at [193, 408] on div "BAA Kontorsutrymme" at bounding box center [164, 397] width 224 height 35
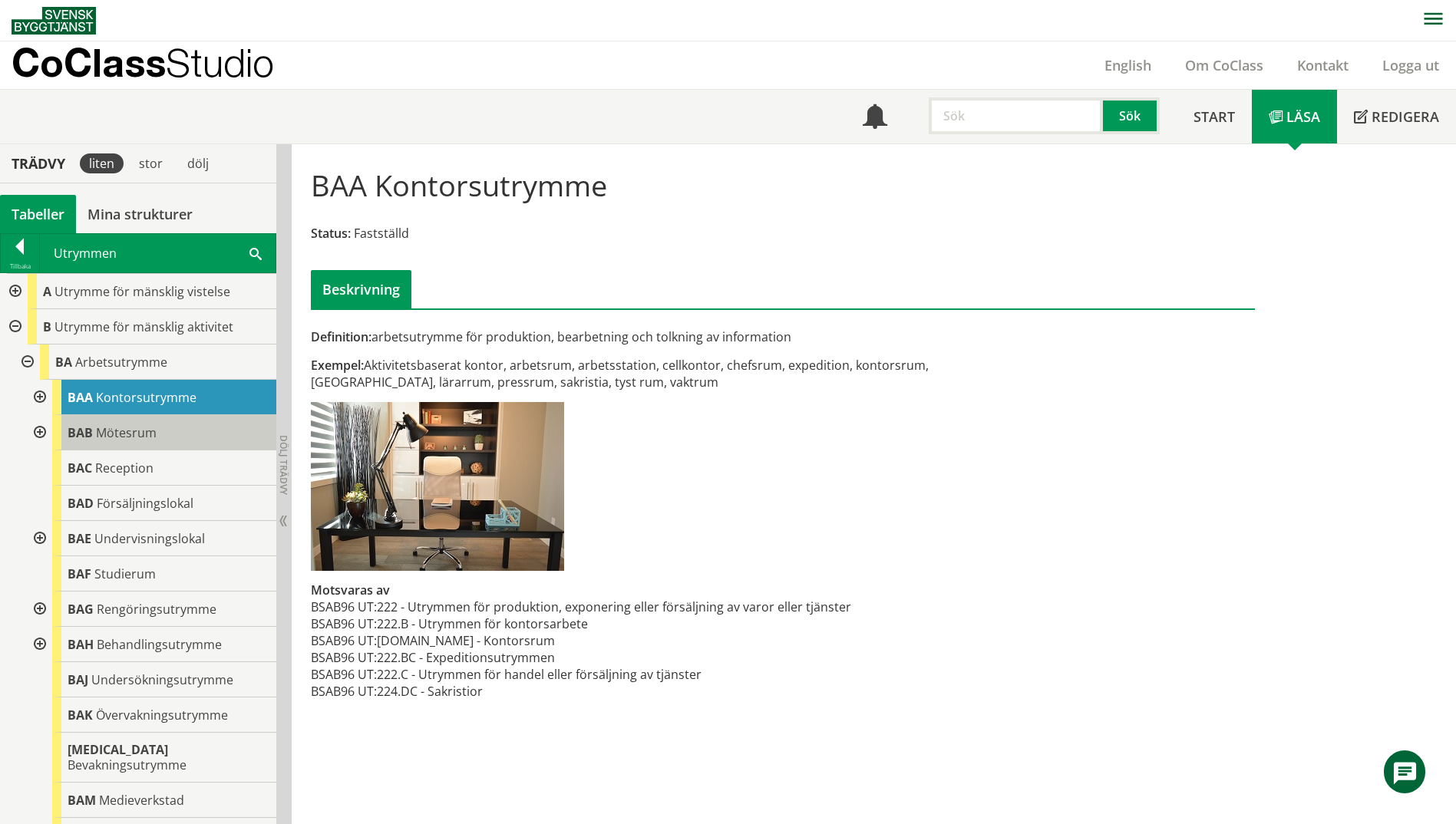
click at [170, 442] on div "BAB Mötesrum" at bounding box center [164, 432] width 224 height 35
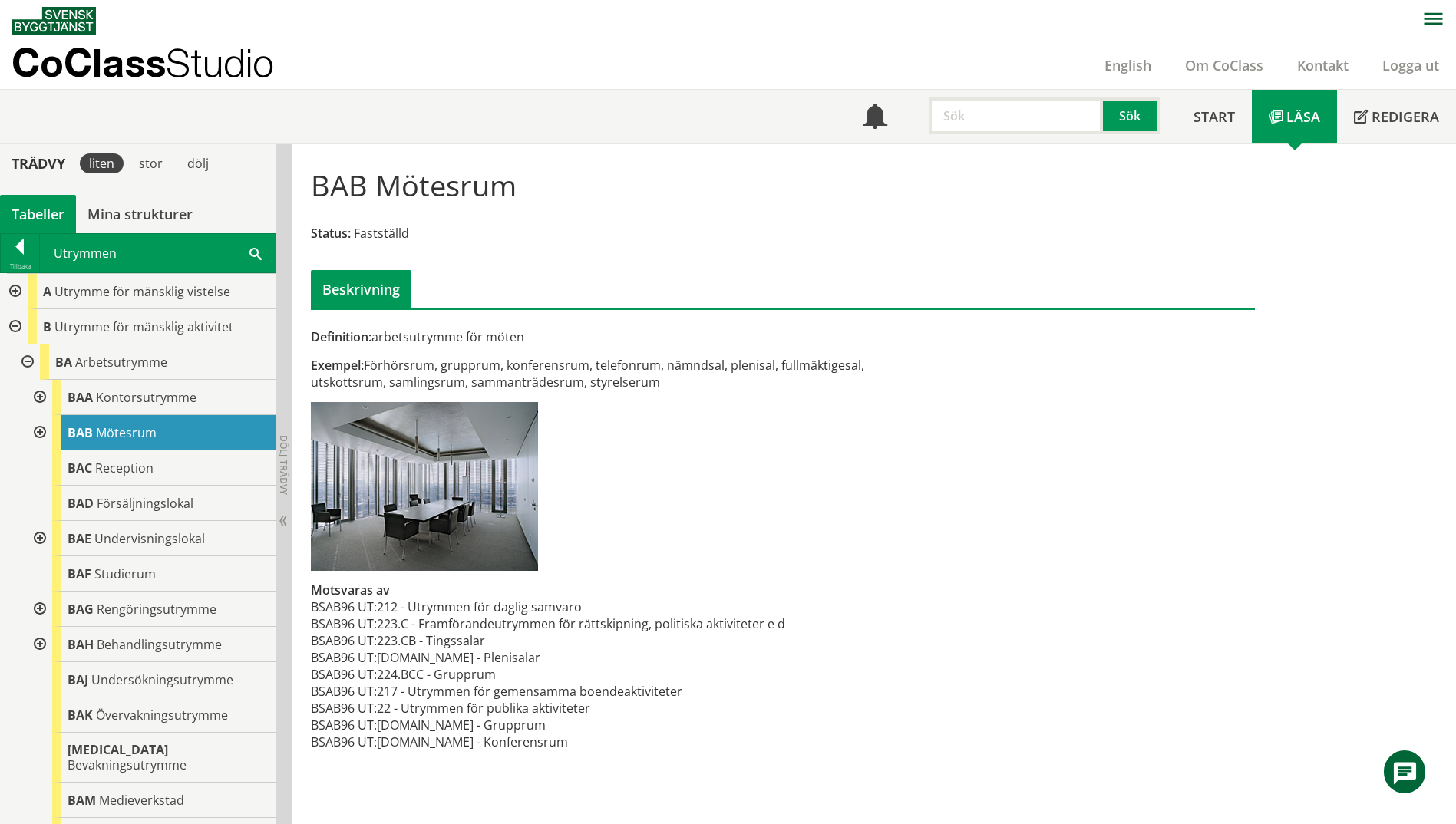
click at [610, 410] on div "Definition: arbetsutrymme för möten Exempel: Förhörsrum, grupprum, konferensrum…" at bounding box center [621, 548] width 645 height 439
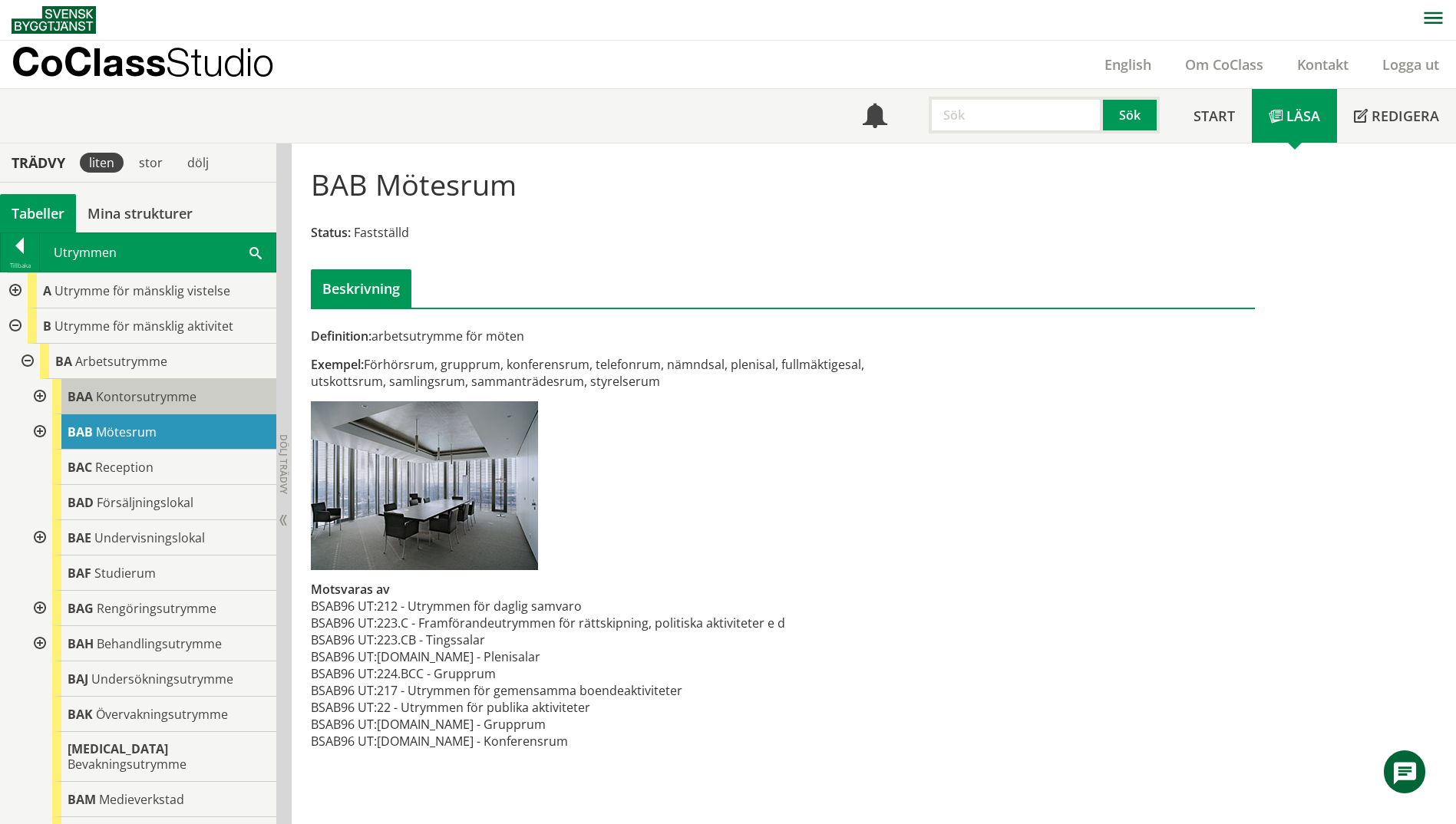
click at [132, 401] on span "Kontorsutrymme" at bounding box center [147, 396] width 101 height 17
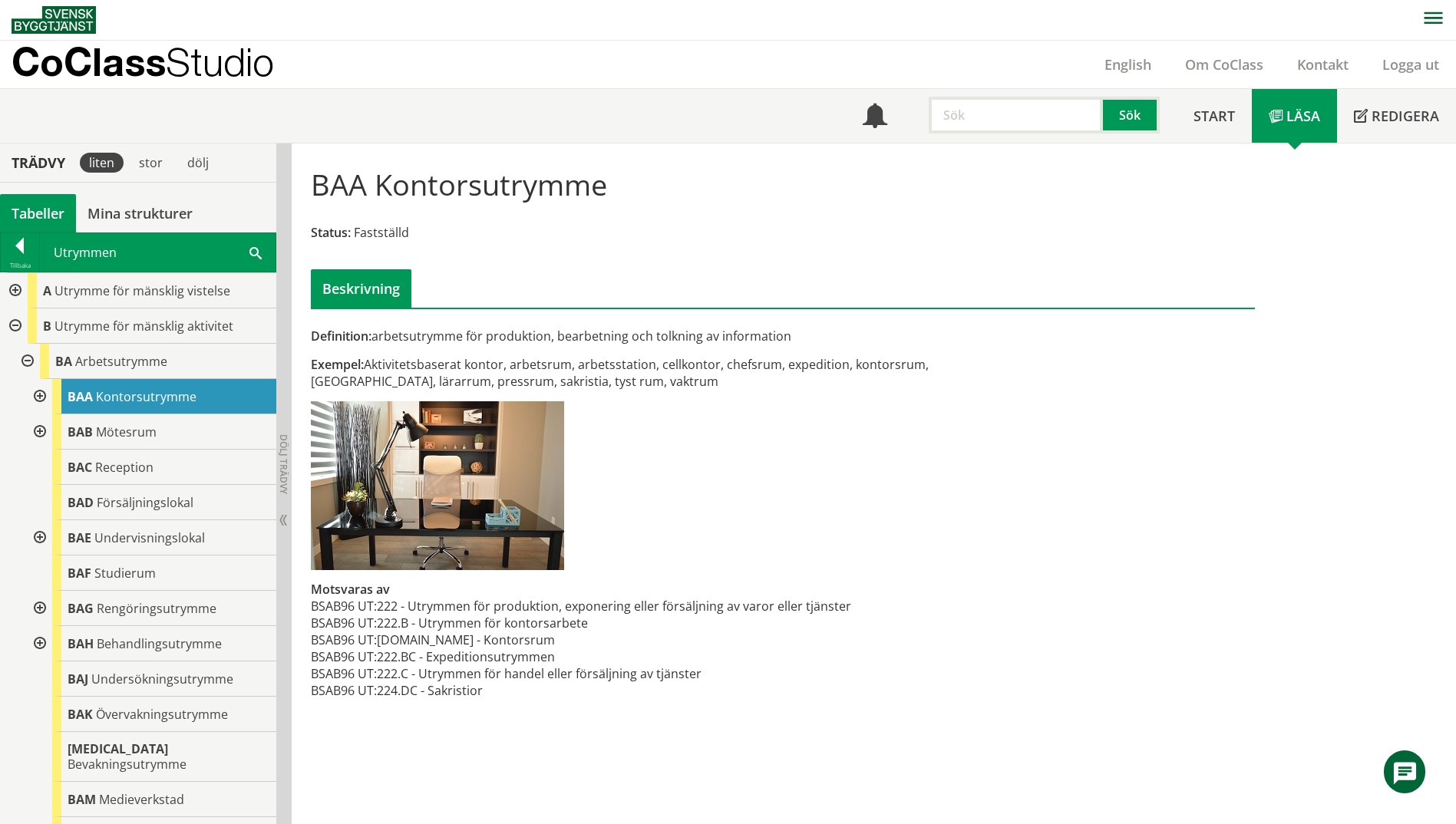
drag, startPoint x: 448, startPoint y: 660, endPoint x: 623, endPoint y: 667, distance: 175.1
click at [623, 667] on tbody "BSAB96 UT: 222 - Utrymmen för produktion, exponering eller försäljning av varor…" at bounding box center [581, 649] width 540 height 101
click at [249, 247] on div "Utrymmen Sök" at bounding box center [157, 252] width 236 height 39
click at [252, 255] on span at bounding box center [255, 252] width 12 height 17
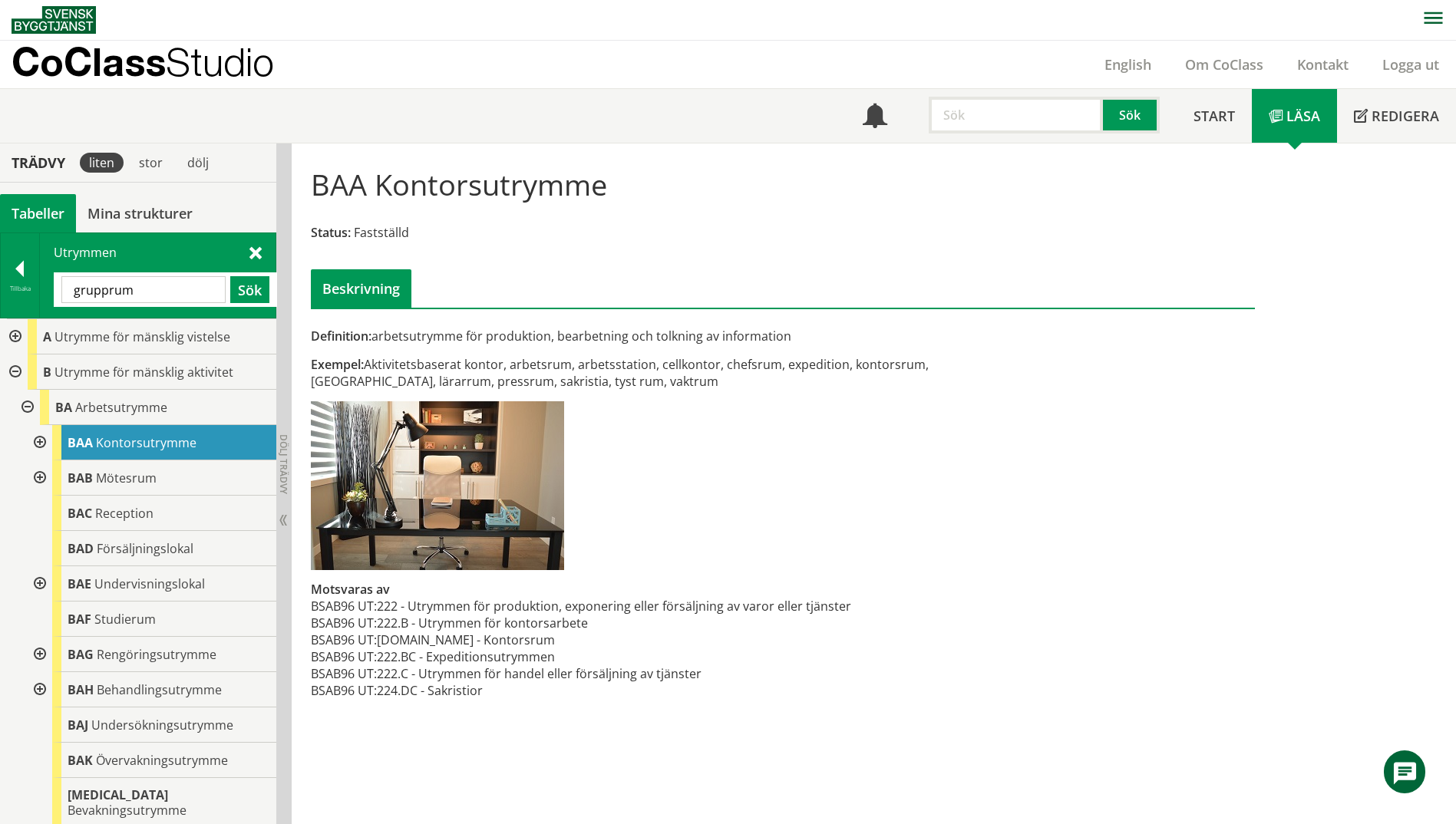
type input "grupprum"
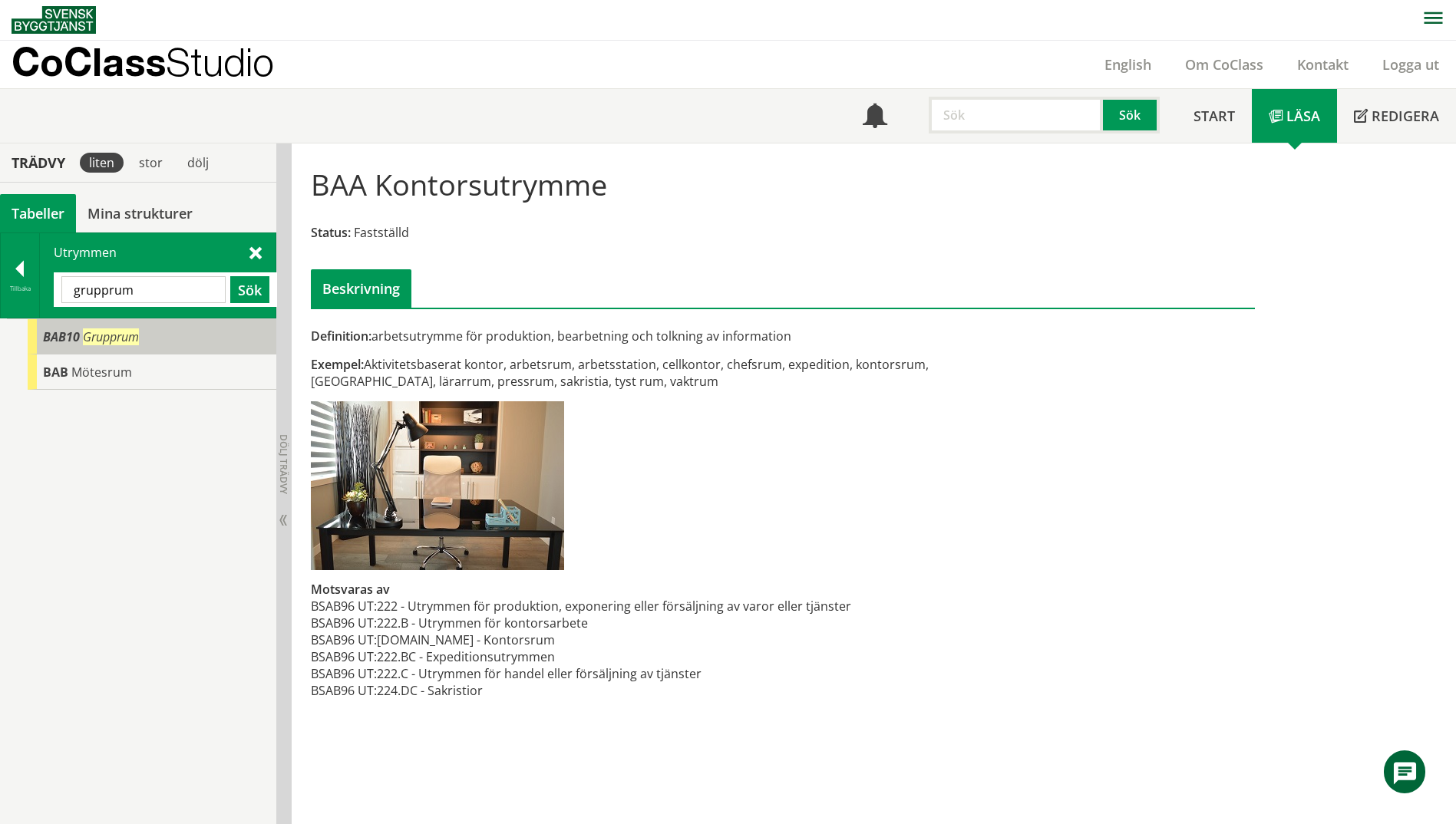
click at [80, 336] on div "BAB10 Grupprum" at bounding box center [151, 337] width 249 height 35
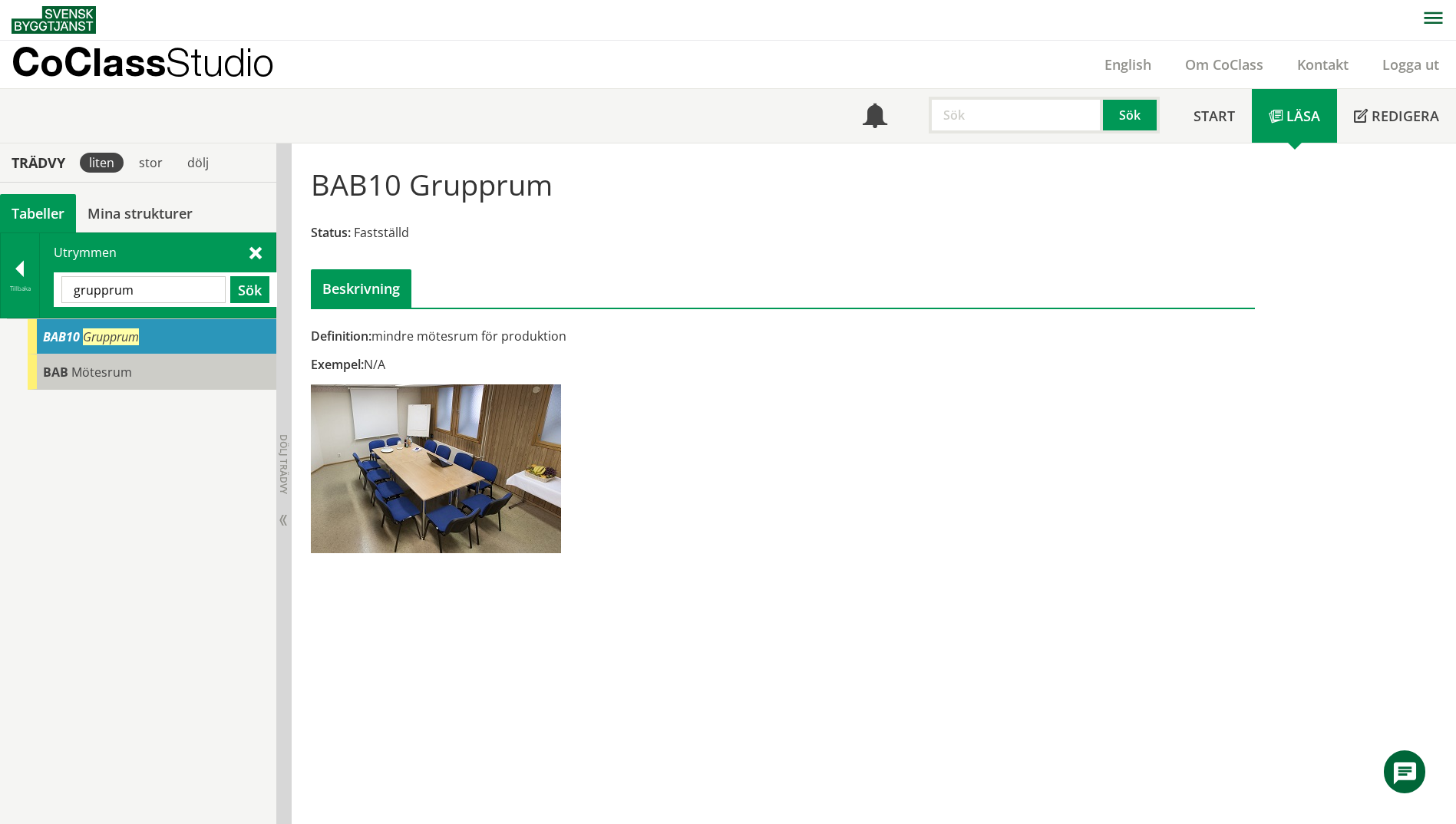
click at [101, 382] on div "BAB Mötesrum" at bounding box center [151, 372] width 249 height 35
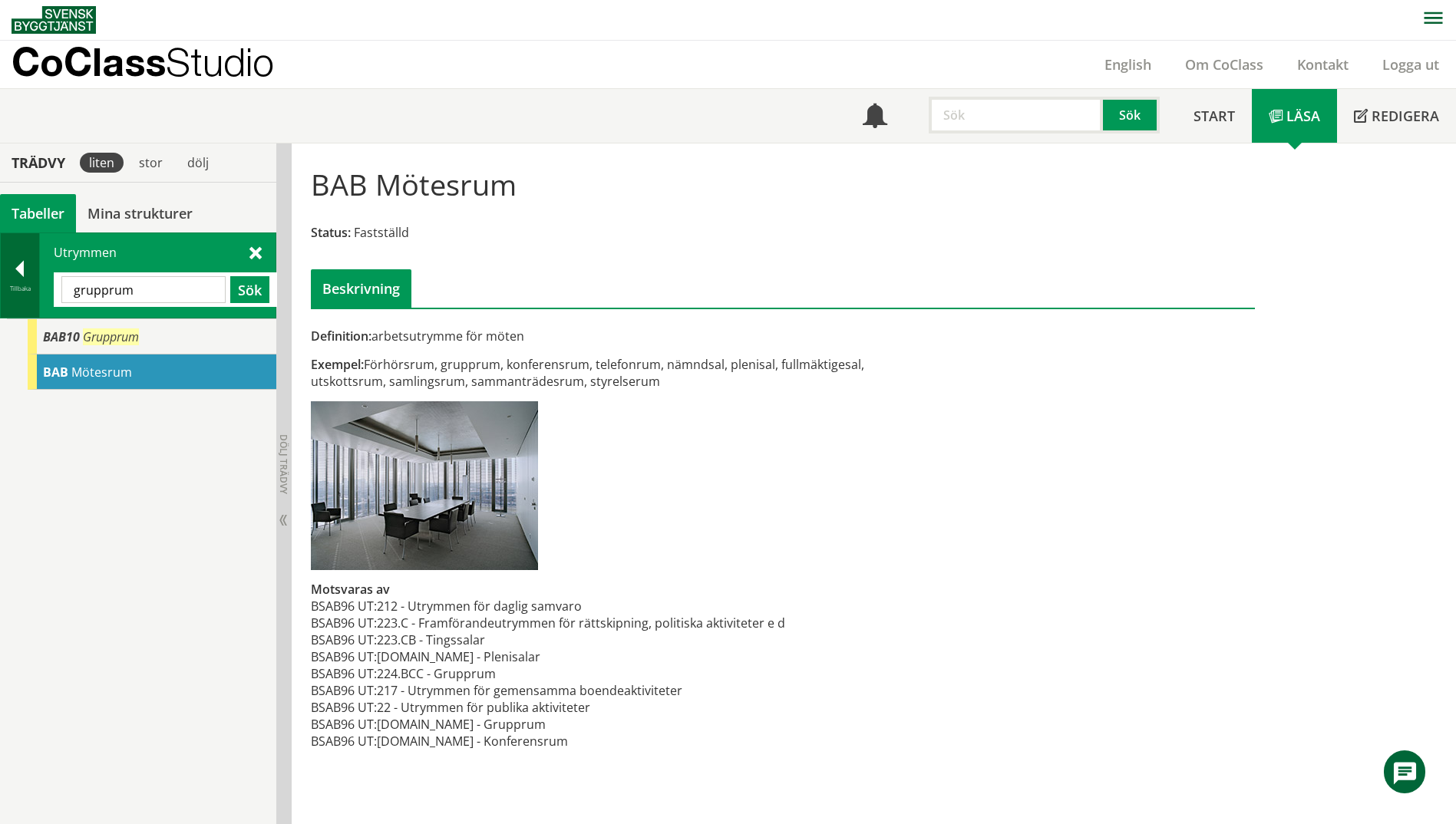
click at [12, 279] on div at bounding box center [20, 271] width 39 height 21
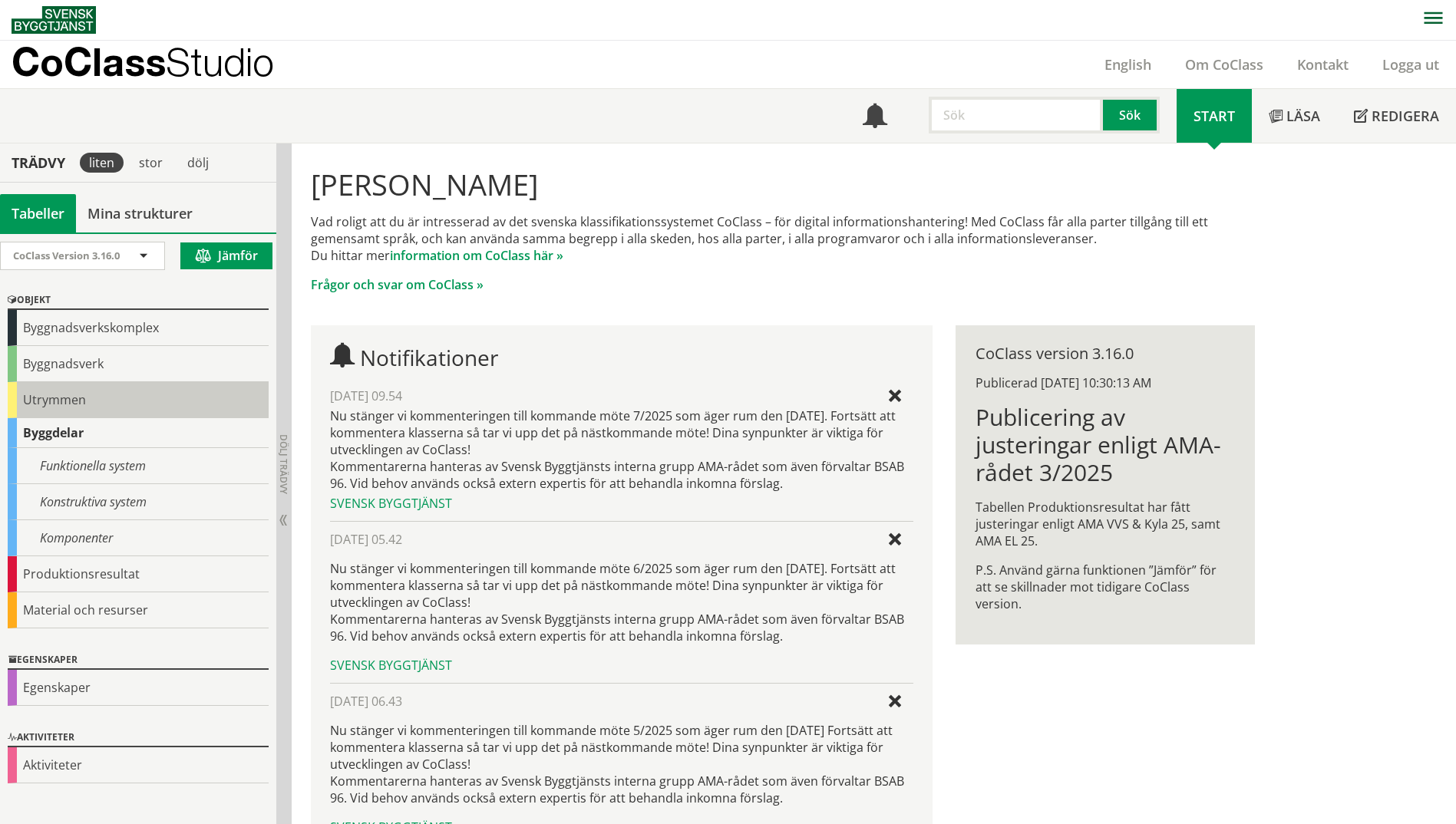
click at [39, 413] on div "Utrymmen" at bounding box center [138, 399] width 261 height 36
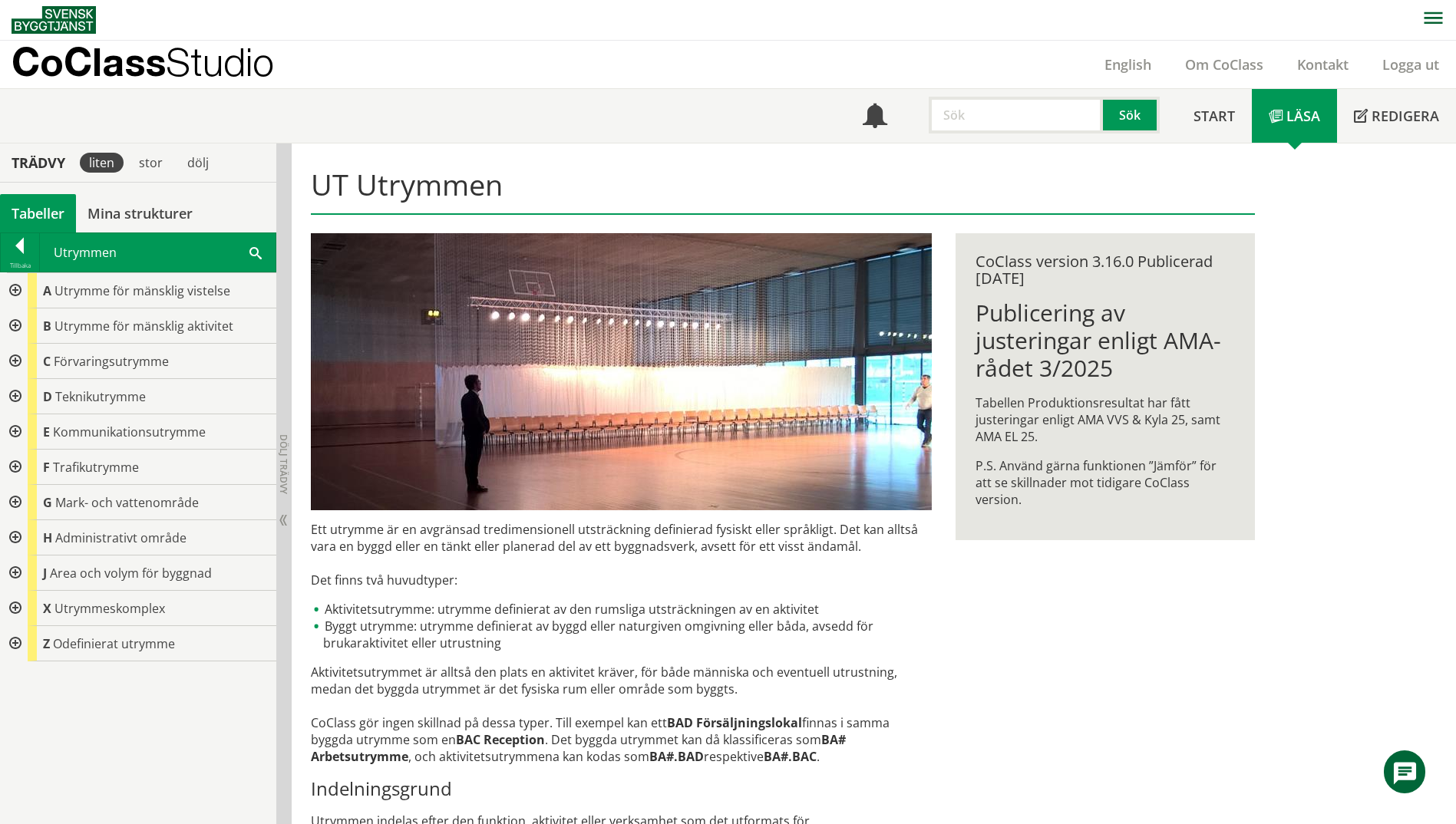
click at [17, 331] on div at bounding box center [14, 326] width 28 height 35
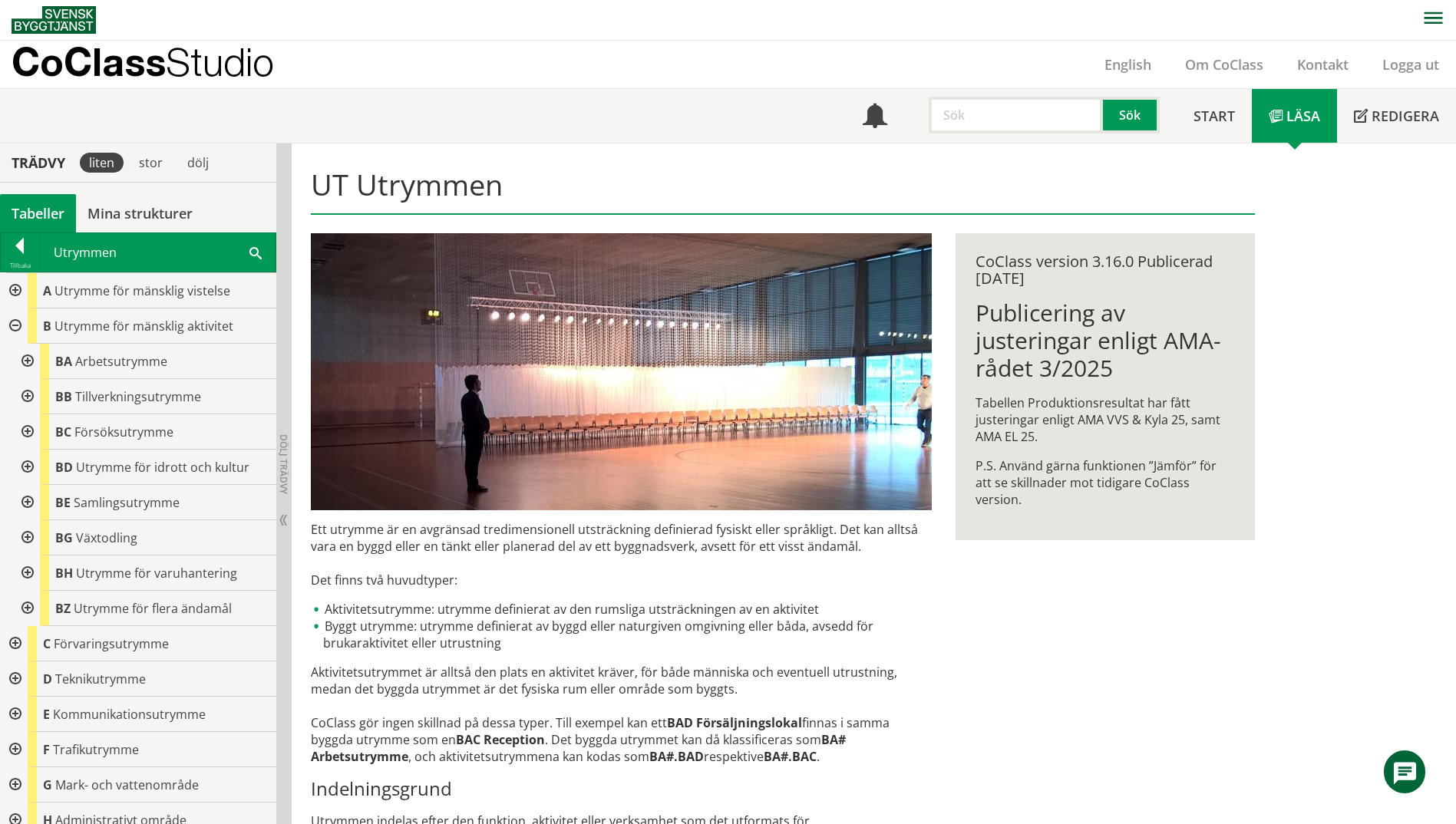
click at [29, 363] on div at bounding box center [26, 362] width 28 height 35
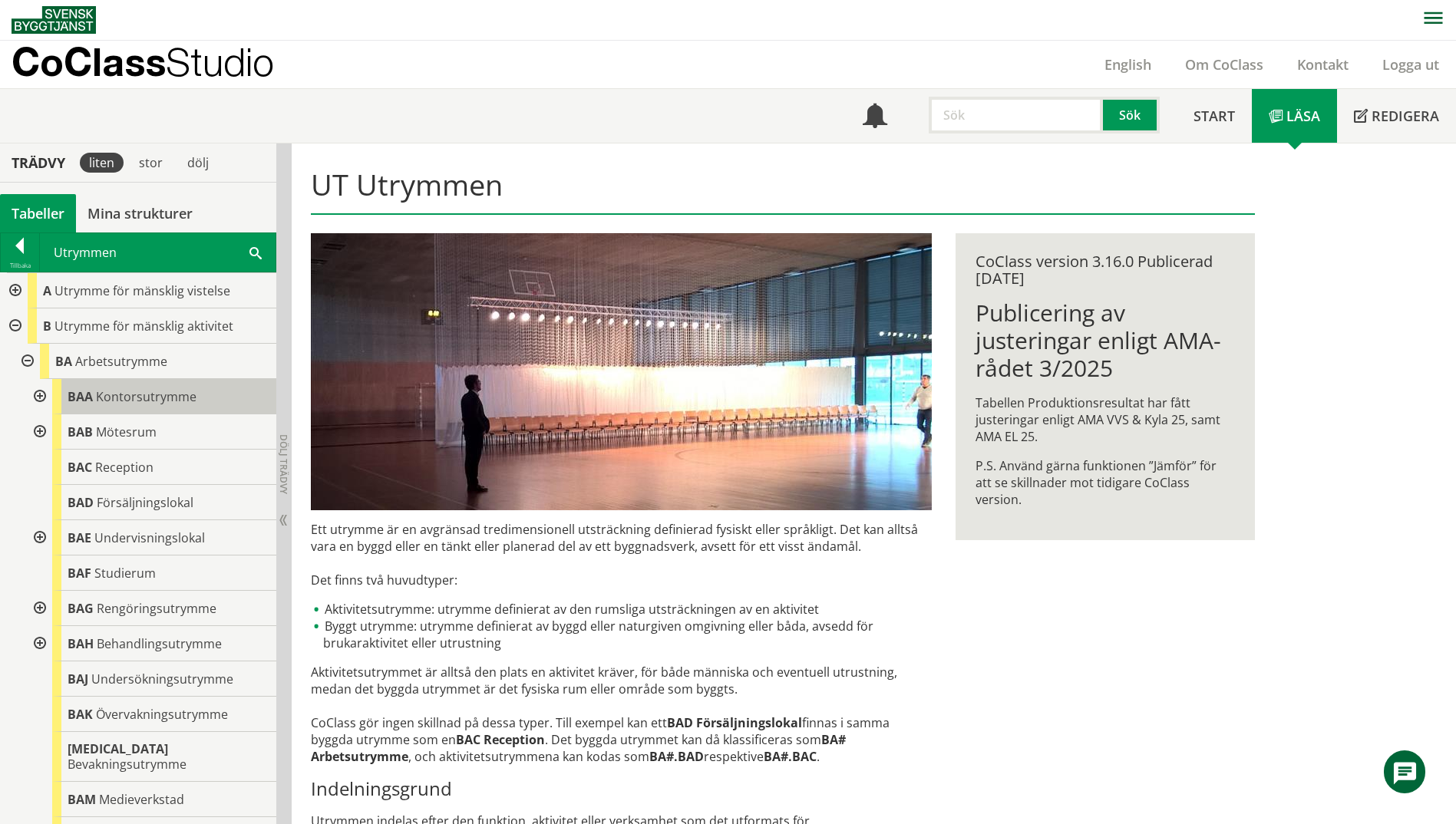
click at [119, 406] on div "BAA Kontorsutrymme" at bounding box center [164, 396] width 224 height 35
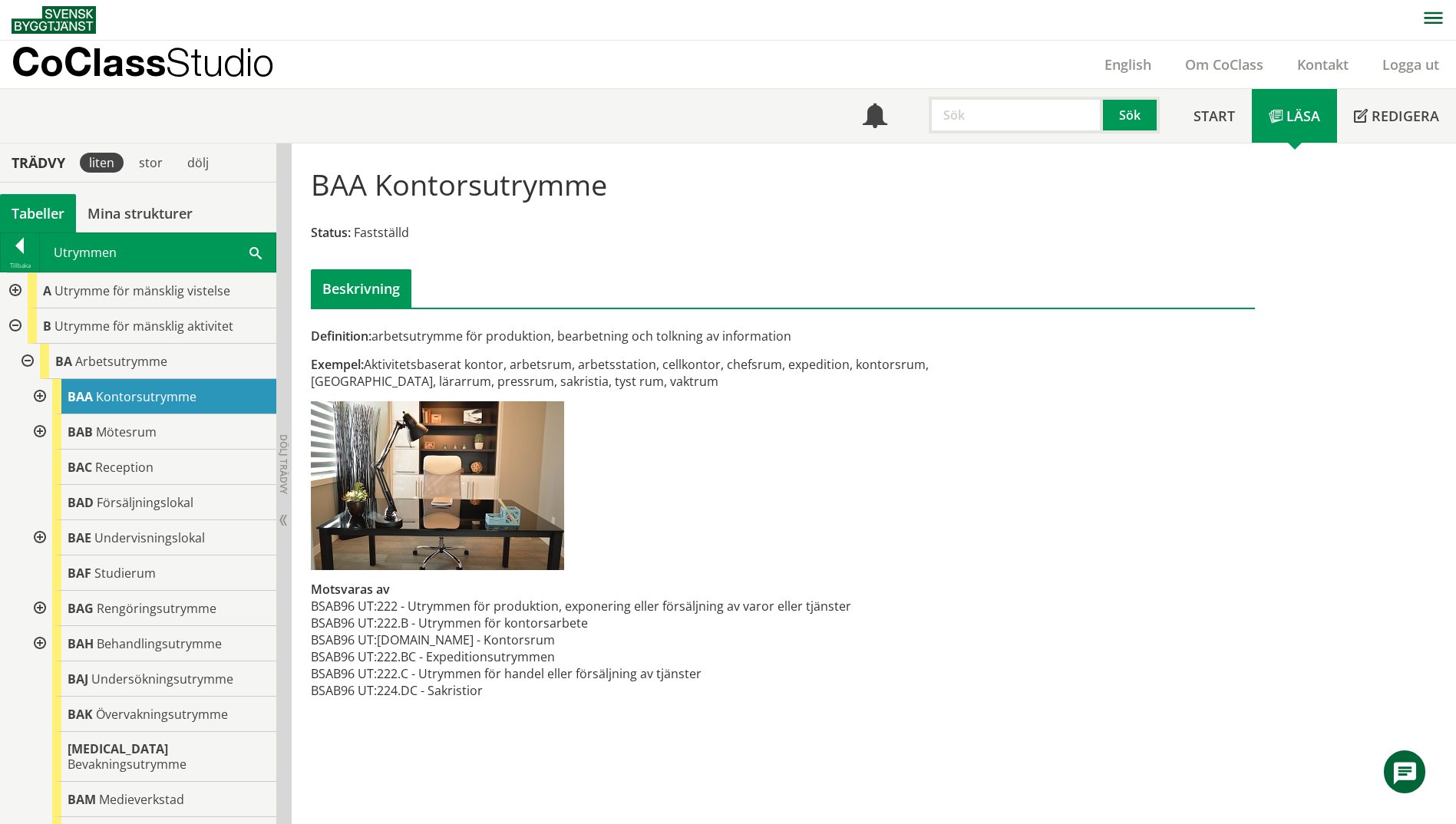
click at [41, 396] on div at bounding box center [39, 396] width 28 height 35
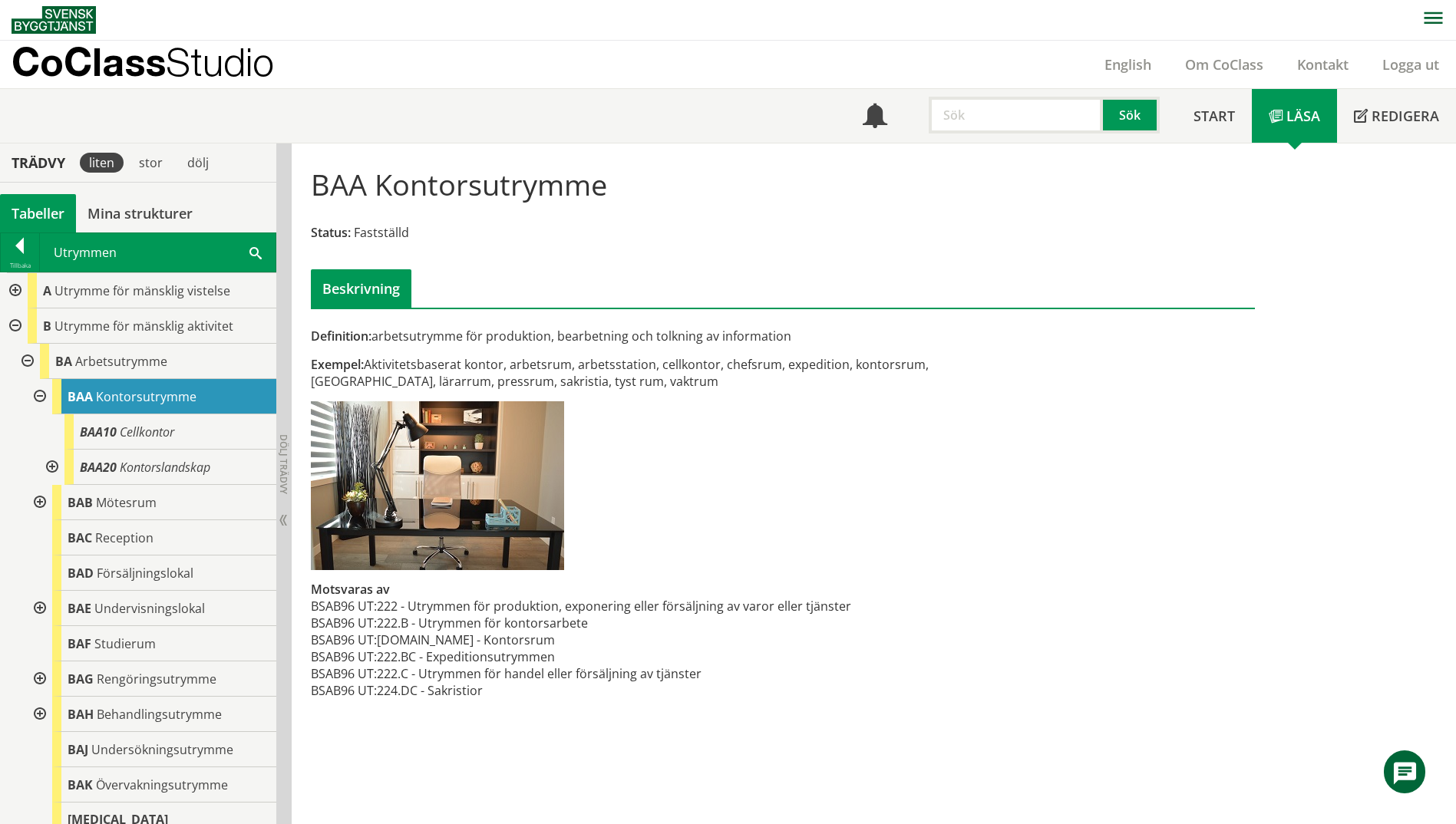
click at [249, 254] on div "Utrymmen Sök" at bounding box center [157, 252] width 236 height 39
click at [253, 250] on span at bounding box center [255, 252] width 12 height 17
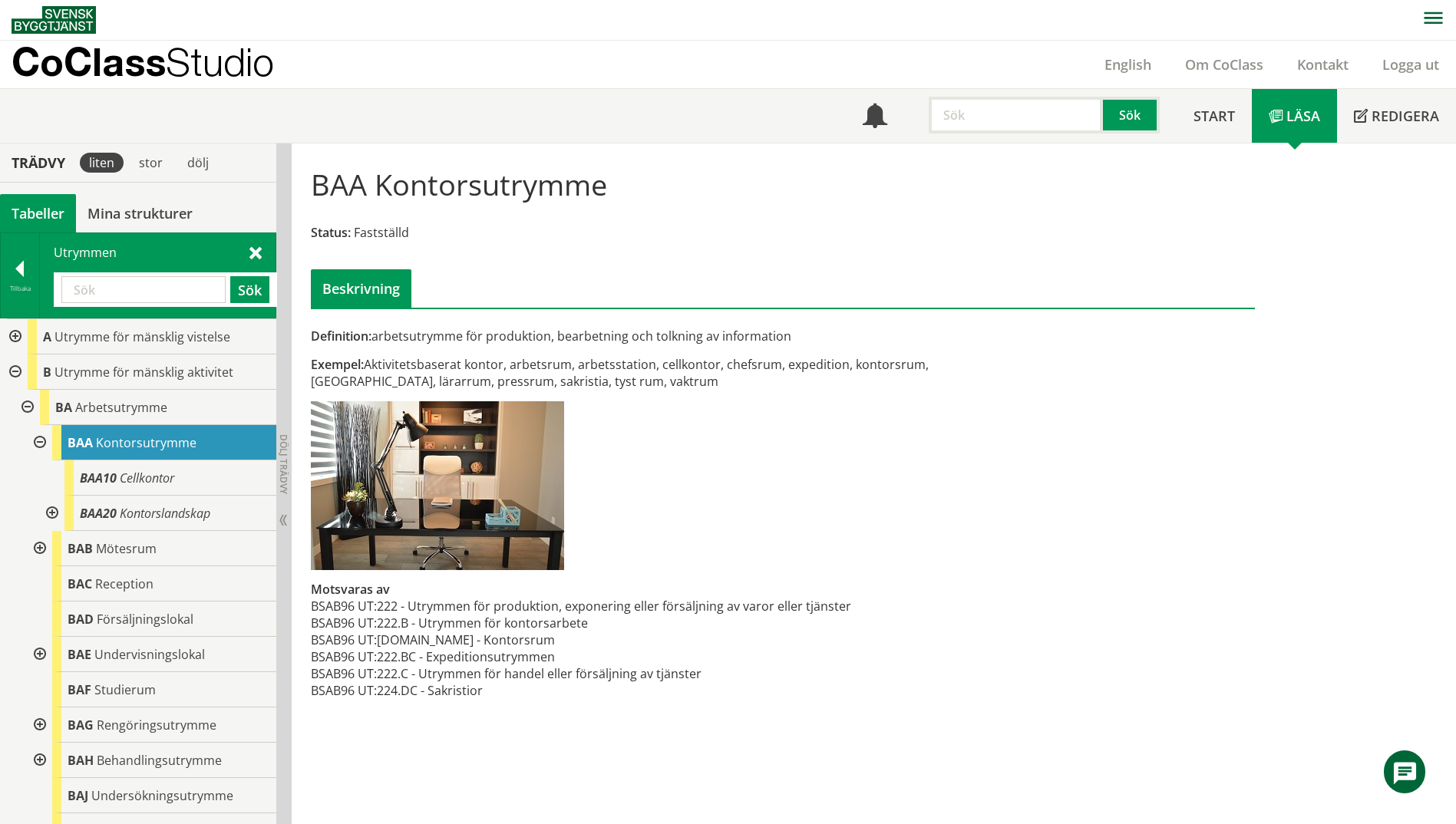
paste input "LÄROMEDEL"
type input "LÄROMEDEL"
click at [246, 297] on button "Sök" at bounding box center [250, 289] width 39 height 27
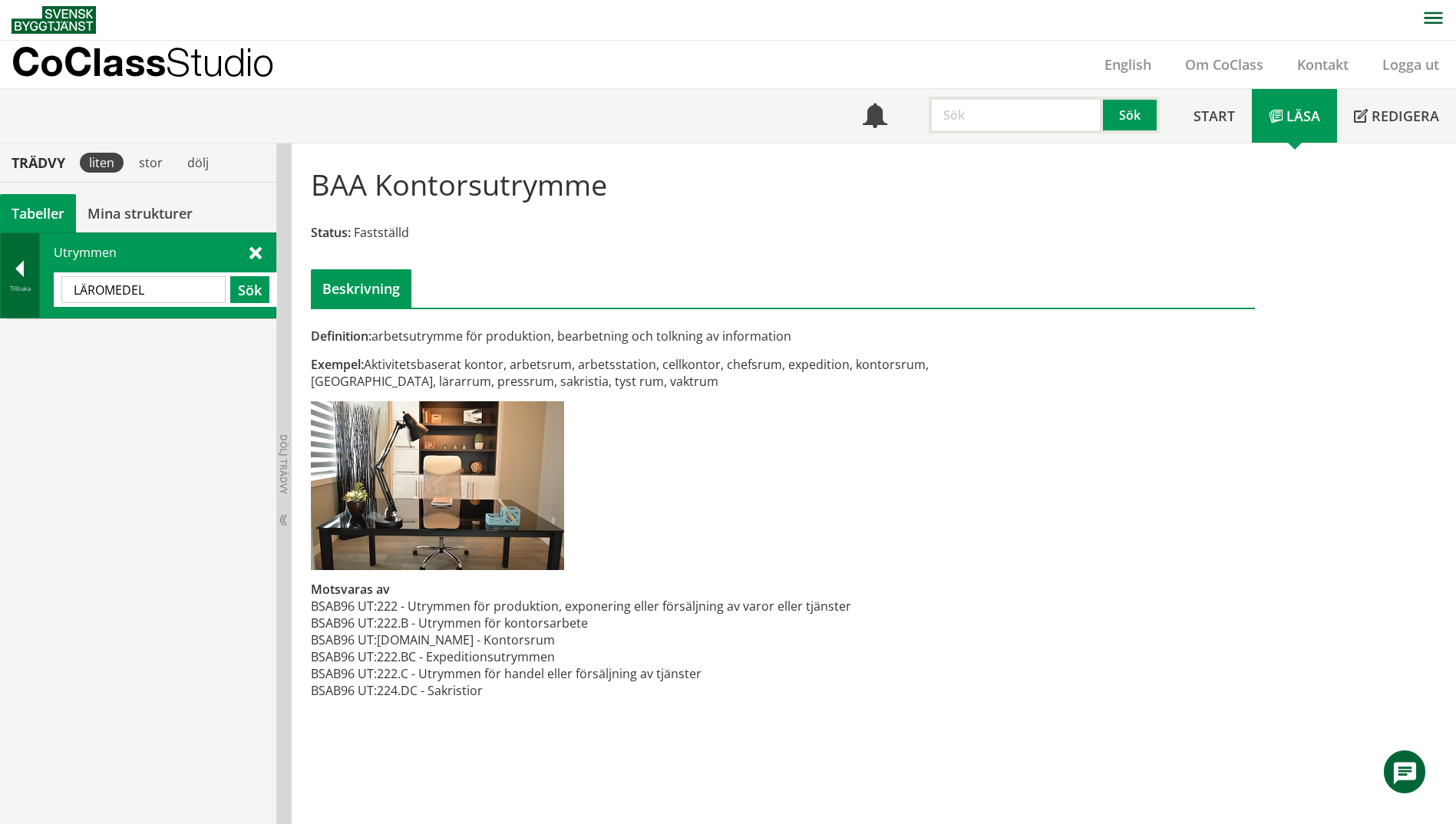
click at [20, 278] on div at bounding box center [20, 271] width 39 height 21
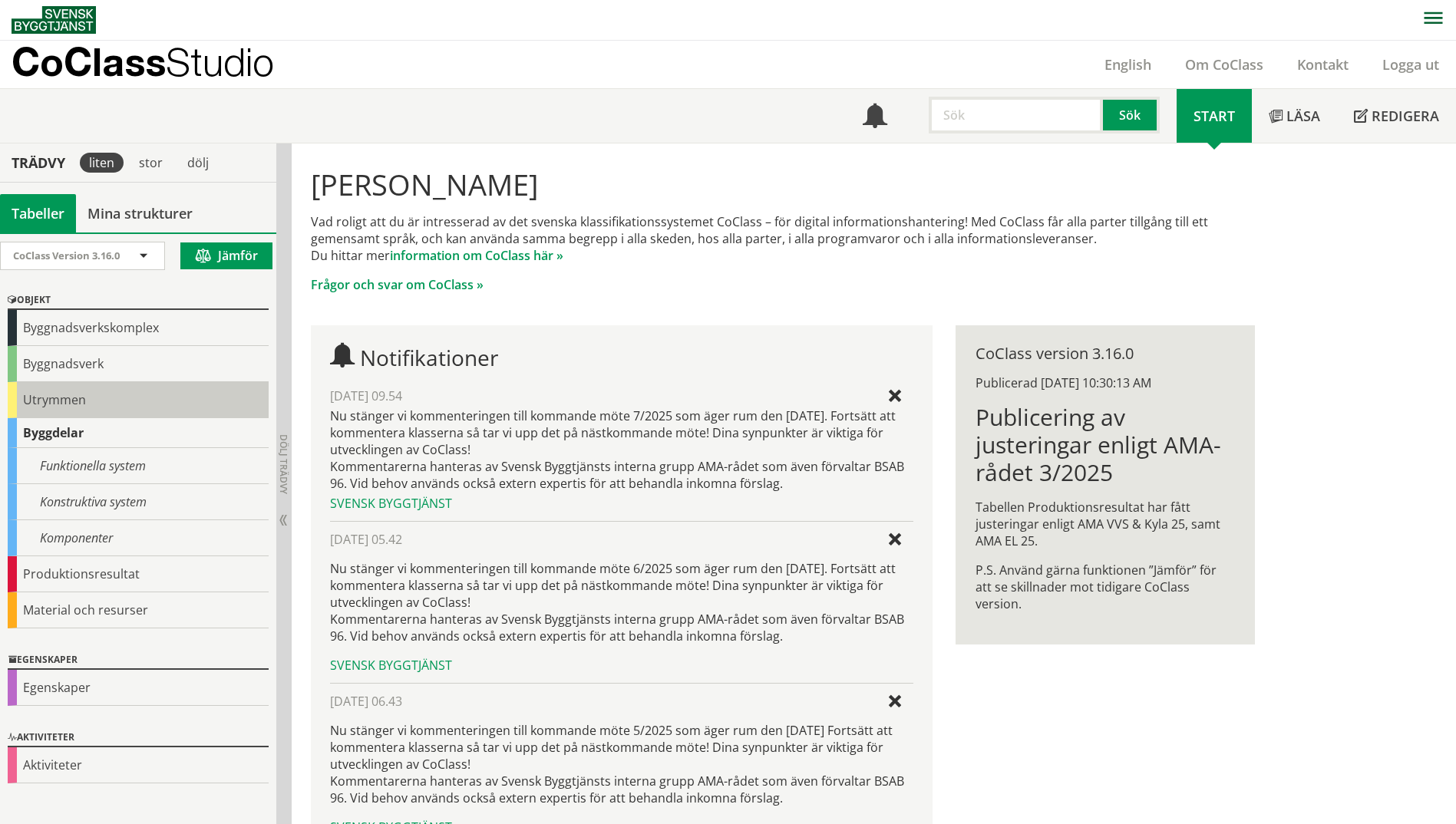
click at [20, 401] on div "Utrymmen" at bounding box center [138, 399] width 261 height 36
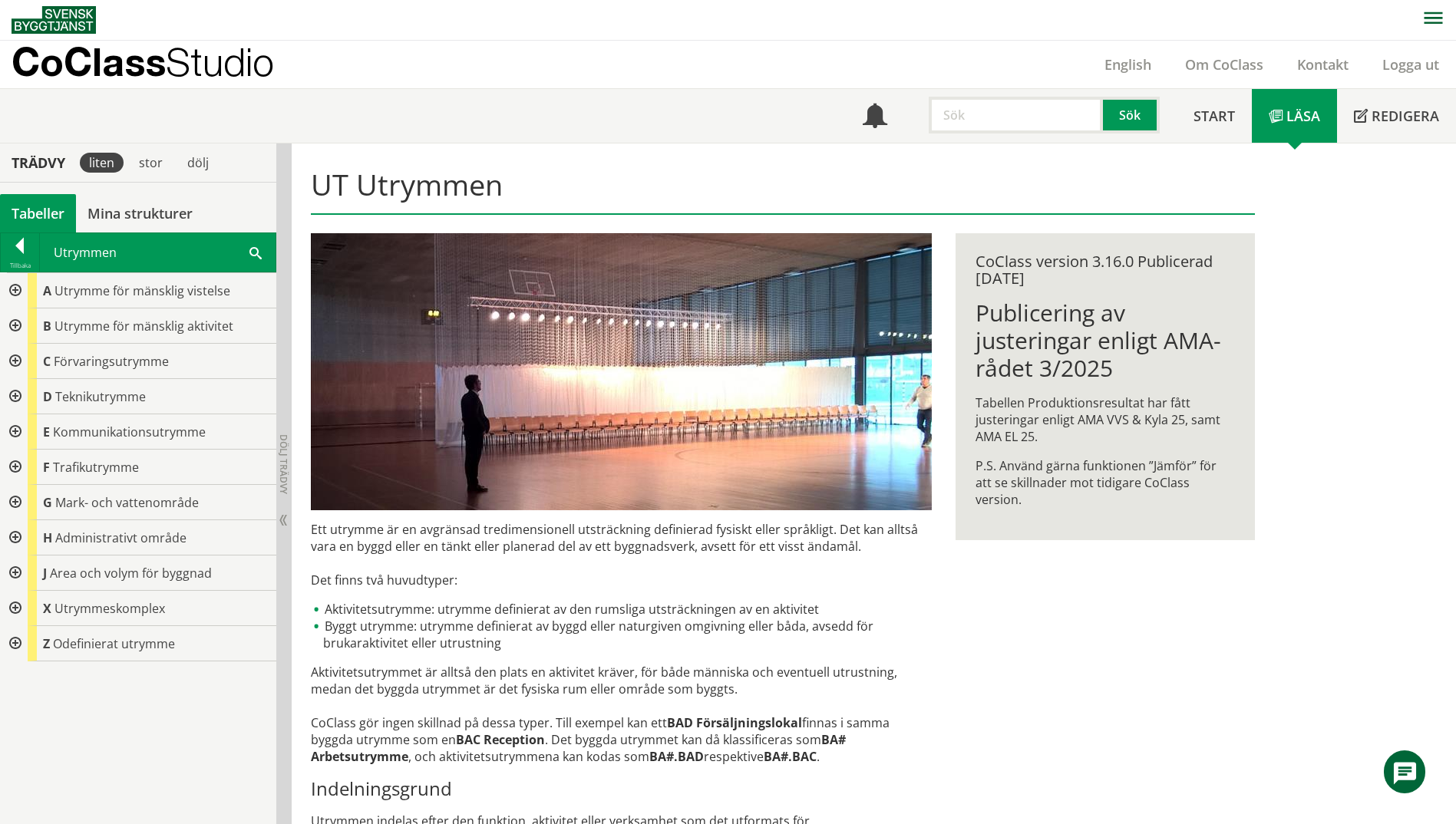
click at [12, 361] on div at bounding box center [14, 362] width 28 height 35
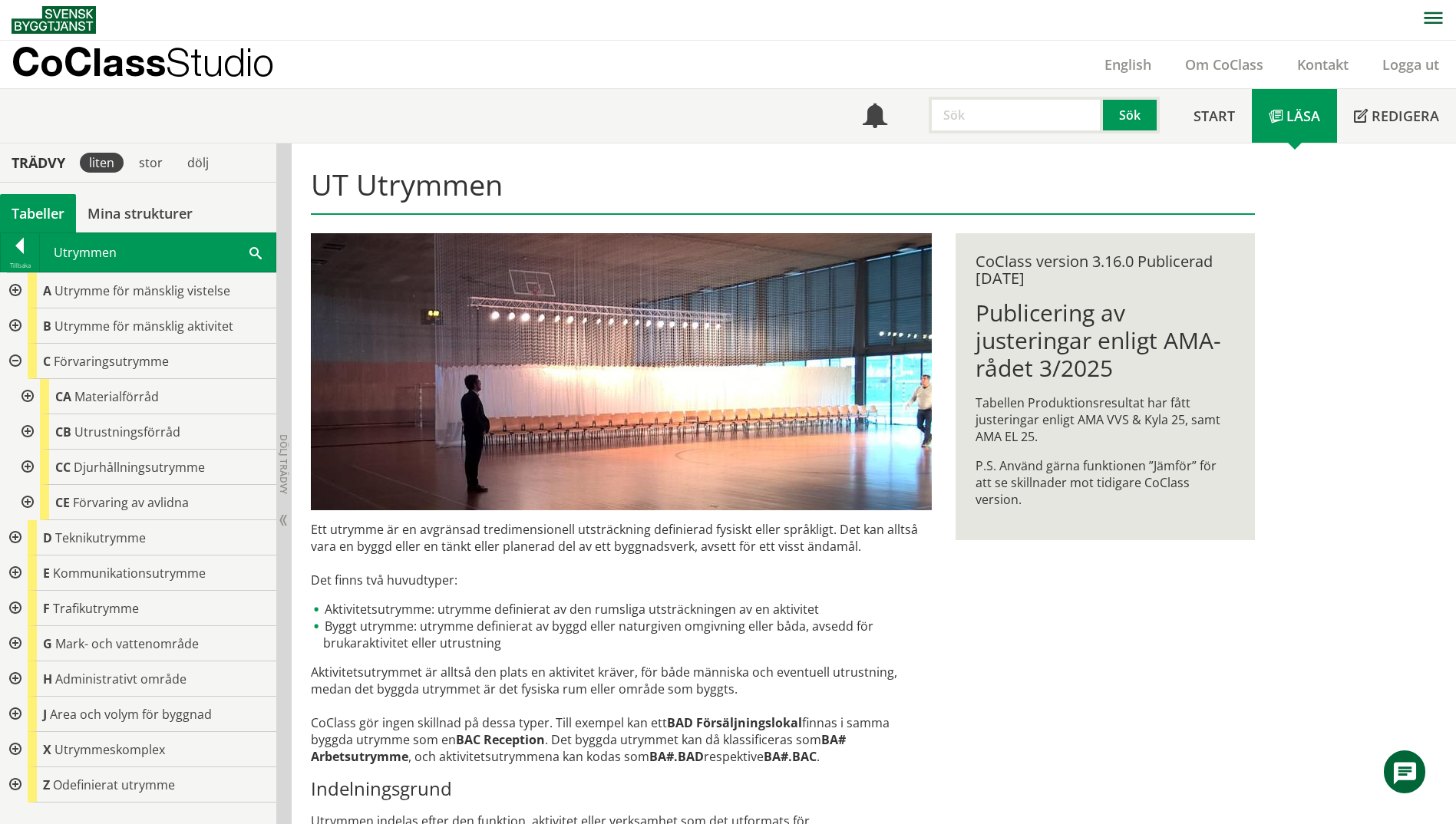
click at [33, 402] on div at bounding box center [26, 396] width 28 height 35
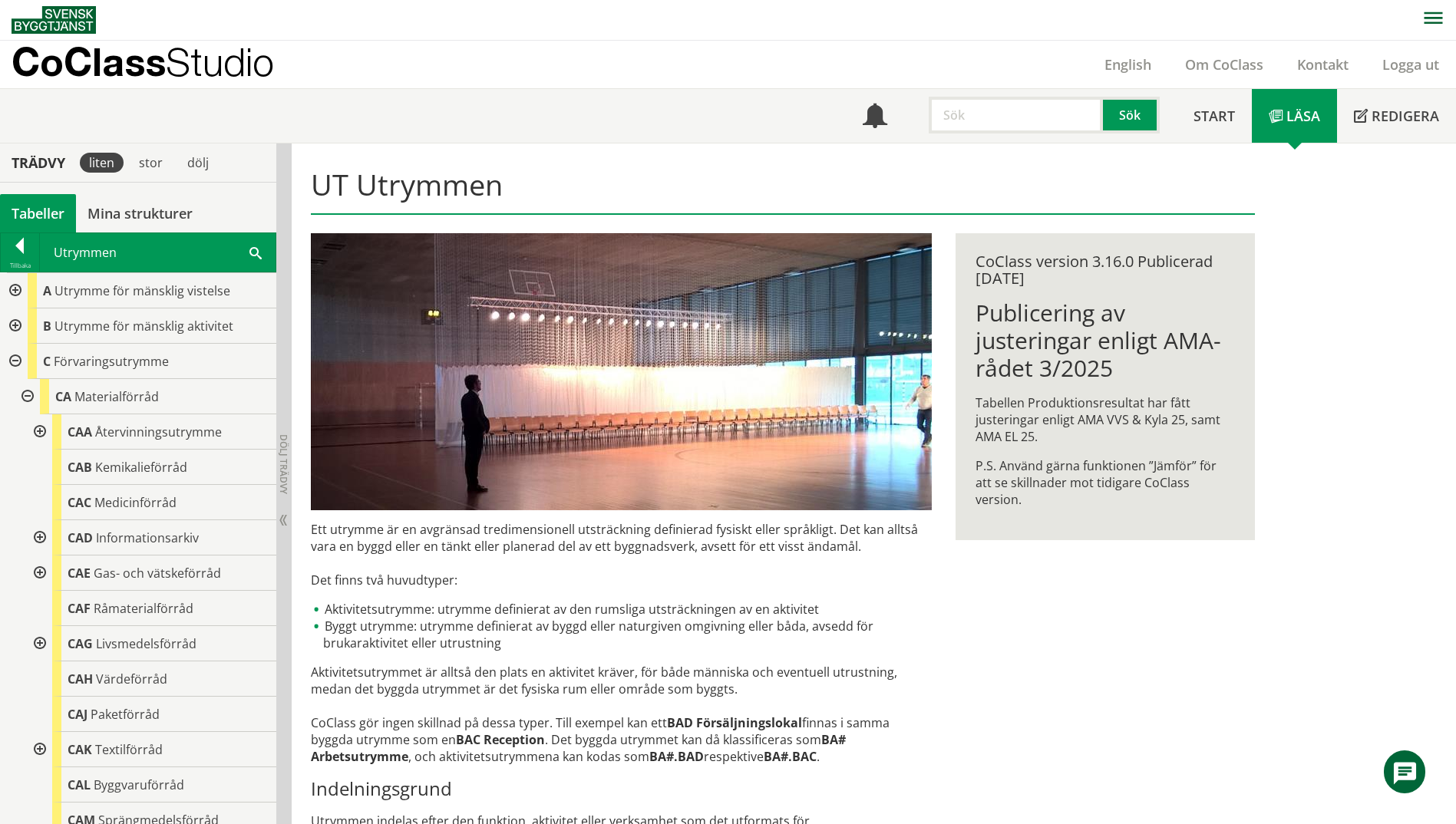
click at [20, 395] on div at bounding box center [26, 396] width 28 height 35
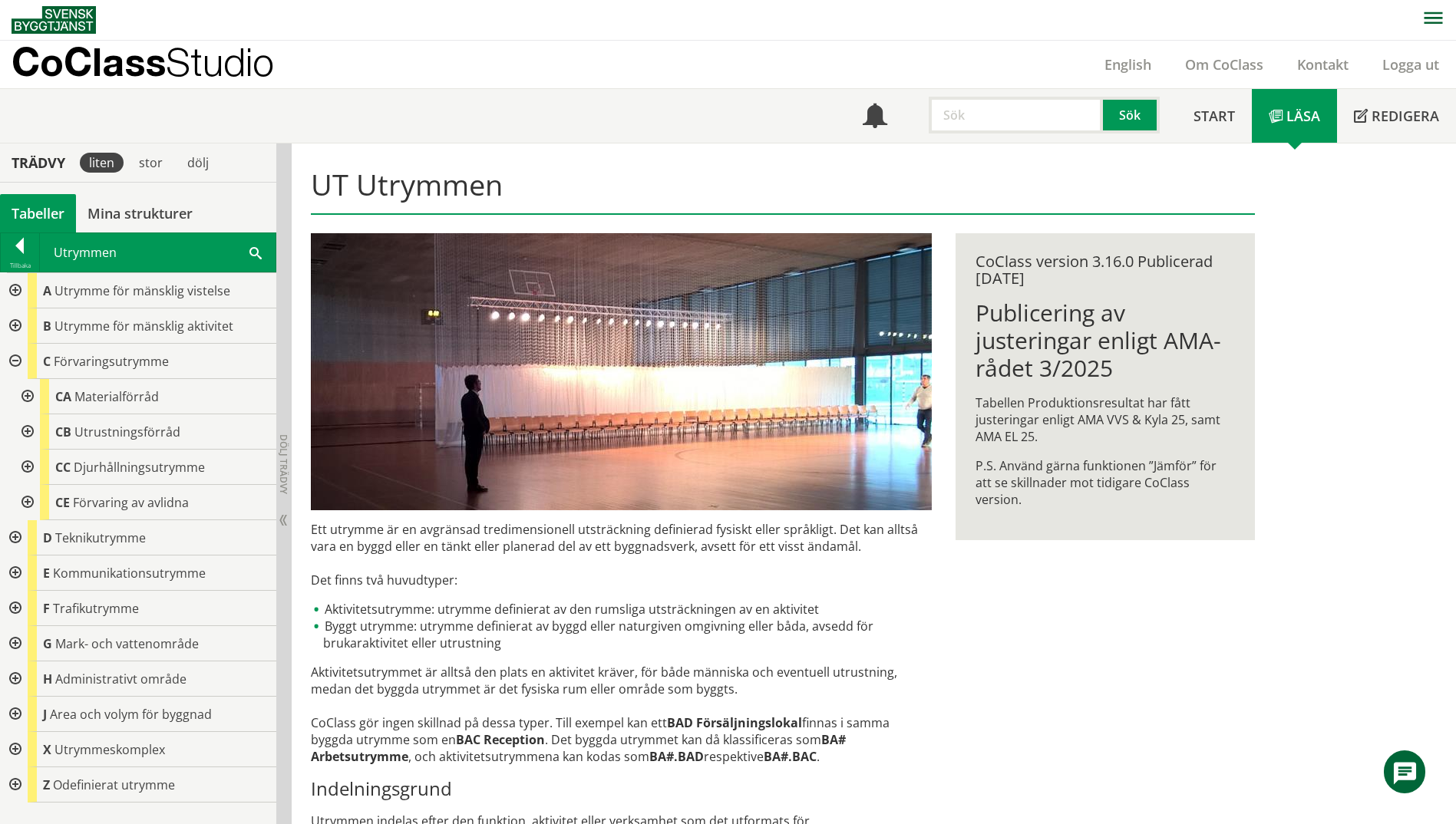
click at [30, 432] on div at bounding box center [26, 432] width 28 height 35
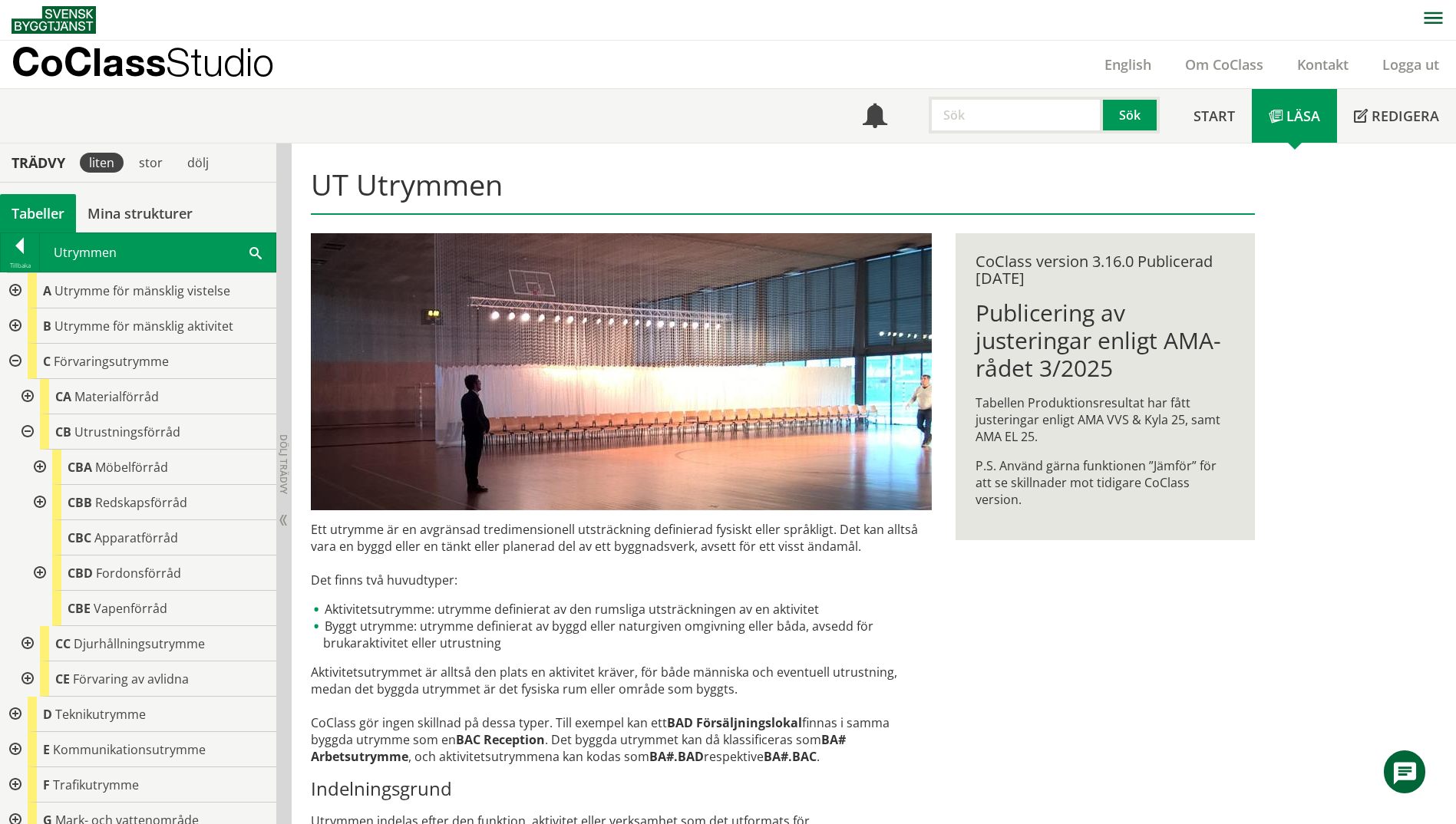
click at [43, 471] on div at bounding box center [39, 467] width 28 height 35
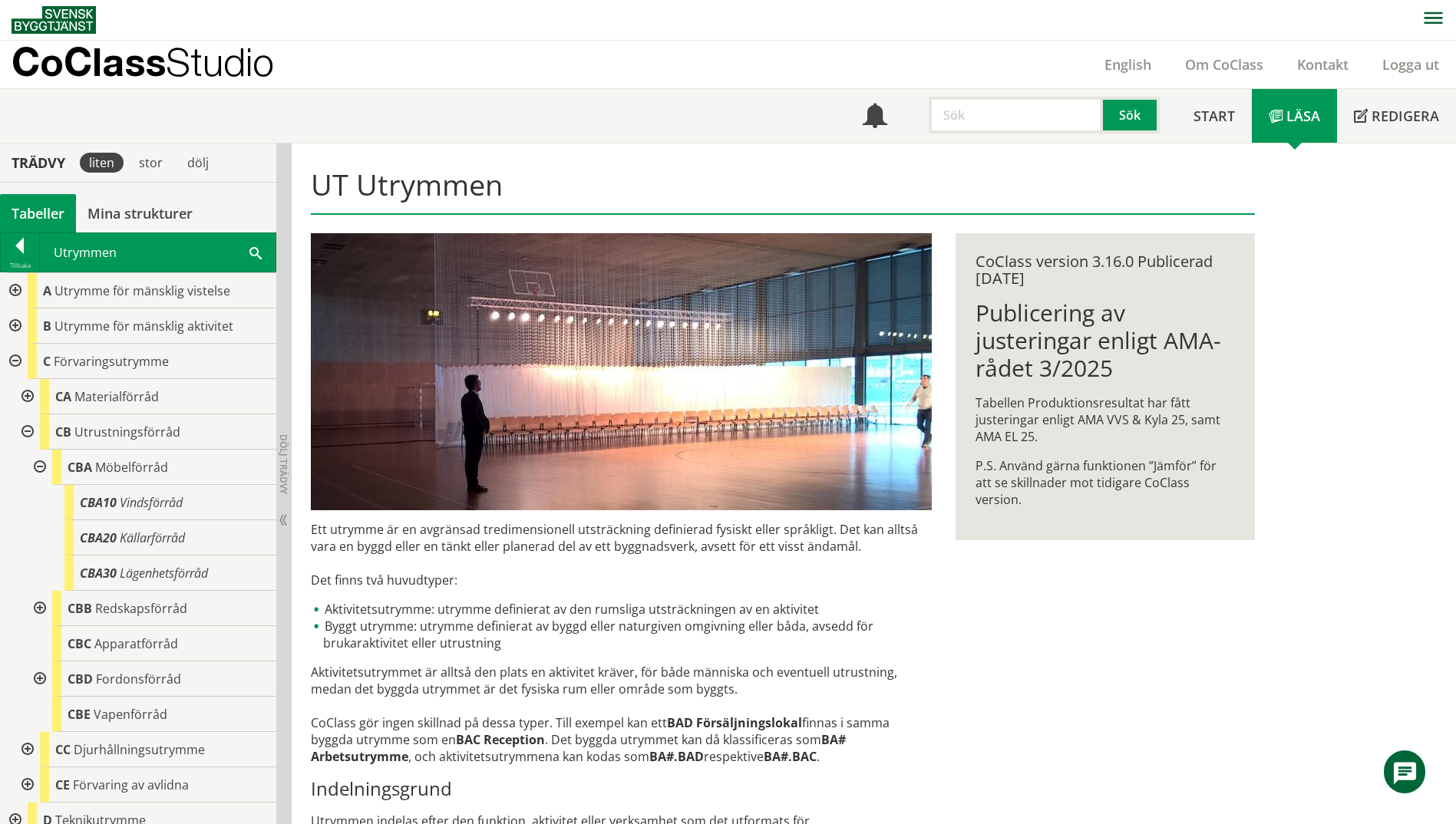
click at [40, 611] on div at bounding box center [39, 608] width 28 height 35
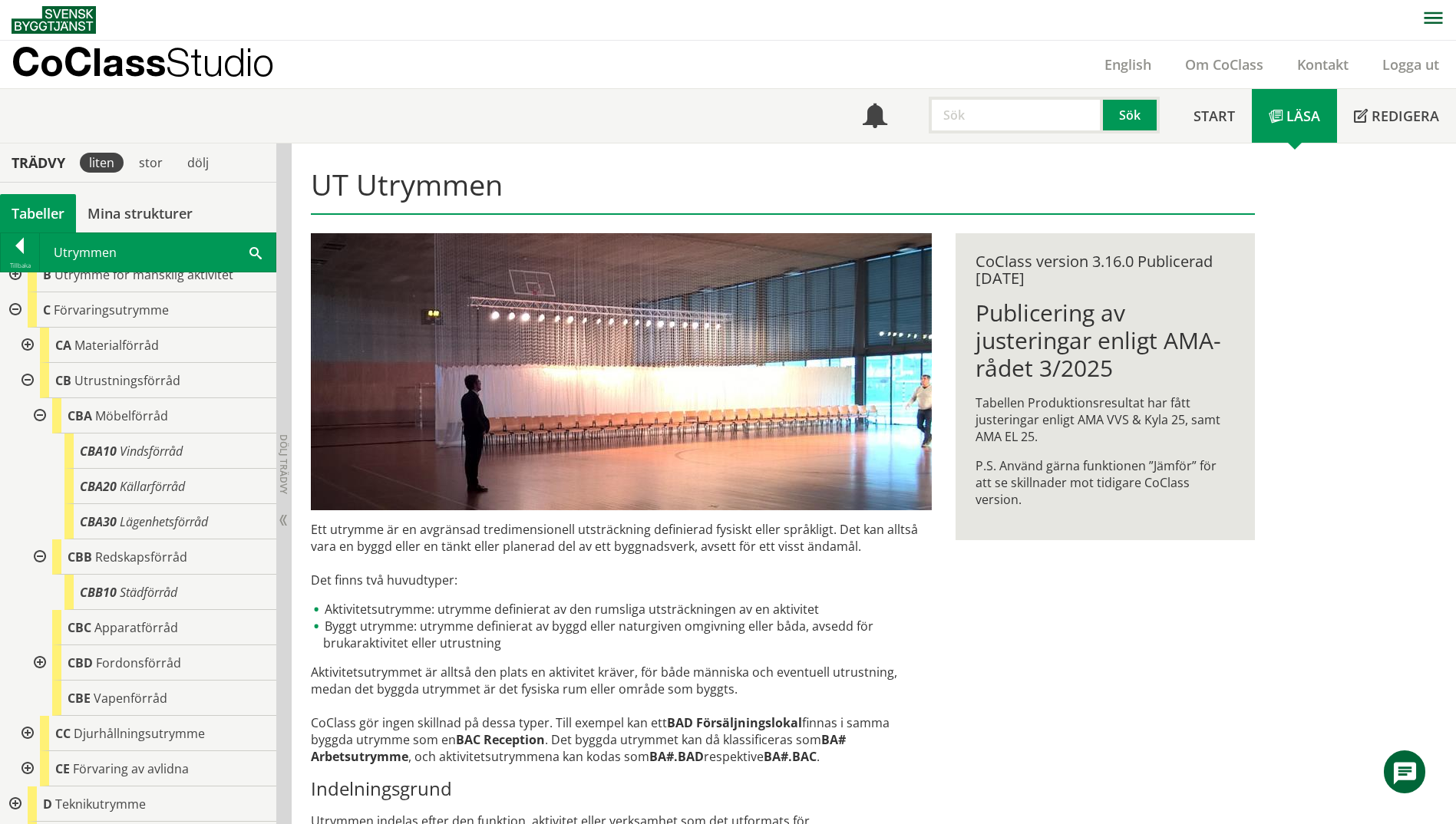
scroll to position [77, 0]
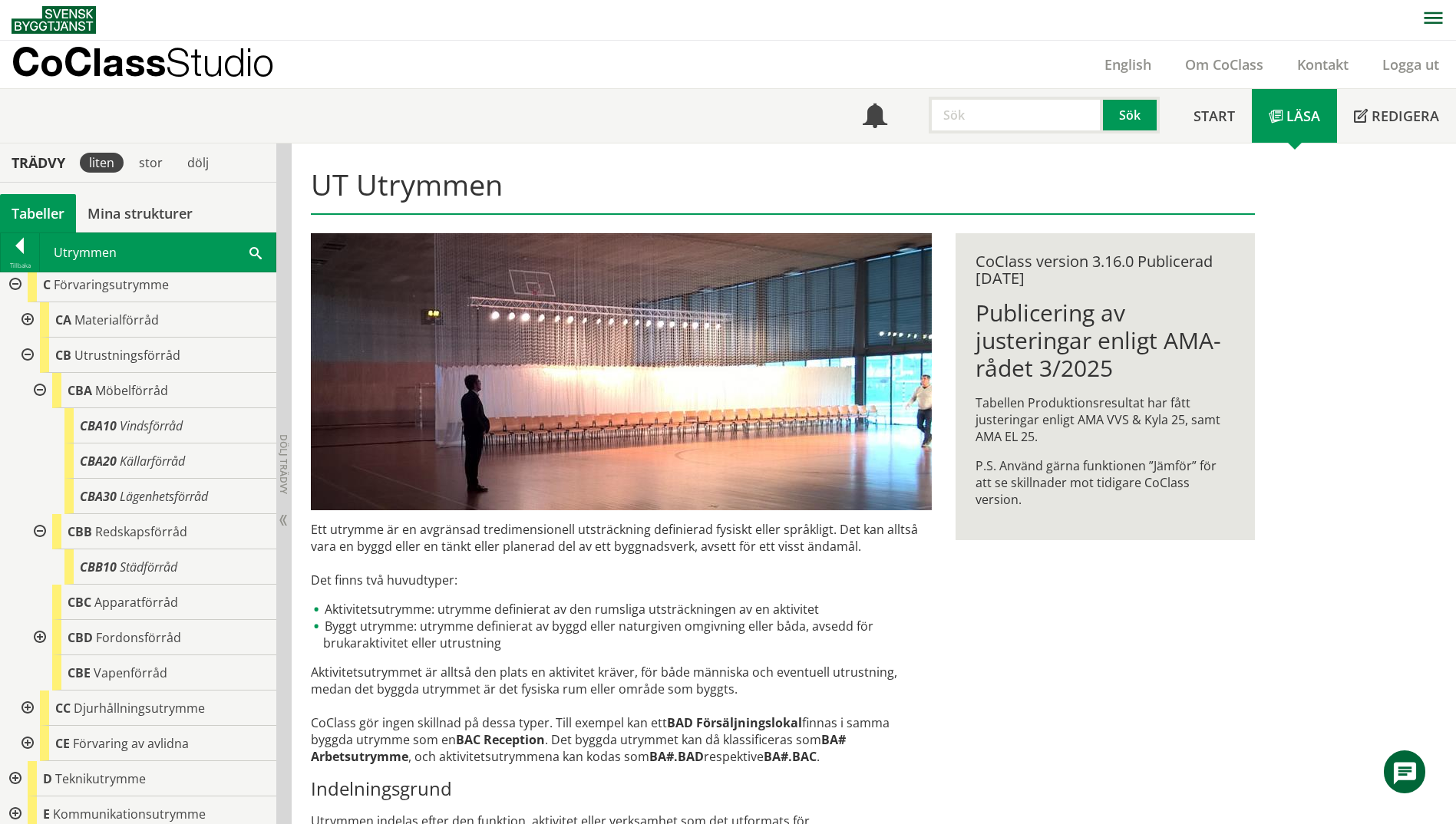
click at [35, 639] on div at bounding box center [39, 638] width 28 height 35
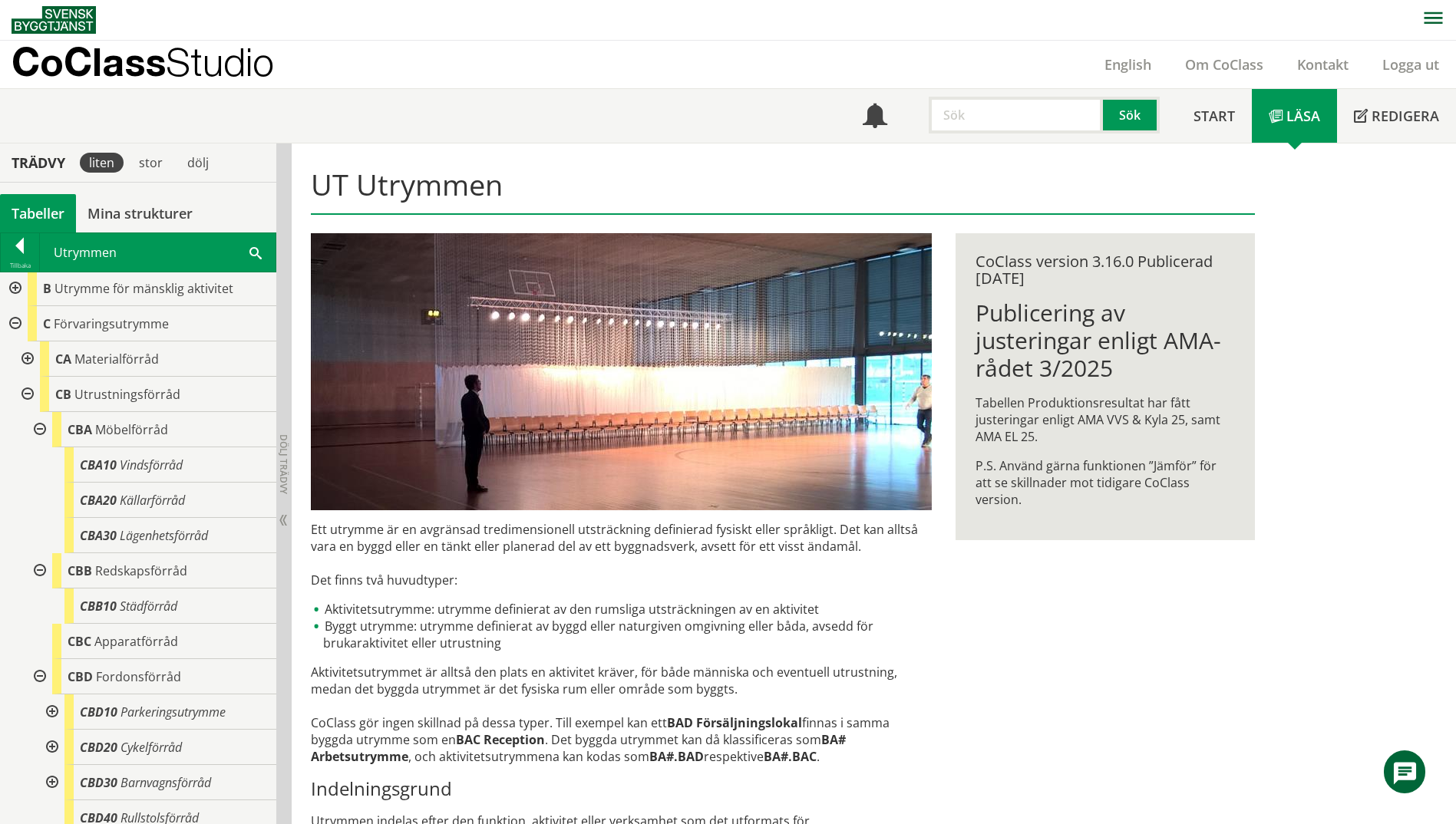
scroll to position [0, 0]
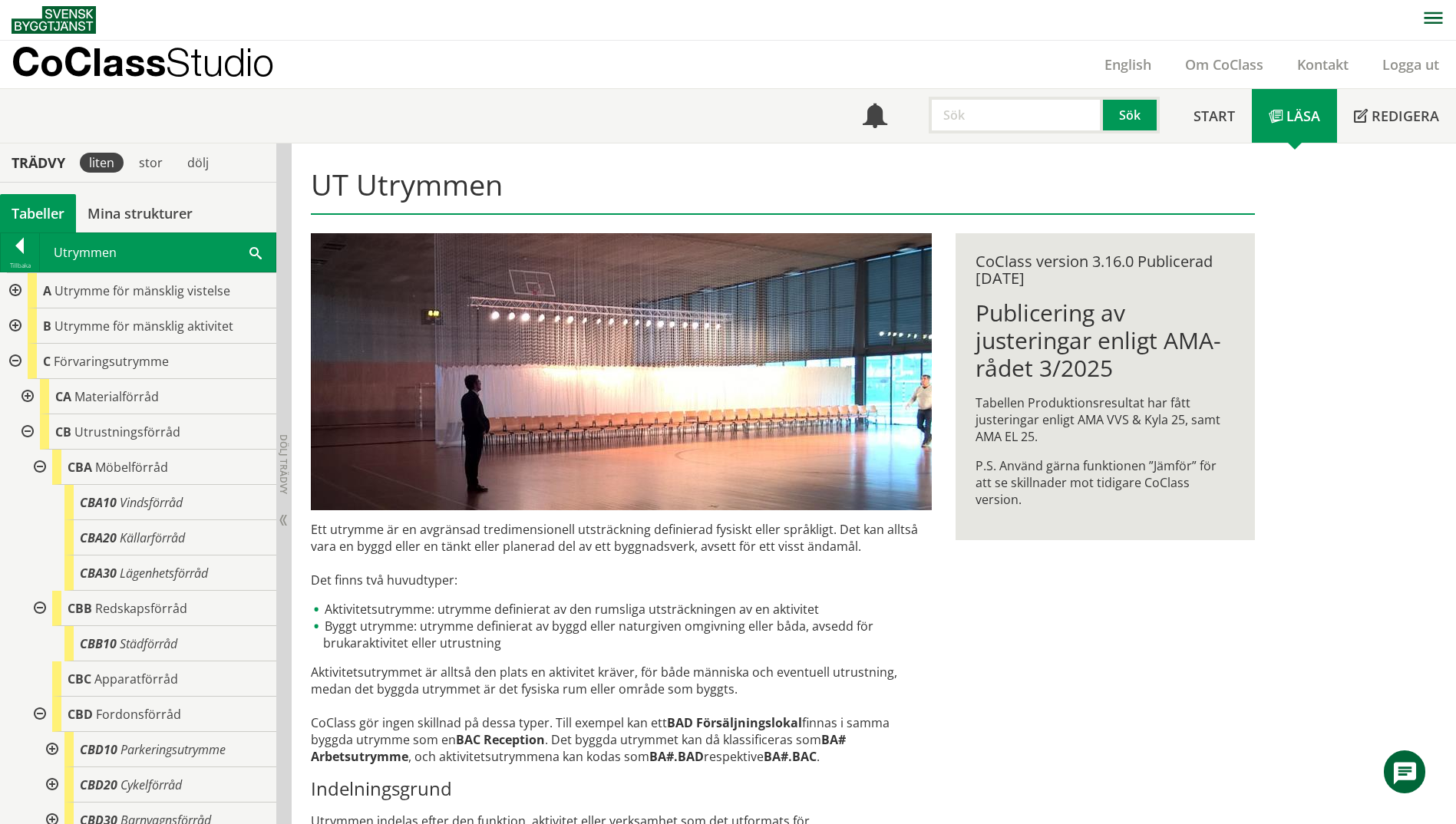
click at [43, 711] on div at bounding box center [39, 714] width 28 height 35
drag, startPoint x: 42, startPoint y: 612, endPoint x: 28, endPoint y: 545, distance: 68.4
click at [42, 612] on div at bounding box center [39, 608] width 28 height 35
click at [39, 471] on div at bounding box center [39, 467] width 28 height 35
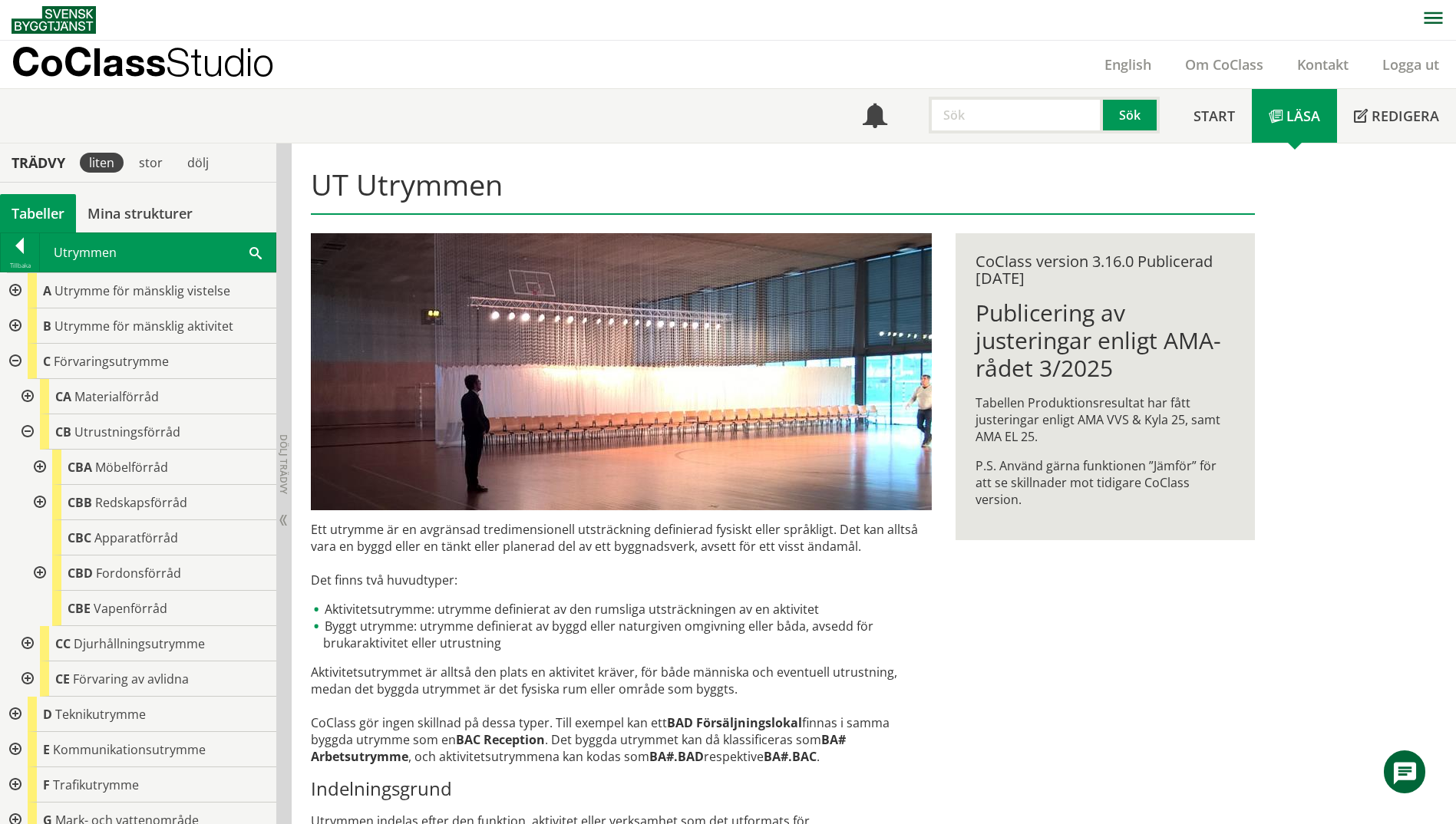
click at [18, 429] on div at bounding box center [26, 432] width 28 height 35
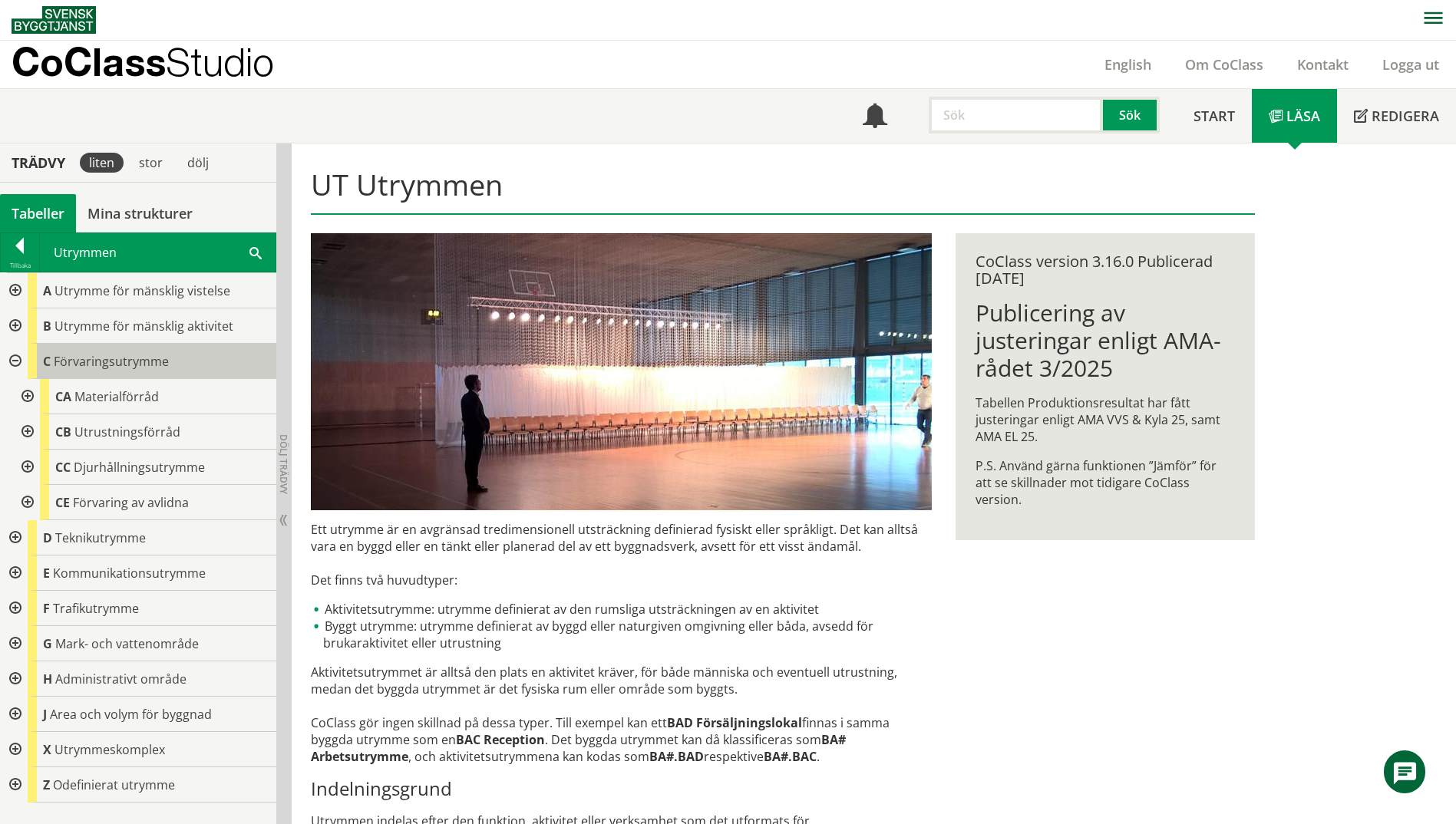
click at [108, 378] on div "C Förvaringsutrymme" at bounding box center [151, 362] width 249 height 35
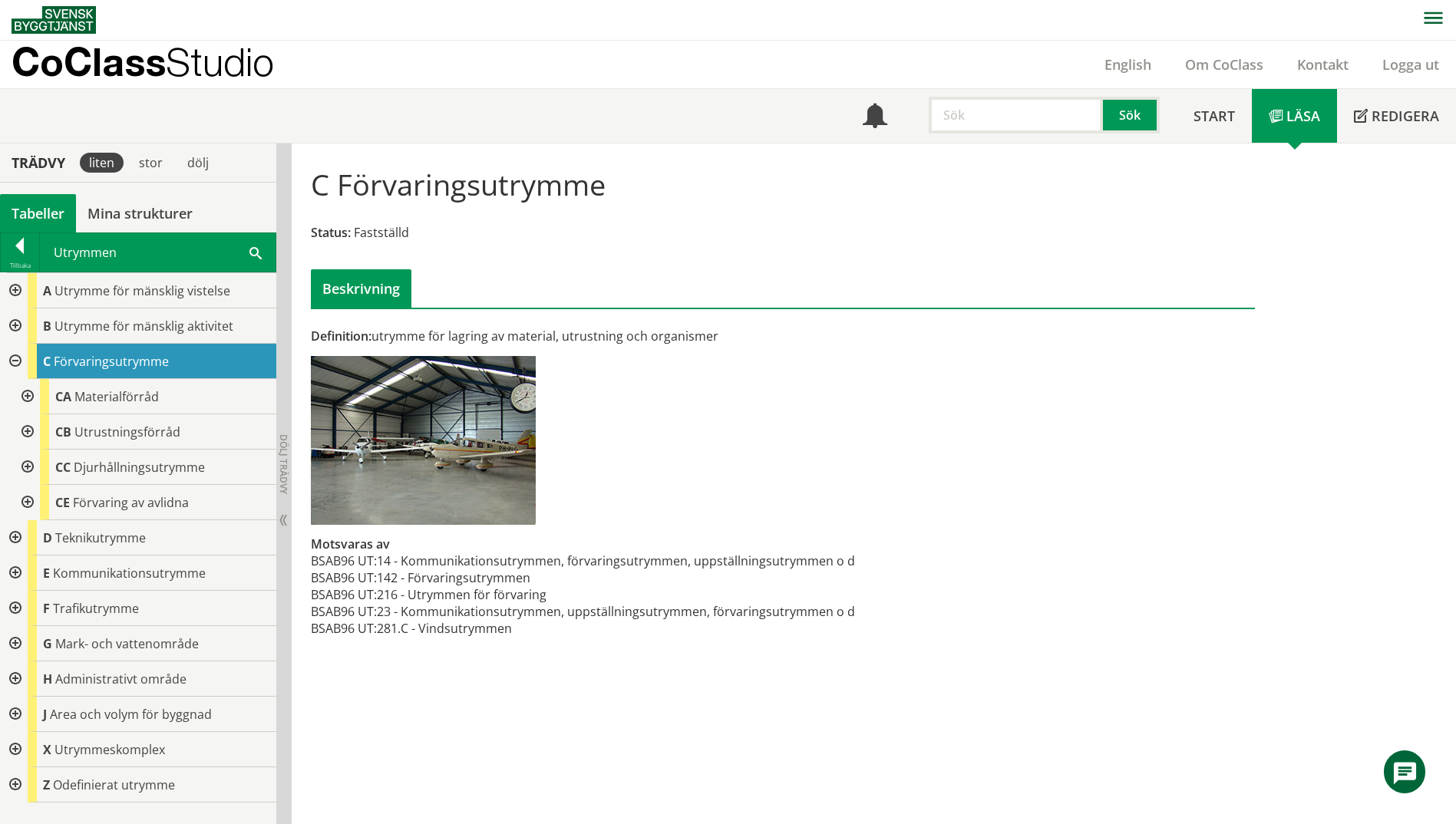
click at [35, 396] on div at bounding box center [26, 396] width 28 height 35
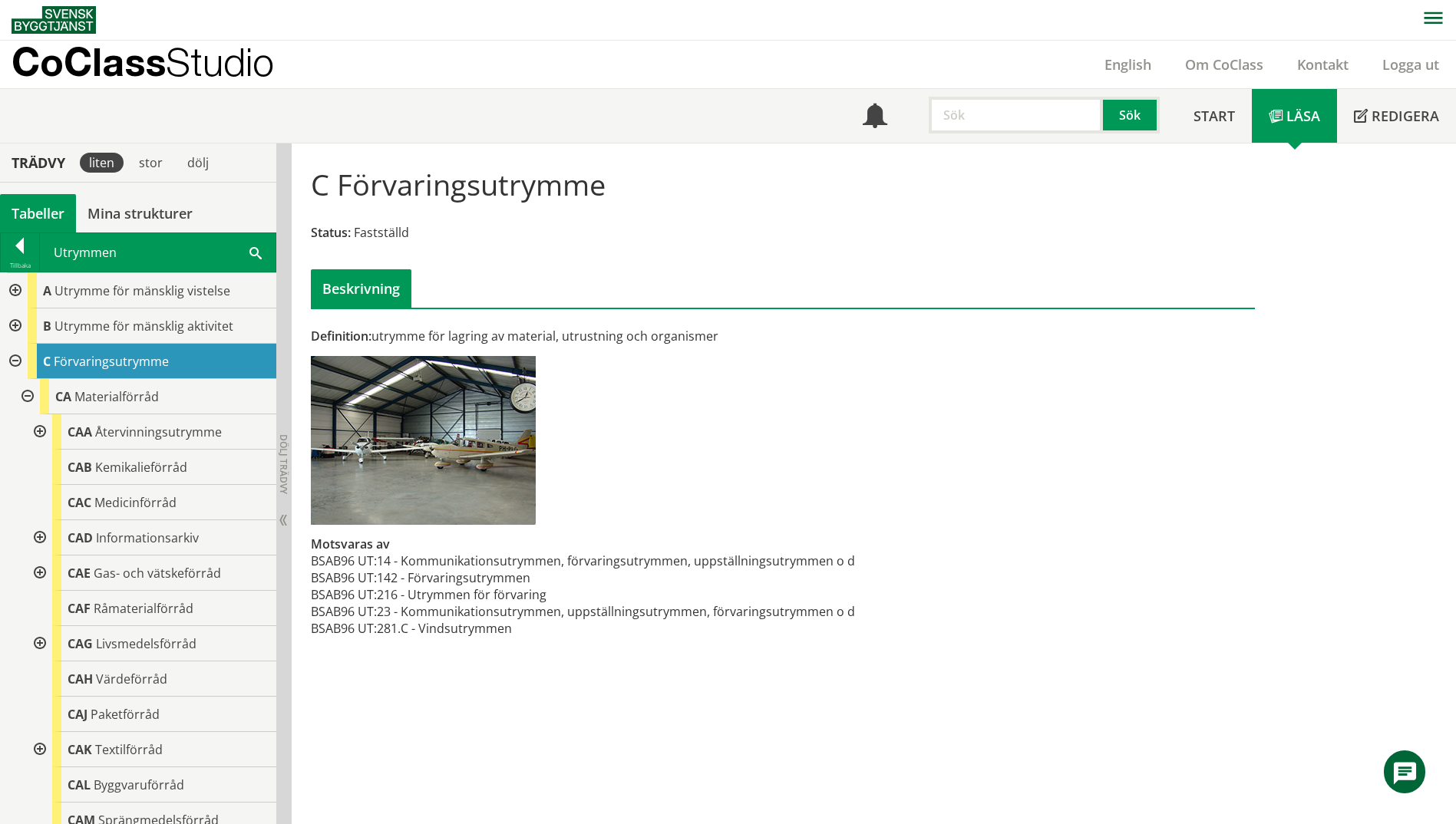
click at [37, 429] on div at bounding box center [39, 432] width 28 height 35
click at [17, 360] on div at bounding box center [14, 362] width 28 height 35
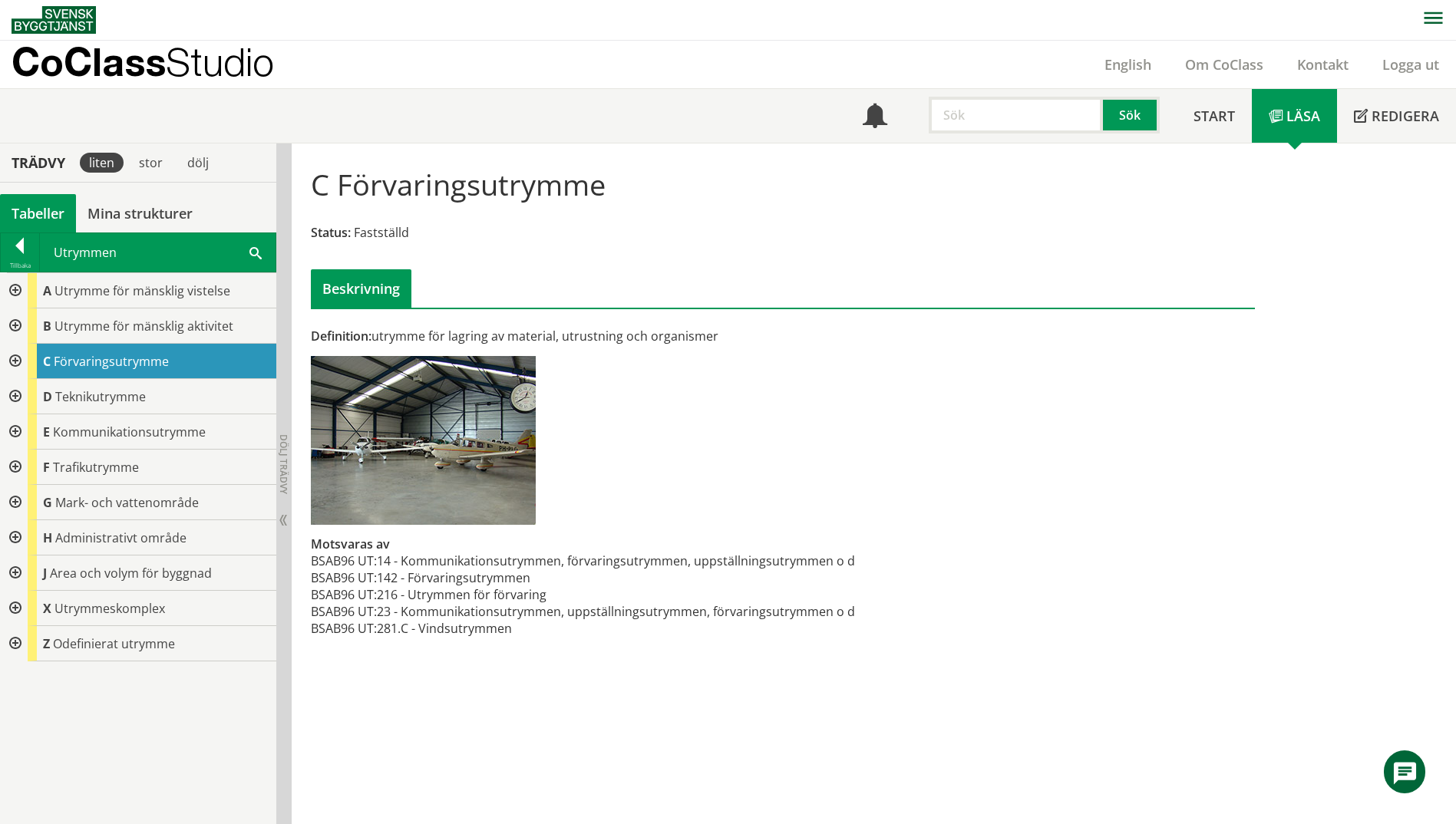
click at [251, 250] on span at bounding box center [255, 252] width 12 height 17
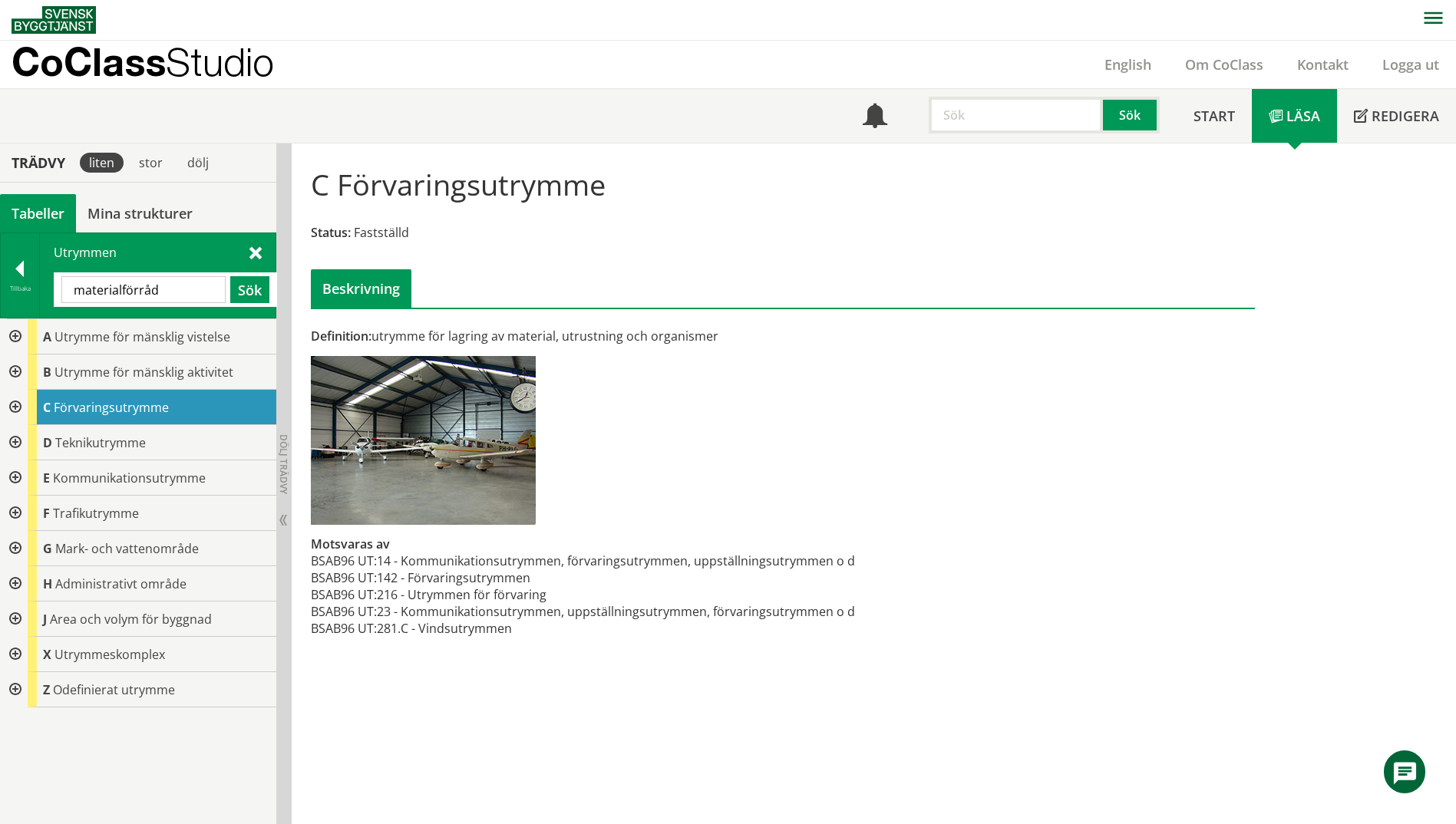
type input "materialförråd"
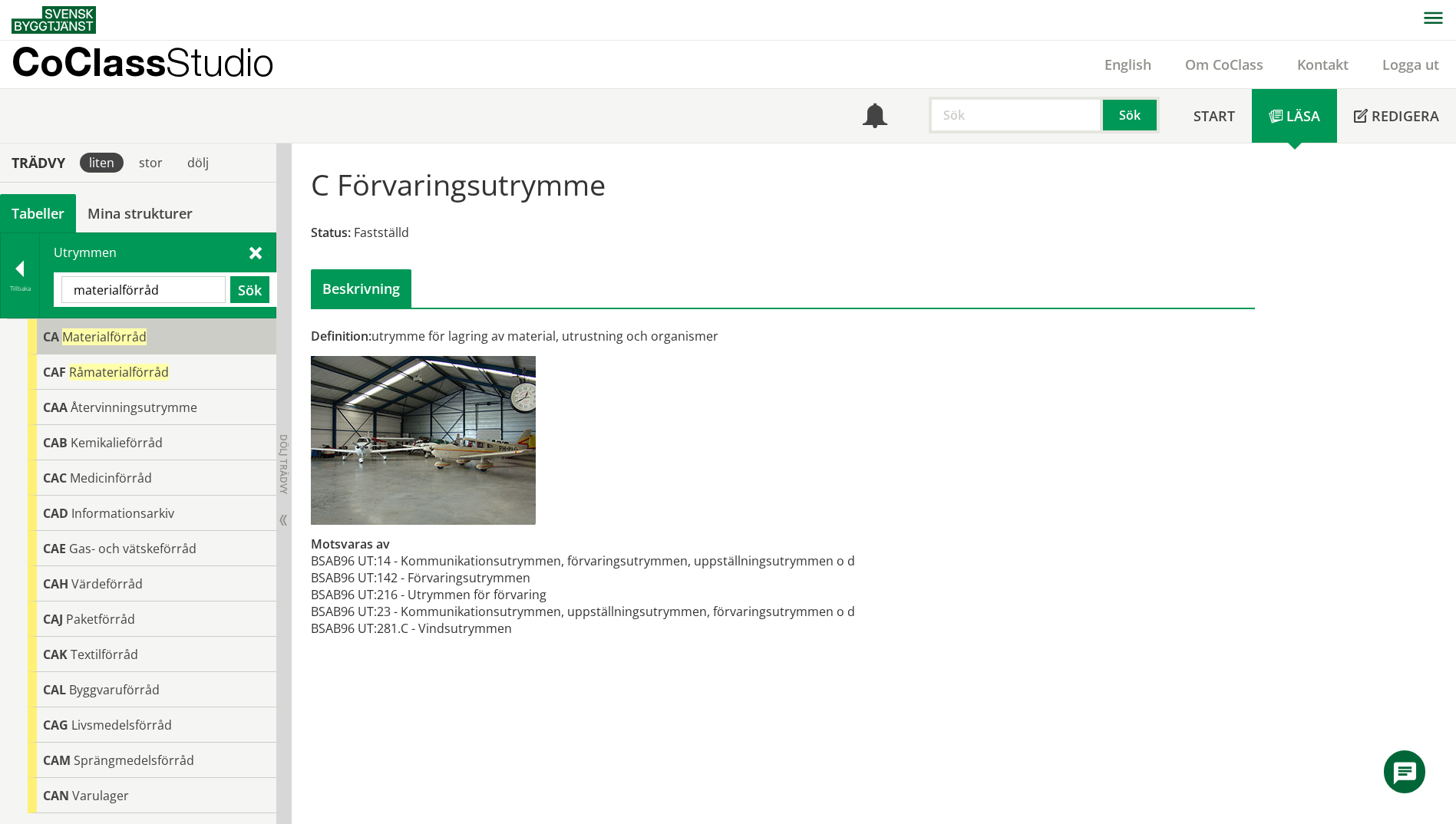
click at [72, 336] on span "Materialförråd" at bounding box center [105, 337] width 84 height 17
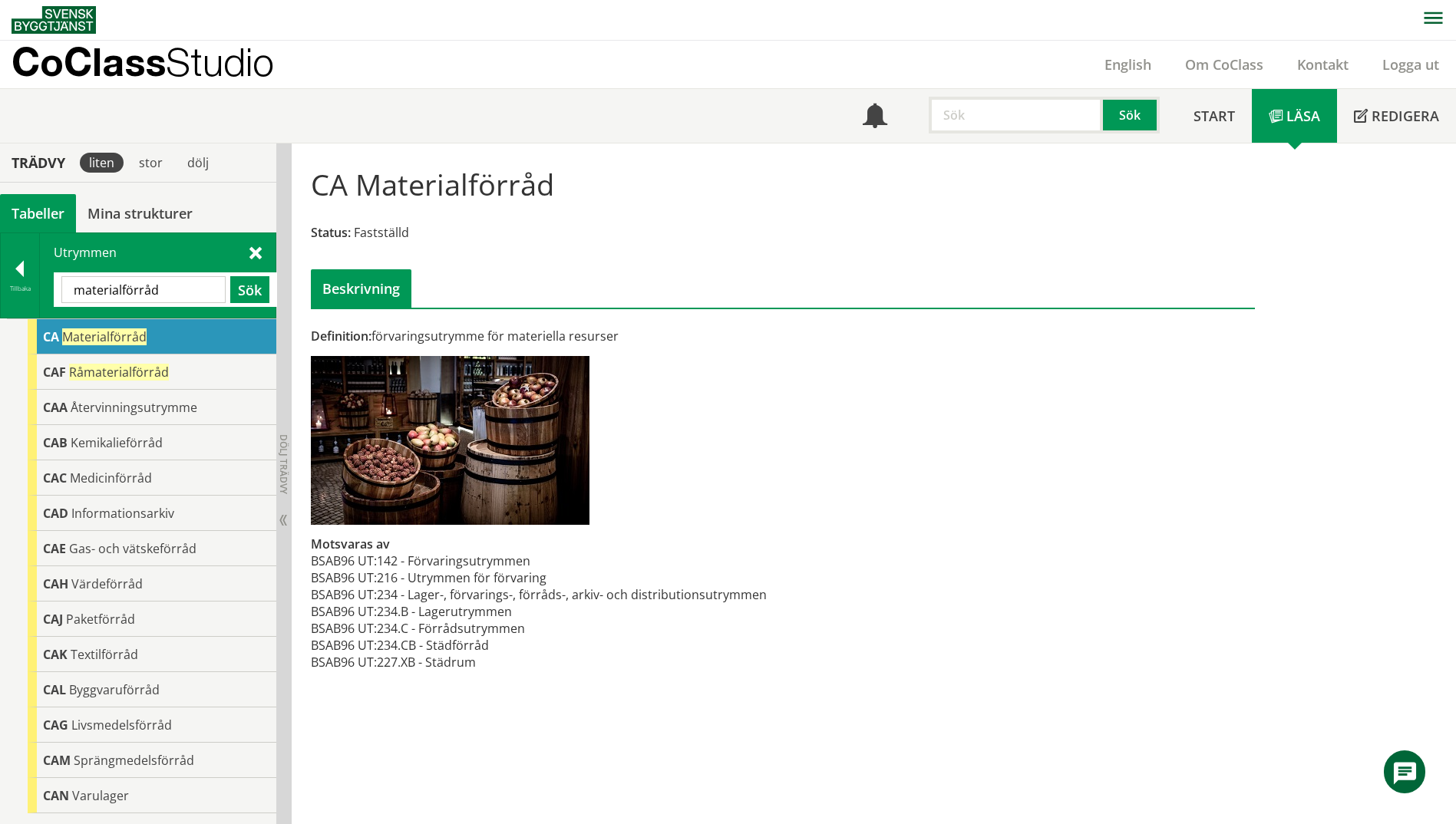
click at [38, 335] on div "CA Materialförråd" at bounding box center [151, 337] width 249 height 35
click at [21, 279] on div at bounding box center [20, 271] width 39 height 21
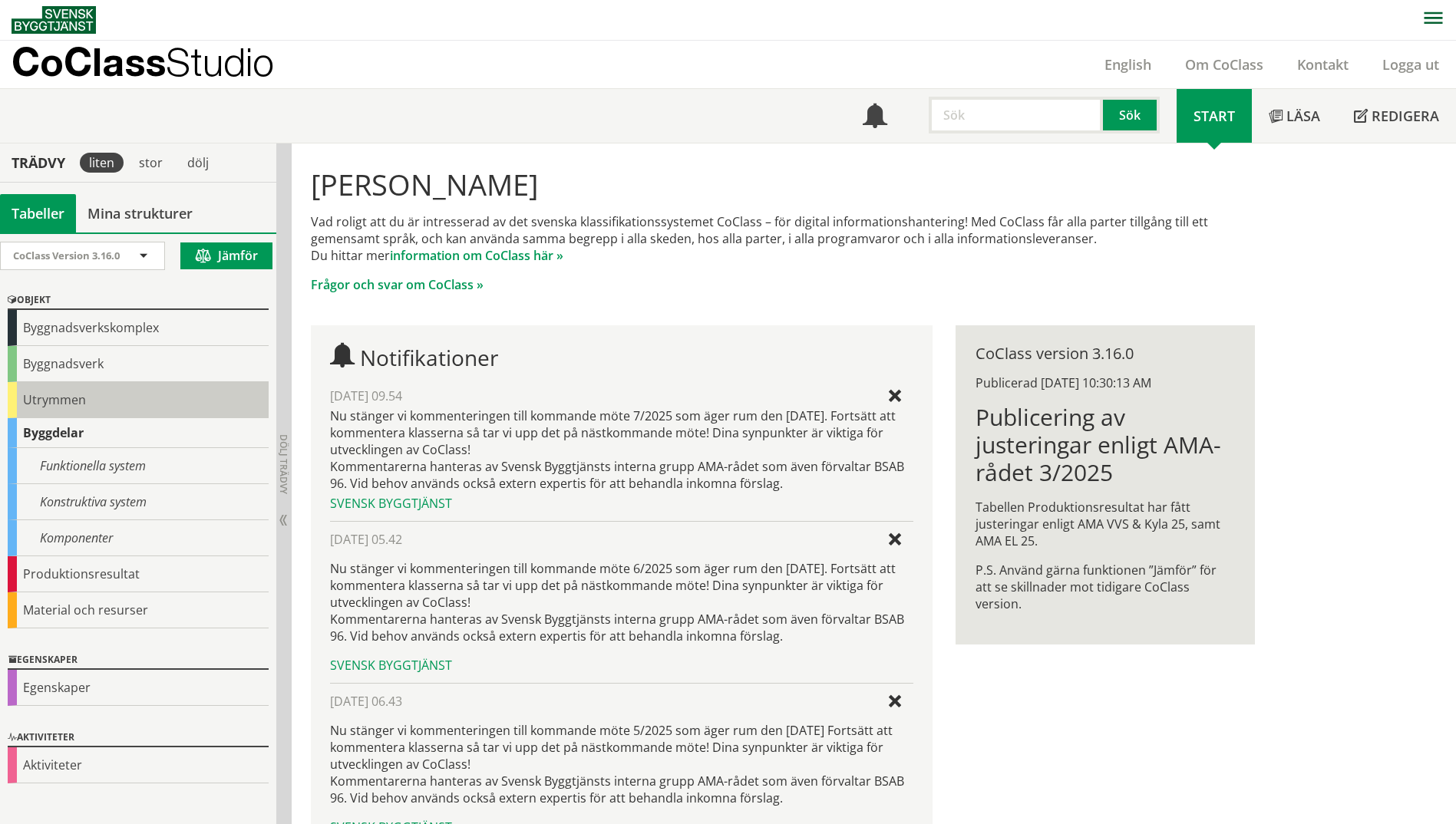
click at [35, 401] on div "Utrymmen" at bounding box center [138, 399] width 261 height 36
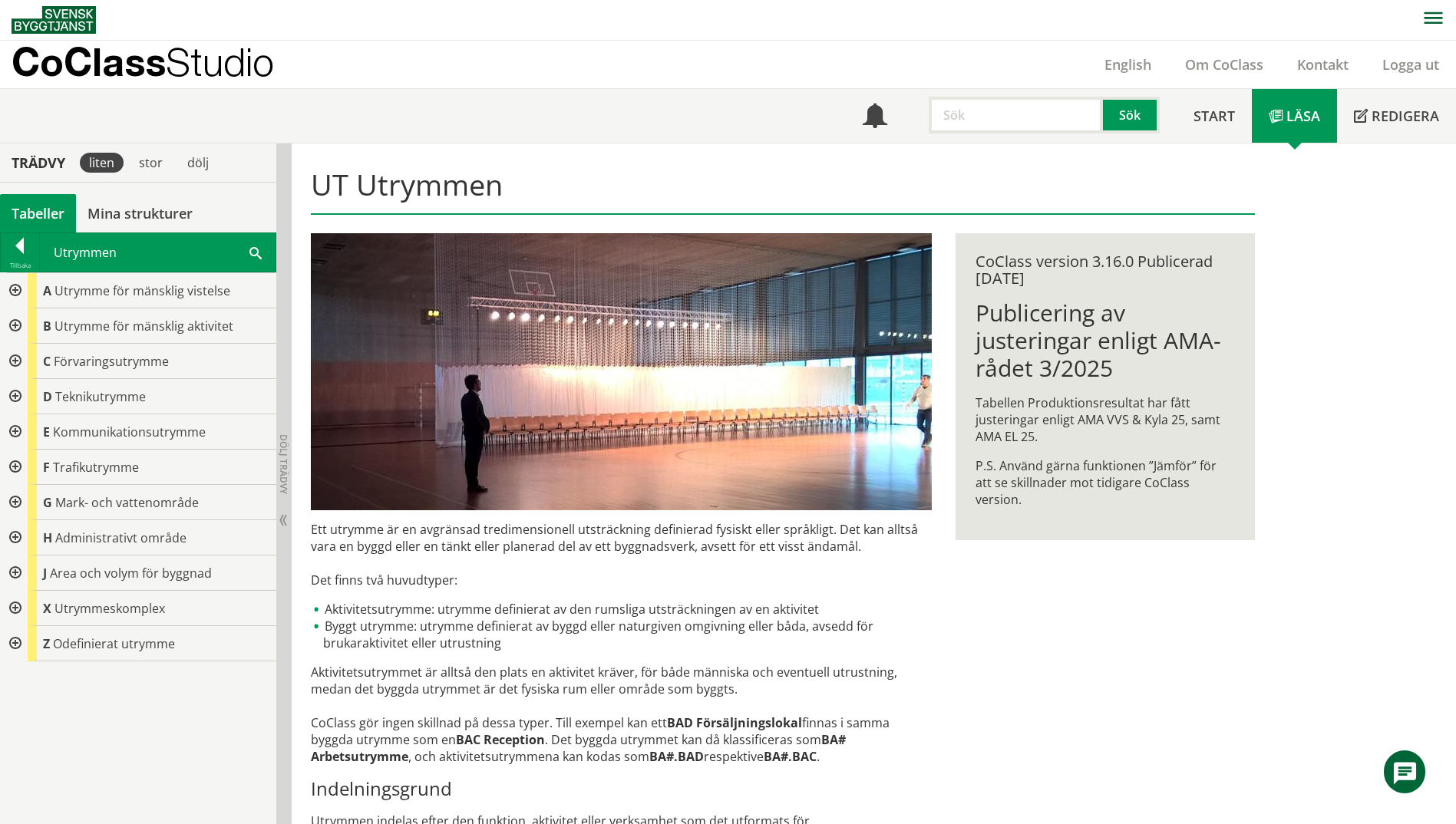
click at [17, 360] on div at bounding box center [14, 362] width 28 height 35
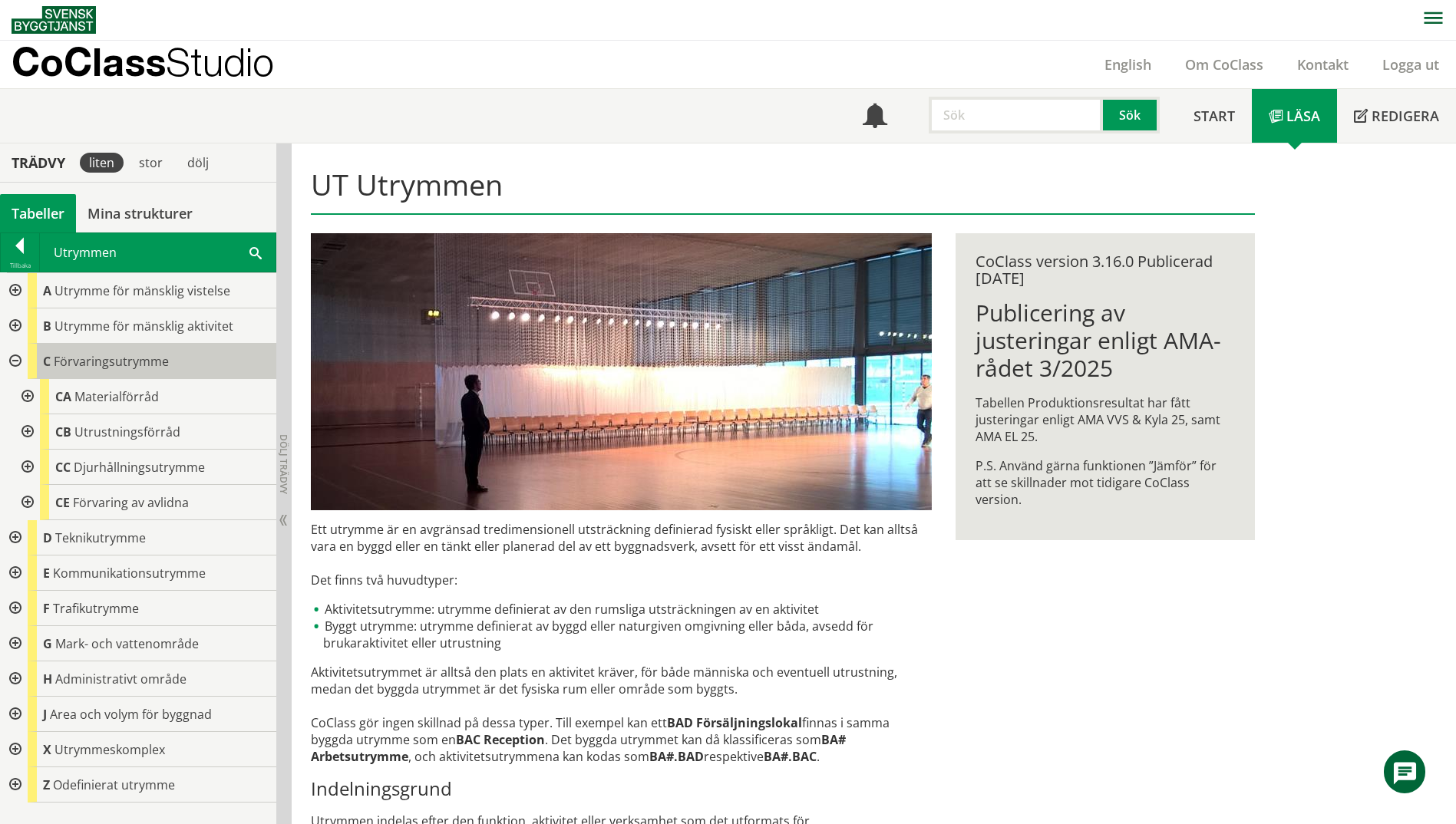
click at [105, 373] on div "C Förvaringsutrymme" at bounding box center [151, 362] width 249 height 35
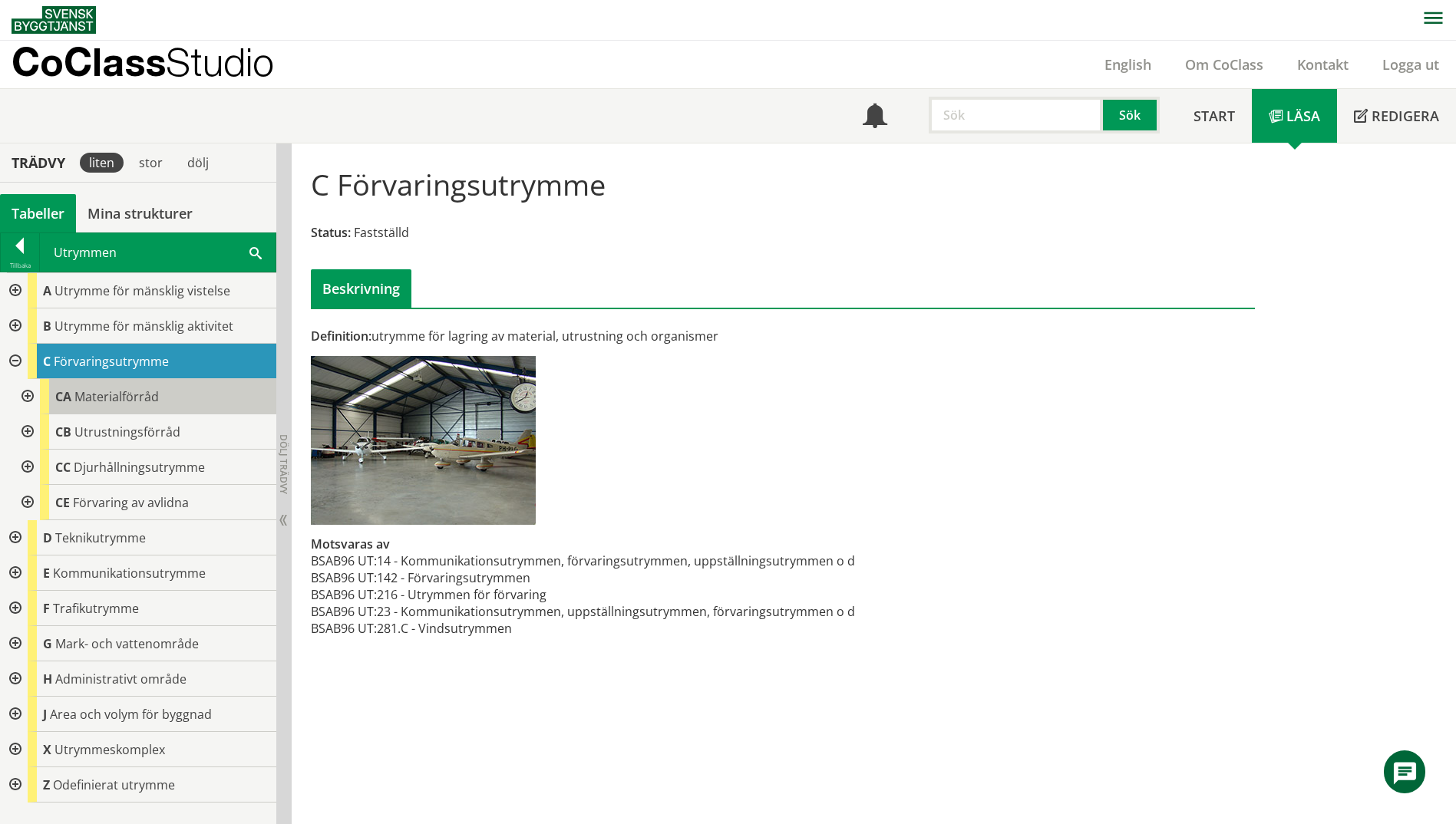
click at [99, 396] on span "Materialförråd" at bounding box center [117, 396] width 84 height 17
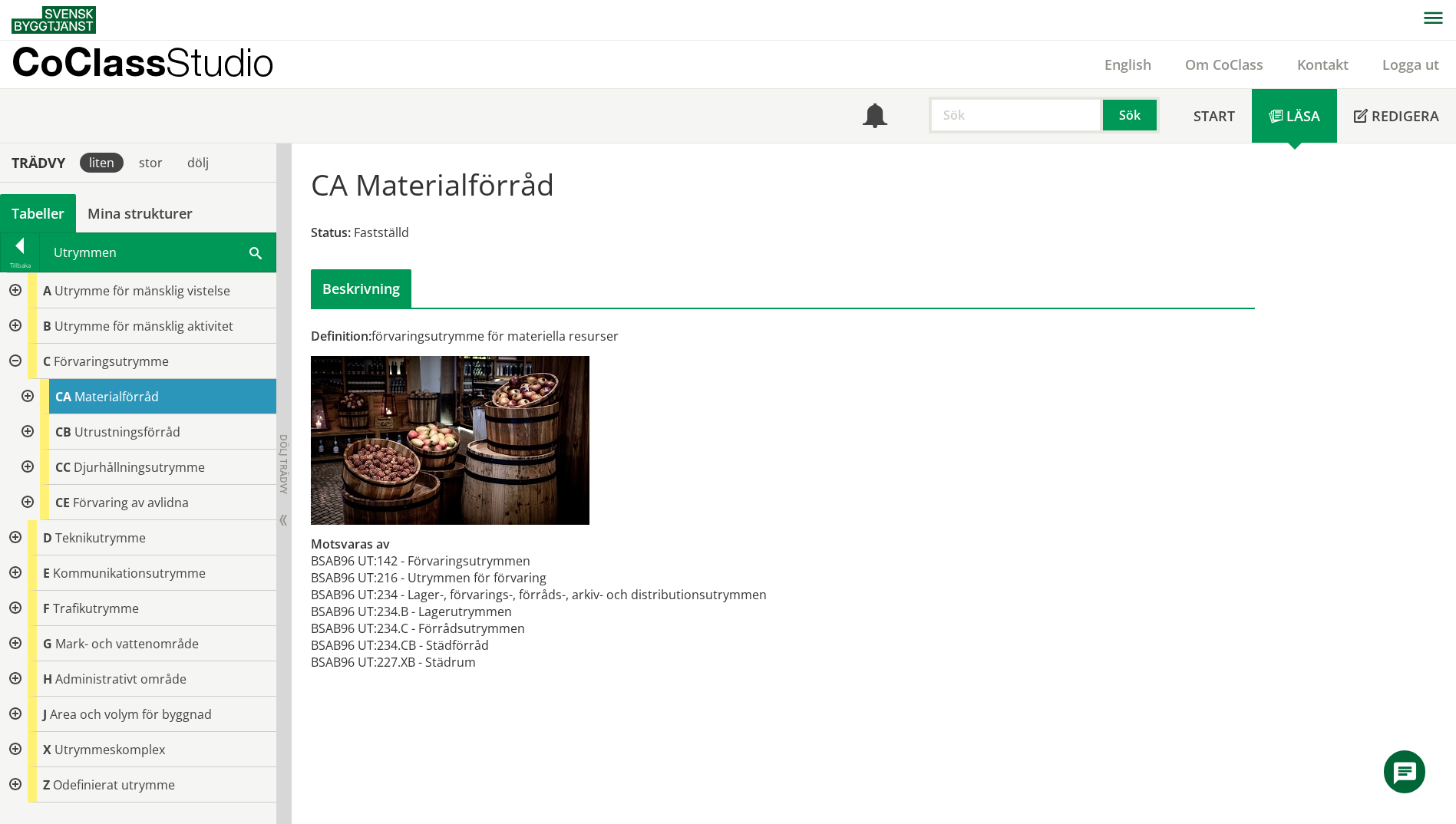
click at [30, 395] on div at bounding box center [26, 396] width 28 height 35
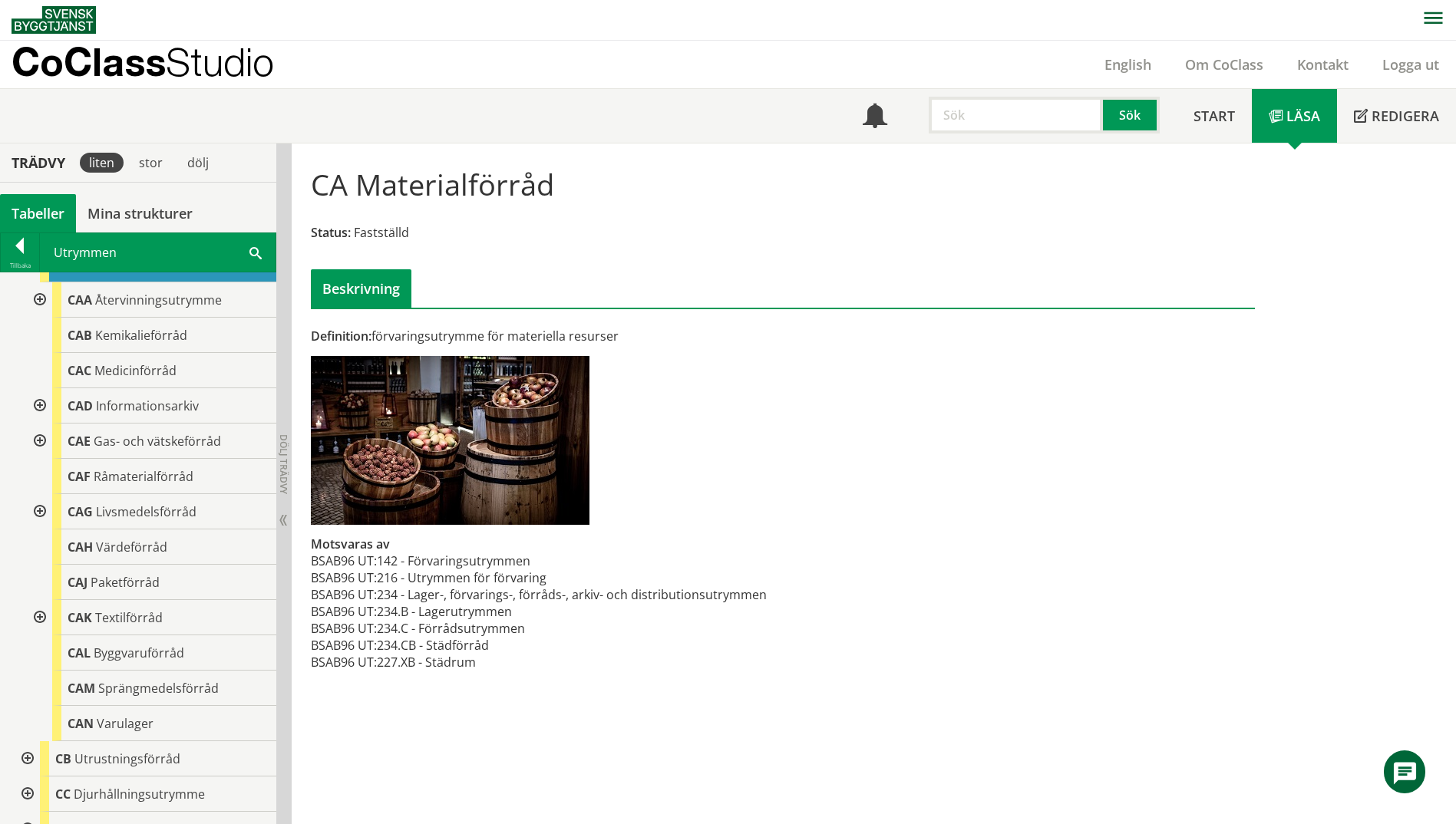
scroll to position [130, 0]
click at [254, 252] on span at bounding box center [255, 252] width 12 height 17
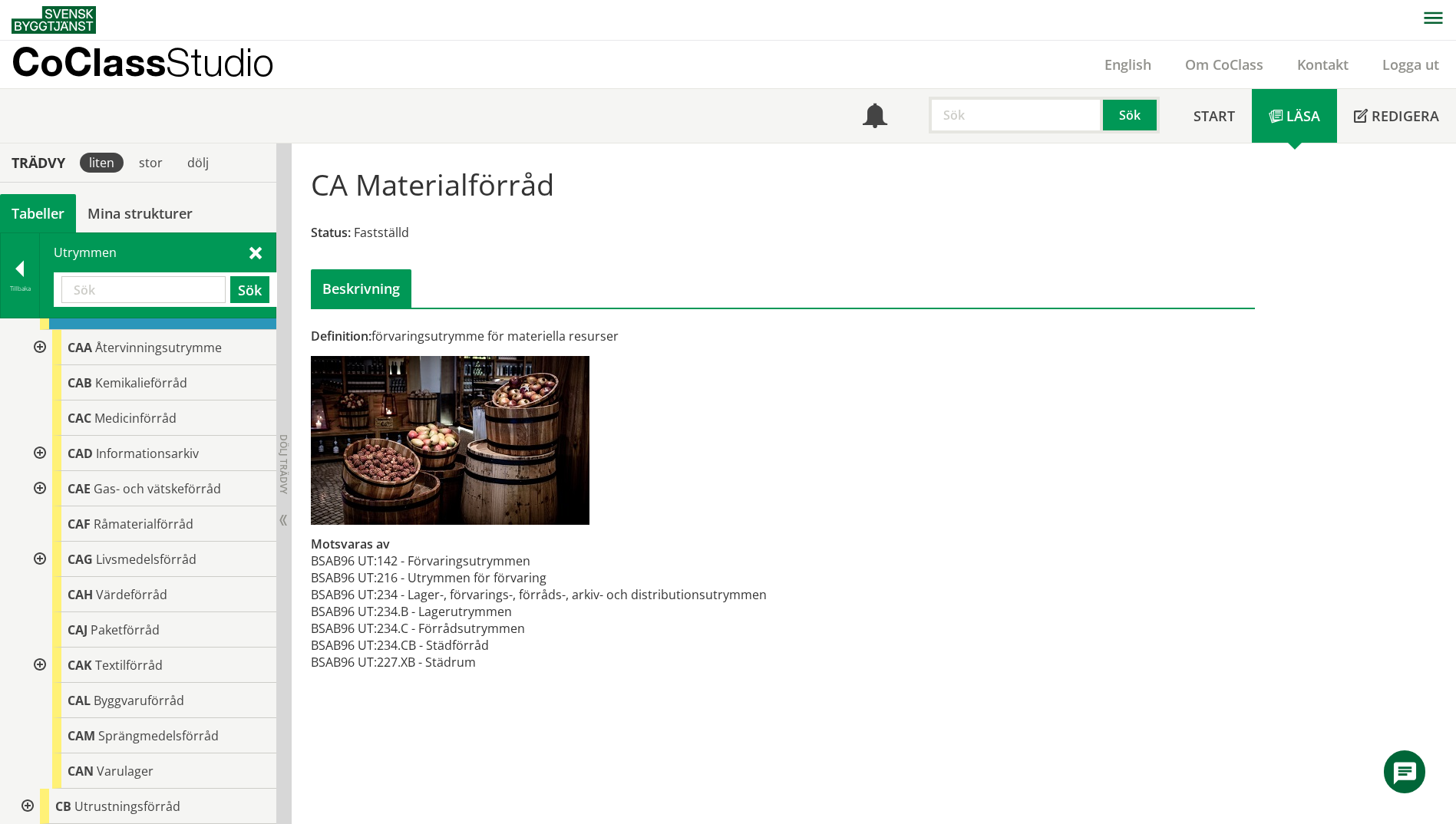
paste input "undervisningsrum"
type input "undervisningsrum"
click at [249, 291] on button "Sök" at bounding box center [250, 289] width 39 height 27
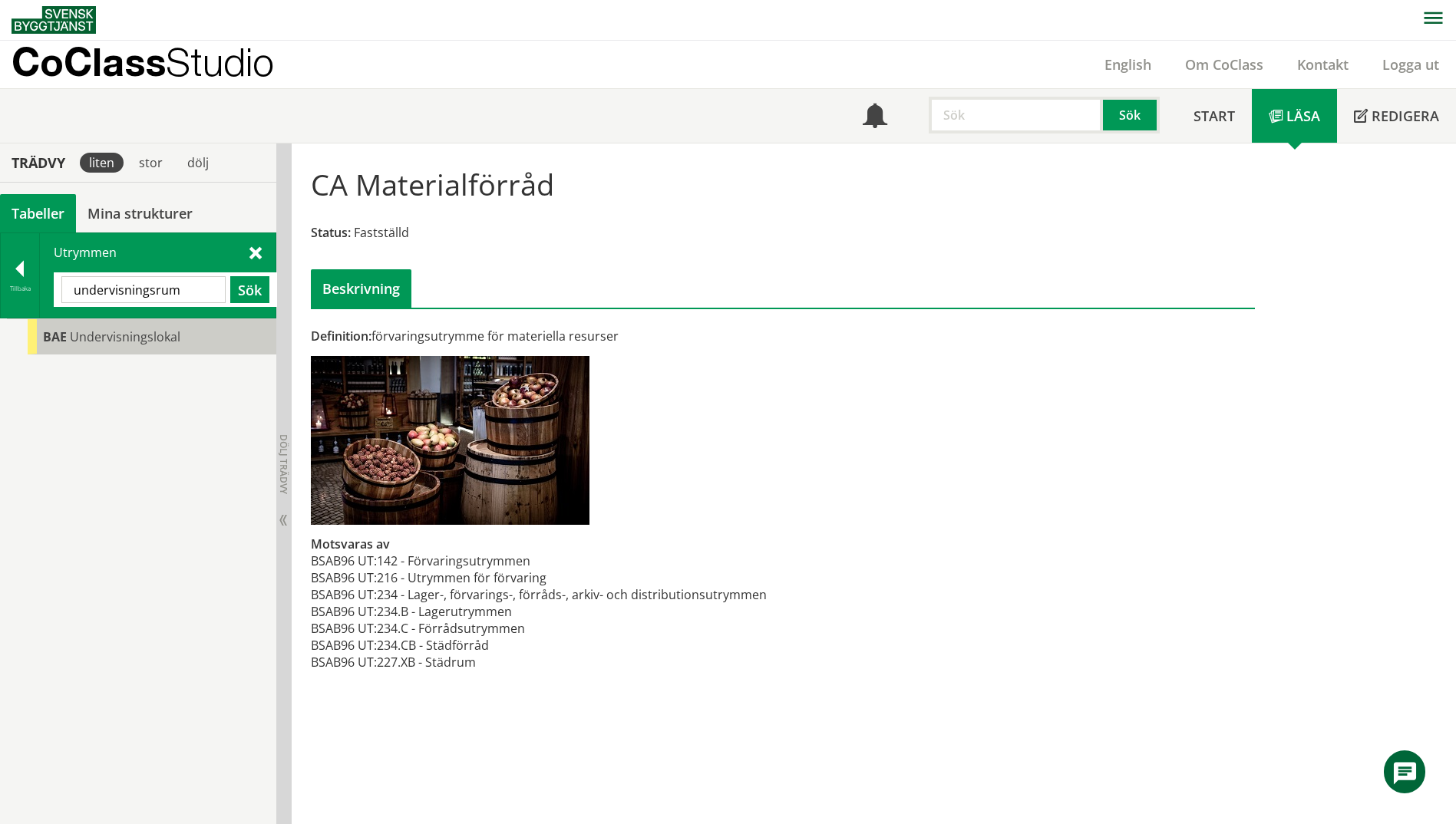
click at [131, 340] on span "Undervisningslokal" at bounding box center [125, 337] width 110 height 17
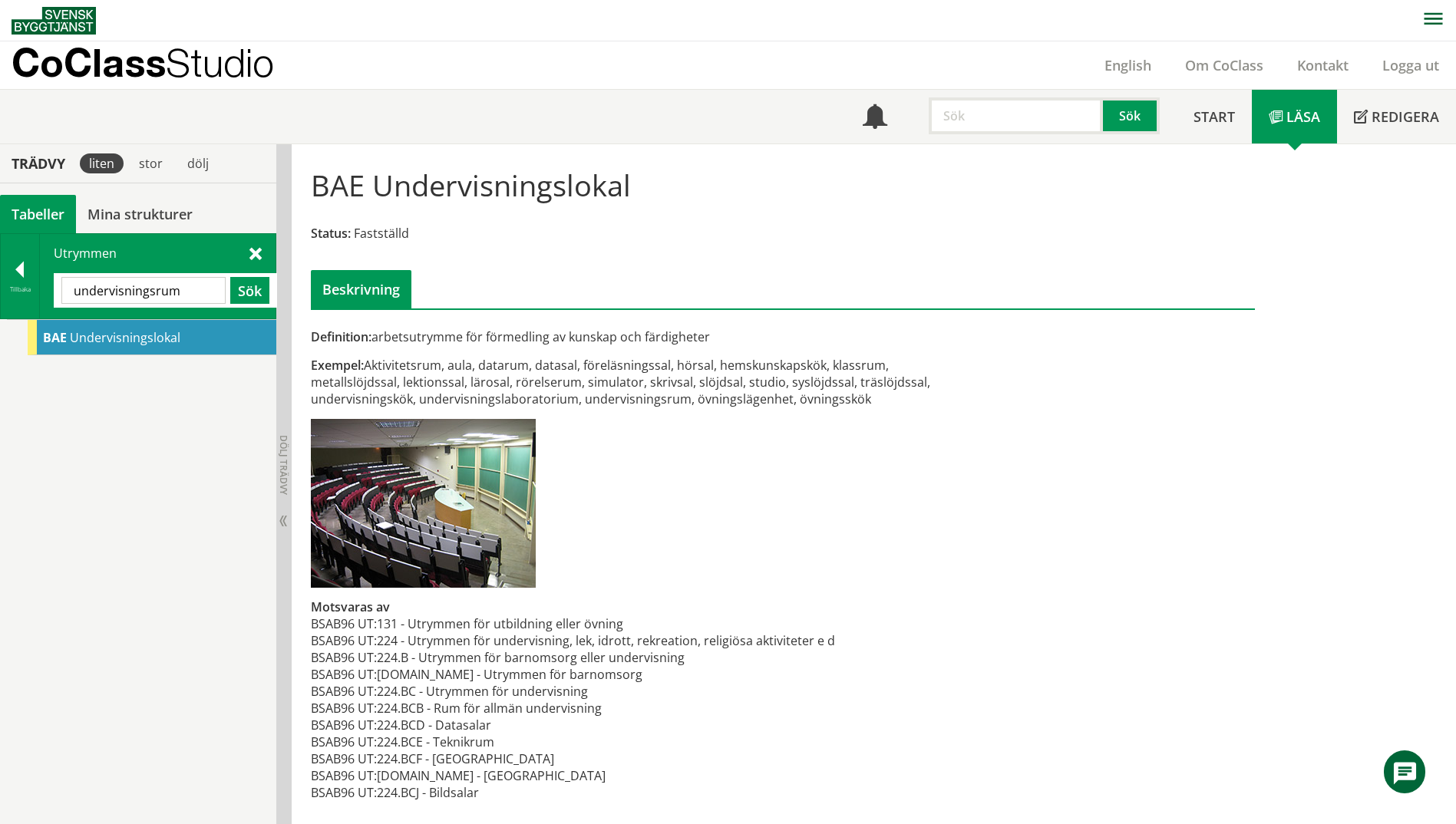
click at [119, 345] on span "Undervisningslokal" at bounding box center [125, 338] width 110 height 17
click at [24, 274] on div at bounding box center [20, 272] width 39 height 21
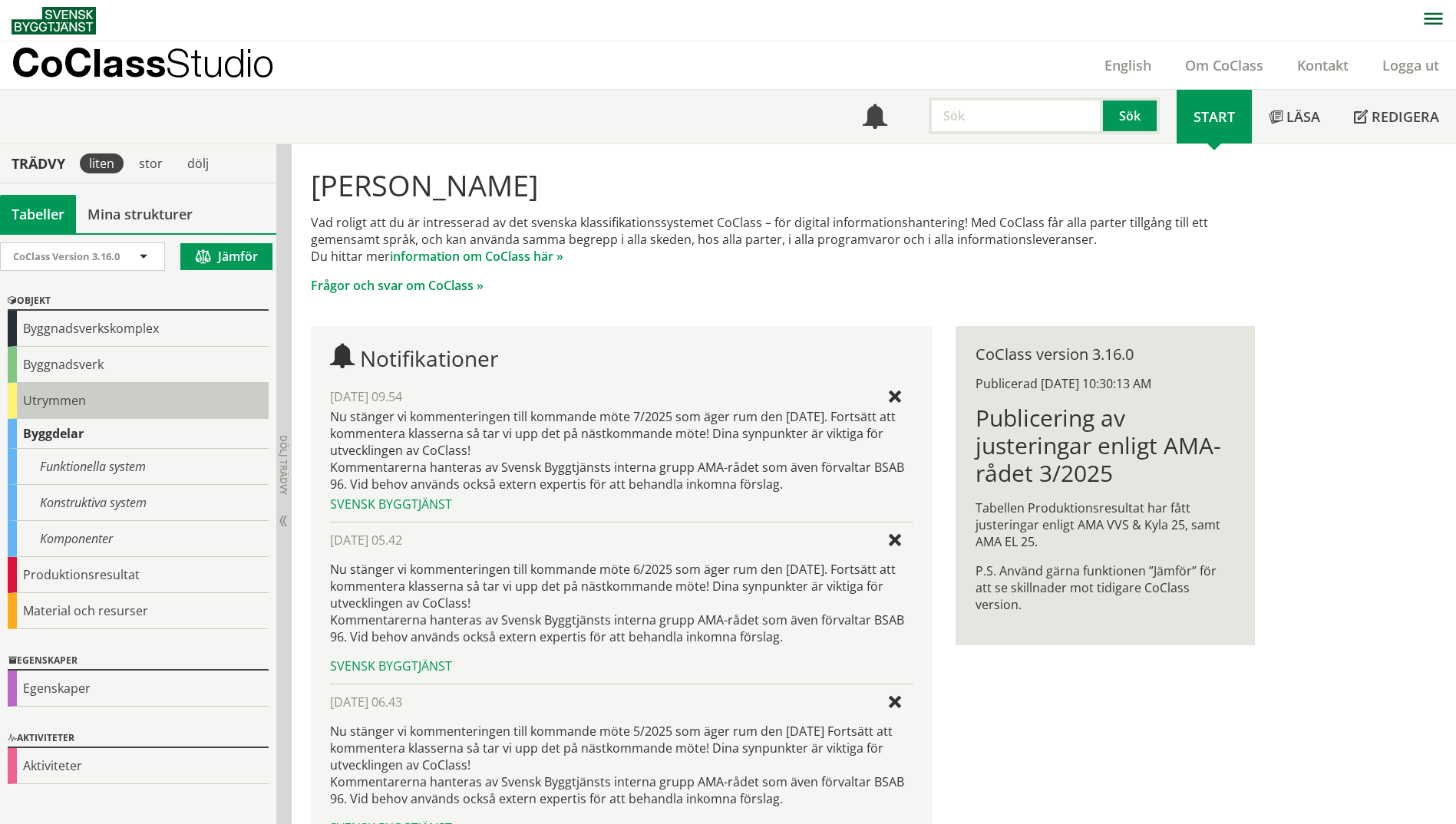
click at [83, 396] on div "Utrymmen" at bounding box center [138, 400] width 261 height 36
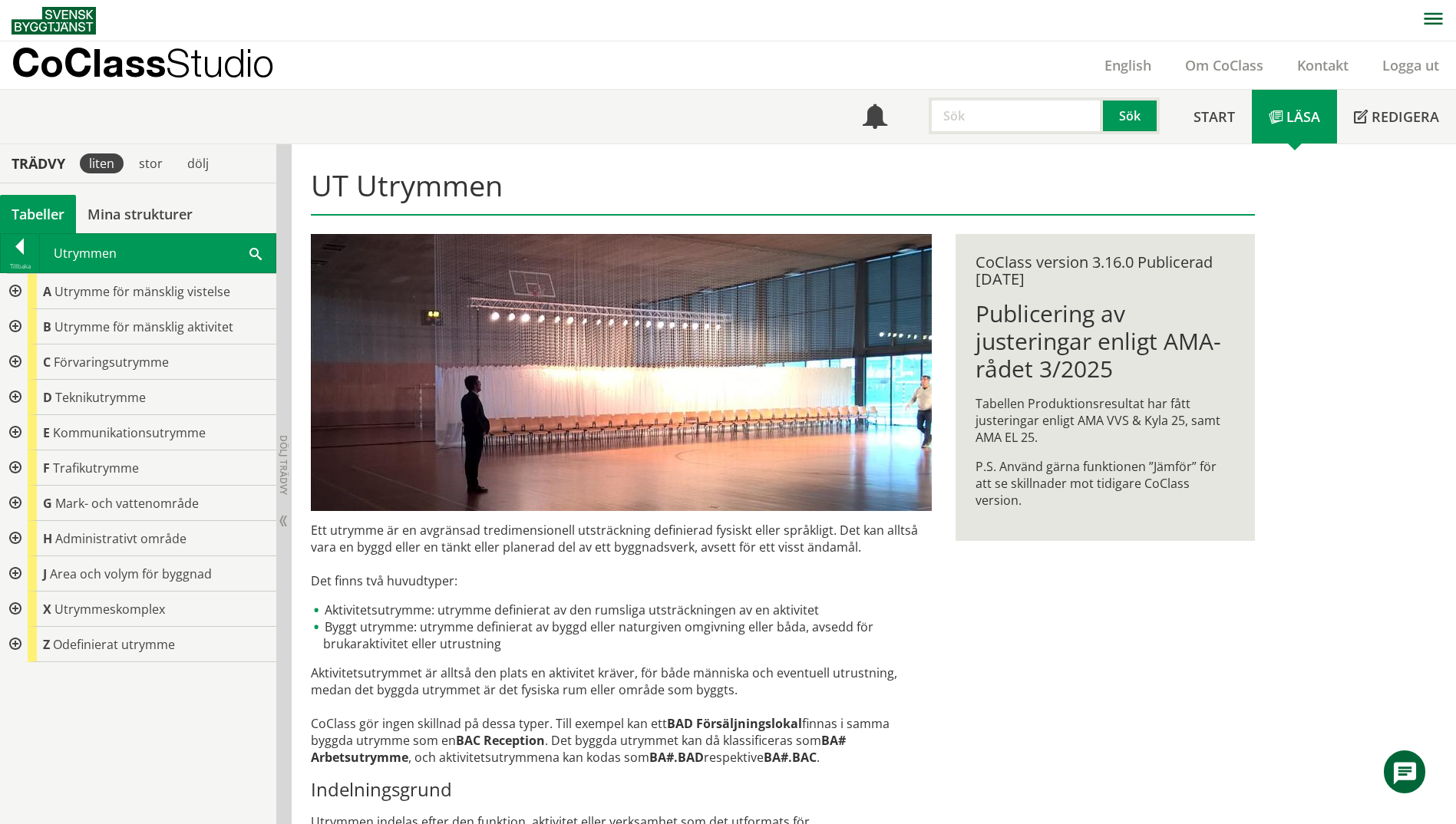
click at [241, 257] on div "Utrymmen Sök" at bounding box center [157, 253] width 236 height 39
click at [257, 251] on span at bounding box center [255, 253] width 12 height 17
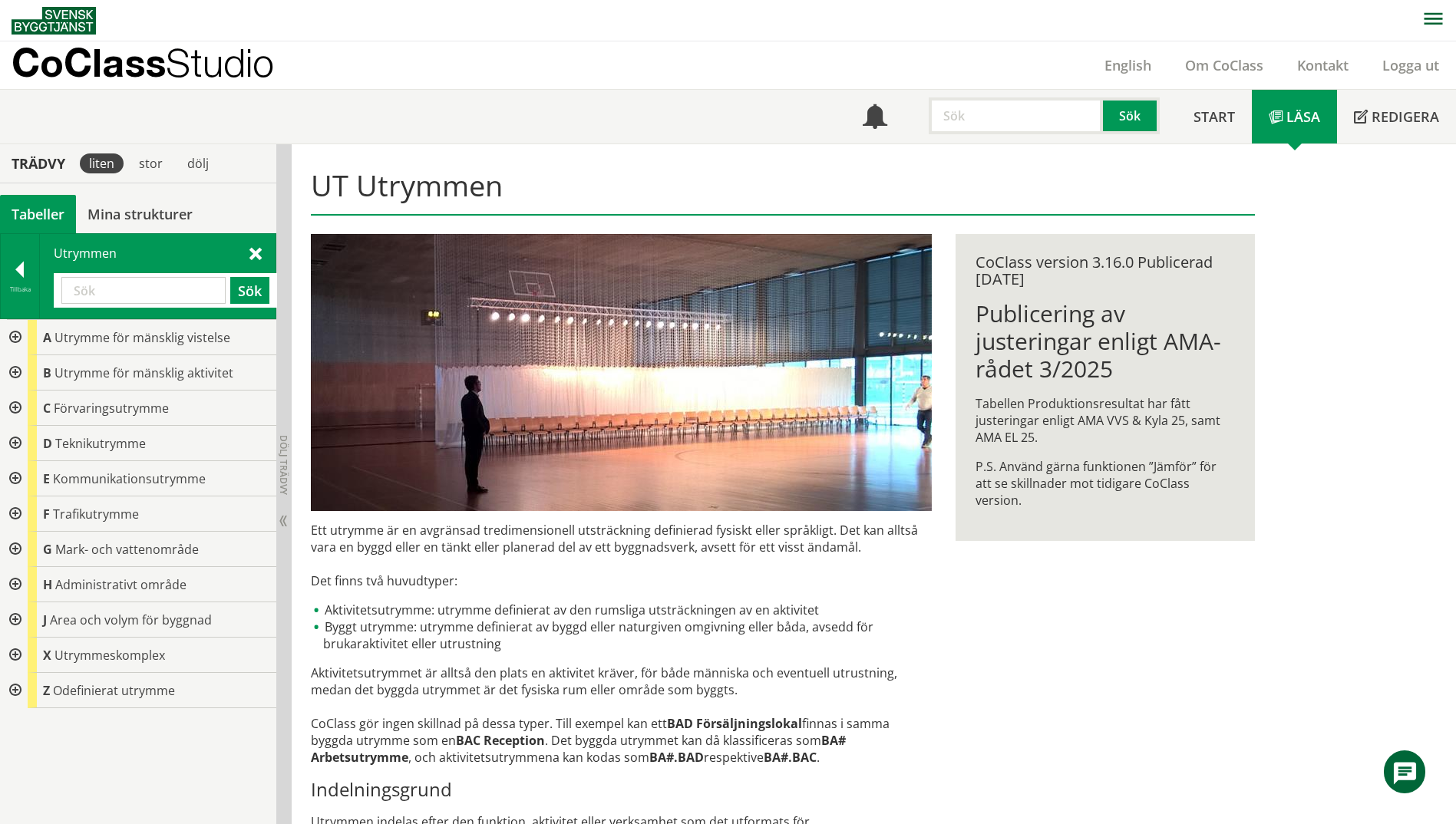
click at [130, 298] on input "text" at bounding box center [143, 290] width 164 height 27
paste input "förvaringsrum"
type input "förvaringsrum"
click at [239, 293] on button "Sök" at bounding box center [250, 290] width 39 height 27
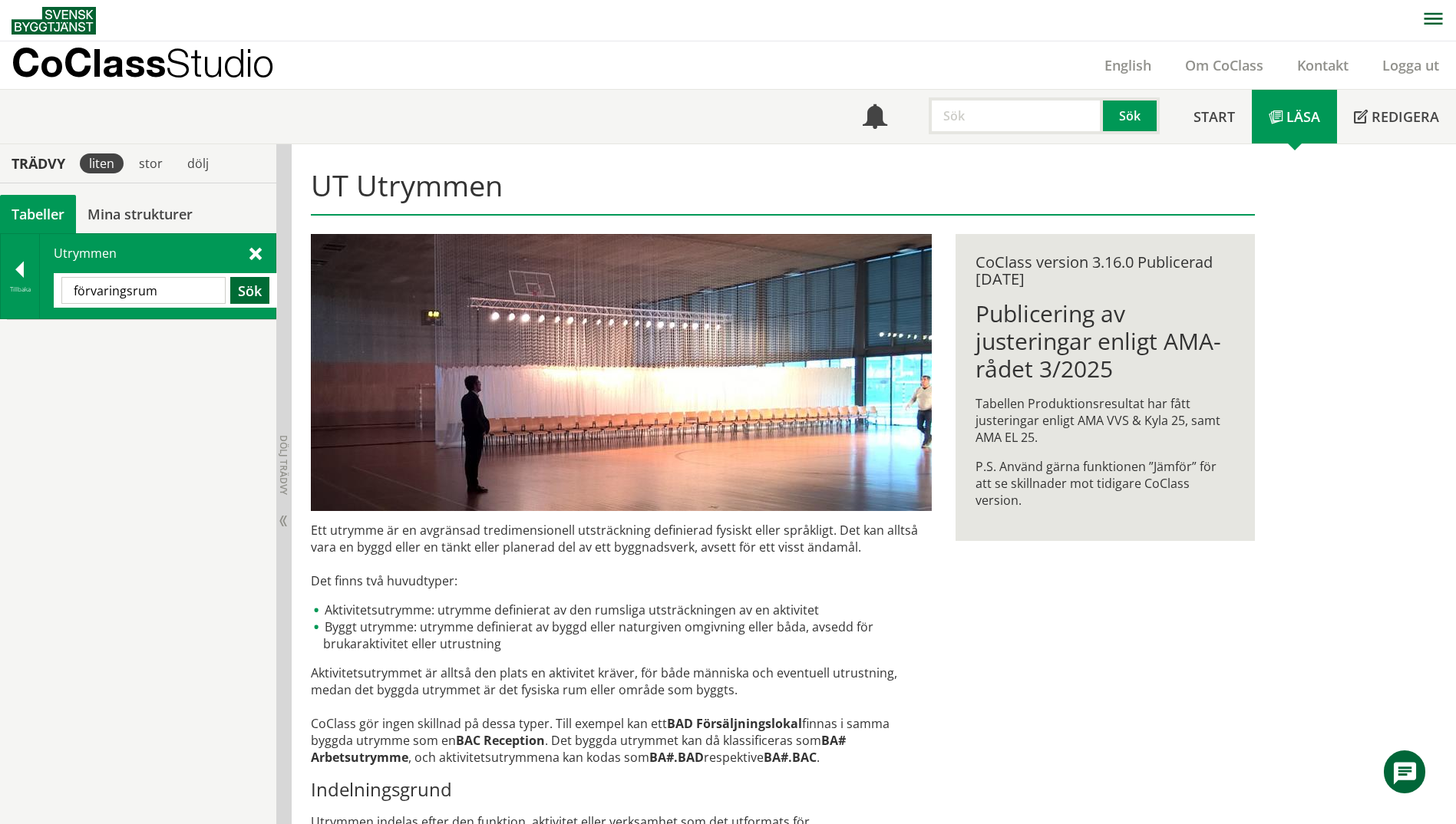
click at [239, 293] on button "Sök" at bounding box center [250, 290] width 39 height 27
click at [217, 359] on div at bounding box center [138, 573] width 276 height 507
drag, startPoint x: 235, startPoint y: 401, endPoint x: 234, endPoint y: 409, distance: 8.1
click at [4, 293] on div "Tillbaka" at bounding box center [20, 289] width 39 height 12
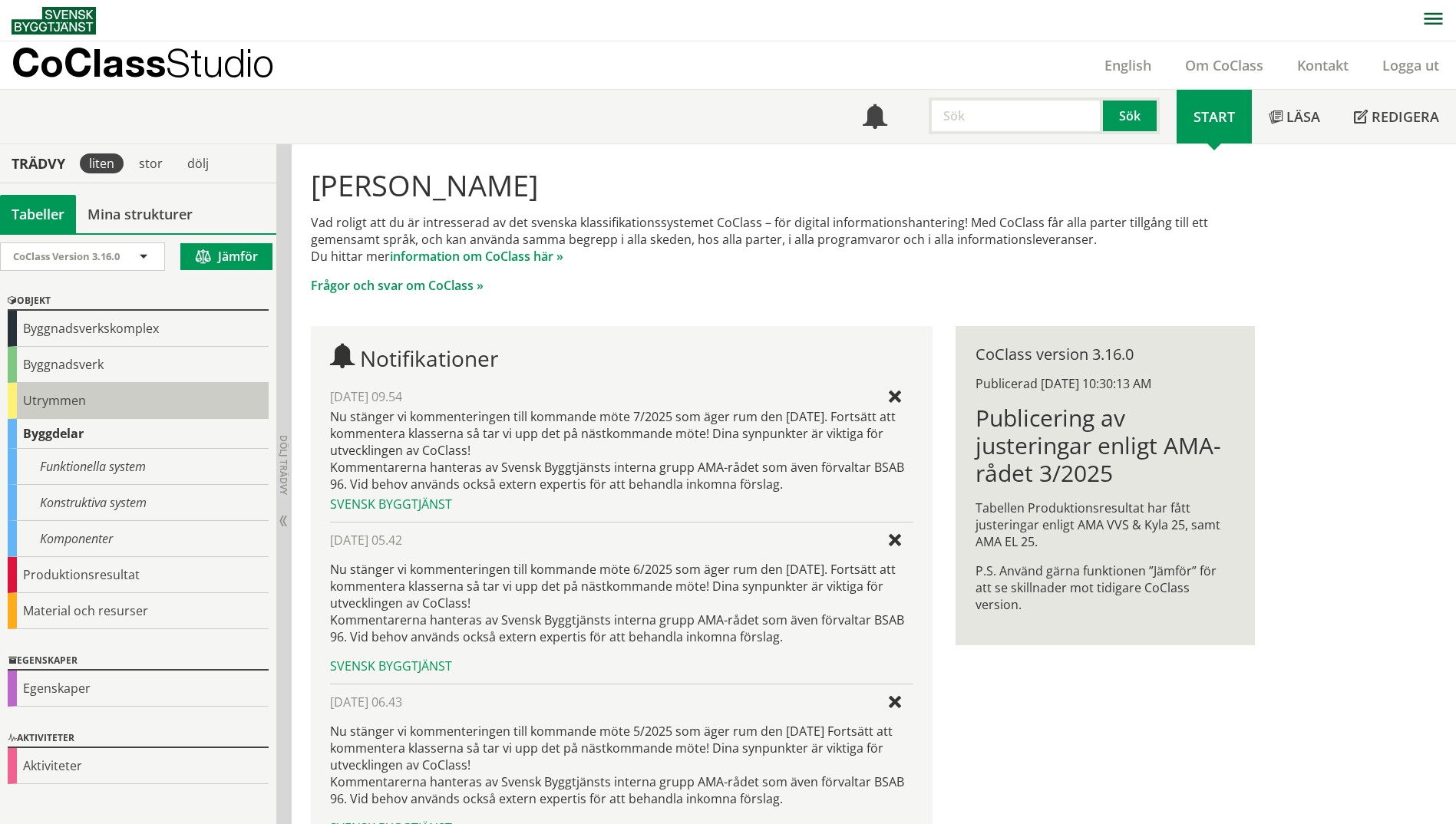
click at [58, 392] on div "Utrymmen" at bounding box center [138, 400] width 261 height 36
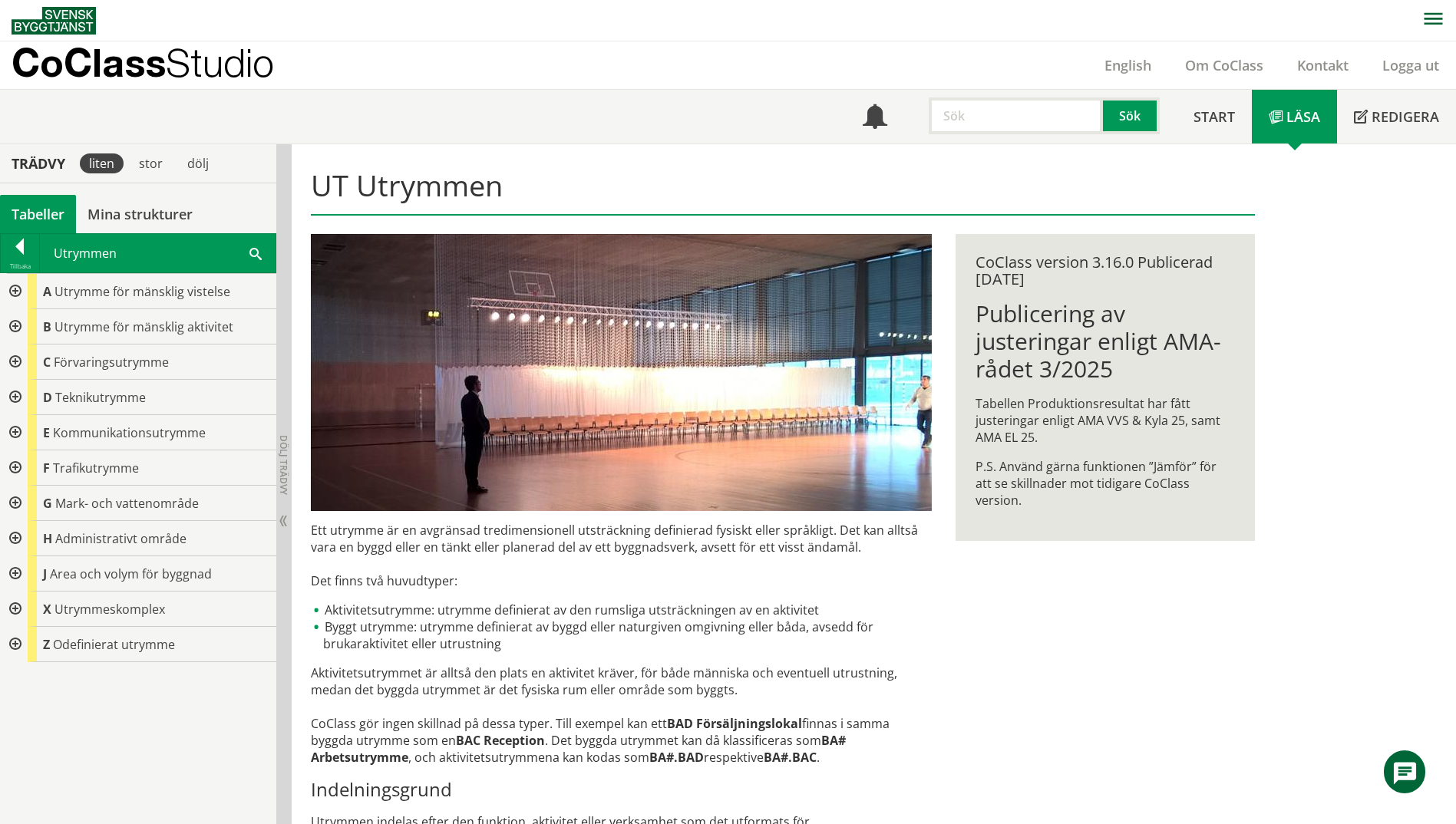
click at [252, 260] on span at bounding box center [255, 253] width 12 height 17
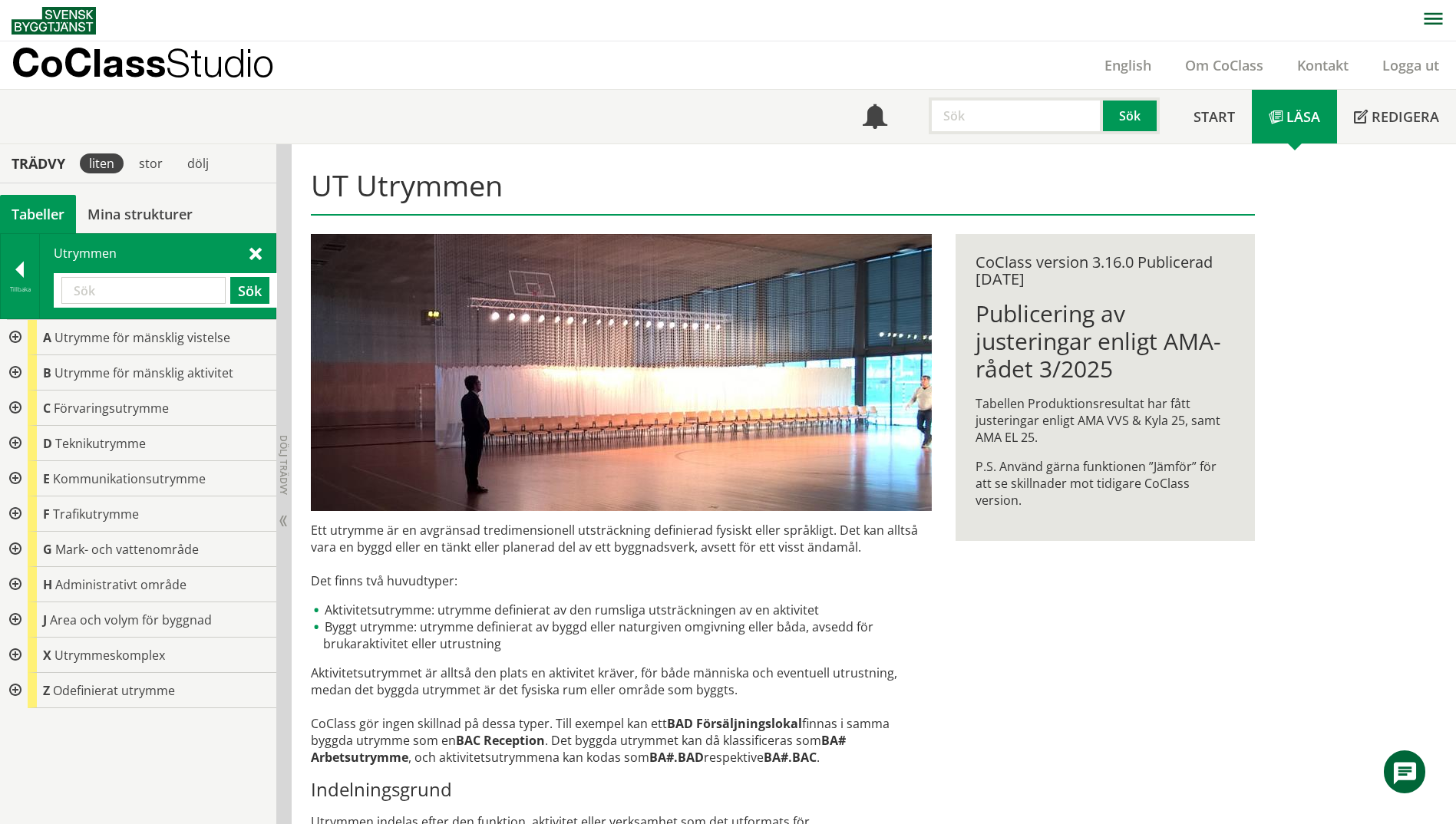
paste input "förvaringsrum"
type input "förvaring"
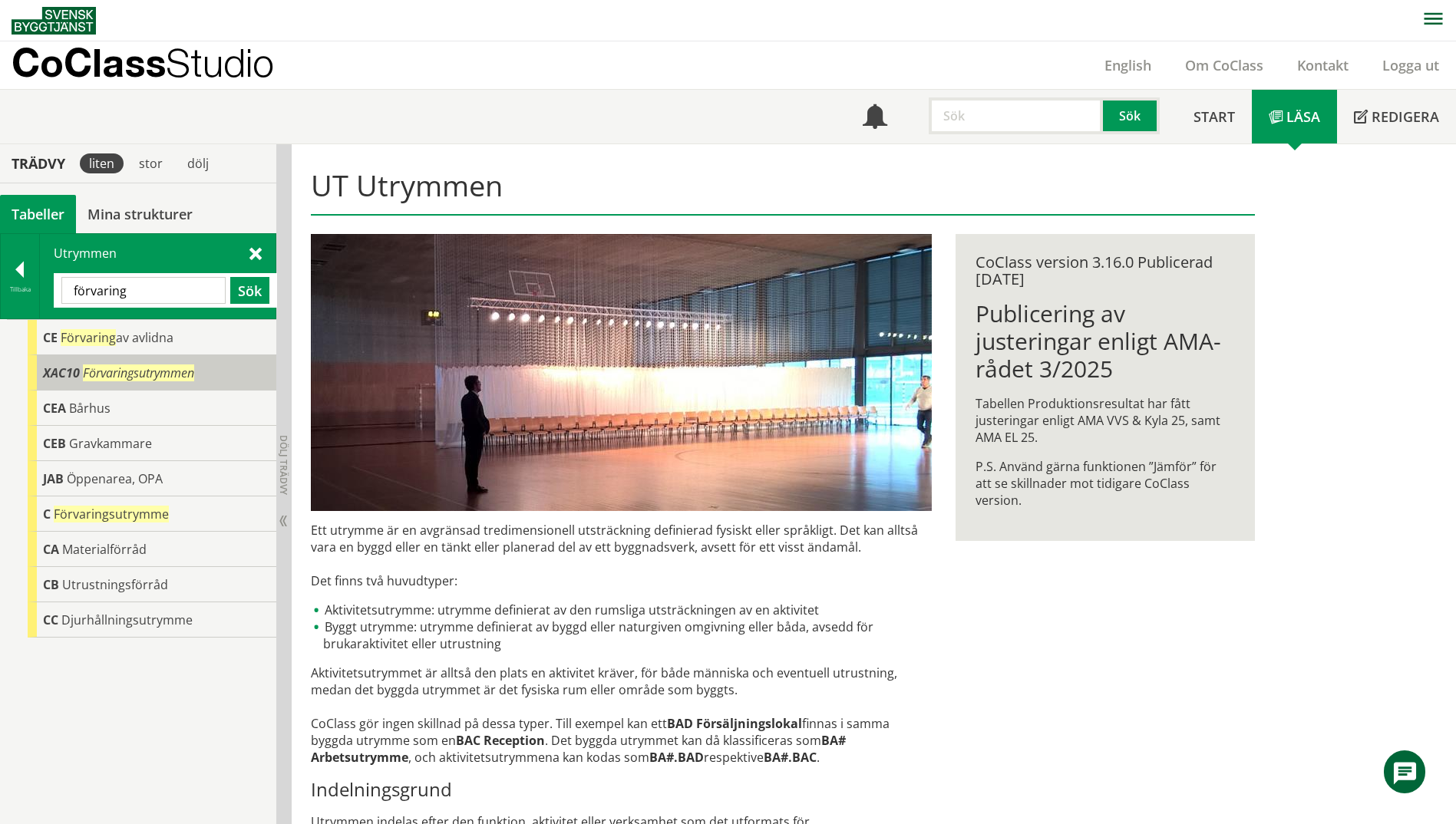
click at [159, 385] on div "XAC10 Förvaringsutrymmen" at bounding box center [151, 373] width 249 height 35
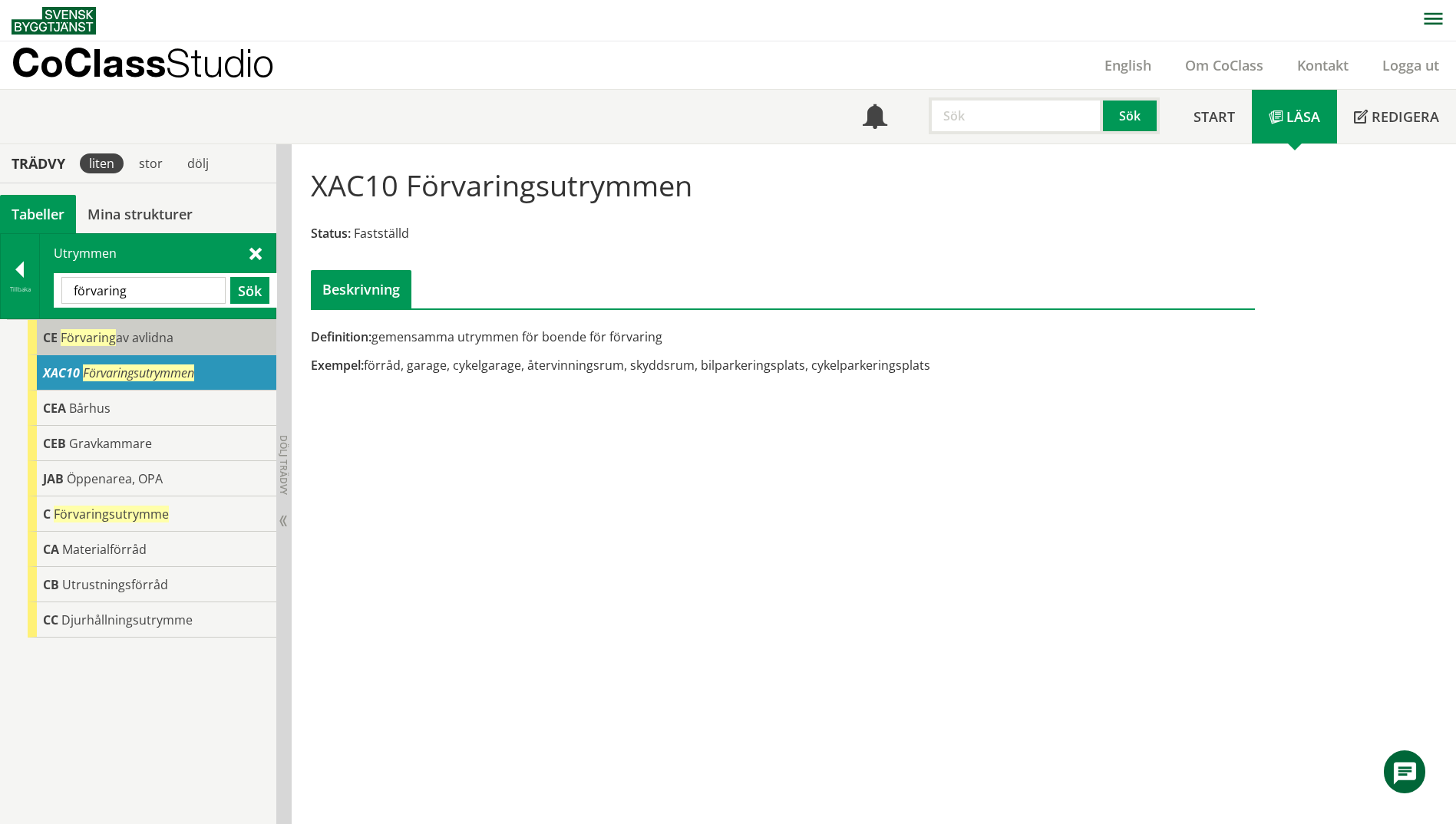
click at [146, 346] on div "CE Förvaring av avlidna" at bounding box center [151, 338] width 249 height 35
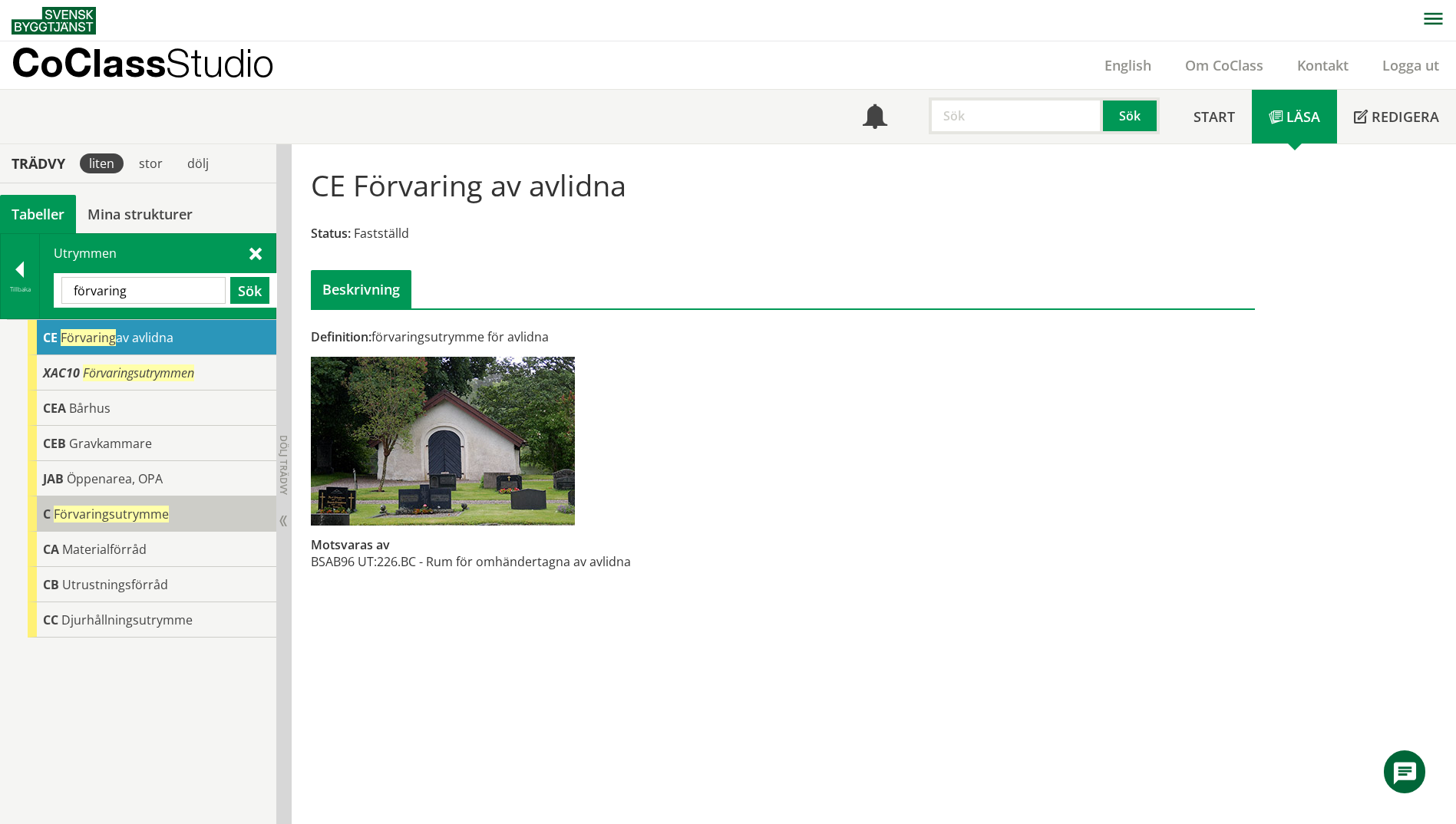
click at [117, 516] on span "Förvaringsutrymme" at bounding box center [111, 514] width 115 height 17
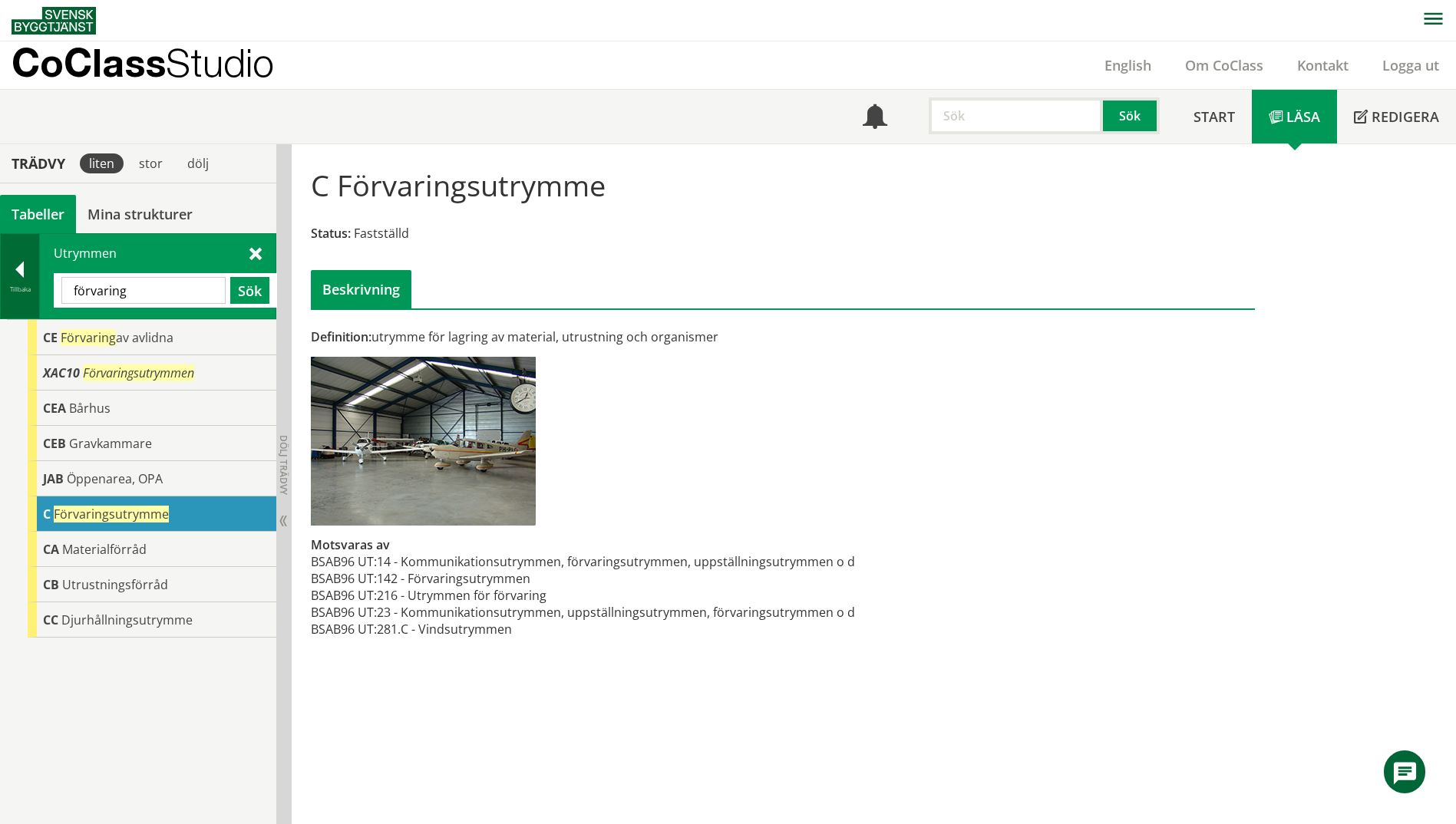
click at [7, 280] on div at bounding box center [20, 272] width 39 height 21
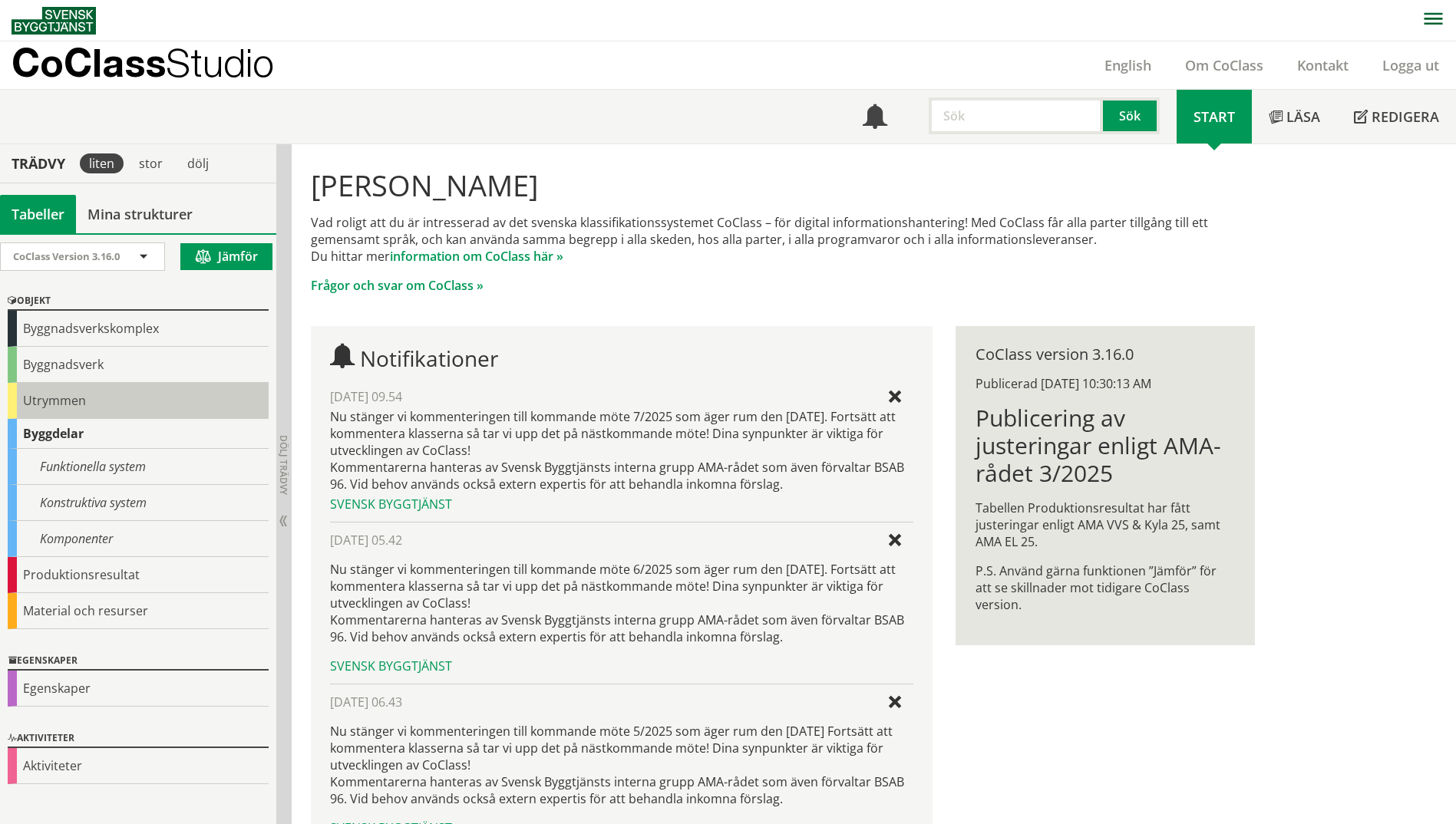
click at [32, 392] on div "Utrymmen" at bounding box center [138, 400] width 261 height 36
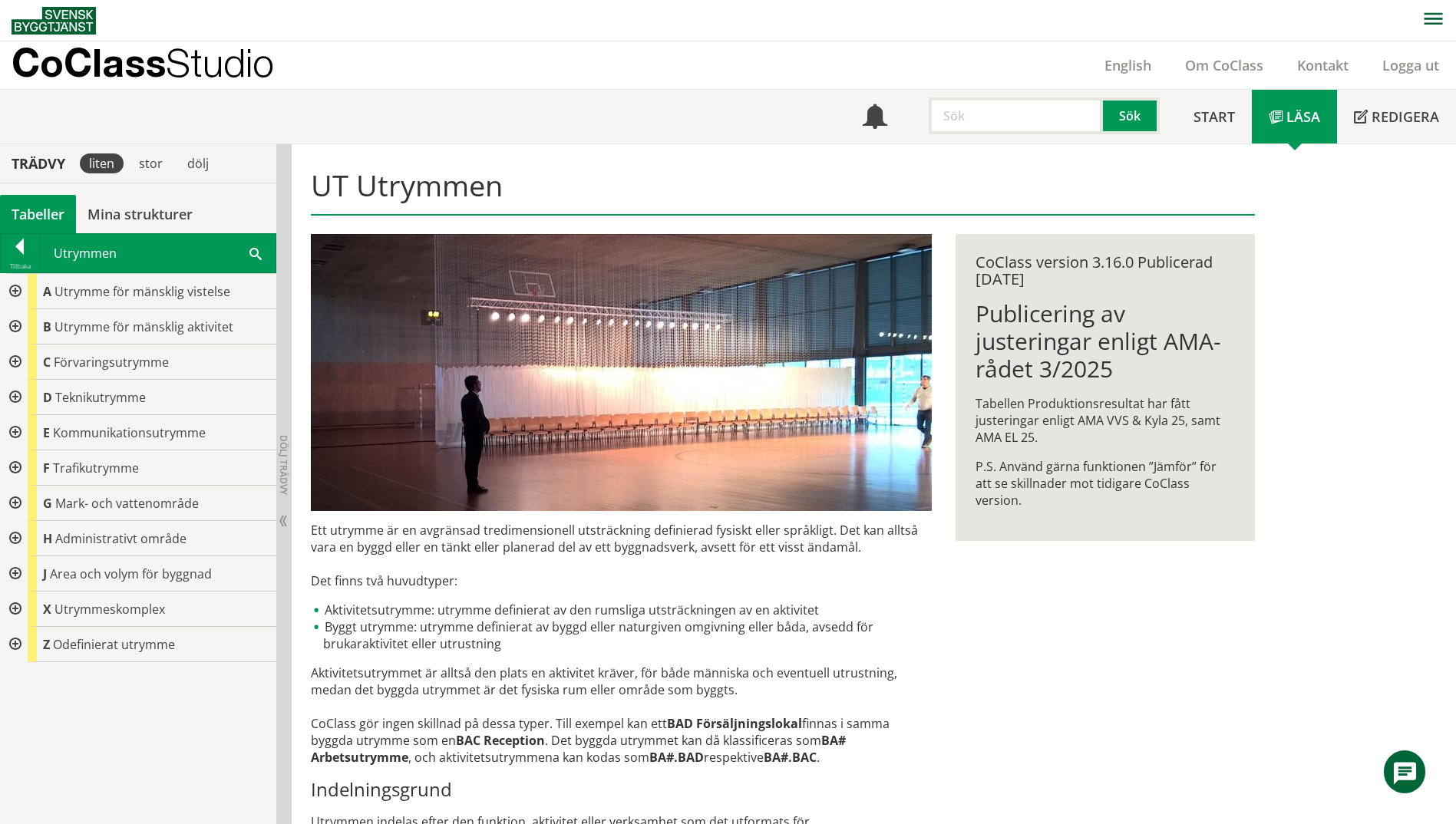
click at [21, 359] on div at bounding box center [14, 362] width 28 height 35
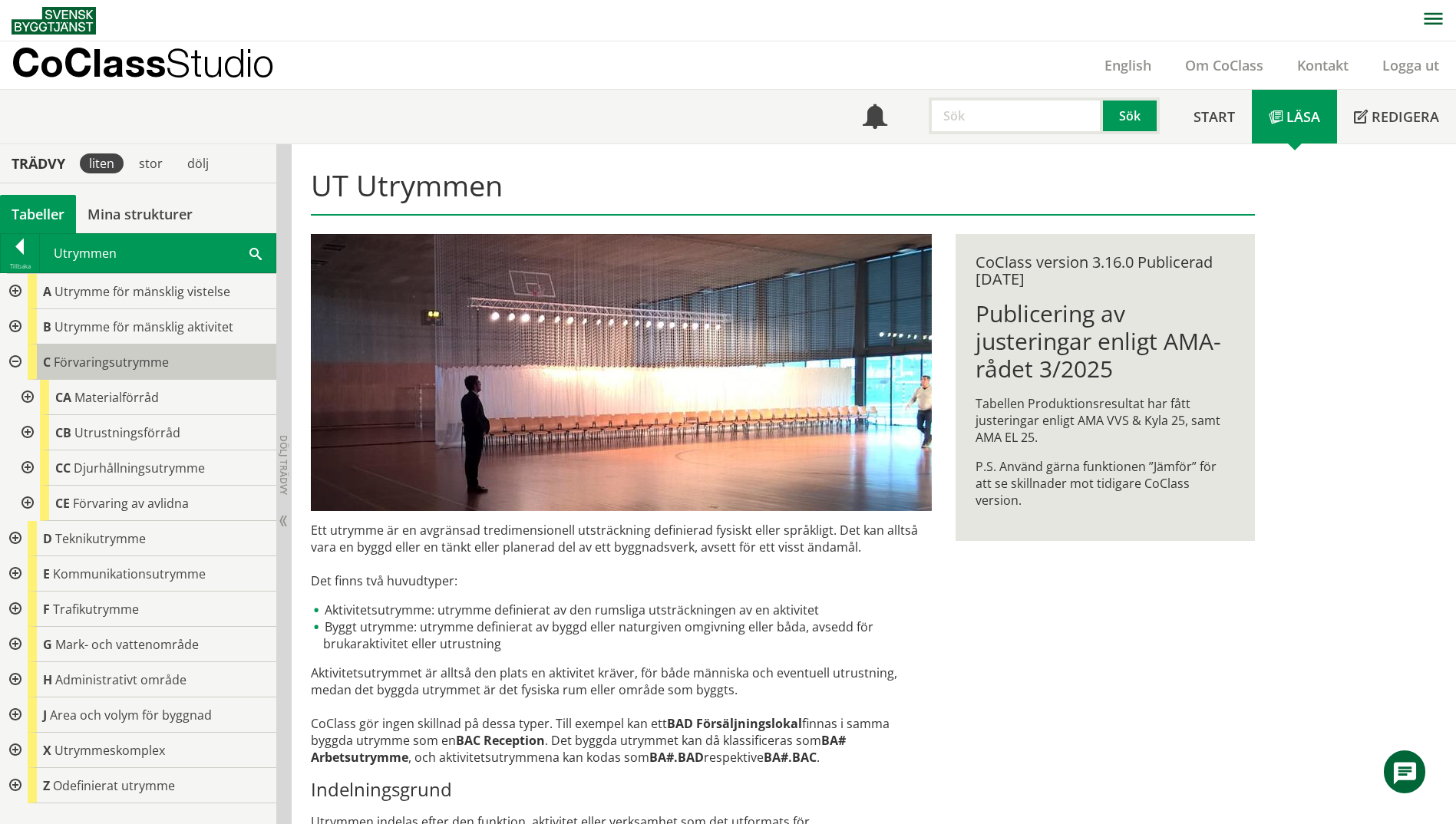
click at [150, 363] on span "Förvaringsutrymme" at bounding box center [111, 362] width 115 height 17
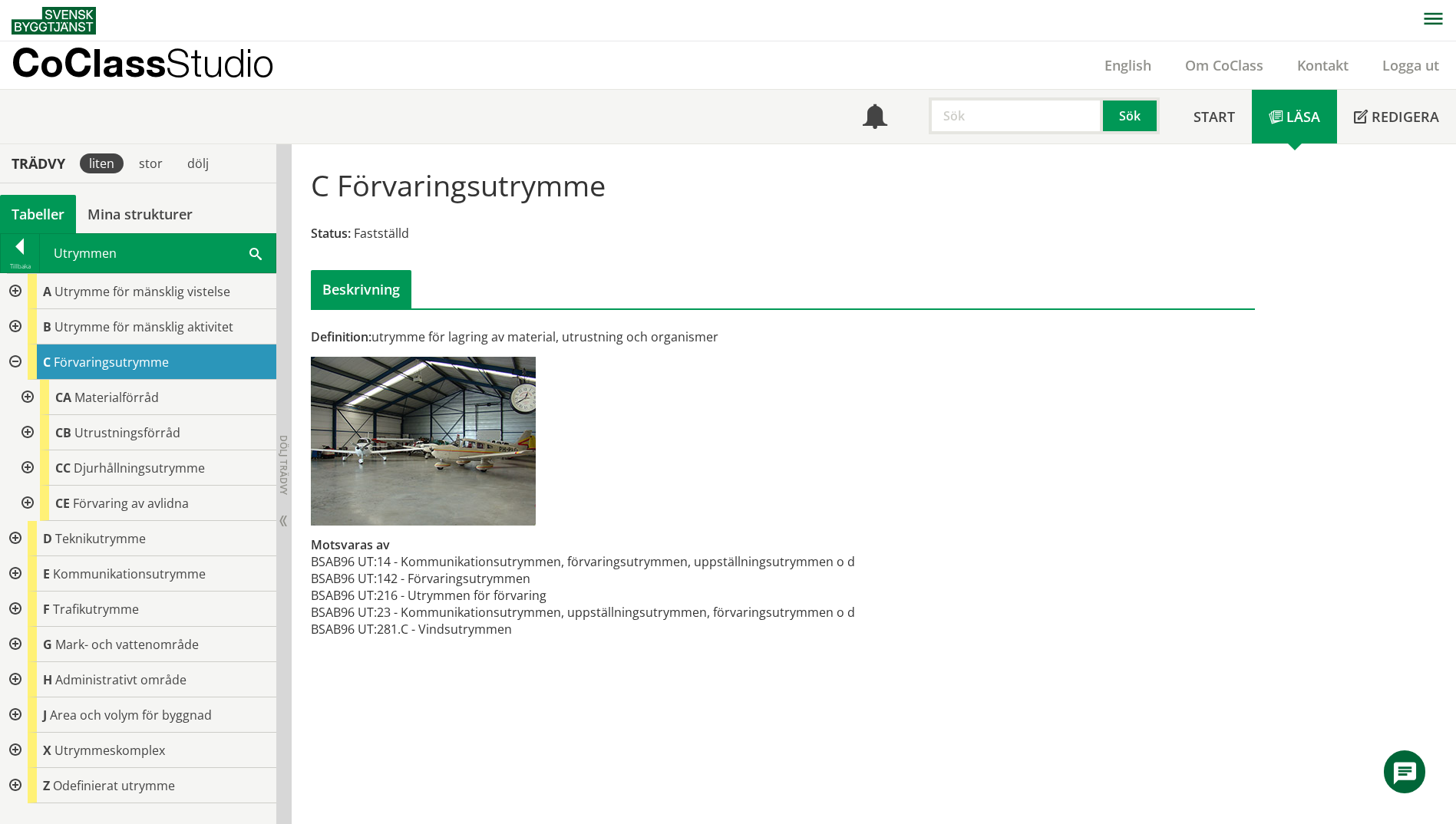
click at [204, 361] on div "C Förvaringsutrymme" at bounding box center [151, 362] width 249 height 35
click at [195, 360] on div "C Förvaringsutrymme" at bounding box center [151, 362] width 249 height 35
click at [118, 389] on span "Materialförråd" at bounding box center [117, 397] width 84 height 17
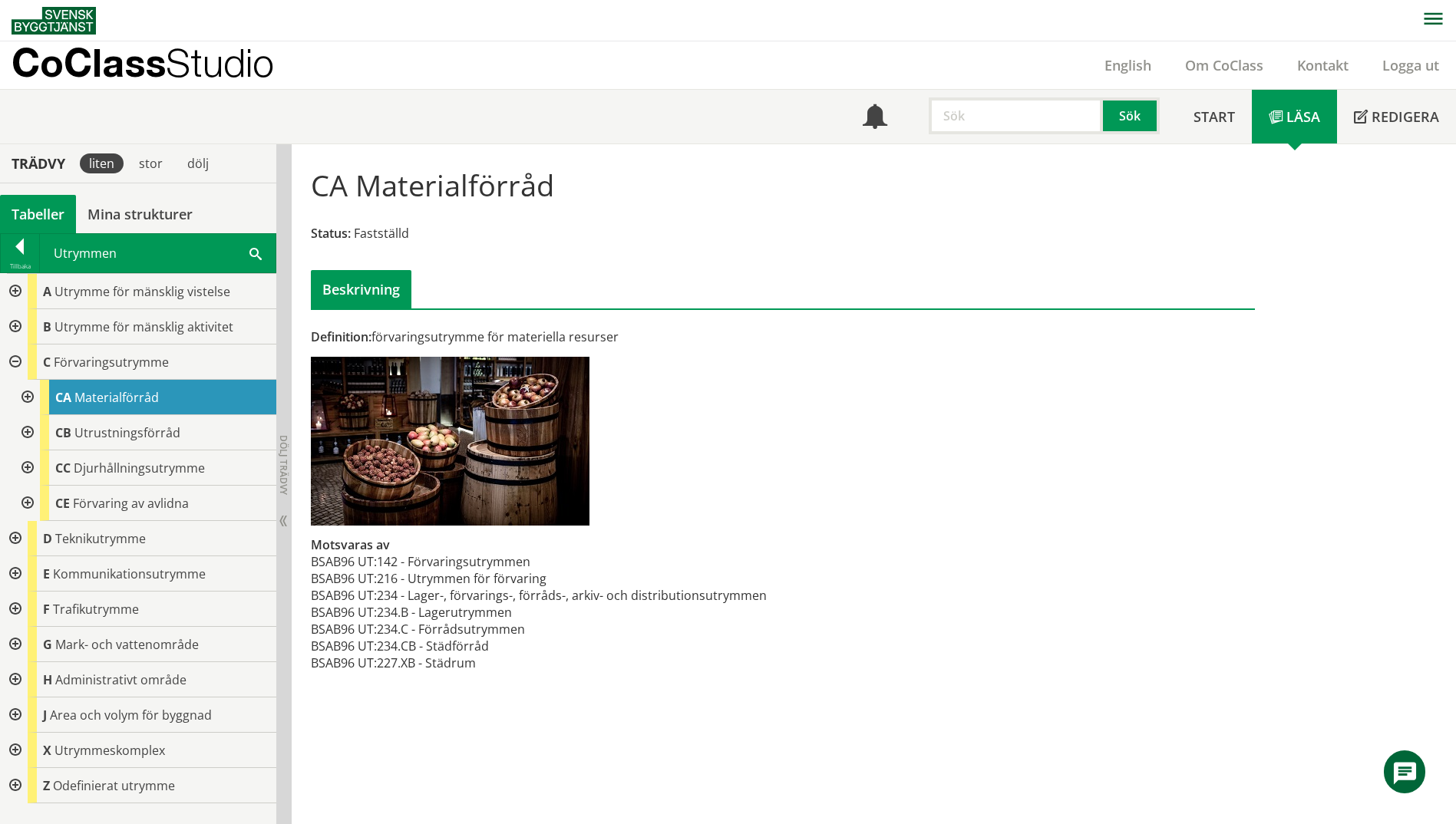
click at [246, 247] on div "Utrymmen Sök" at bounding box center [157, 253] width 236 height 39
click at [250, 255] on span at bounding box center [255, 253] width 12 height 17
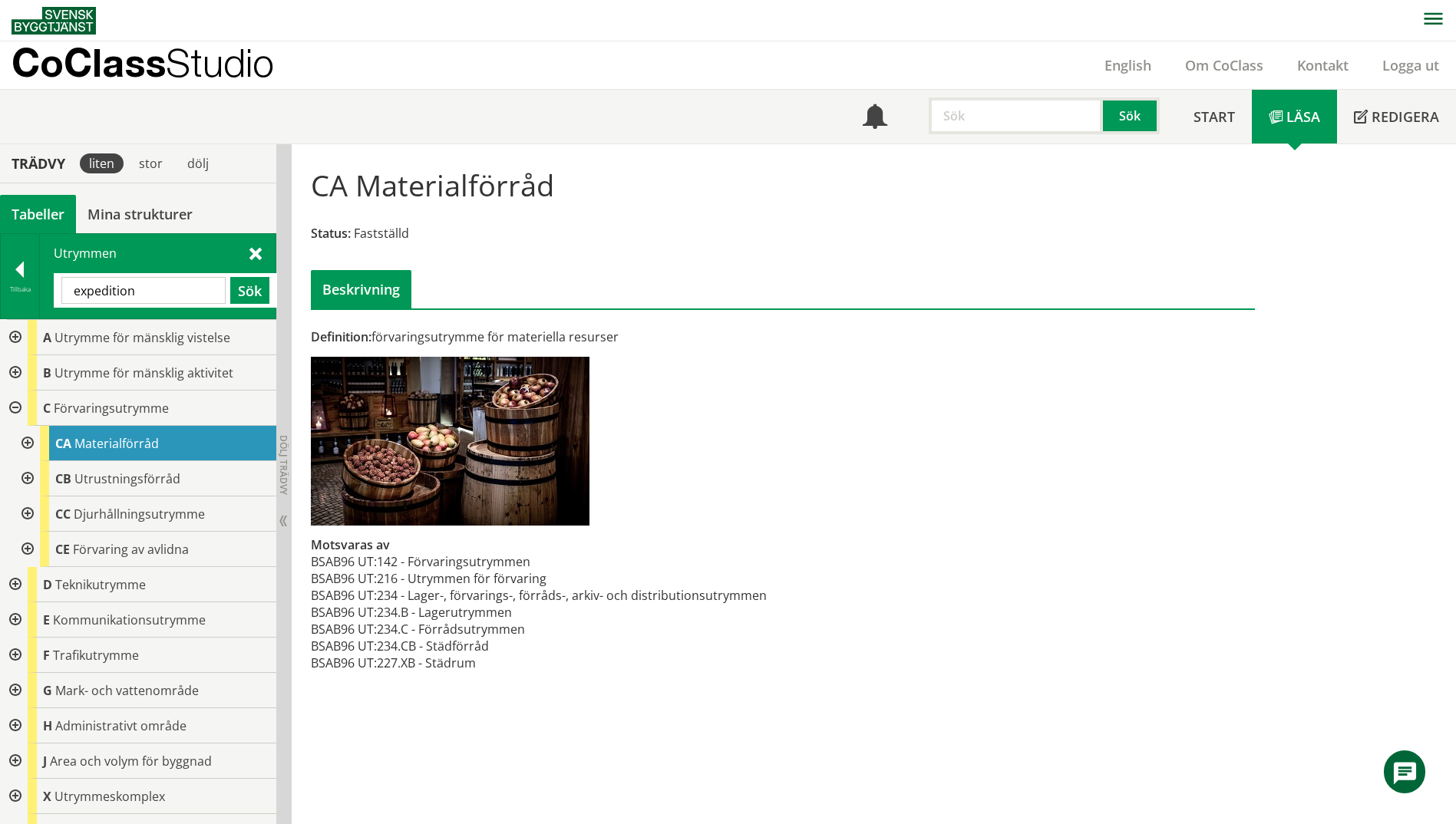
type input "expedition"
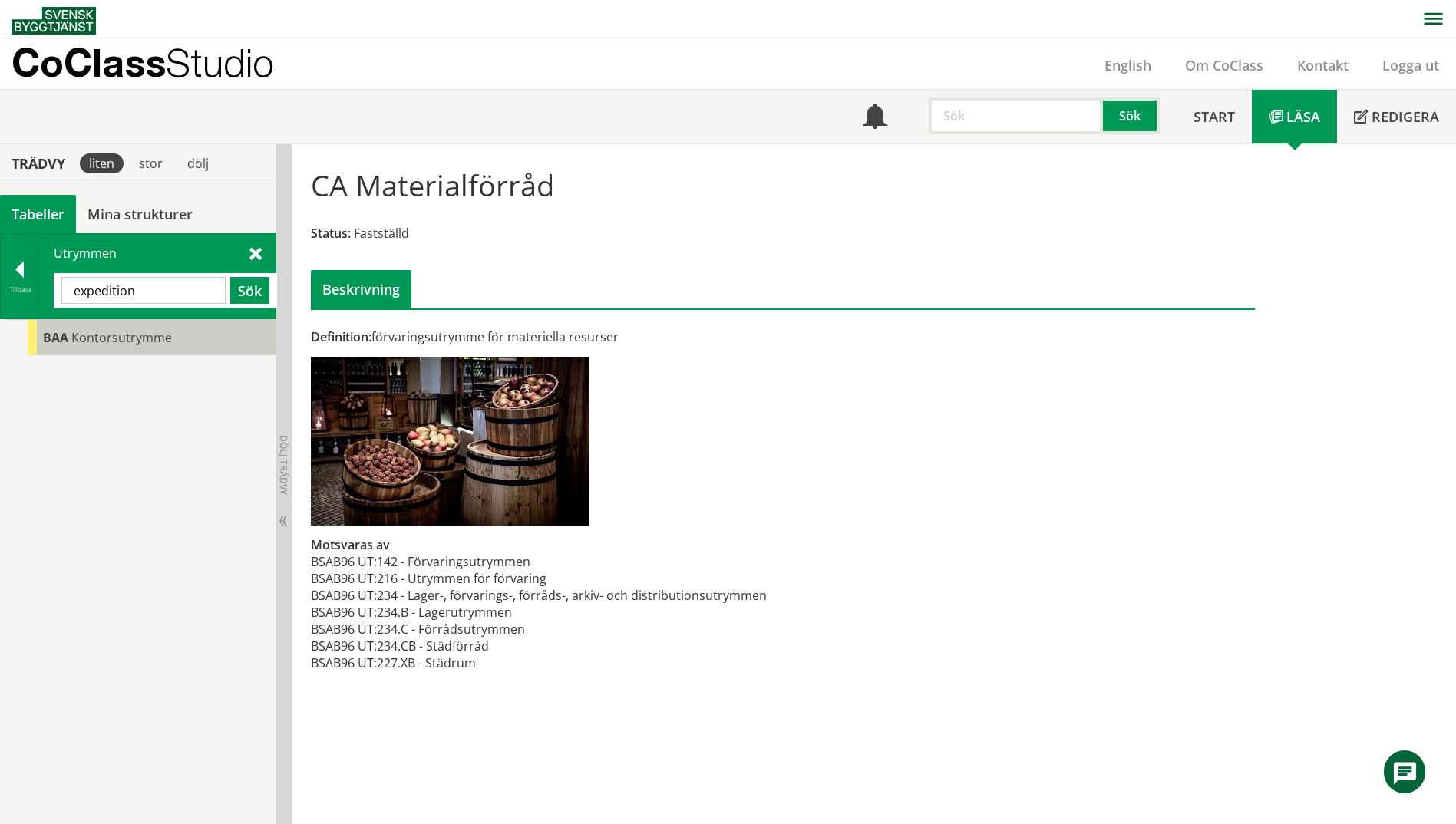
click at [67, 351] on div "BAA Kontorsutrymme" at bounding box center [151, 338] width 249 height 35
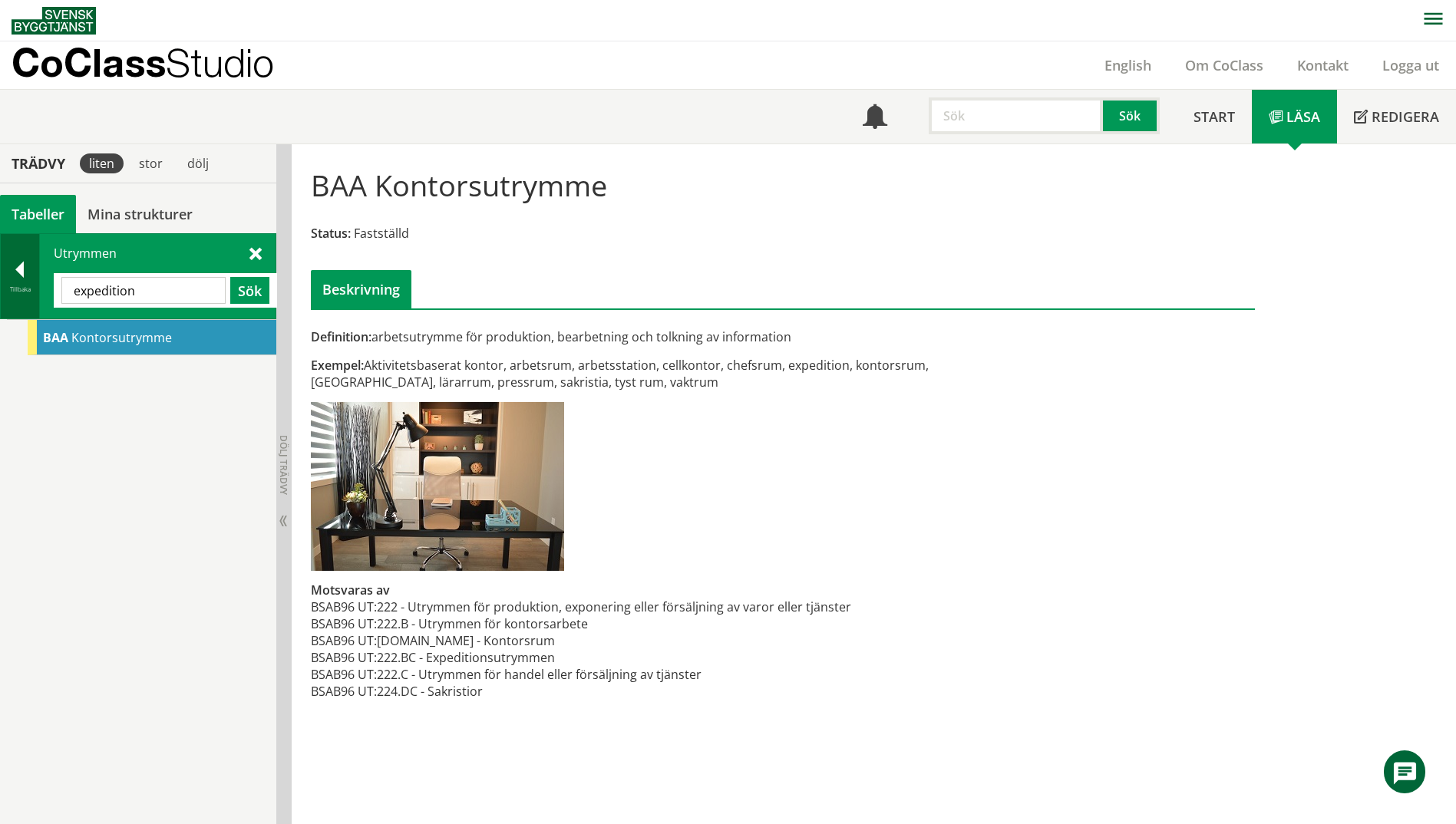
click at [10, 271] on div at bounding box center [20, 272] width 39 height 21
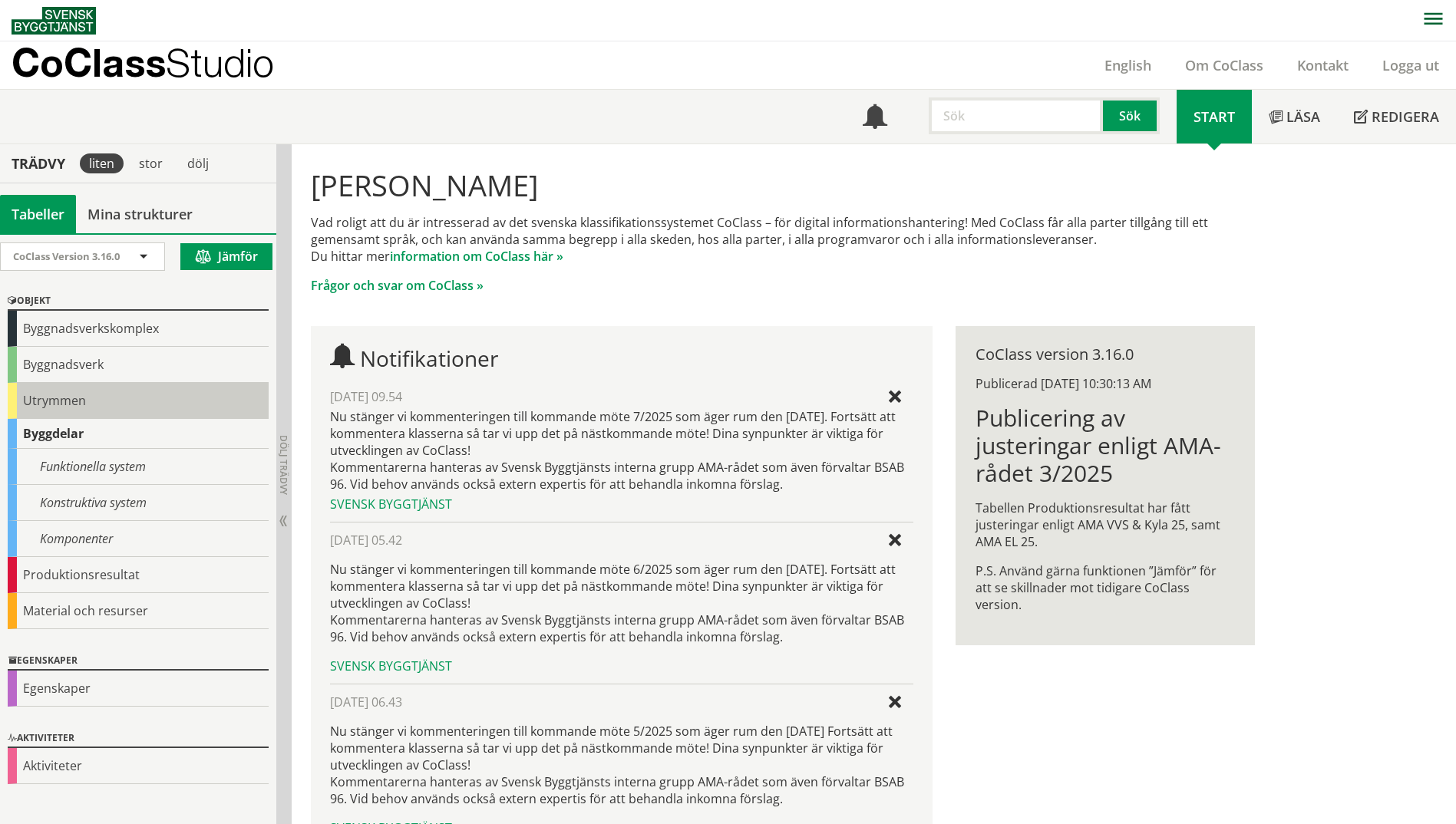
click at [71, 393] on div "Utrymmen" at bounding box center [138, 400] width 261 height 36
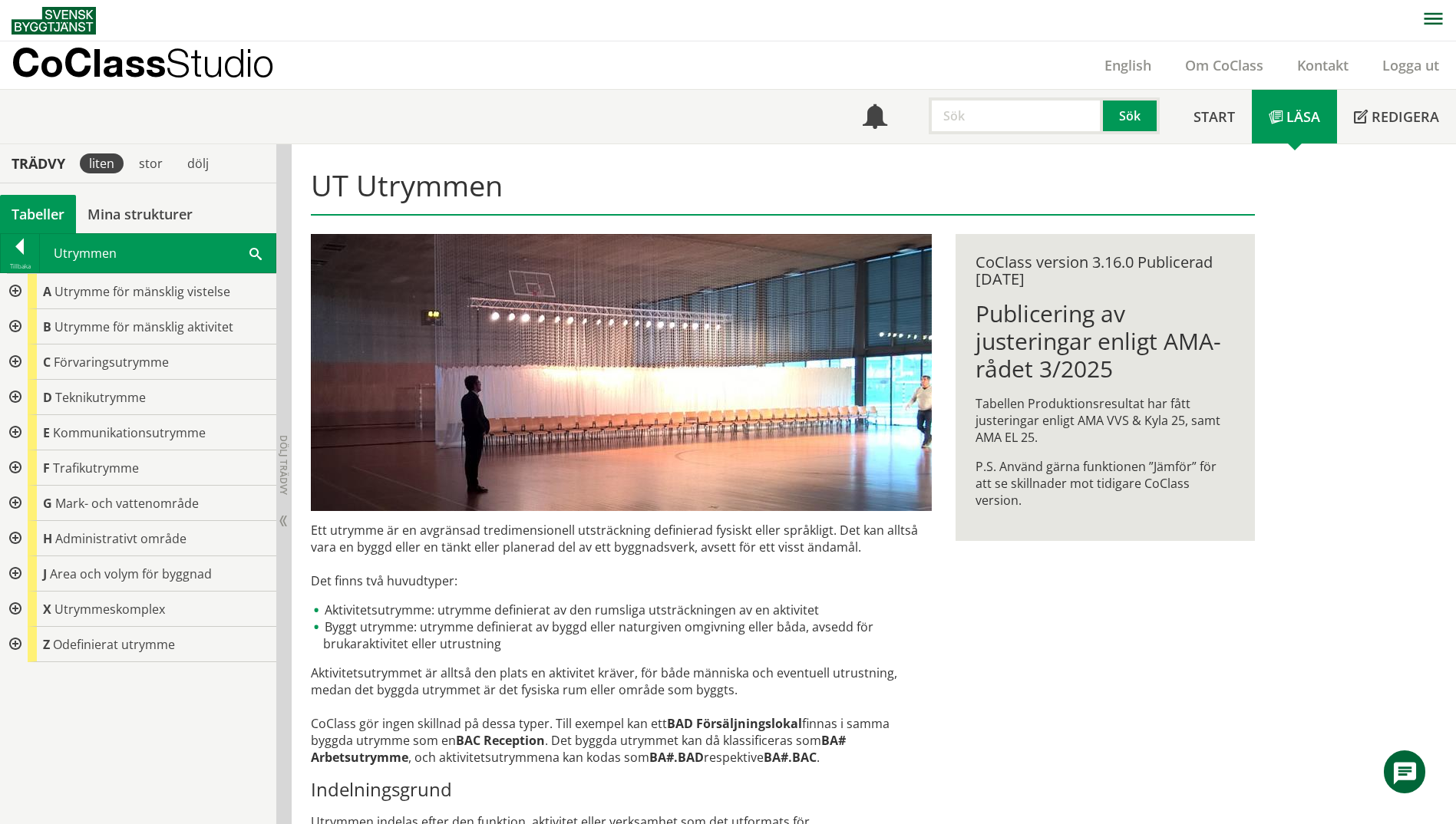
click at [253, 250] on span at bounding box center [255, 253] width 12 height 17
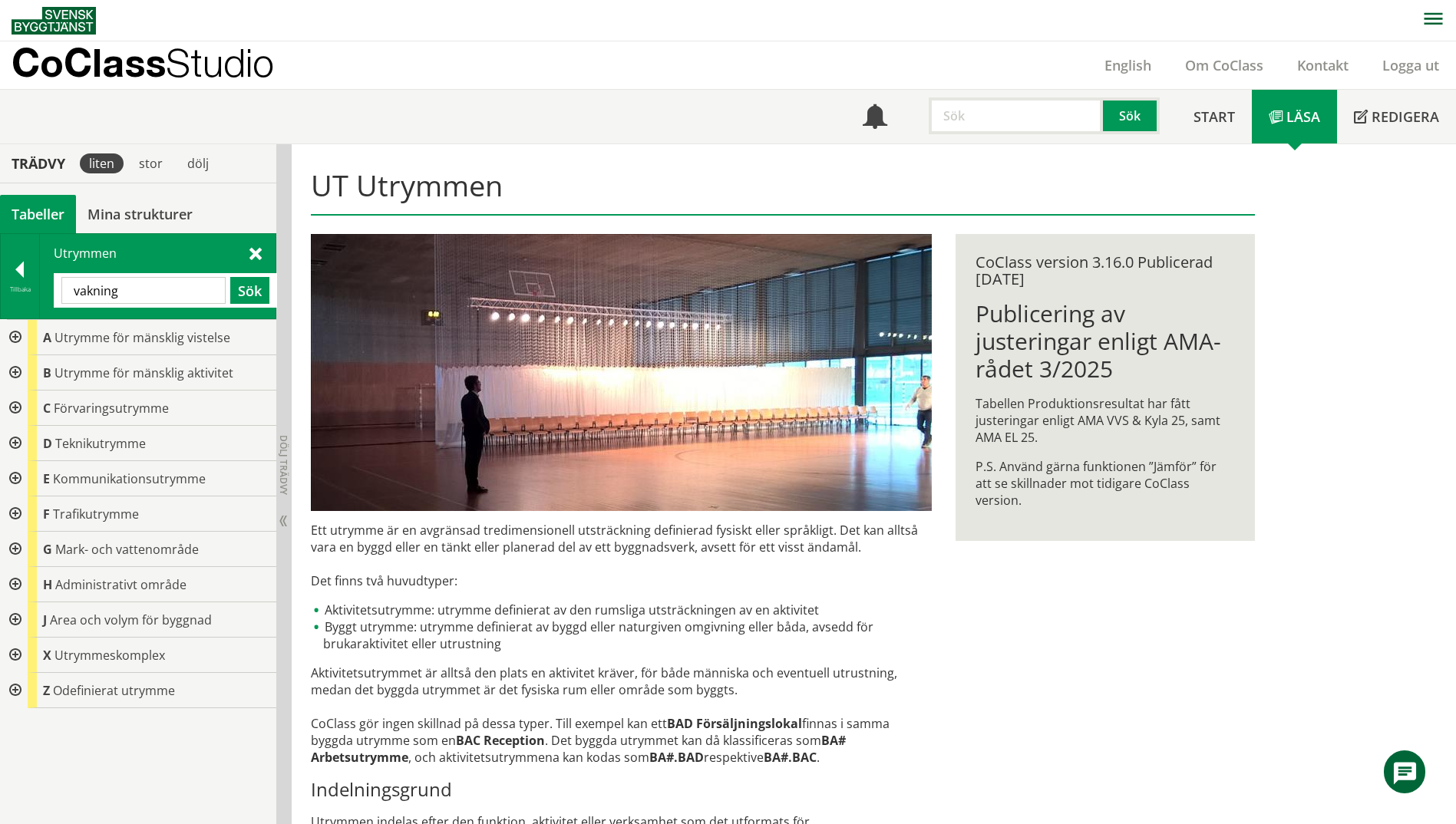
type input "vakning"
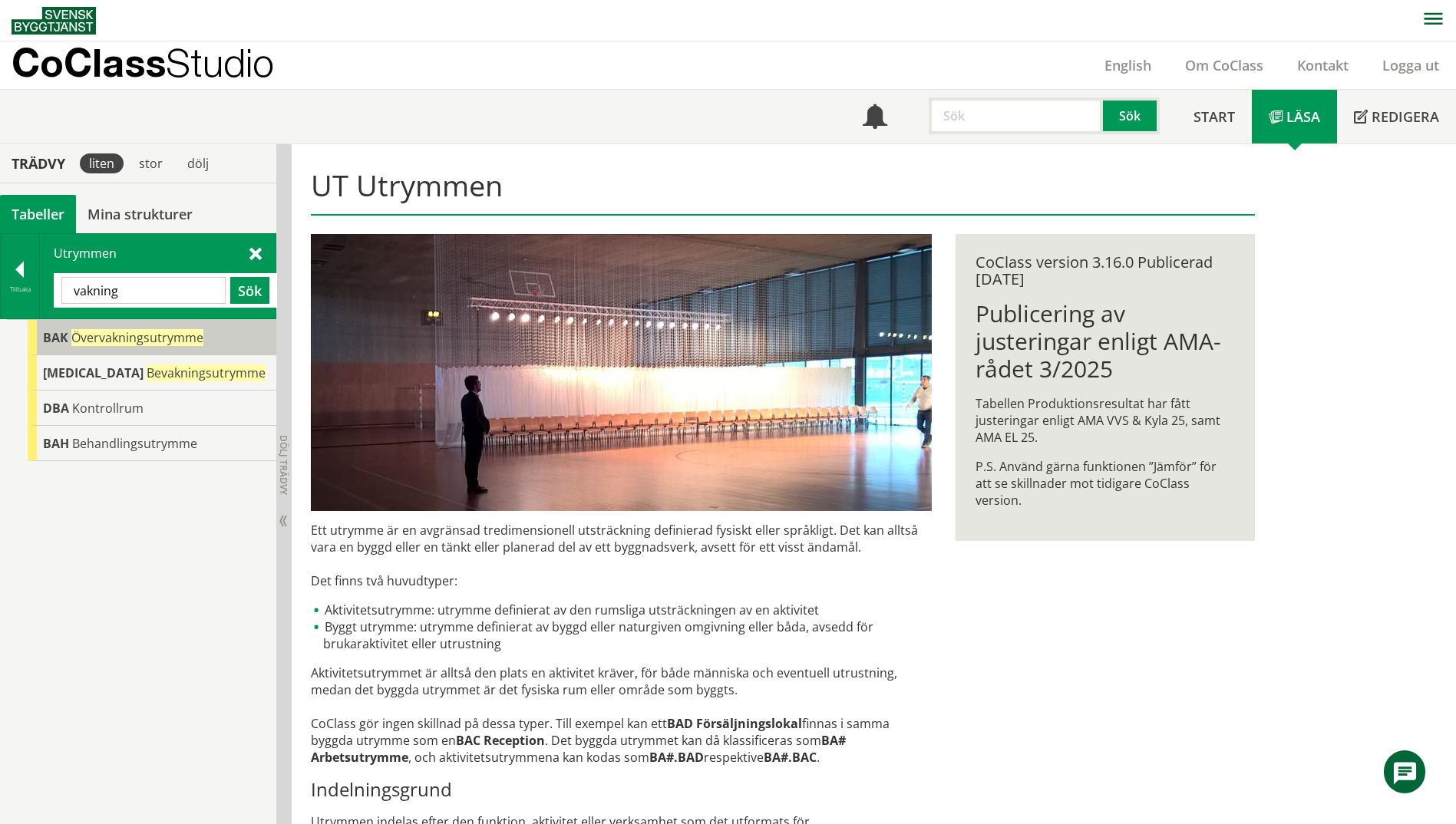
click at [140, 335] on span "Övervakningsutrymme" at bounding box center [138, 338] width 132 height 17
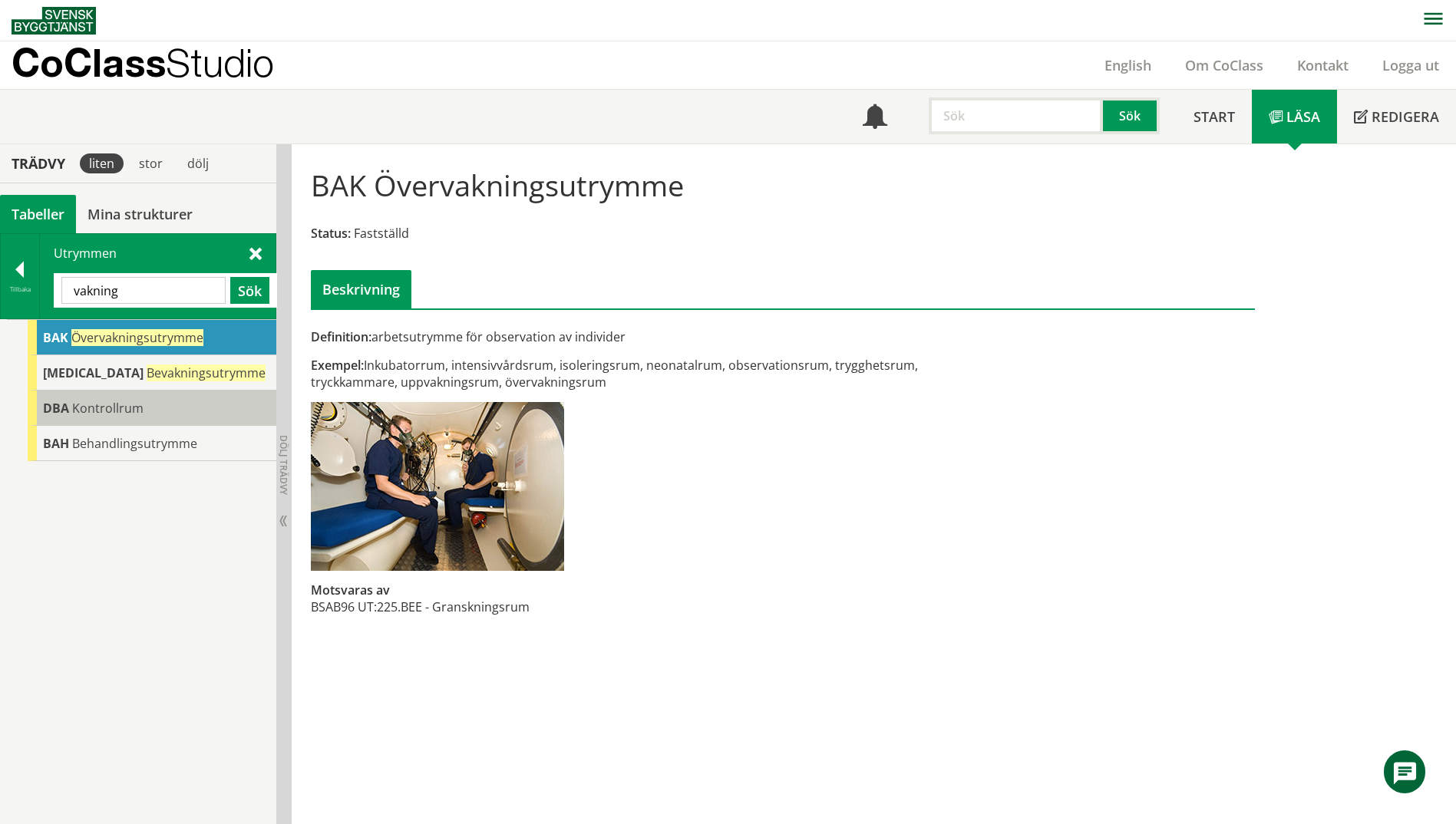
click at [102, 411] on span "Kontrollrum" at bounding box center [108, 408] width 72 height 17
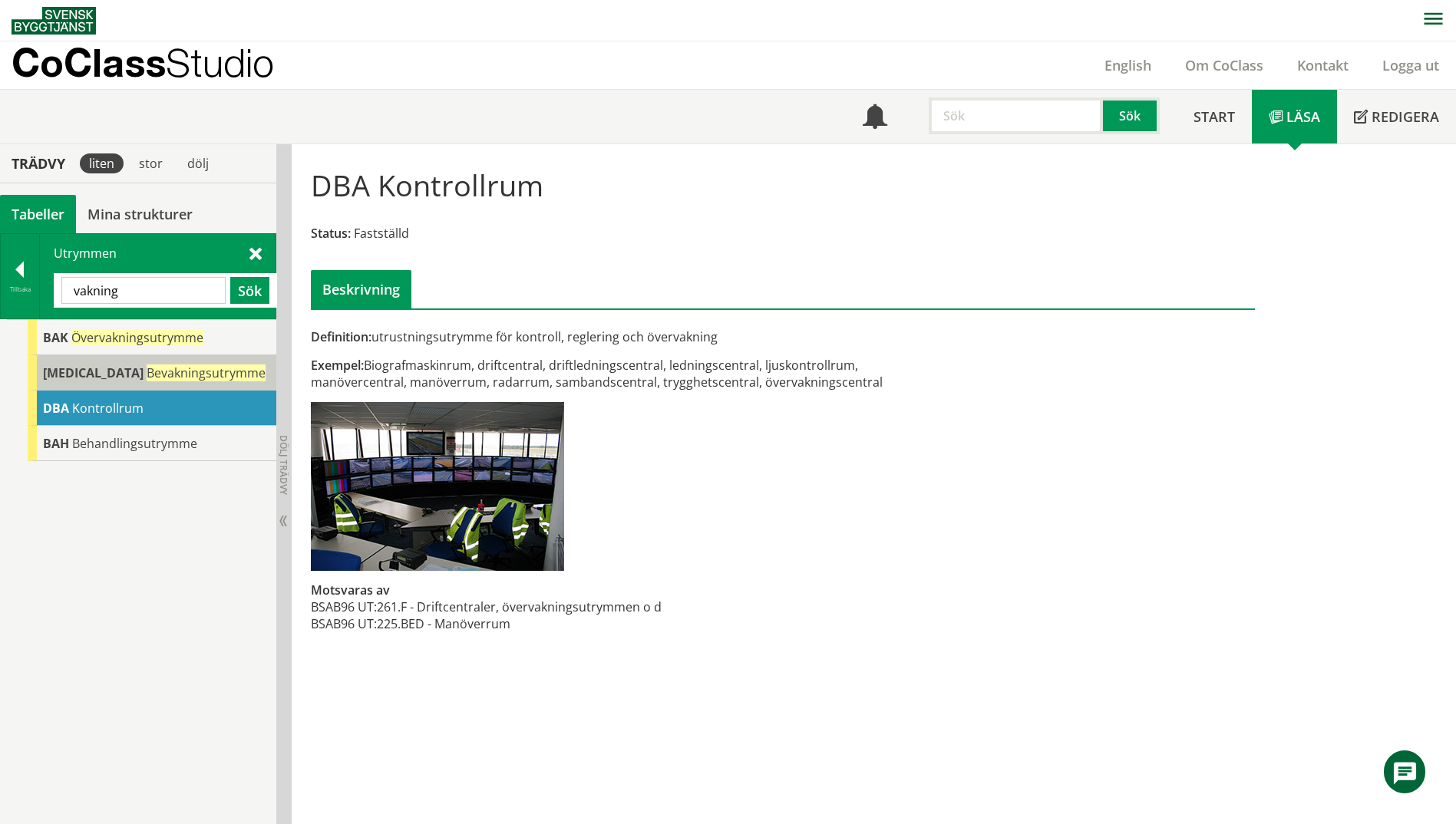
click at [147, 374] on span "Bevakningsutrymme" at bounding box center [206, 373] width 119 height 17
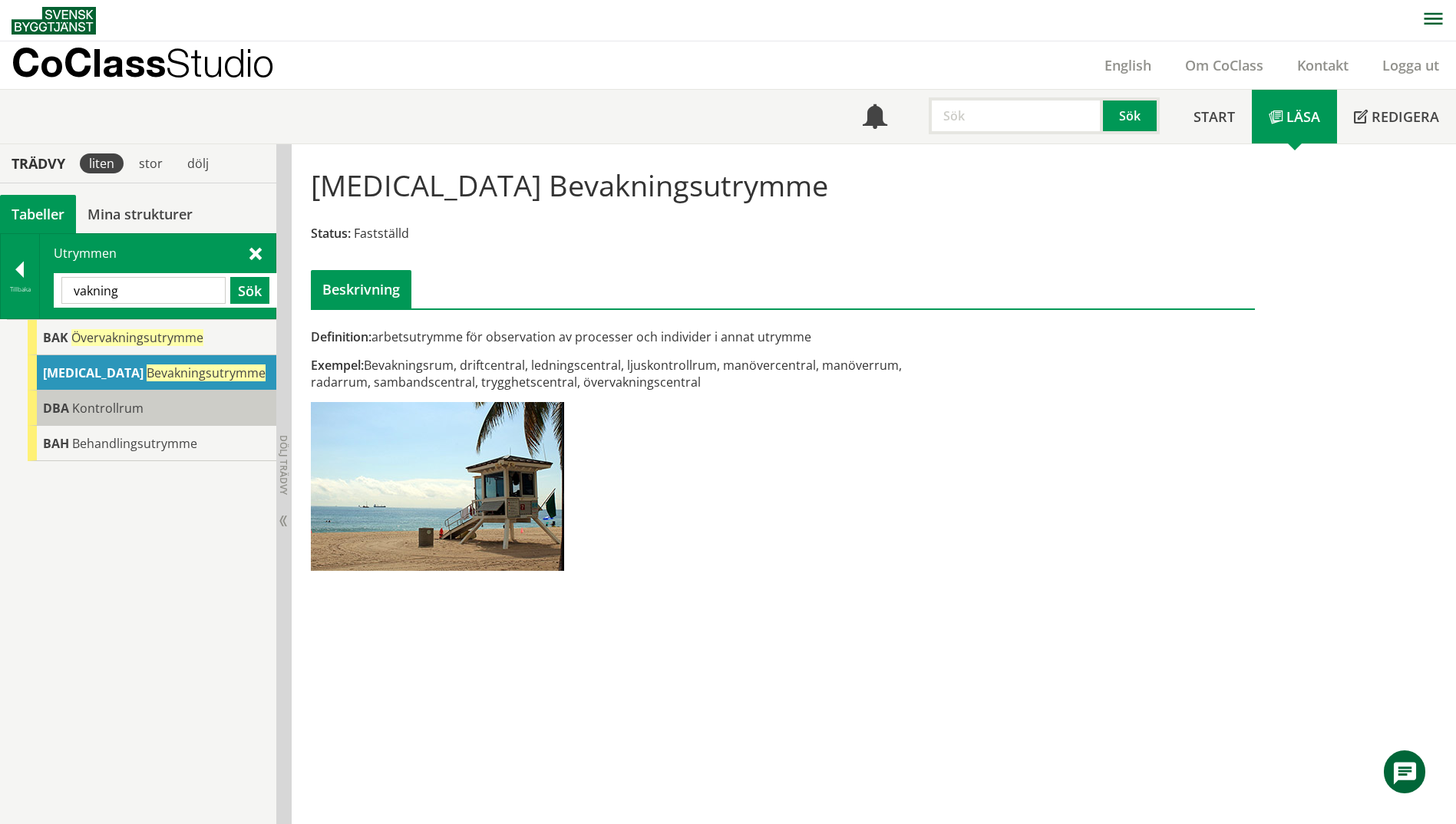
click at [148, 417] on div "DBA Kontrollrum" at bounding box center [151, 408] width 249 height 35
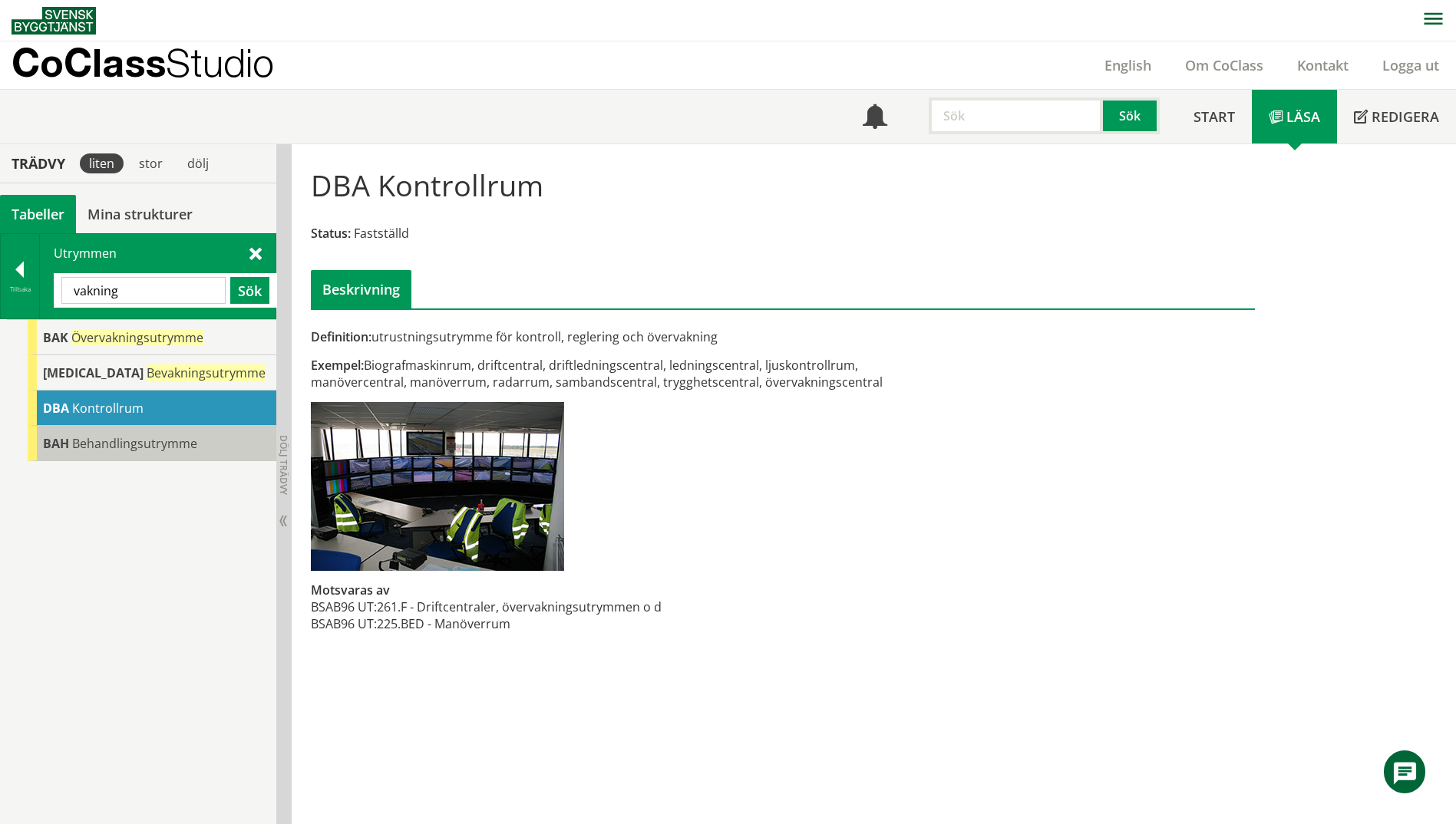
click at [148, 454] on div "BAH Behandlingsutrymme" at bounding box center [151, 443] width 249 height 35
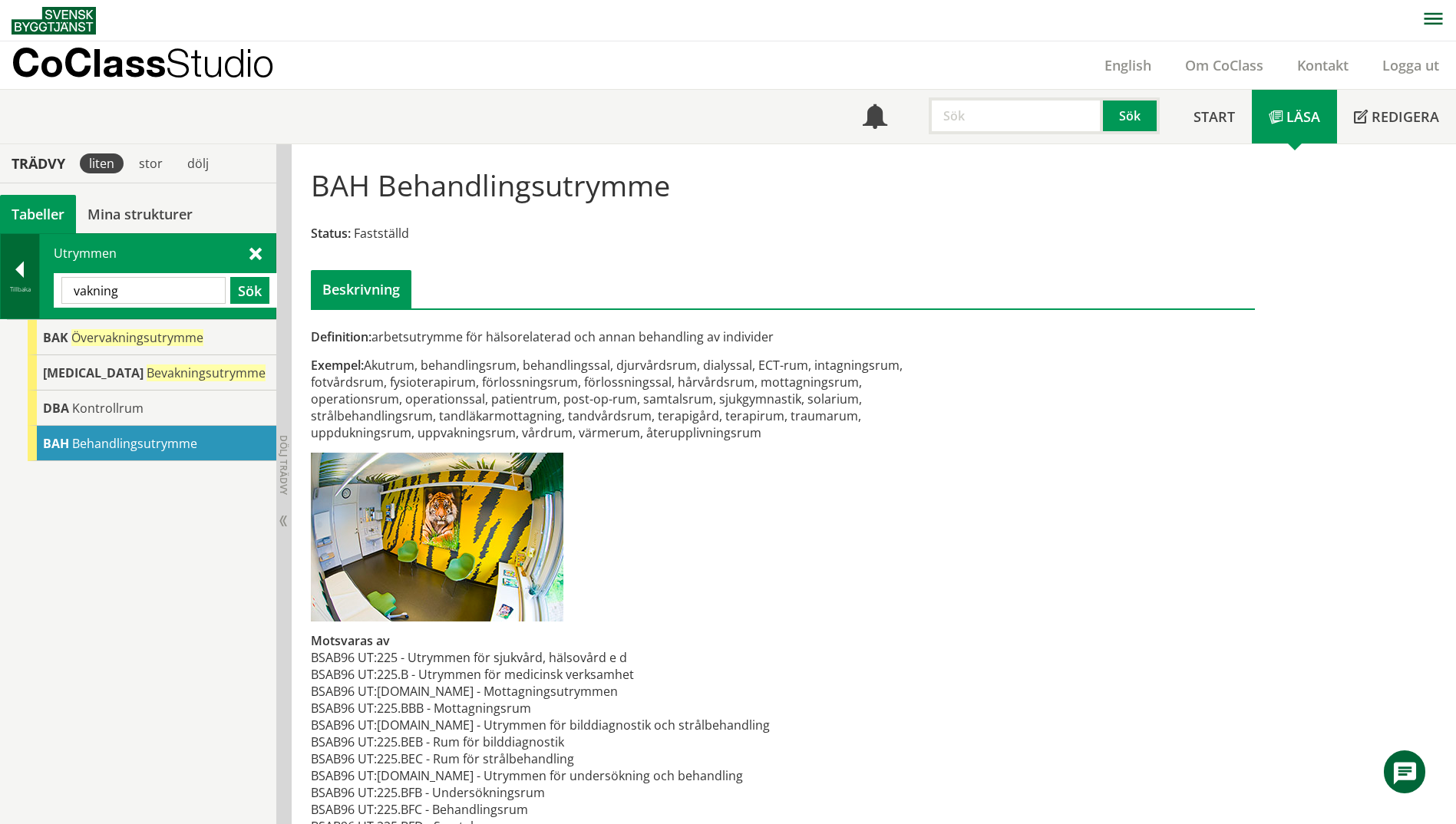
click at [17, 286] on div "Tillbaka" at bounding box center [20, 289] width 39 height 12
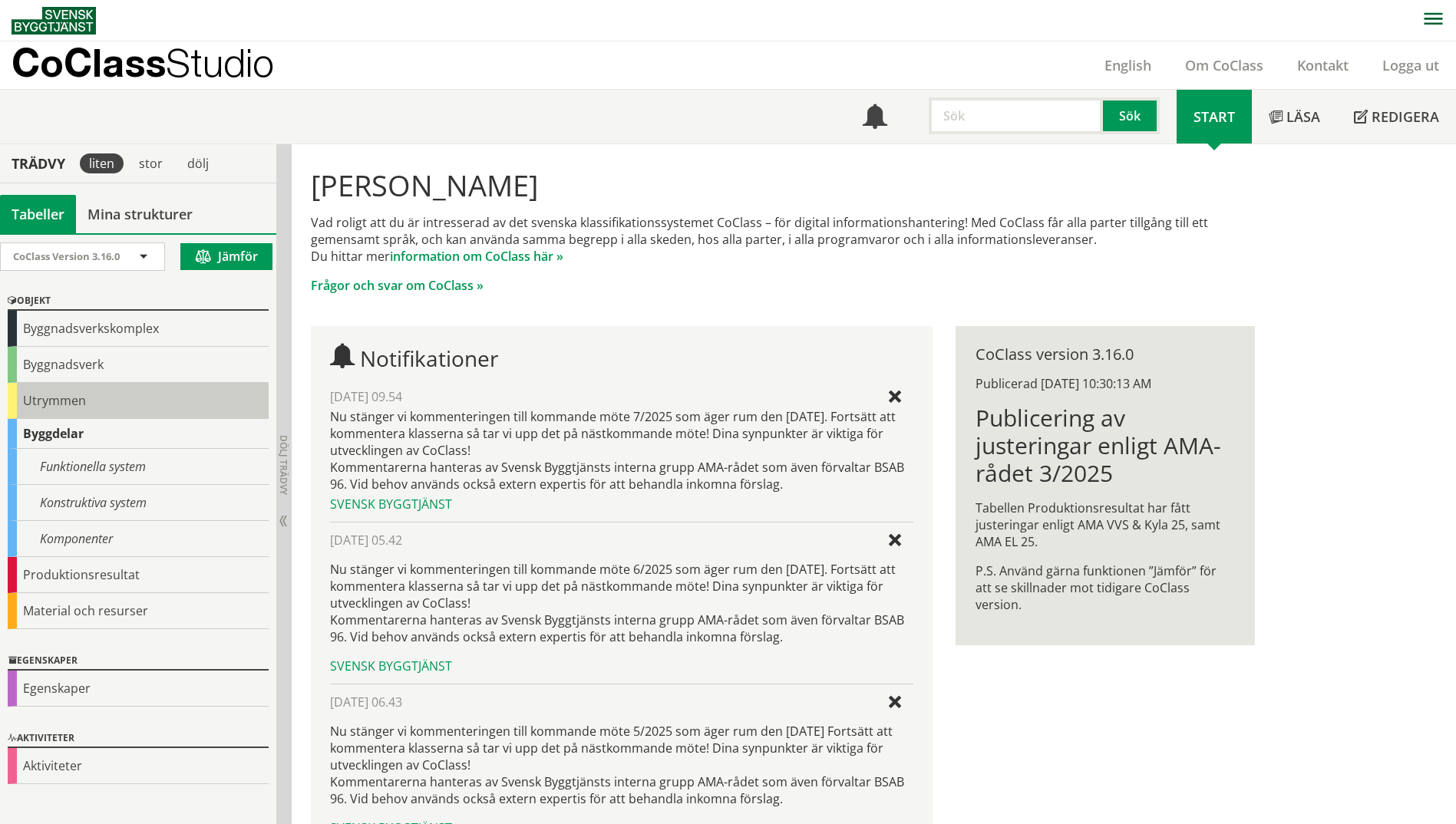
click at [29, 406] on div "Utrymmen" at bounding box center [138, 400] width 261 height 36
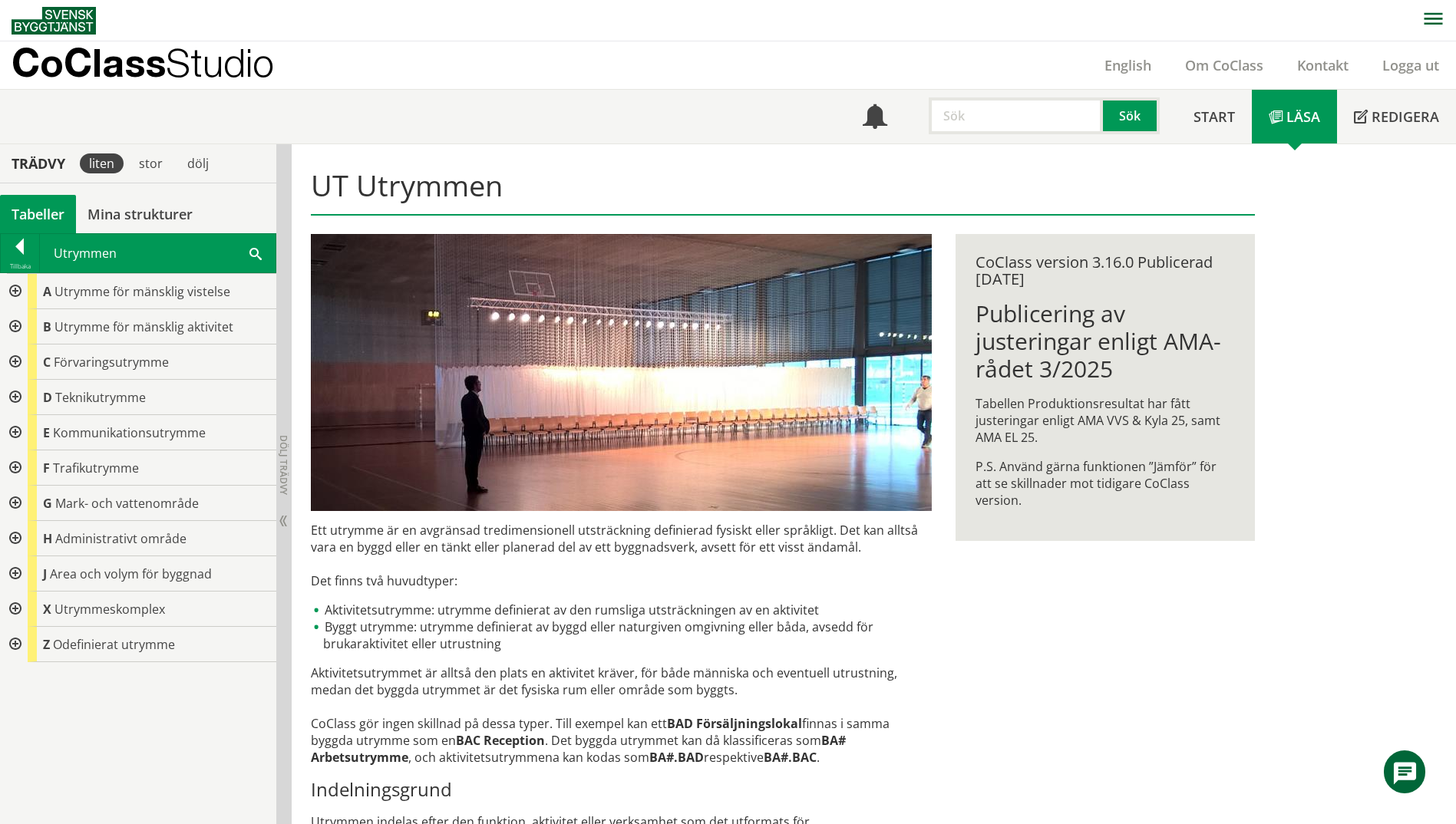
click at [20, 297] on div at bounding box center [14, 292] width 28 height 35
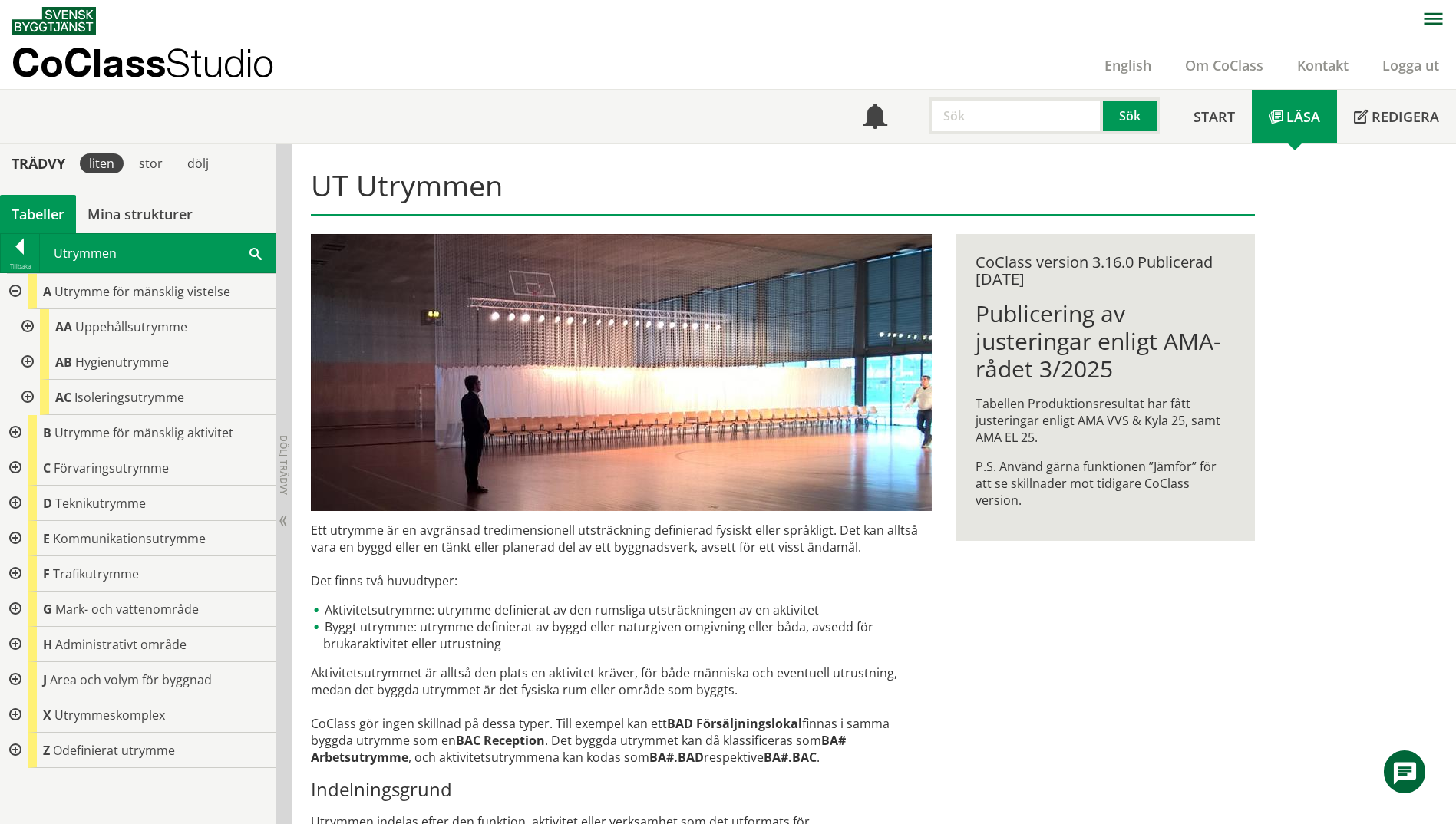
click at [30, 328] on div at bounding box center [26, 327] width 28 height 35
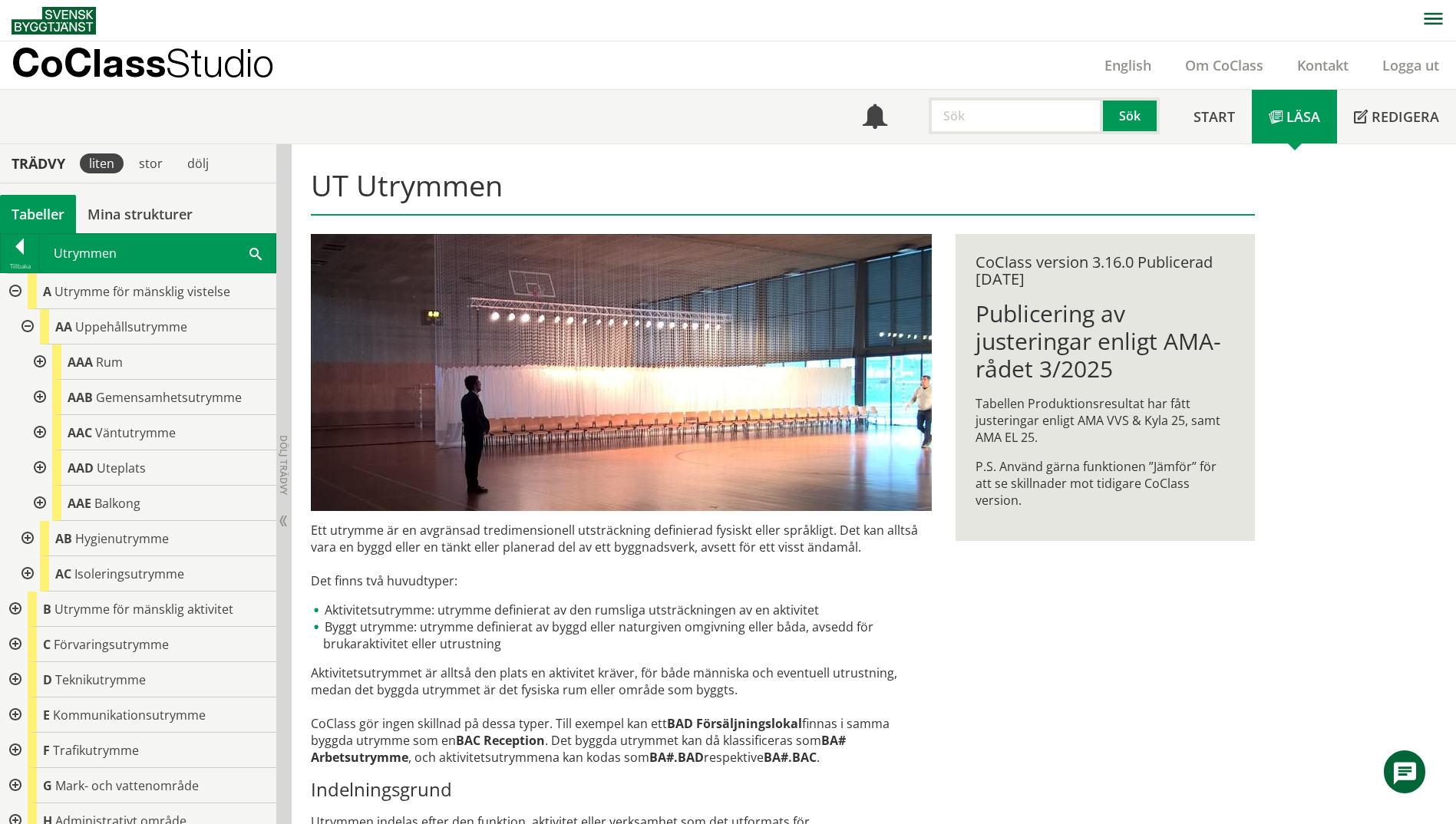
click at [39, 406] on div at bounding box center [39, 397] width 28 height 35
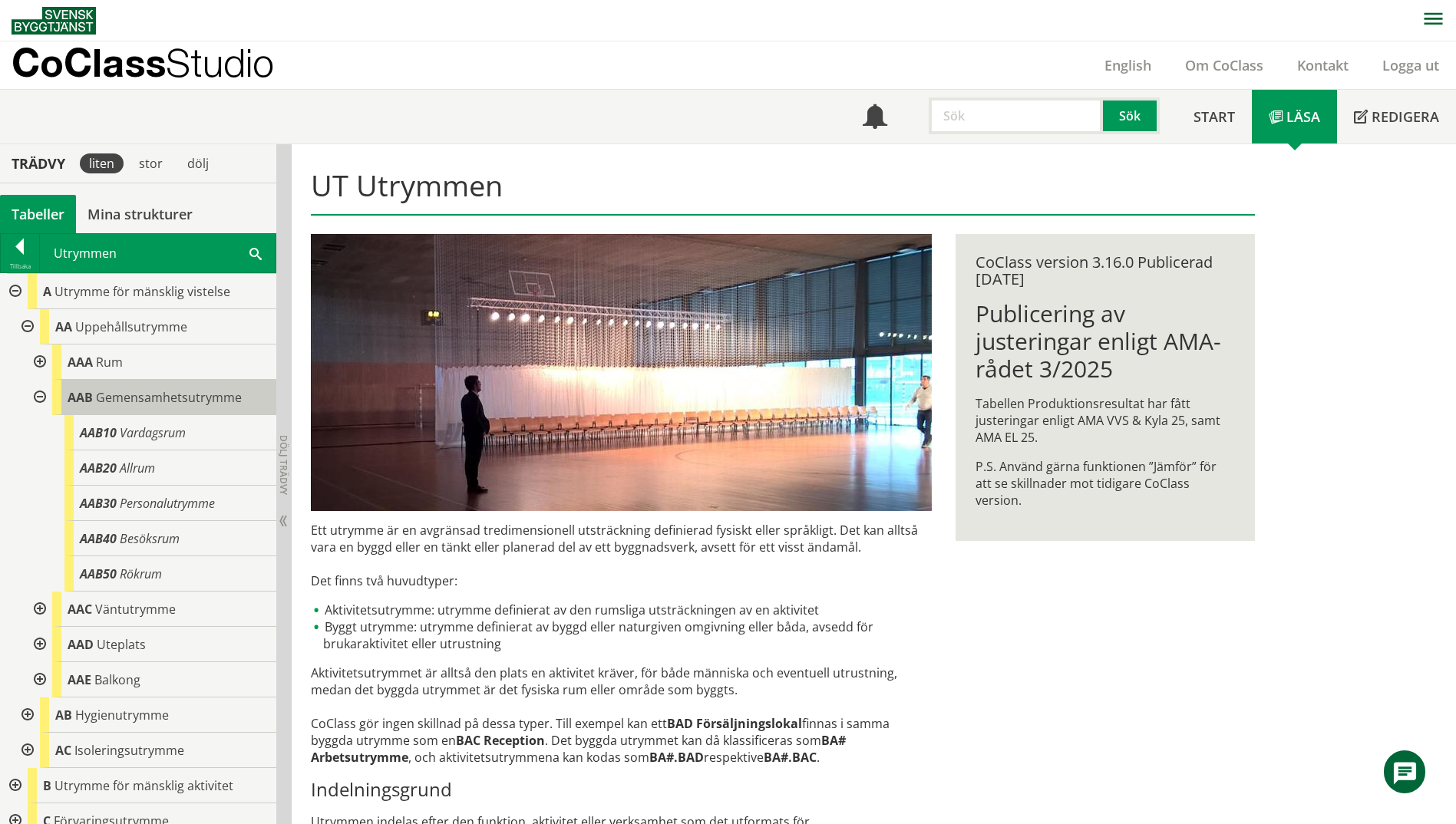
click at [152, 407] on div "AAB Gemensamhetsutrymme" at bounding box center [164, 397] width 224 height 35
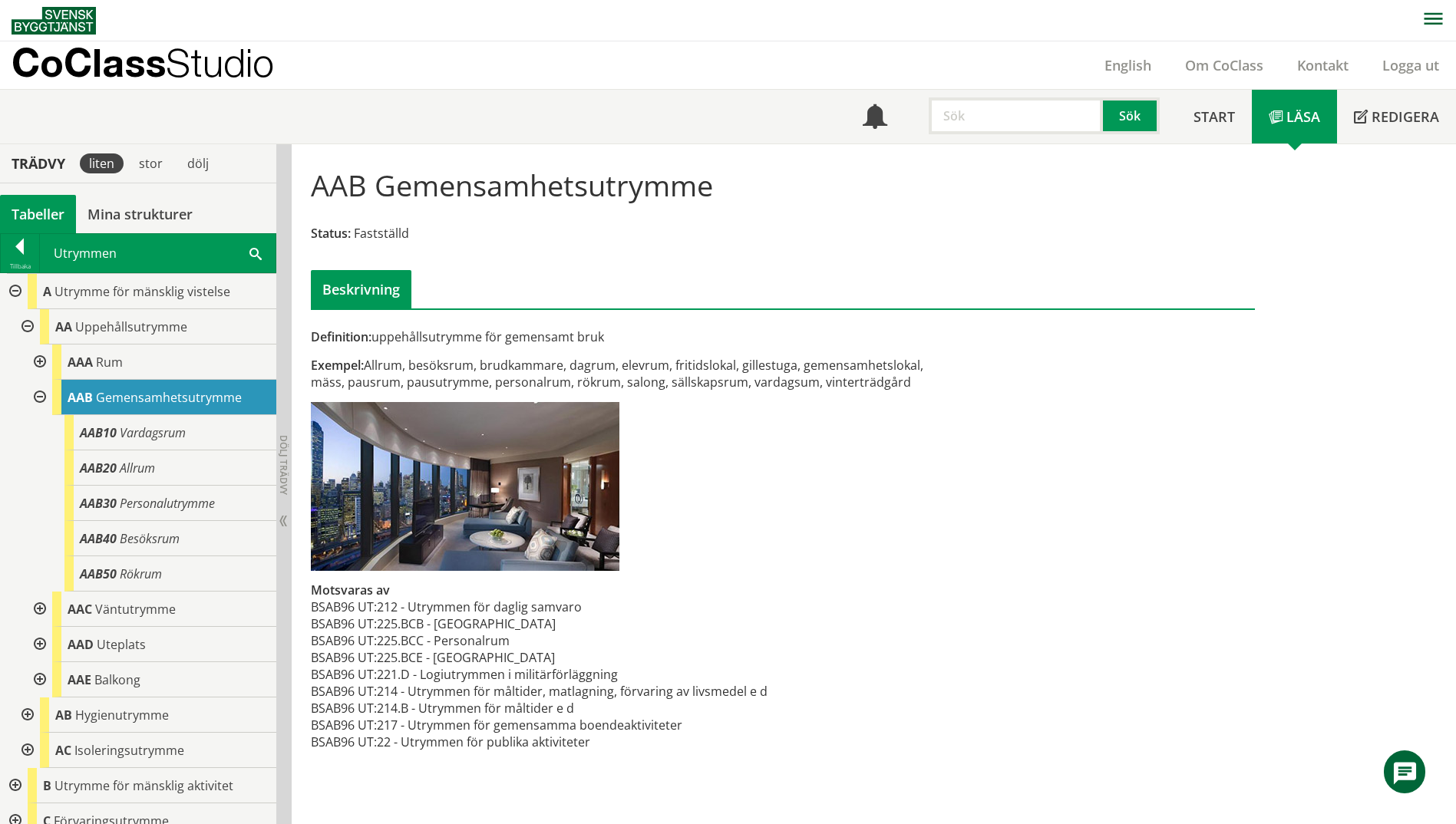
scroll to position [1, 0]
click at [250, 255] on span at bounding box center [255, 252] width 12 height 17
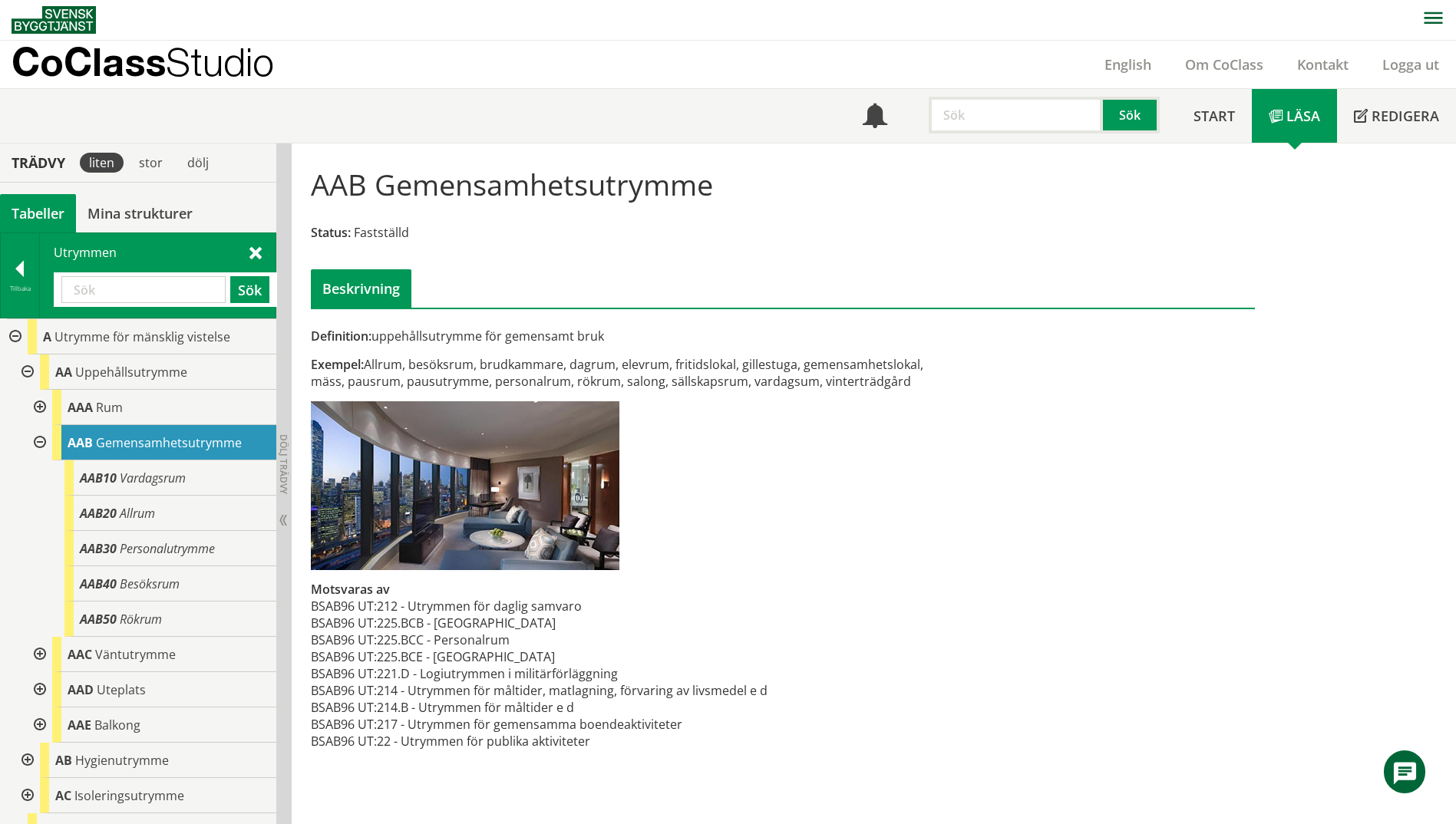
paste input "sköterskeexpeditionsrum"
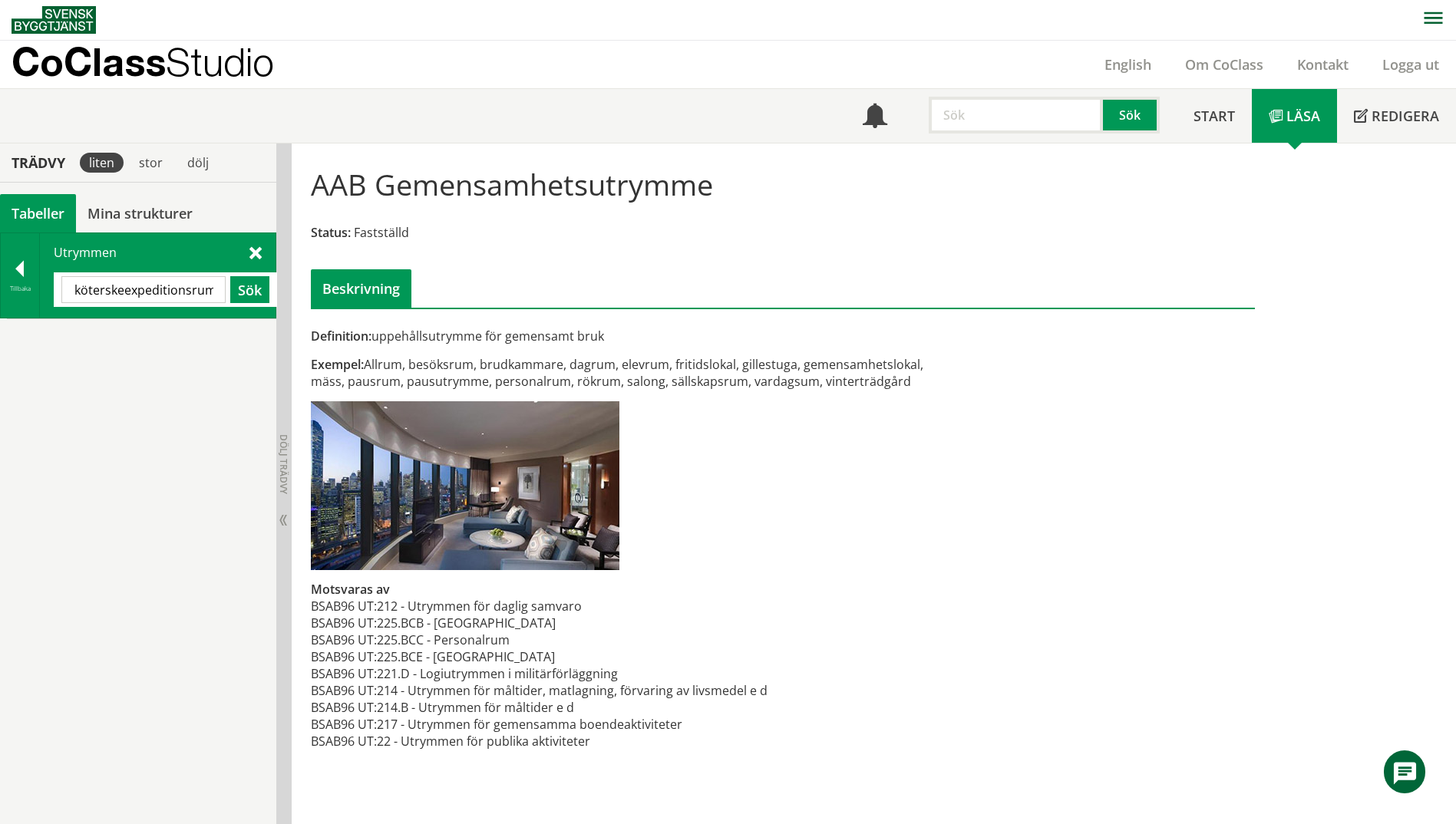
scroll to position [0, 6]
drag, startPoint x: 121, startPoint y: 290, endPoint x: 230, endPoint y: 296, distance: 109.2
click at [230, 296] on div "sköterskeexpeditionsrum Sök" at bounding box center [165, 289] width 208 height 27
click at [249, 290] on button "Sök" at bounding box center [250, 289] width 39 height 27
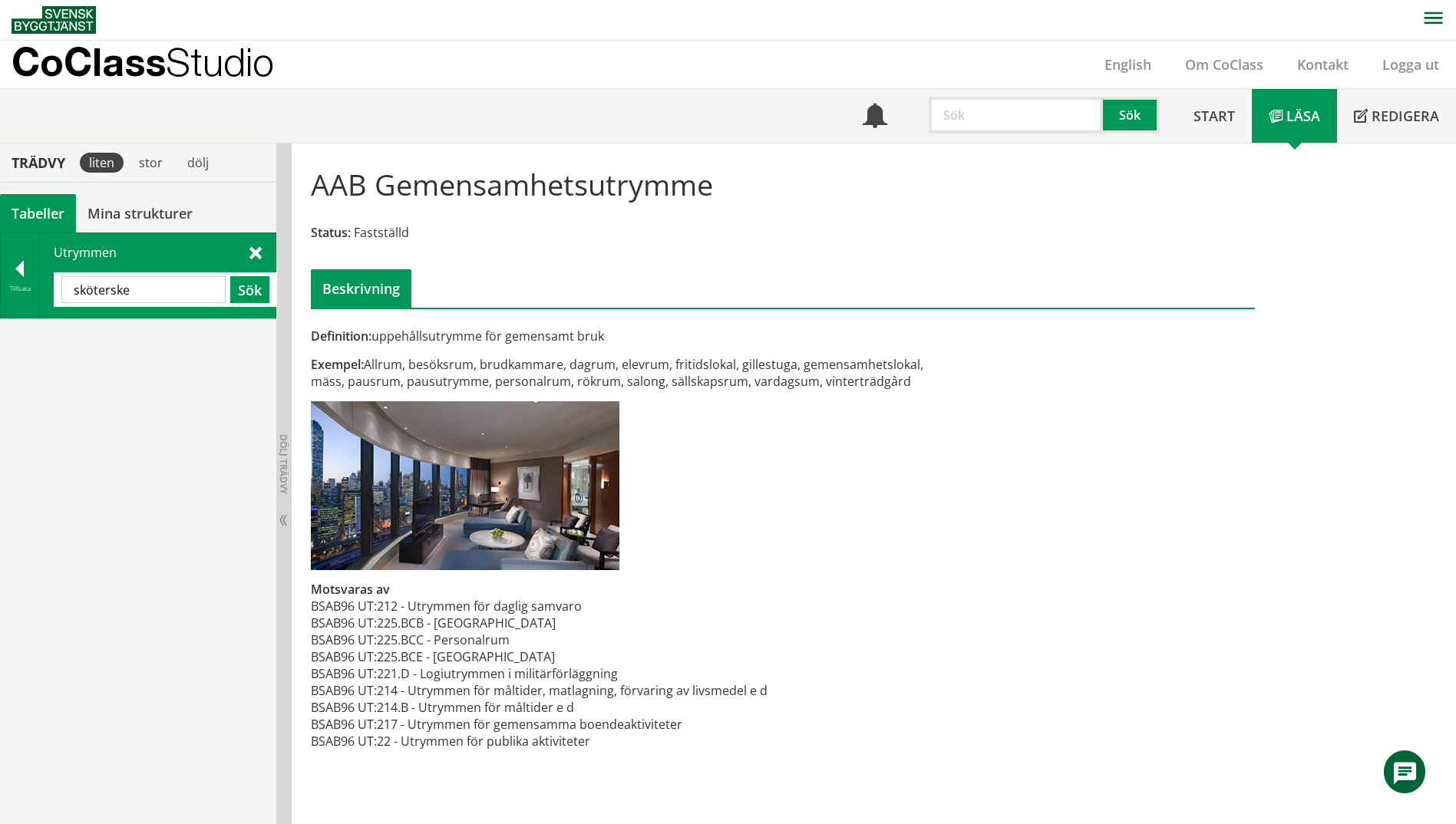
click at [141, 294] on input "sköterske" at bounding box center [143, 289] width 164 height 27
type input "s"
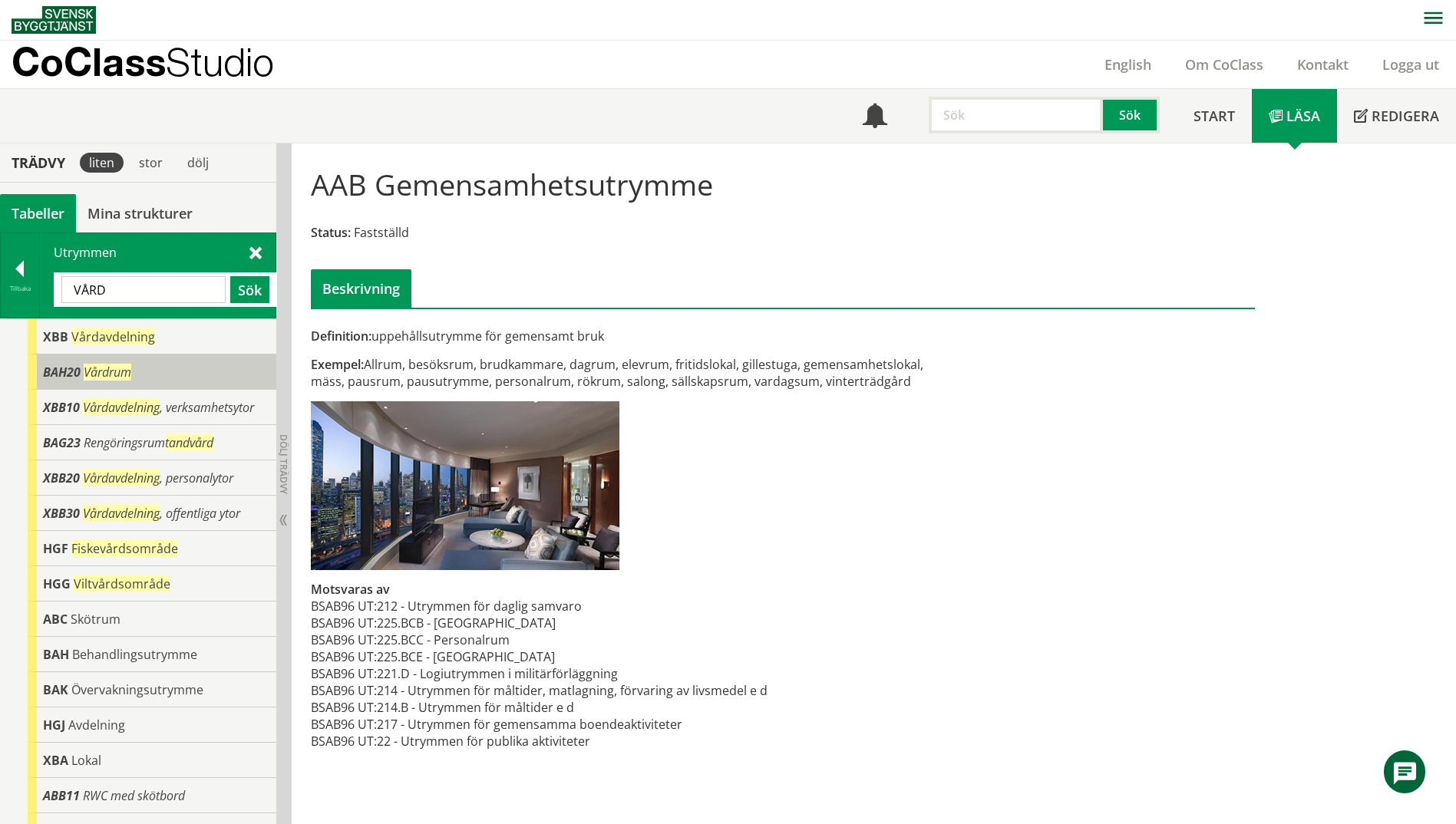
click at [164, 376] on div "BAH20 Vårdrum" at bounding box center [151, 372] width 249 height 35
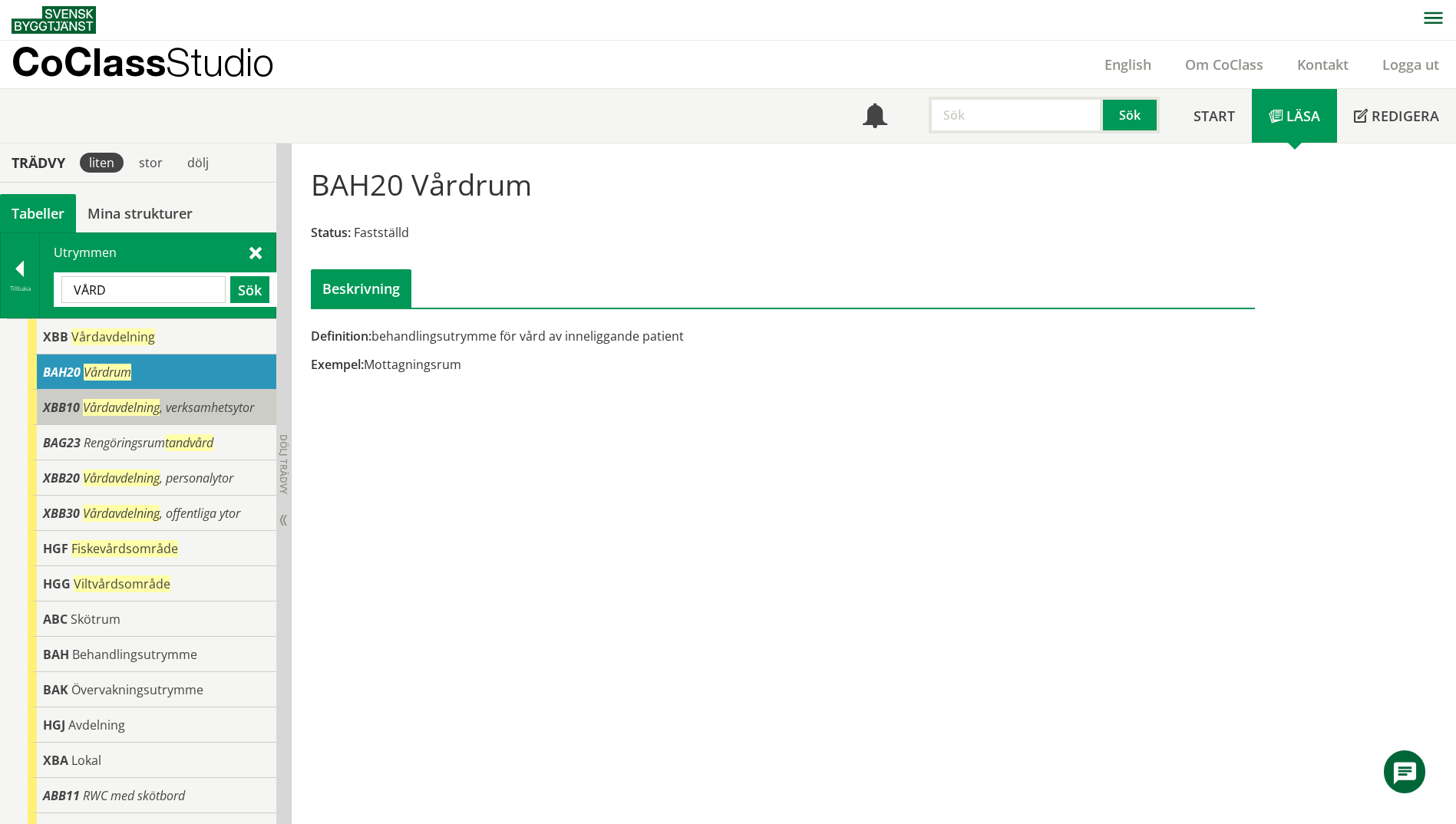
click at [157, 409] on span "Vårdavdelning" at bounding box center [121, 407] width 77 height 17
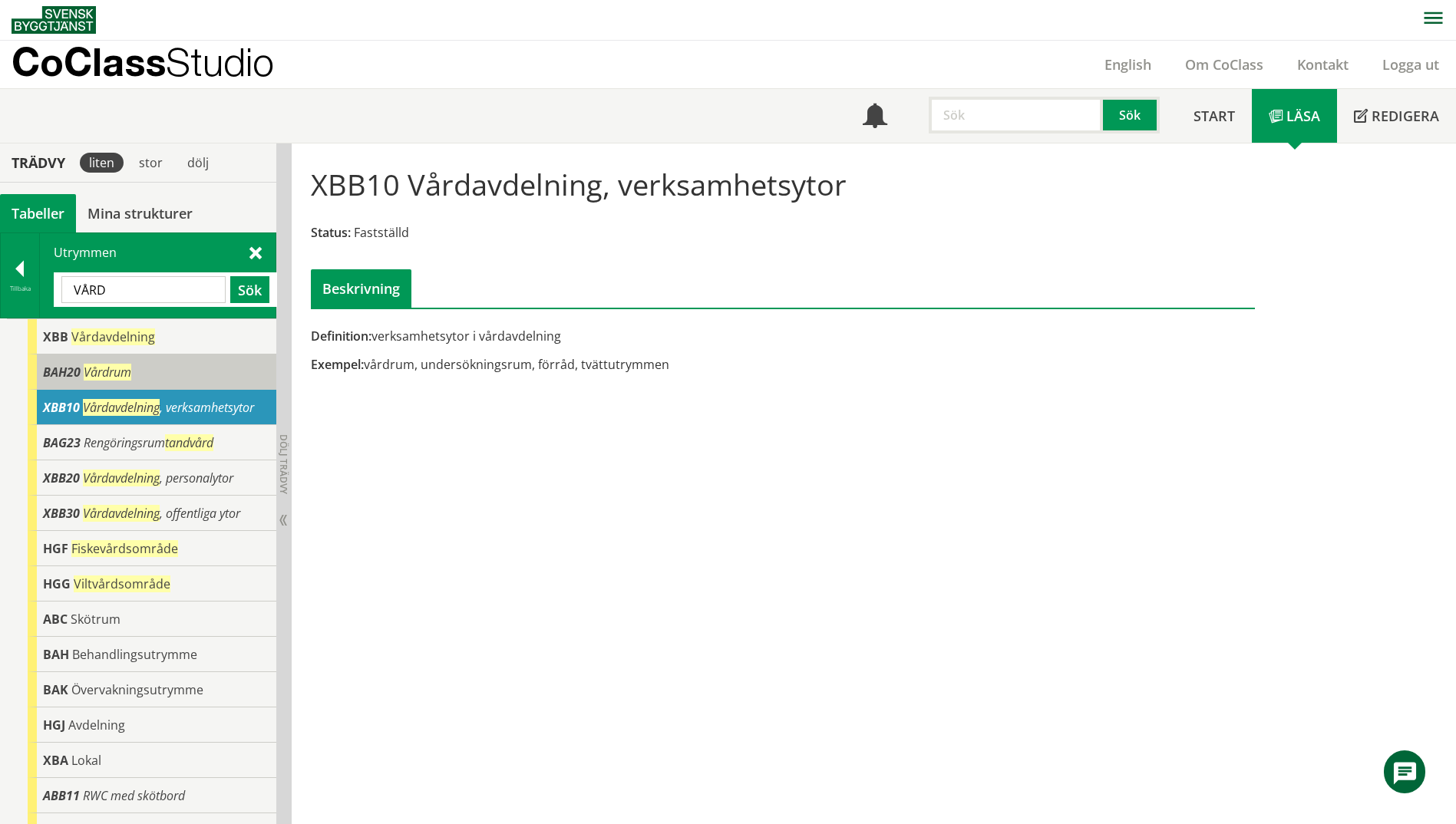
click at [78, 378] on span "BAH20" at bounding box center [61, 372] width 38 height 17
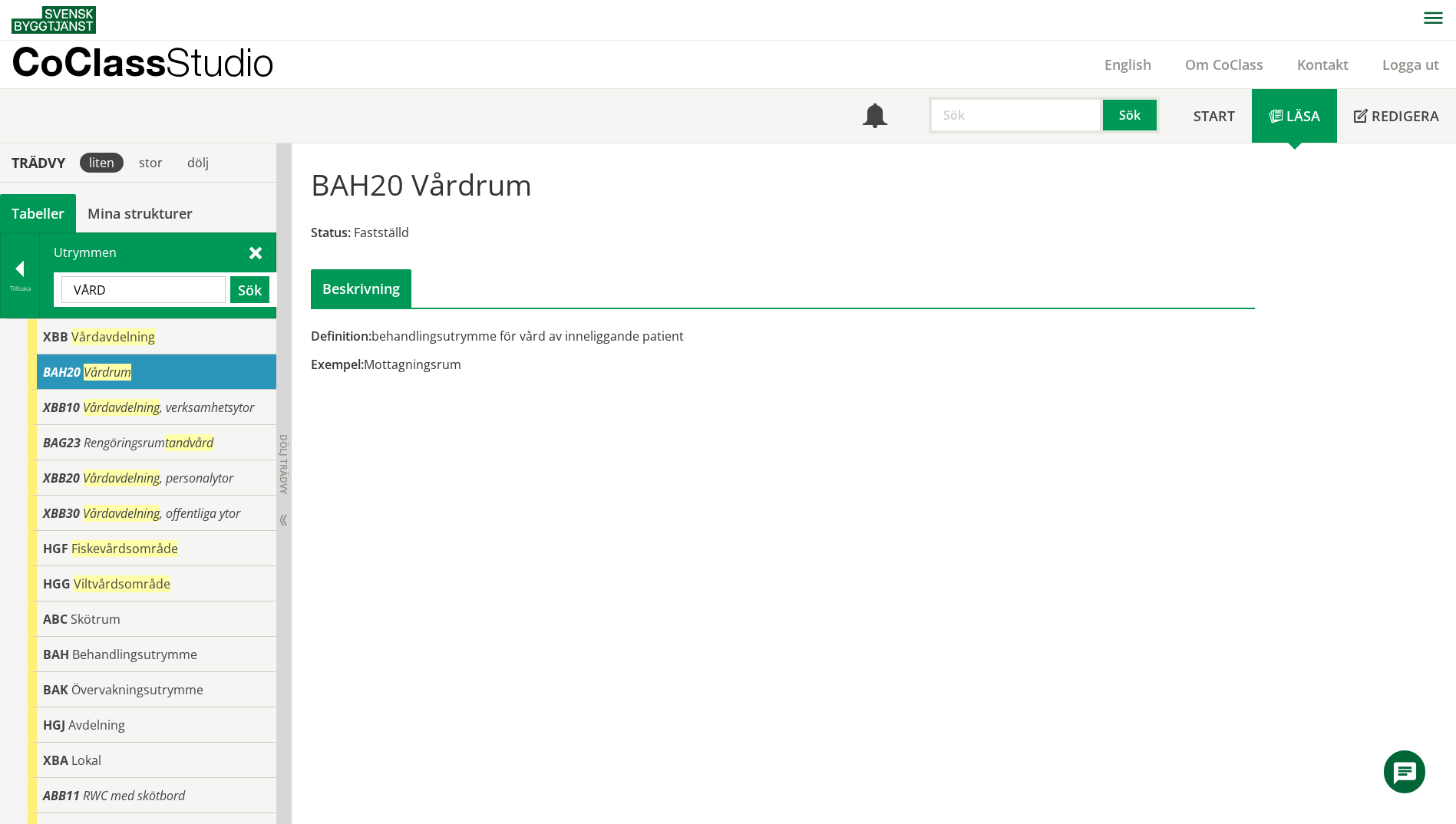
drag, startPoint x: 143, startPoint y: 289, endPoint x: -3, endPoint y: 295, distance: 146.1
click at [0, 295] on html "AMA AMA Beskrivningsverktyg AMA Funktion BSAB Bygginfo Byggjura Byggkatalogen B…" at bounding box center [728, 411] width 1456 height 824
paste input "BEA"
type input "BEA"
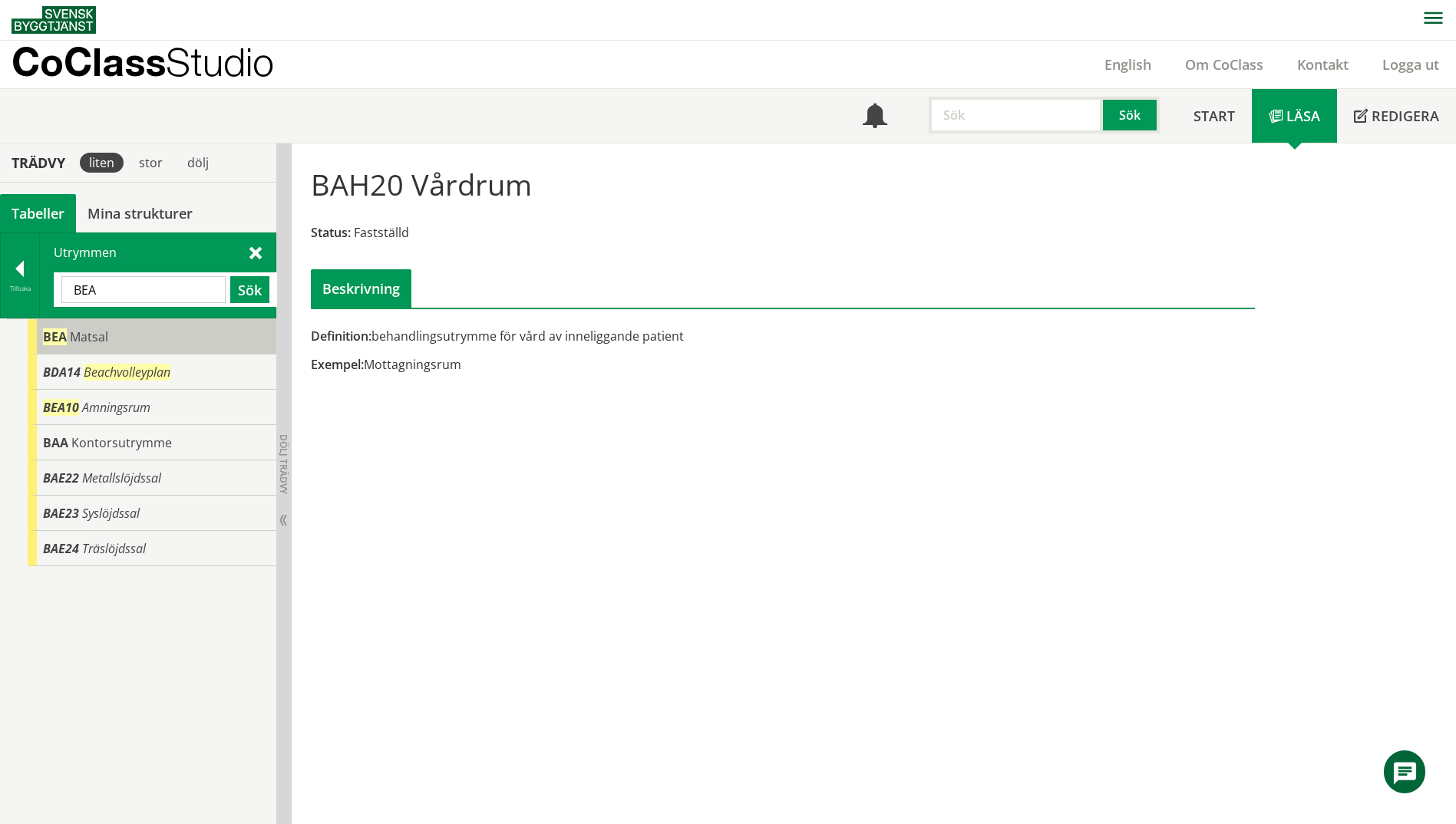
click at [50, 335] on span "BEA" at bounding box center [55, 337] width 24 height 17
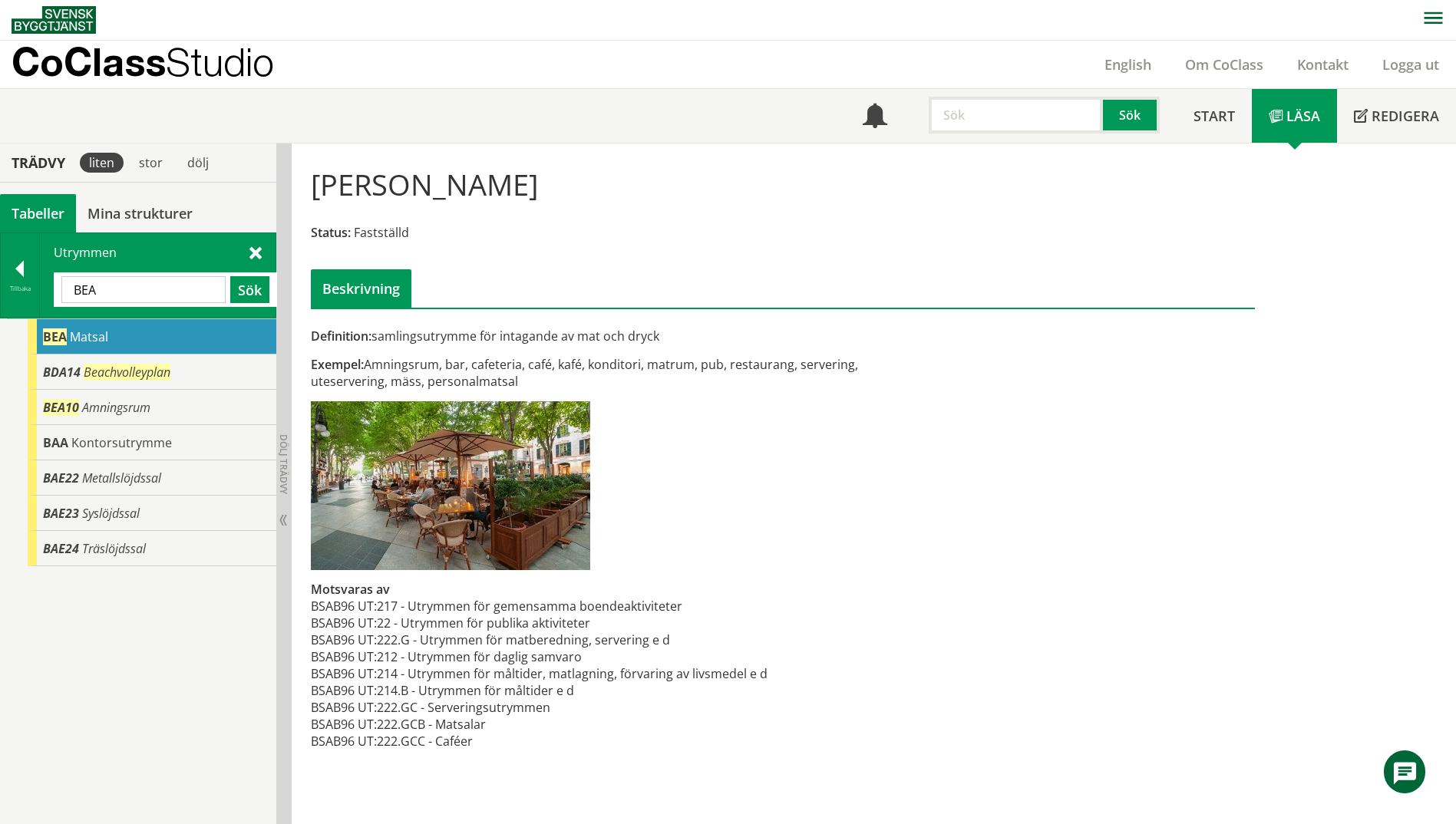
click at [118, 293] on input "BEA" at bounding box center [143, 289] width 164 height 27
click at [1133, 491] on div "Definition: samlingsutrymme för intagande av mat och dryck Exempel: Amningsrum,…" at bounding box center [783, 461] width 967 height 612
